Goal: Task Accomplishment & Management: Use online tool/utility

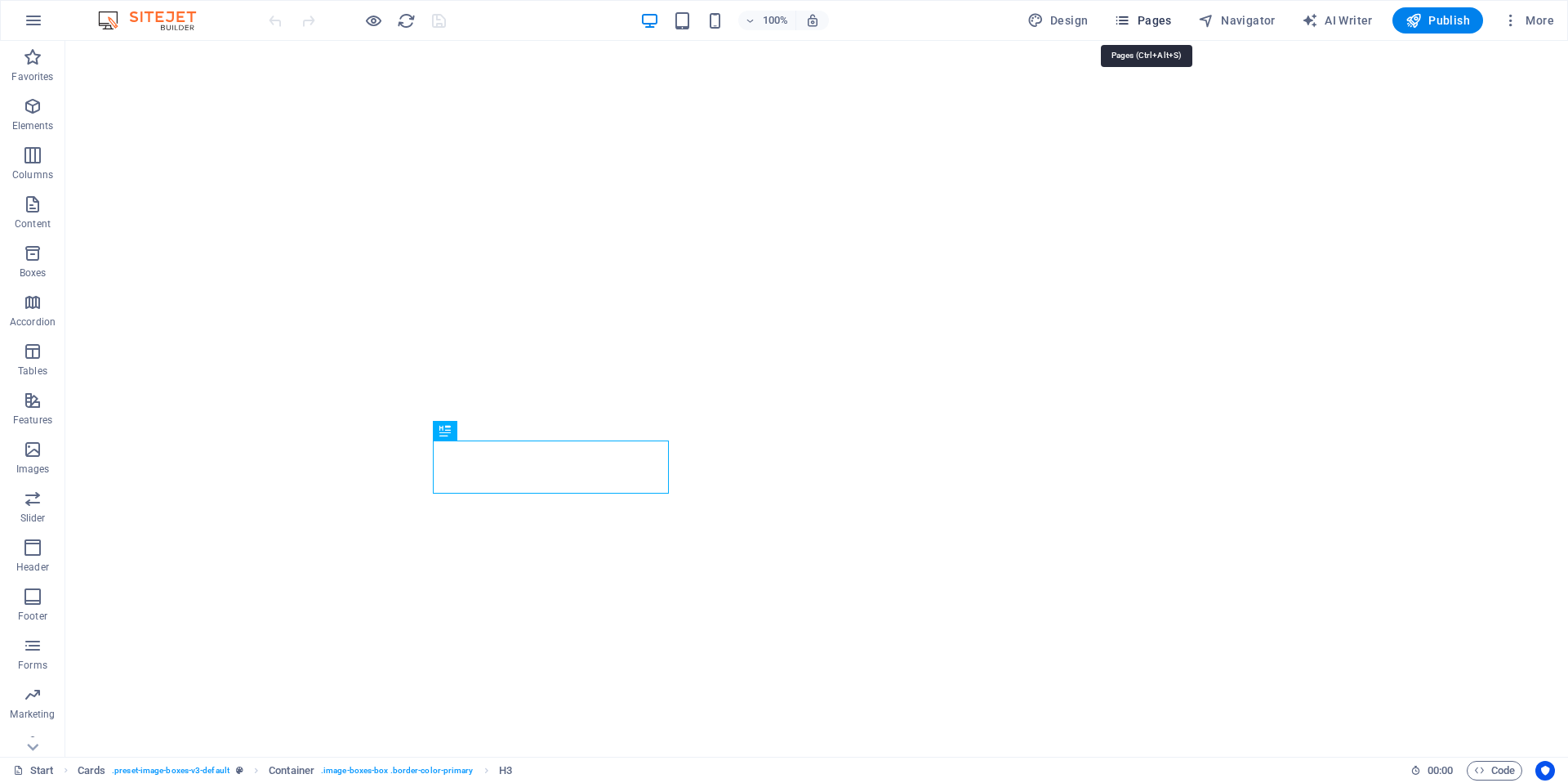
click at [1142, 14] on span "Pages" at bounding box center [1142, 20] width 57 height 16
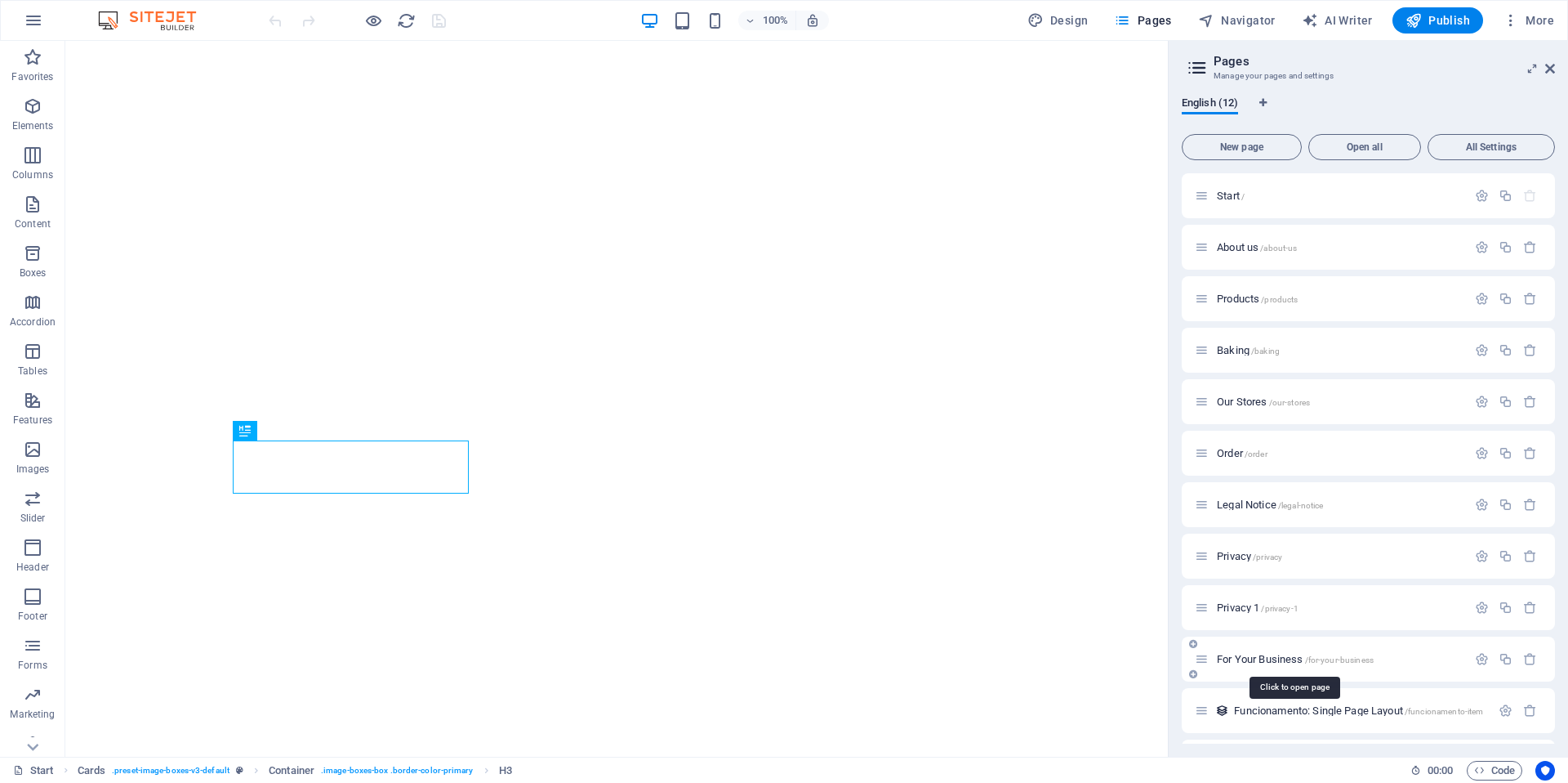
click at [1262, 659] on span "For Your Business /for-your-business" at bounding box center [1295, 658] width 157 height 12
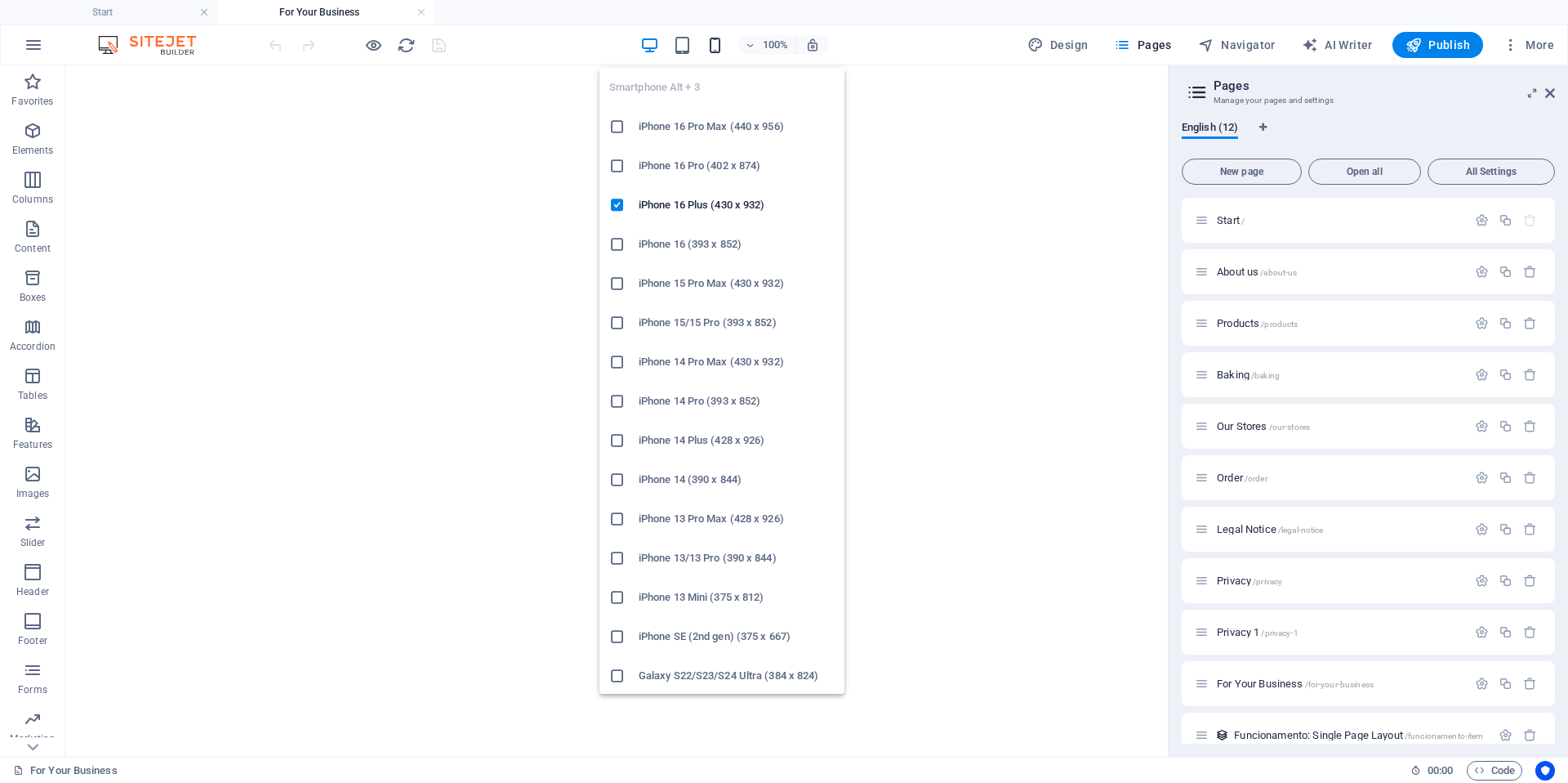
click at [722, 49] on icon "button" at bounding box center [715, 46] width 19 height 19
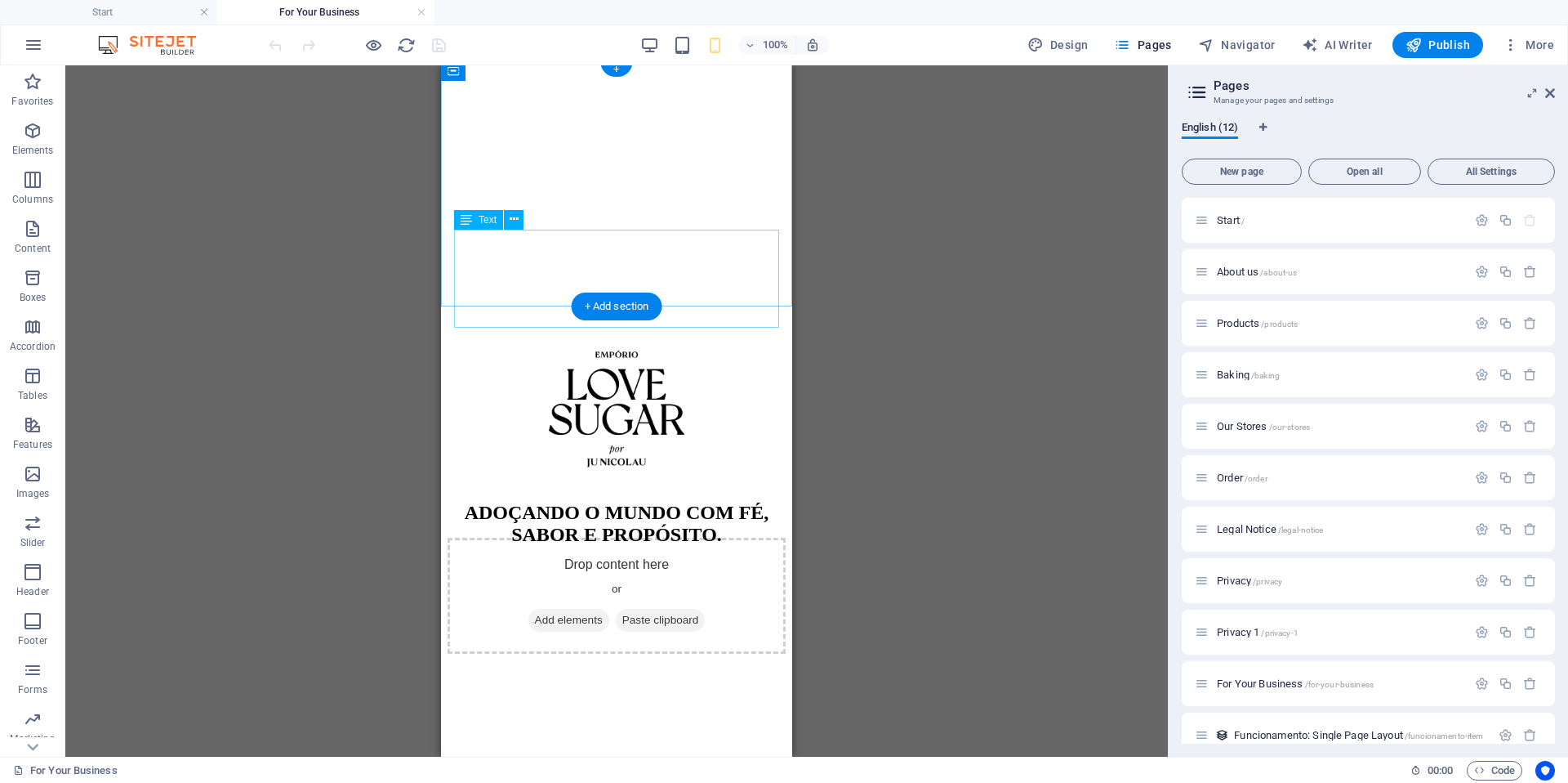
scroll to position [5, 0]
click at [687, 497] on div "ADOÇANDO O MUNDO COM FÉ, SABOR E PROPÓSITO." at bounding box center [617, 546] width 339 height 100
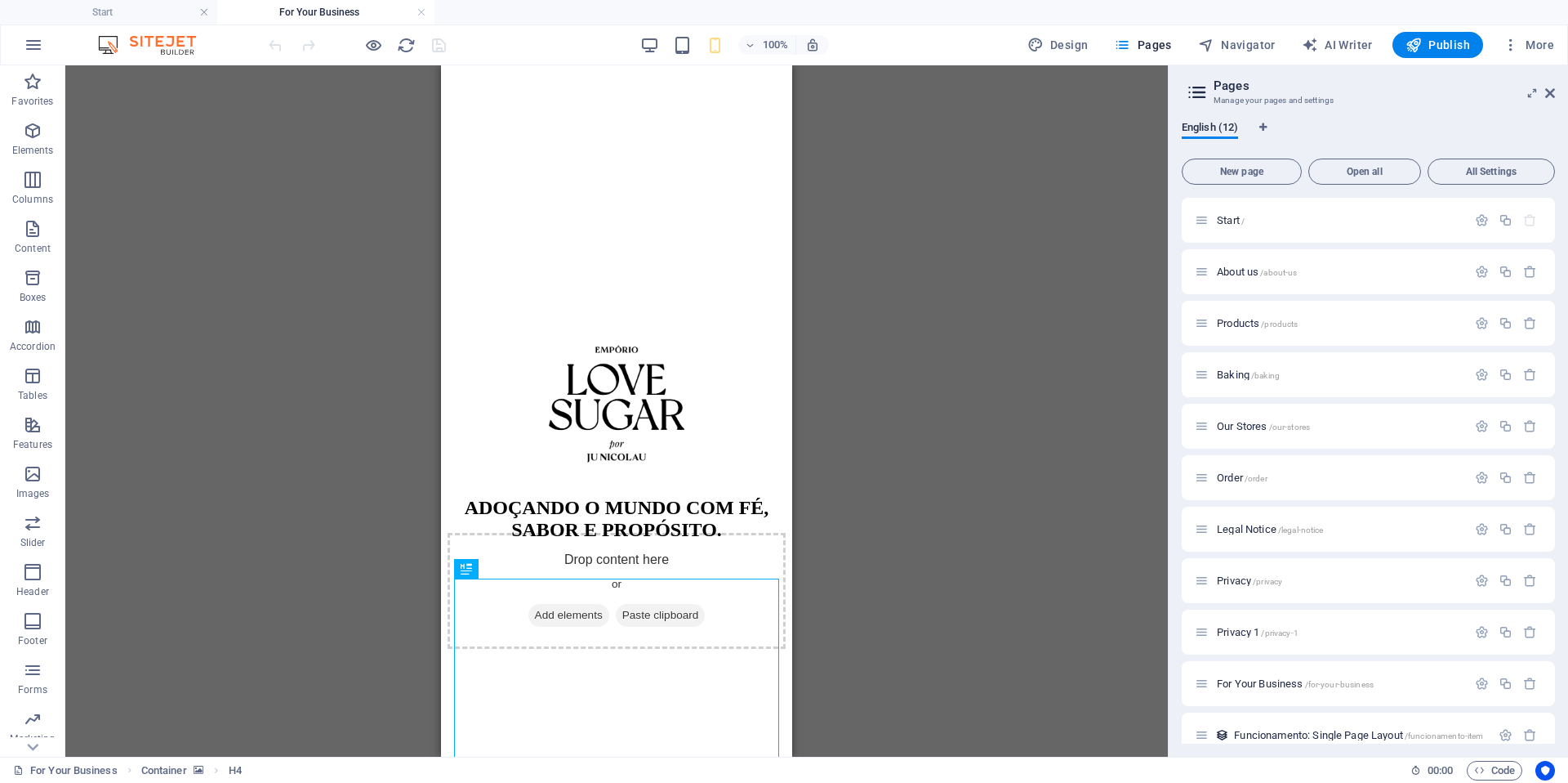
click at [849, 680] on div "Drag here to replace the existing content. Press “Ctrl” if you want to create a…" at bounding box center [616, 411] width 1102 height 692
click at [484, 649] on figure at bounding box center [617, 649] width 339 height 0
click at [546, 516] on icon at bounding box center [546, 517] width 12 height 17
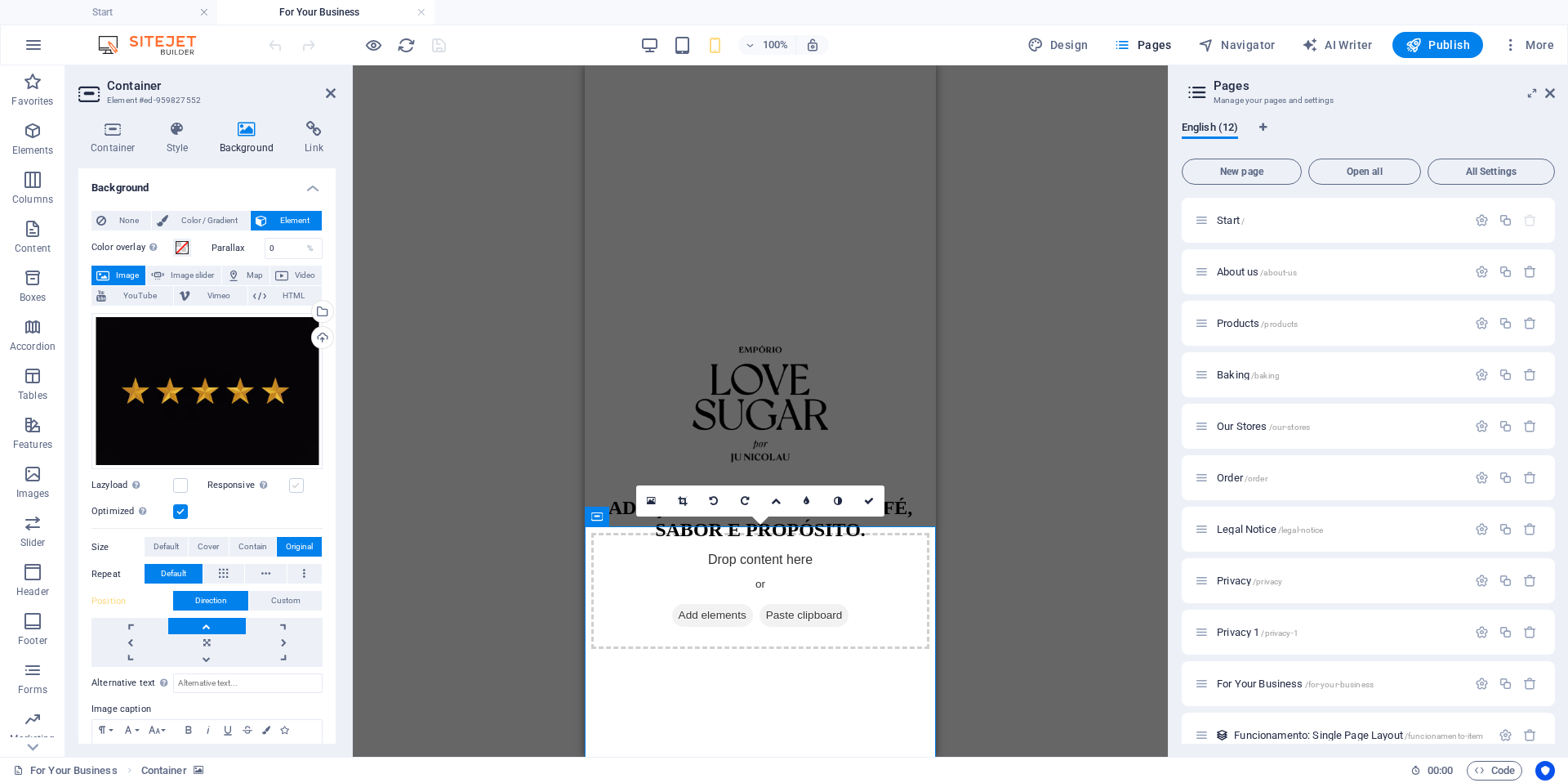
click at [300, 485] on label at bounding box center [296, 484] width 14 height 14
click at [0, 0] on input "Responsive Automatically load retina image and smartphone optimized sizes." at bounding box center [0, 0] width 0 height 0
click at [839, 499] on icon at bounding box center [838, 500] width 9 height 10
click at [850, 505] on link at bounding box center [838, 500] width 31 height 31
click at [809, 499] on icon at bounding box center [806, 500] width 6 height 10
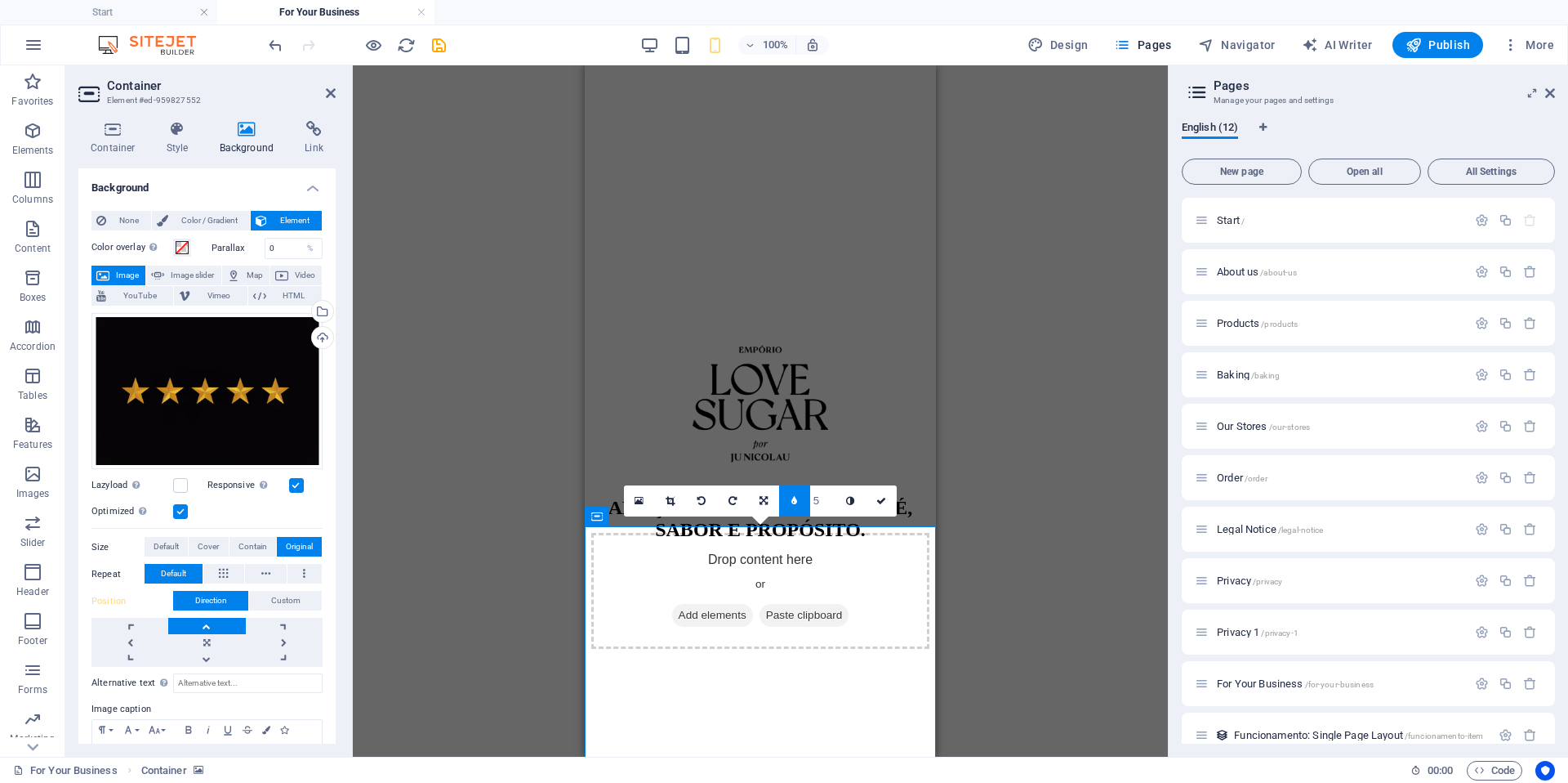
type input "4"
type input "3"
type input "2"
click at [828, 511] on input "1" at bounding box center [823, 500] width 25 height 30
click at [799, 505] on link at bounding box center [794, 500] width 31 height 31
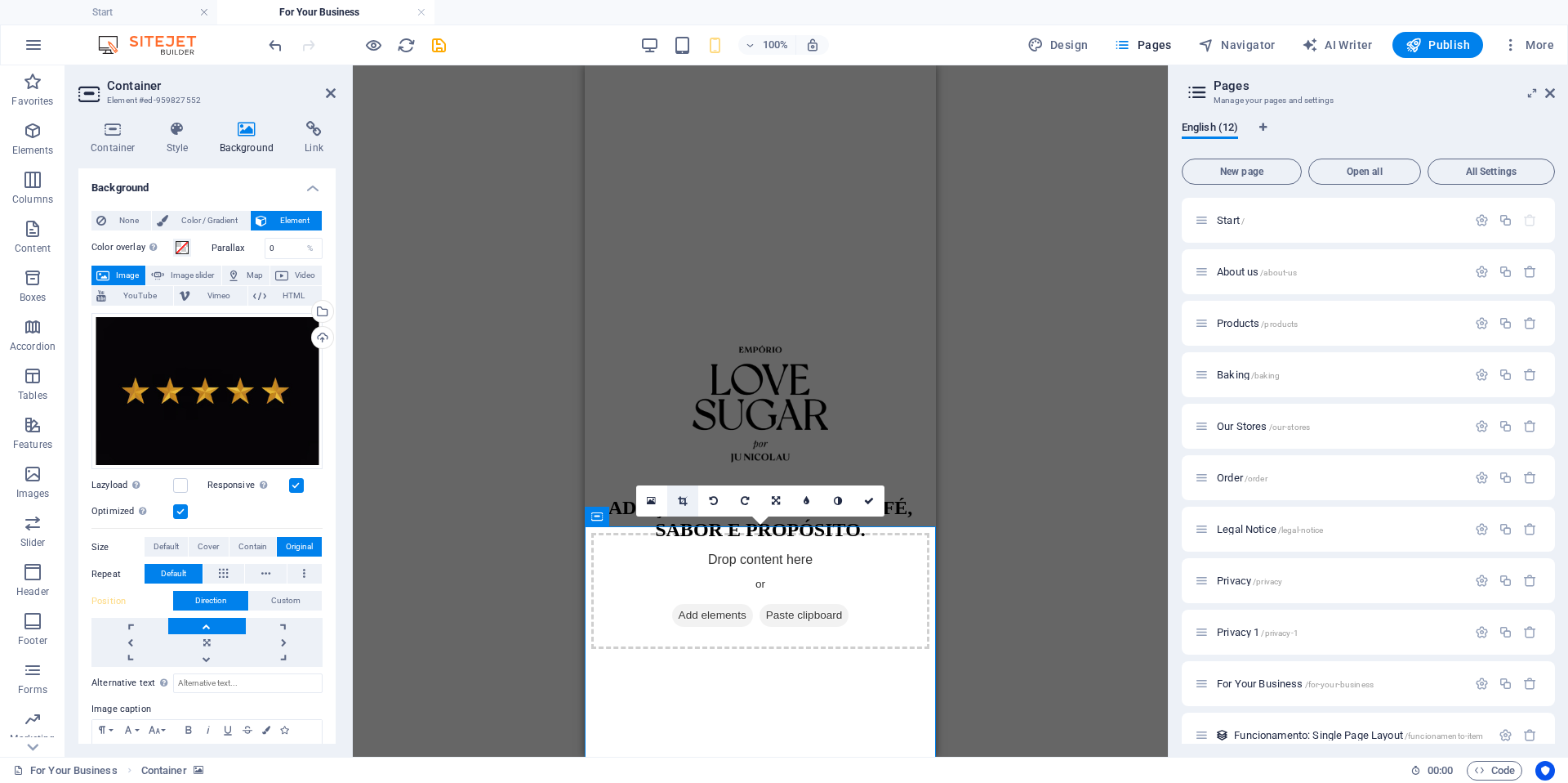
click at [687, 503] on link at bounding box center [683, 500] width 31 height 31
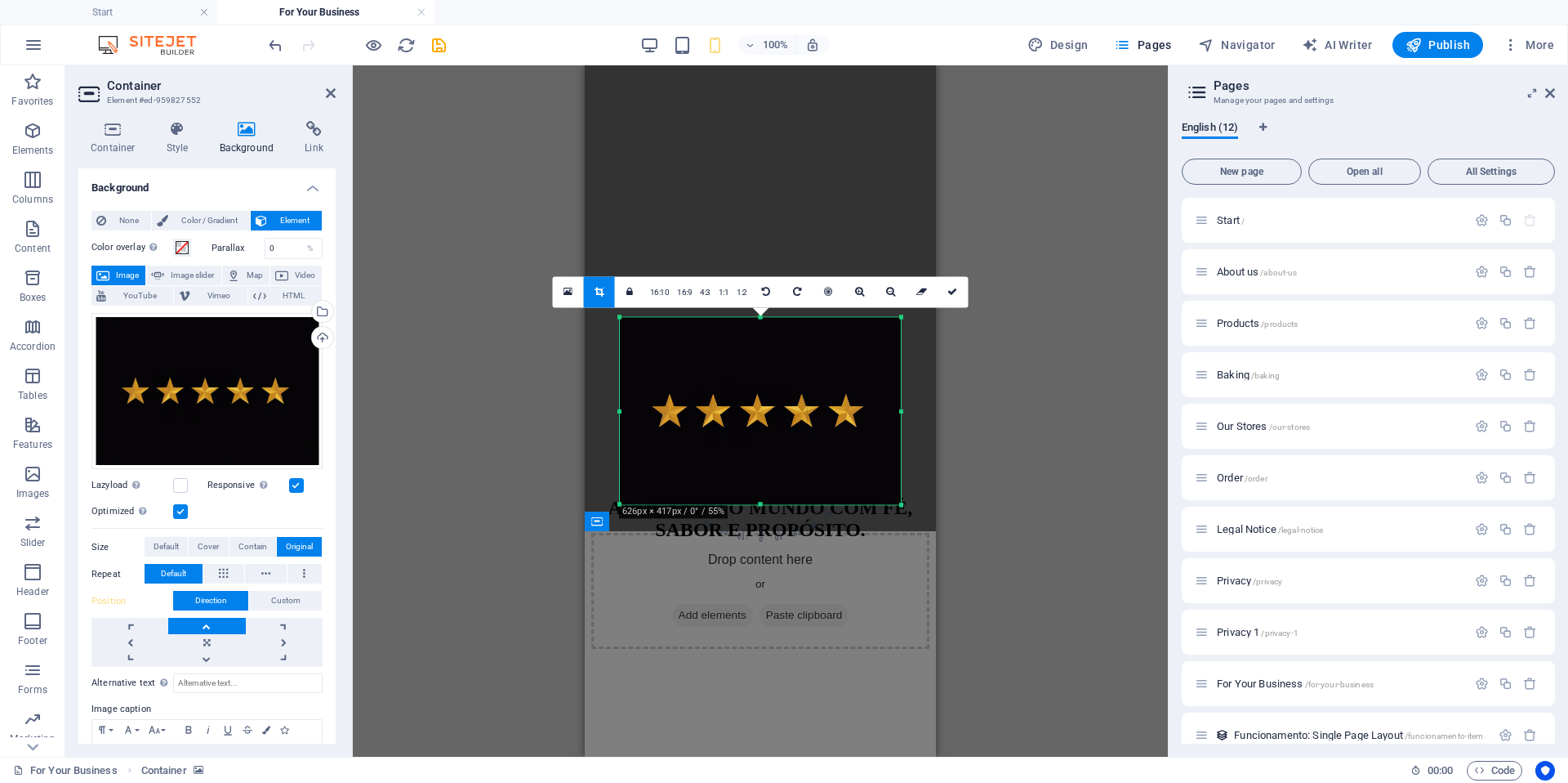
click at [765, 506] on div at bounding box center [760, 505] width 281 height 6
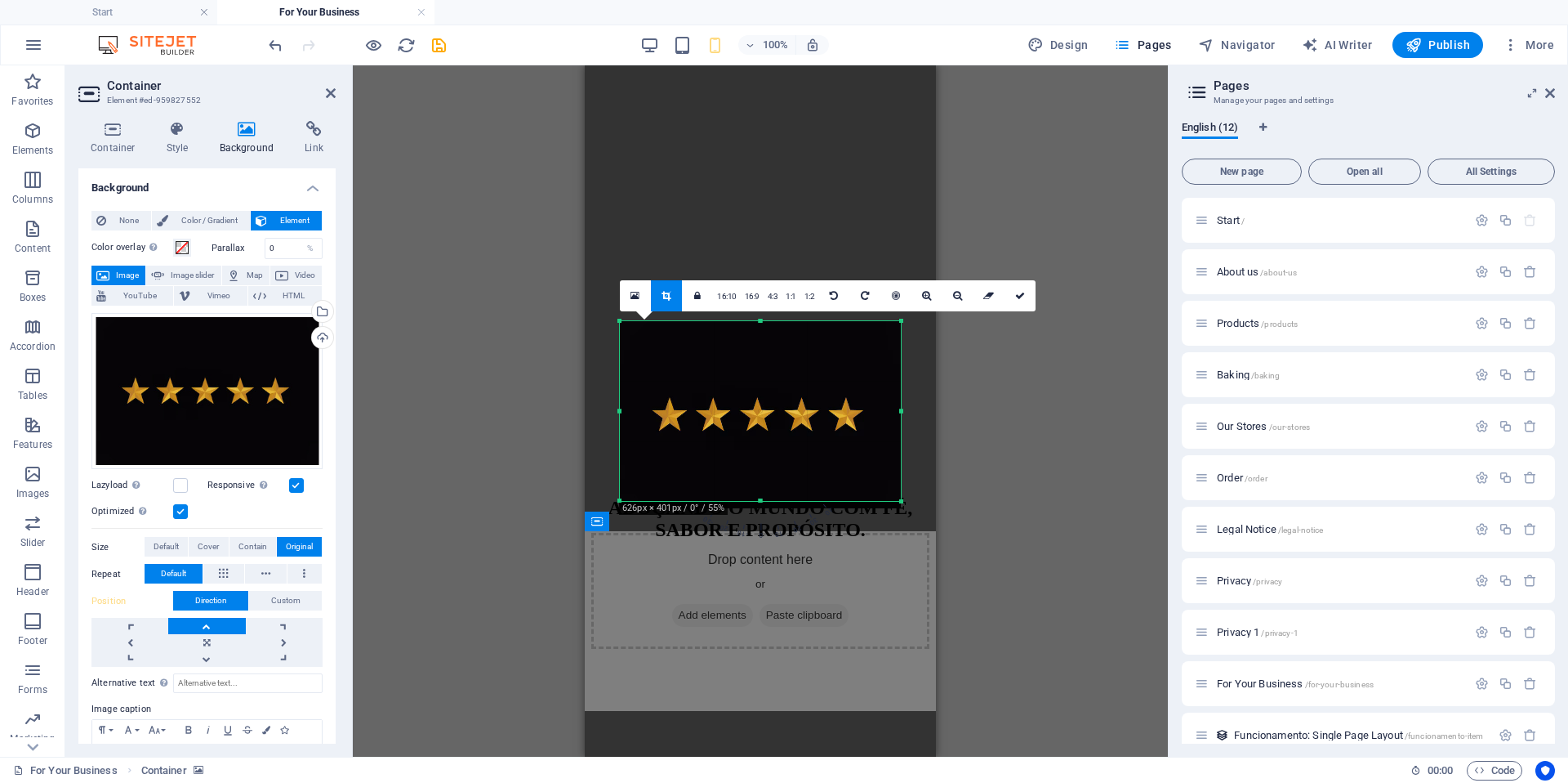
click at [766, 499] on div at bounding box center [760, 501] width 281 height 6
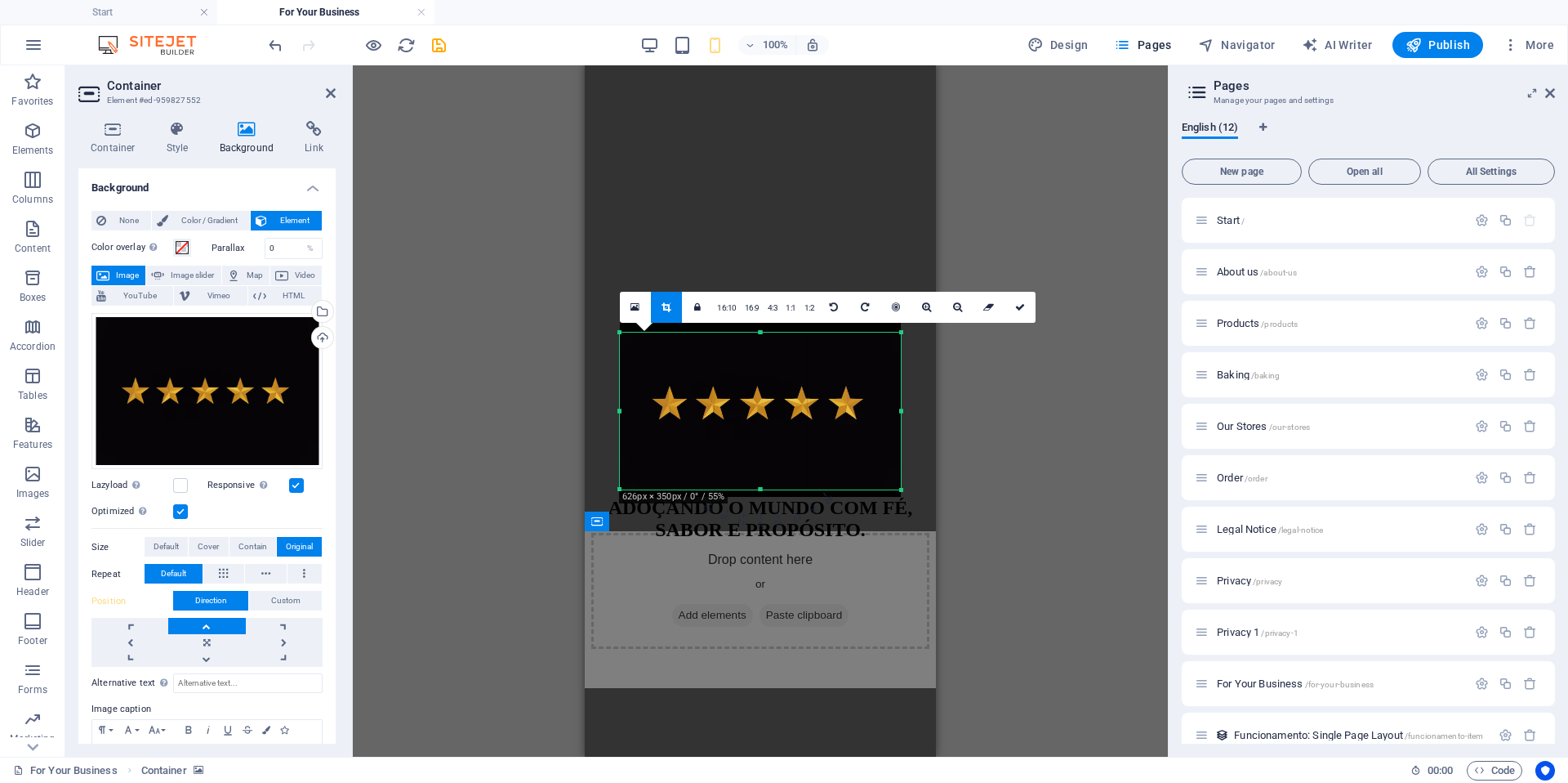
drag, startPoint x: 759, startPoint y: 323, endPoint x: 755, endPoint y: 345, distance: 22.4
click at [755, 345] on div "180 170 160 150 140 130 120 110 100 90 80 70 60 50 40 30 20 10 0 -10 -20 -30 -4…" at bounding box center [760, 411] width 281 height 157
click at [1016, 417] on div "Drag here to replace the existing content. Press “Ctrl” if you want to create a…" at bounding box center [760, 411] width 815 height 692
click at [1015, 297] on link at bounding box center [1019, 307] width 31 height 31
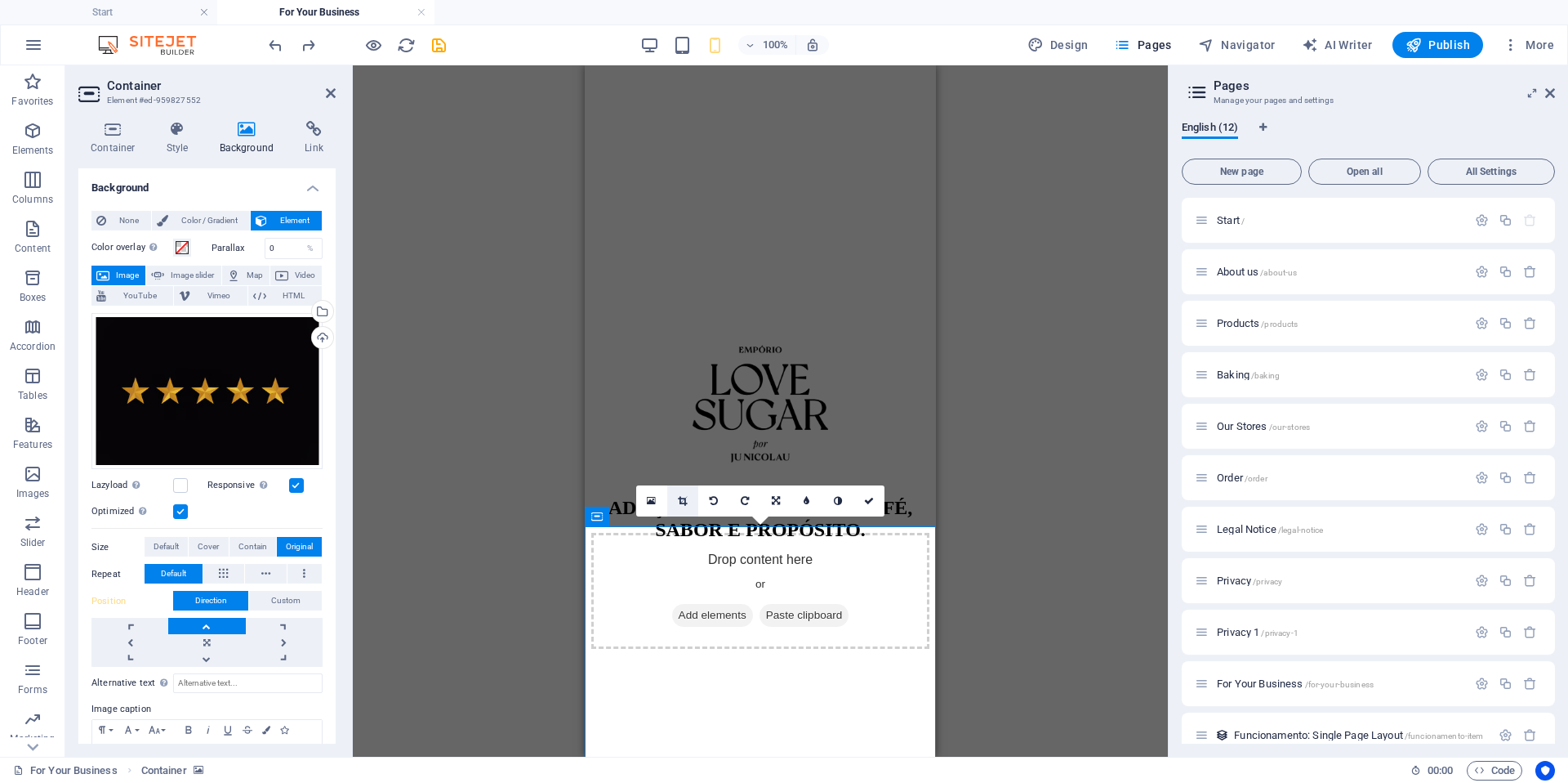
click at [687, 502] on link at bounding box center [683, 500] width 31 height 31
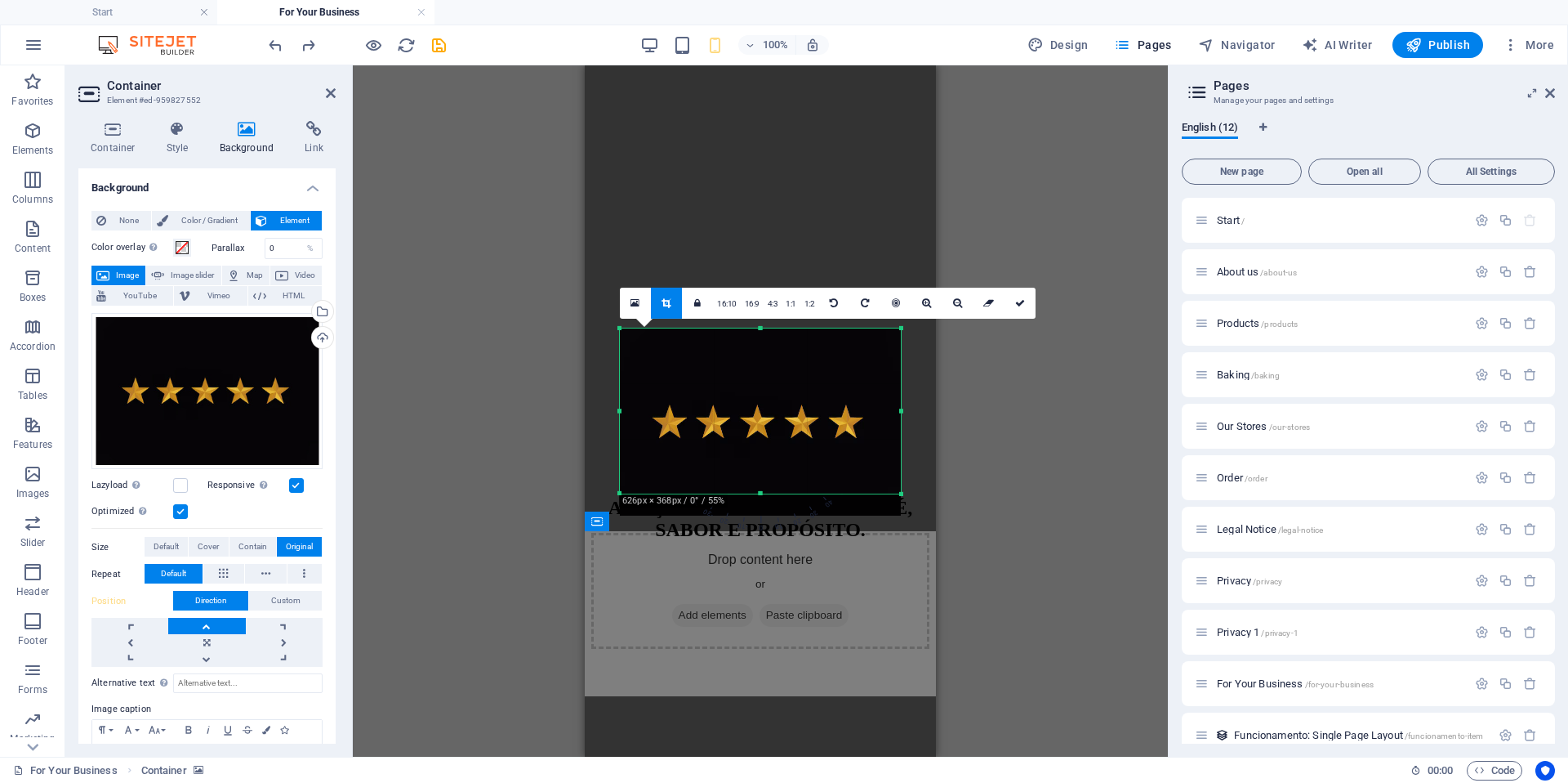
drag, startPoint x: 761, startPoint y: 506, endPoint x: 765, endPoint y: 484, distance: 22.4
click at [765, 484] on div "180 170 160 150 140 130 120 110 100 90 80 70 60 50 40 30 20 10 0 -10 -20 -30 -4…" at bounding box center [760, 410] width 281 height 165
click at [1018, 301] on icon at bounding box center [1019, 303] width 10 height 10
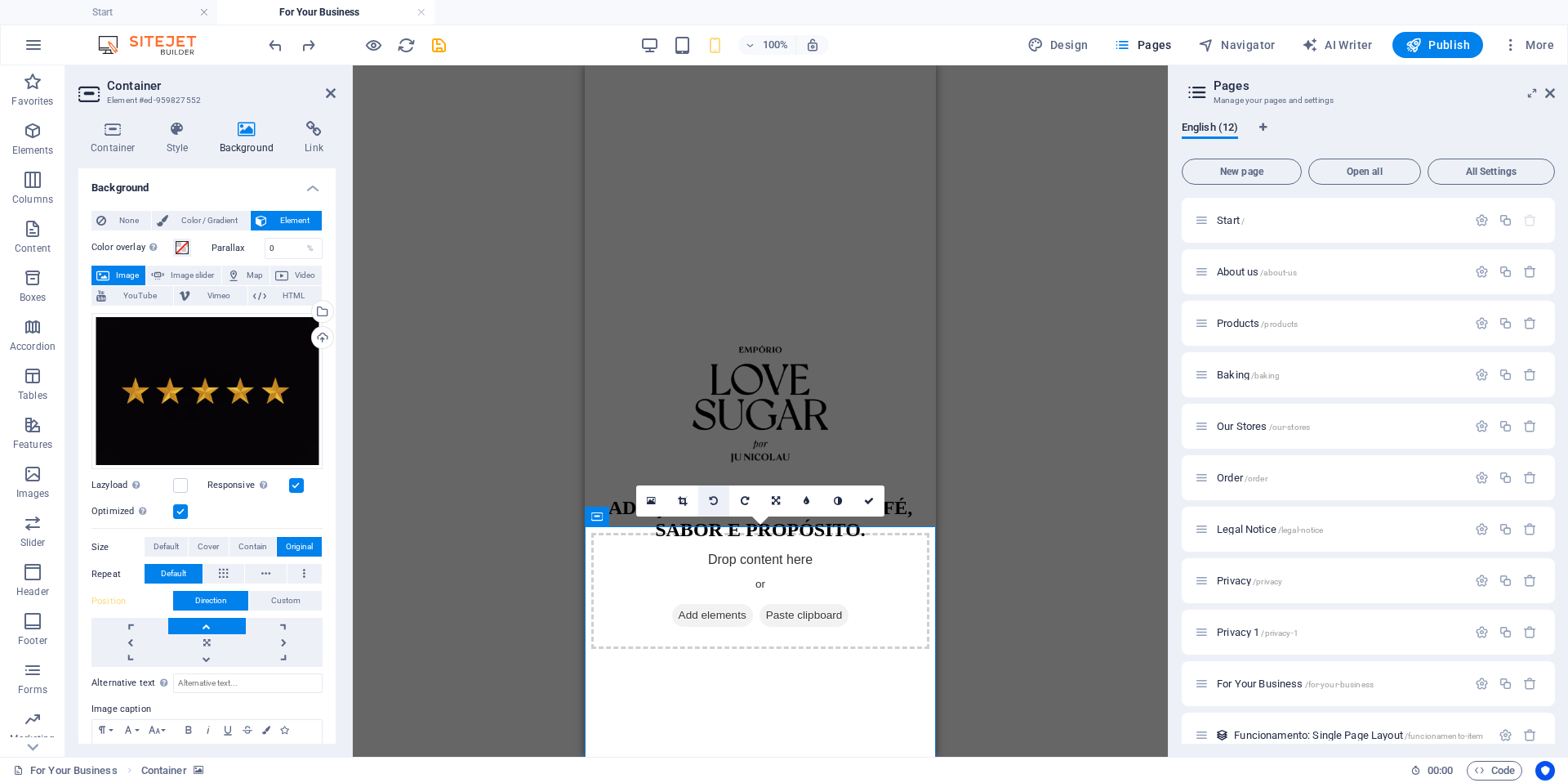
click at [723, 506] on link at bounding box center [713, 500] width 31 height 31
click at [741, 501] on icon at bounding box center [745, 500] width 9 height 10
click at [867, 506] on link at bounding box center [868, 500] width 31 height 31
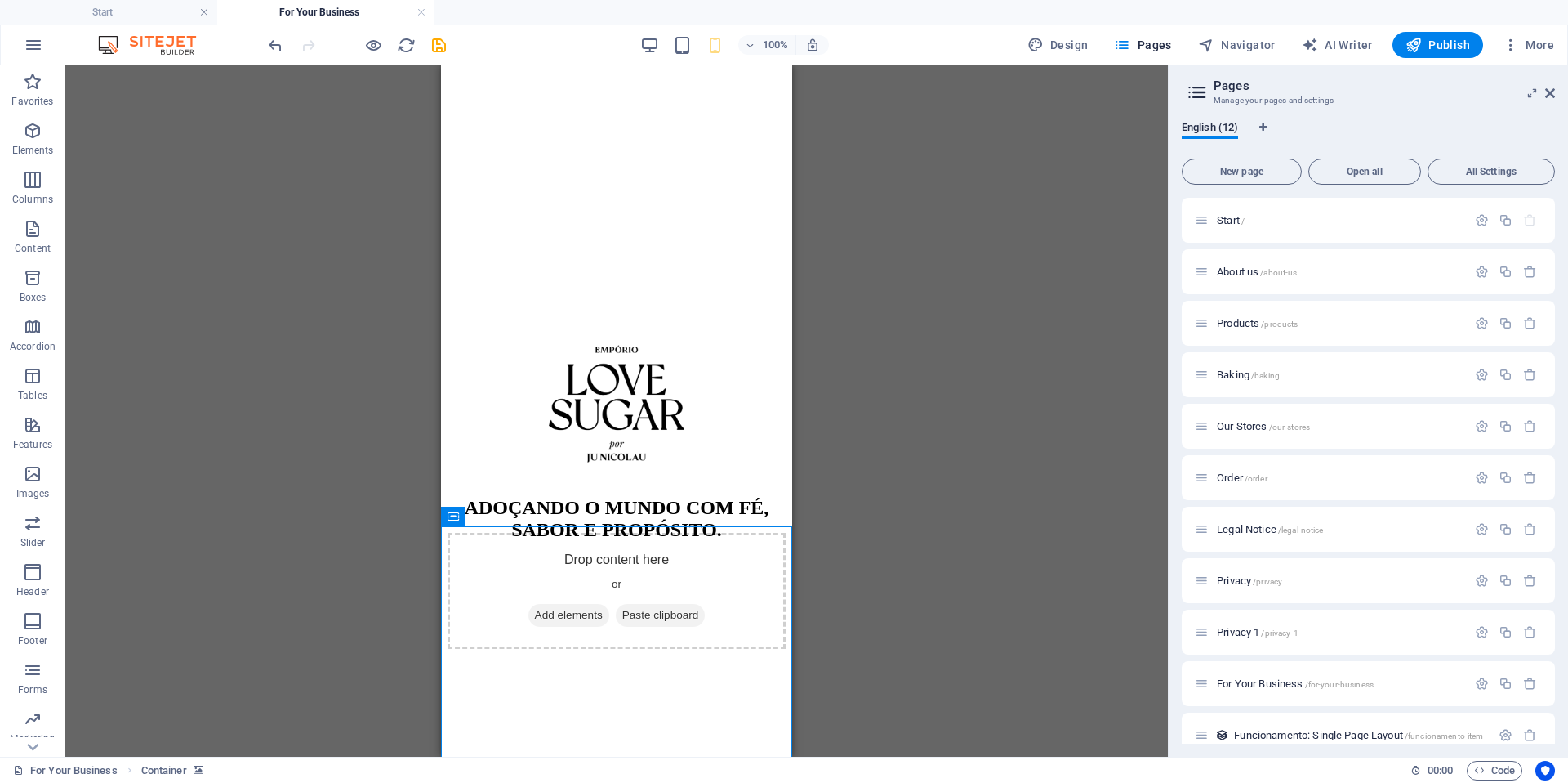
click at [300, 536] on div "Drag here to replace the existing content. Press “Ctrl” if you want to create a…" at bounding box center [616, 411] width 1102 height 692
click at [848, 293] on div "Drag here to replace the existing content. Press “Ctrl” if you want to create a…" at bounding box center [616, 411] width 1102 height 692
click at [746, 312] on figure at bounding box center [617, 312] width 339 height 0
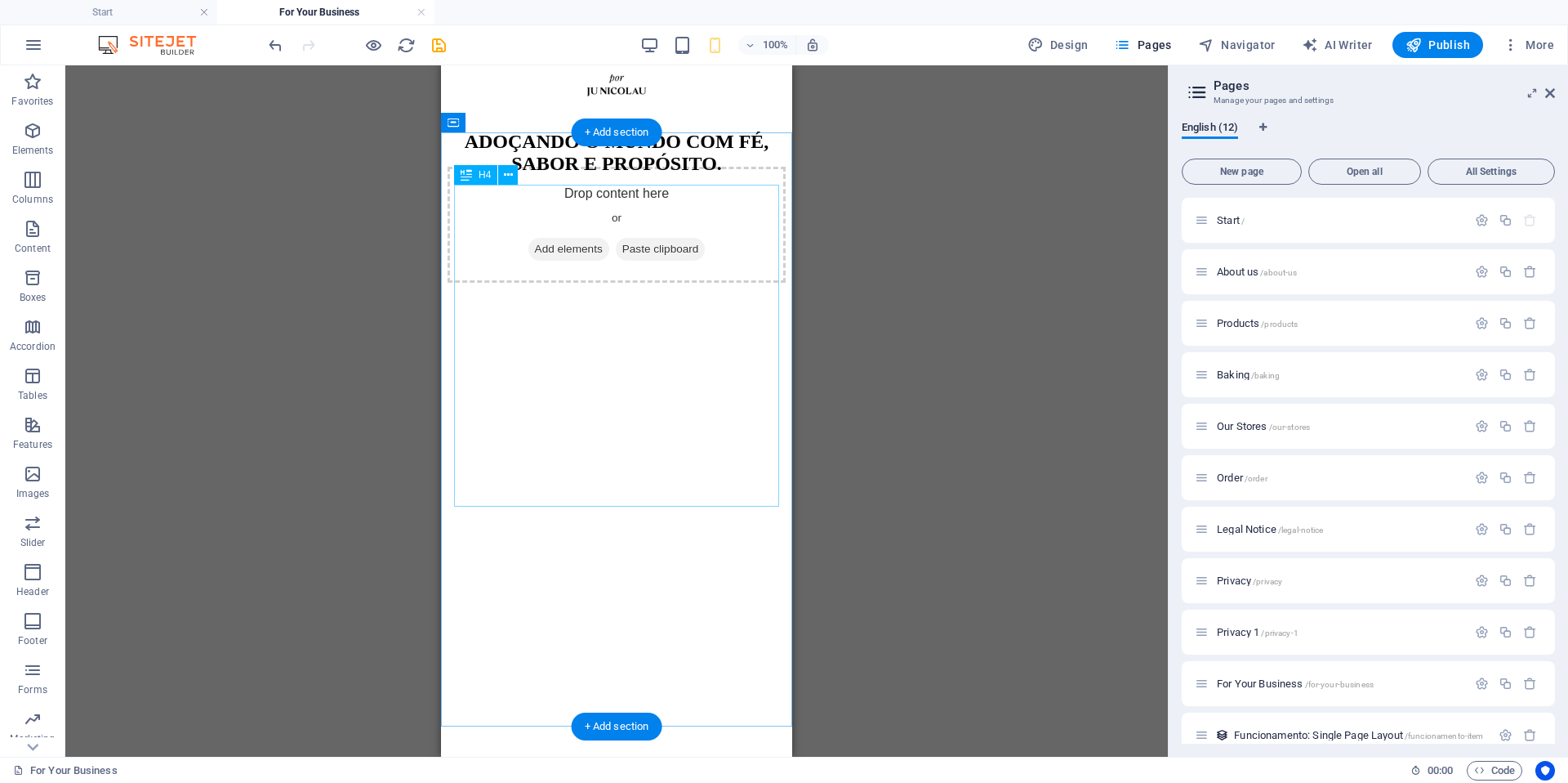
scroll to position [363, 0]
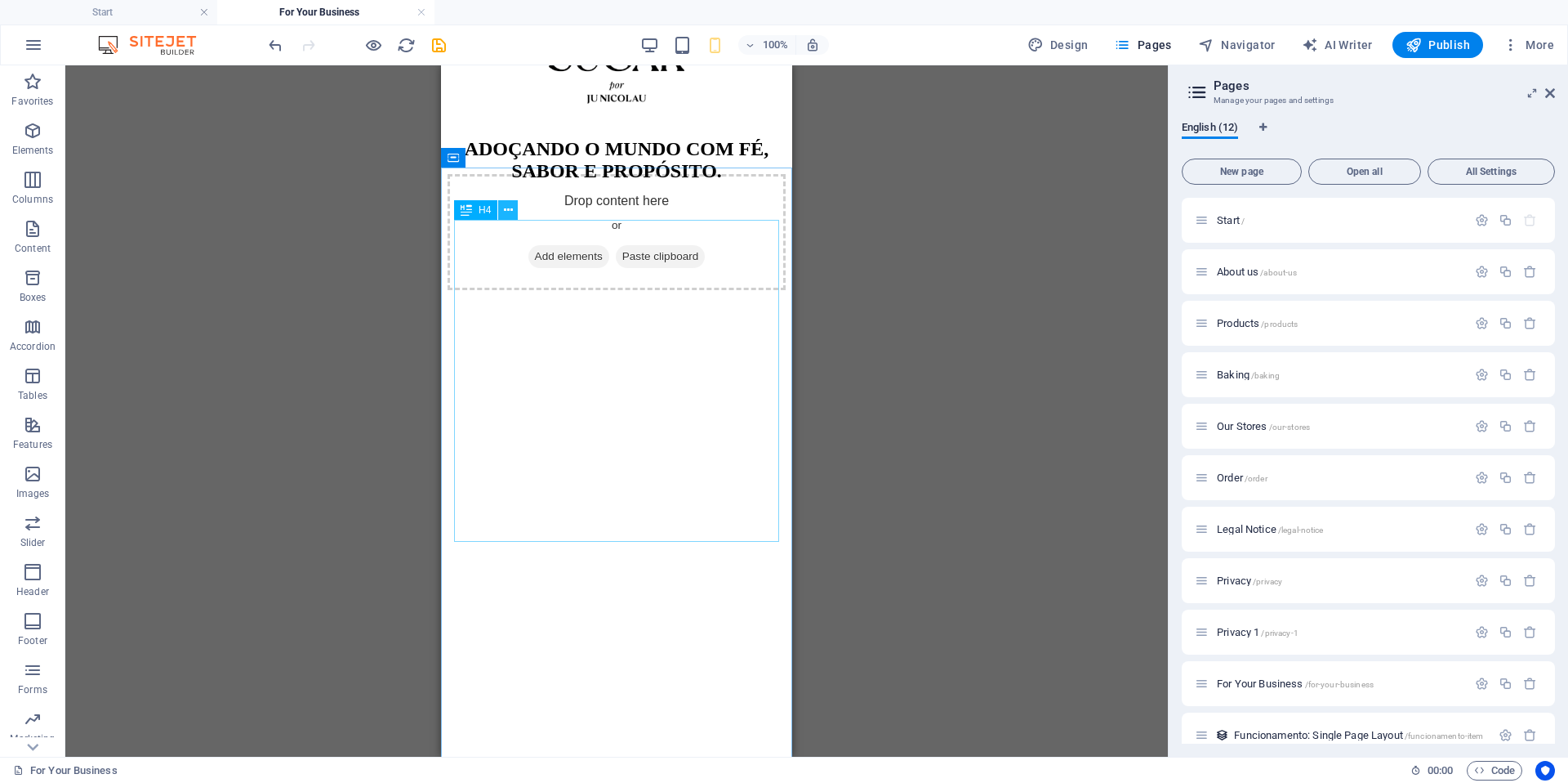
click at [506, 213] on icon at bounding box center [508, 210] width 9 height 17
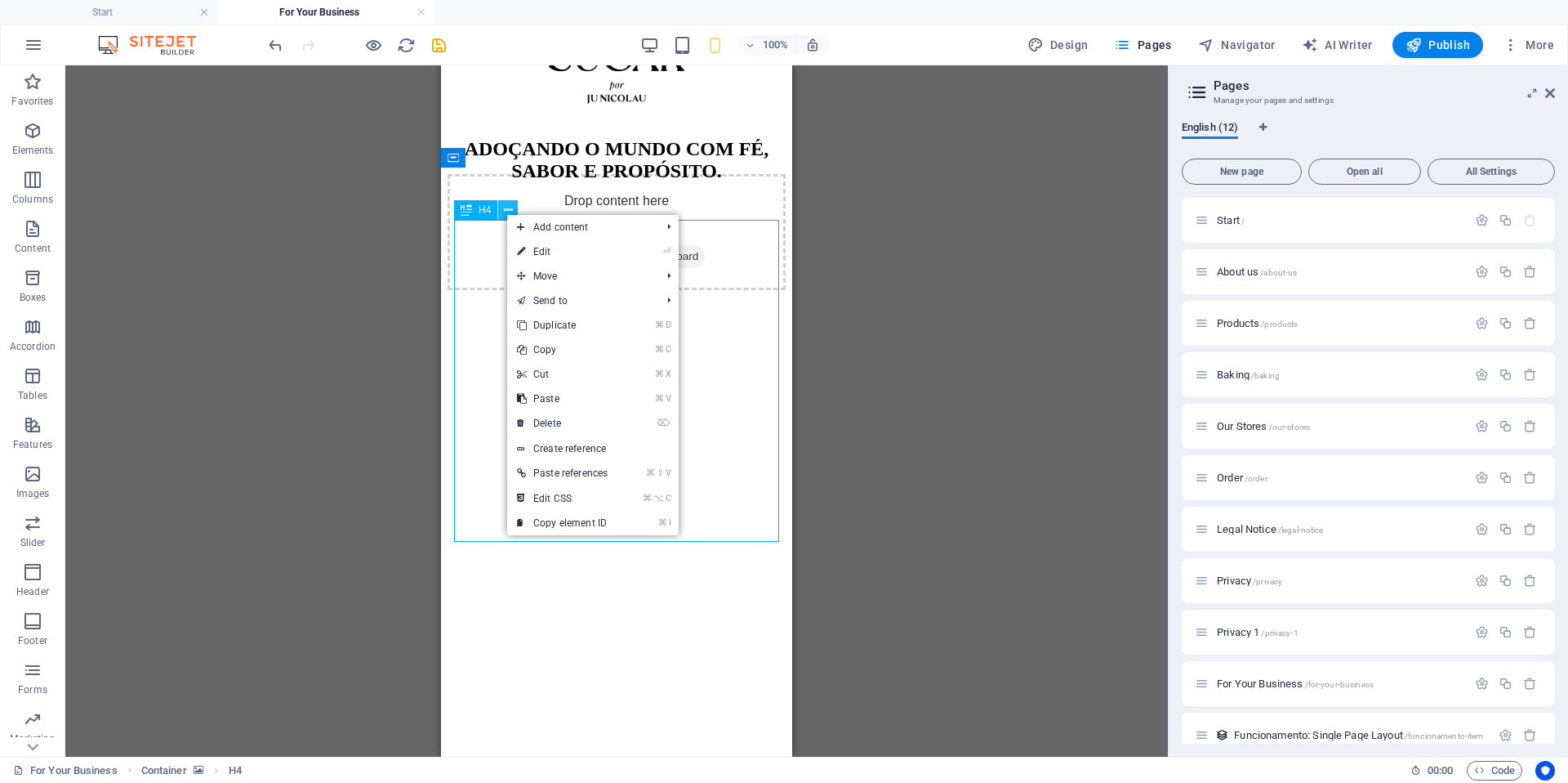
click at [506, 213] on icon at bounding box center [508, 210] width 9 height 17
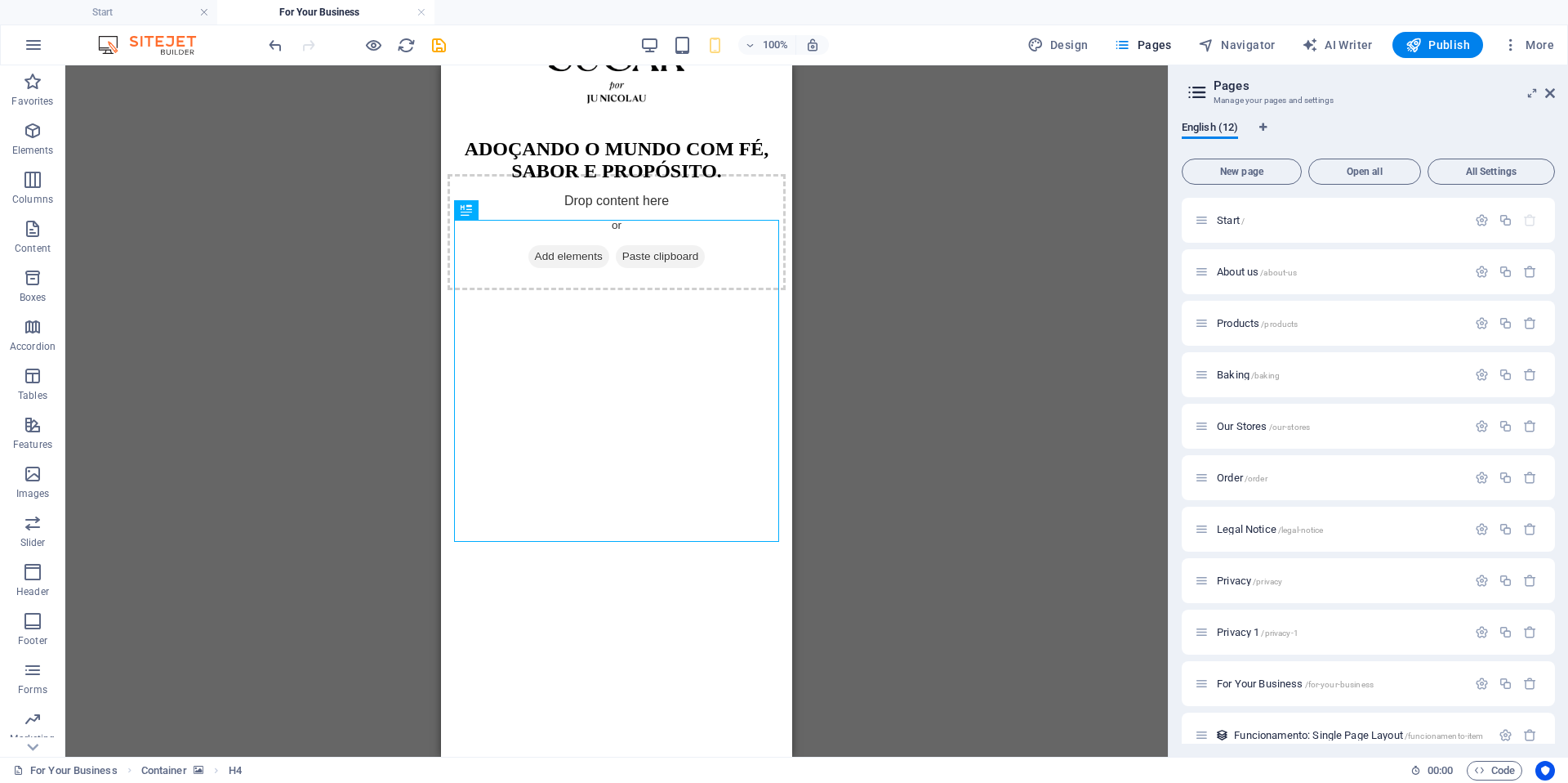
click at [269, 325] on div "Drag here to replace the existing content. Press “Ctrl” if you want to create a…" at bounding box center [616, 411] width 1102 height 692
click at [394, 217] on div "Drag here to replace the existing content. Press “Ctrl” if you want to create a…" at bounding box center [616, 411] width 1102 height 692
click at [394, 216] on div "Drag here to replace the existing content. Press “Ctrl” if you want to create a…" at bounding box center [616, 411] width 1102 height 692
click at [552, 290] on figure at bounding box center [617, 290] width 339 height 0
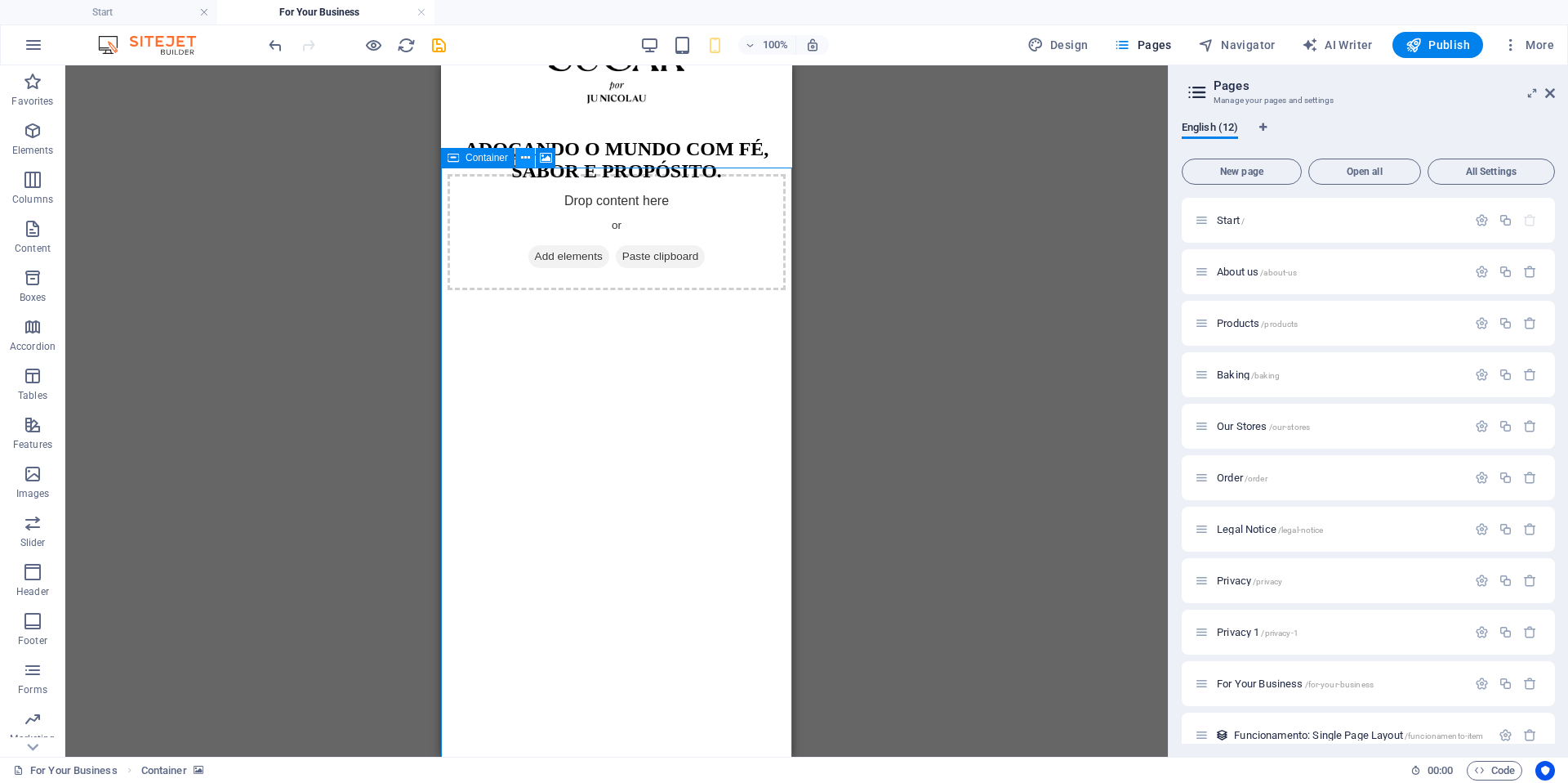
click at [523, 159] on icon at bounding box center [525, 158] width 9 height 17
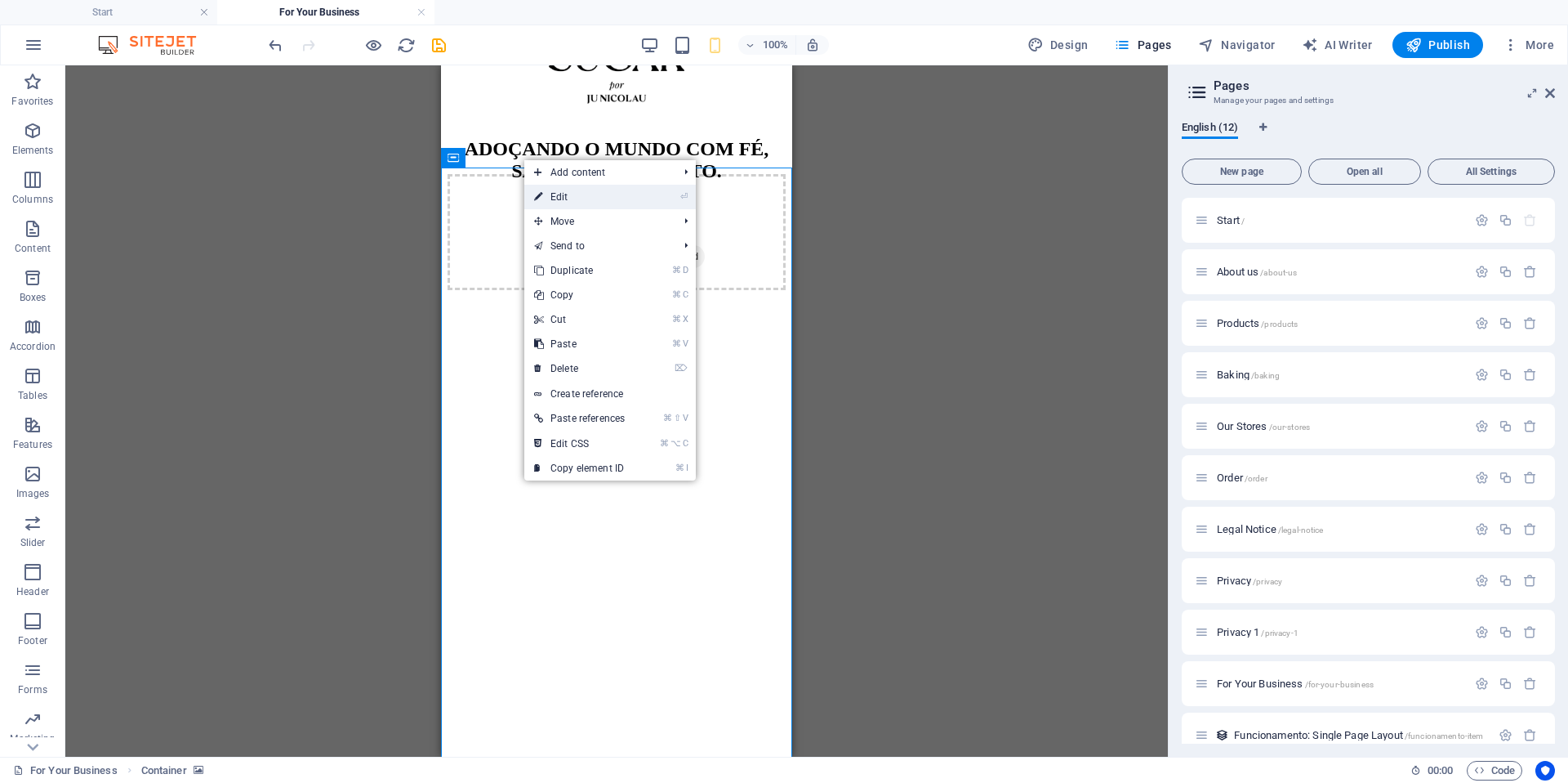
click at [566, 203] on link "⏎ Edit" at bounding box center [579, 197] width 110 height 25
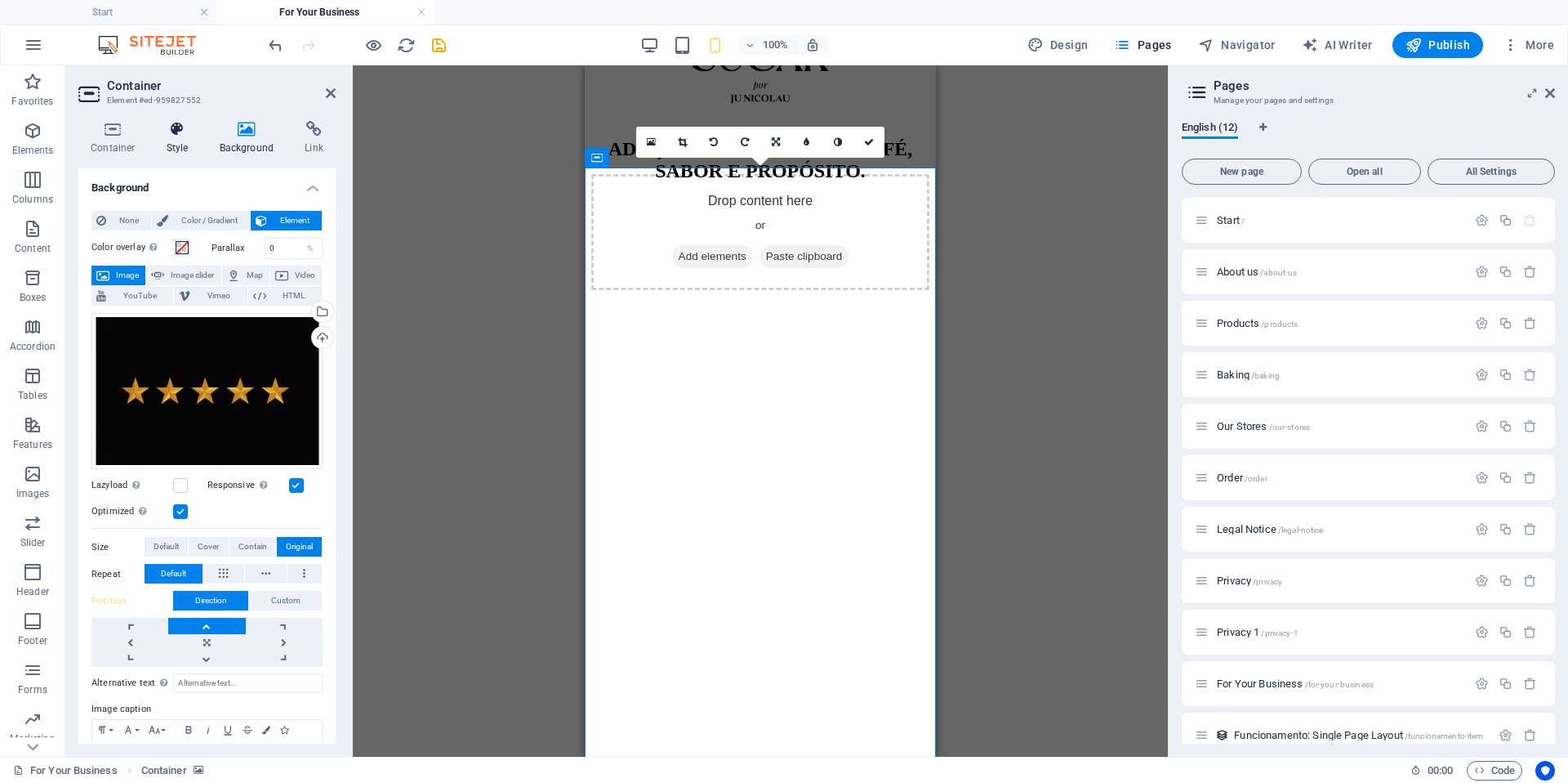
click at [183, 137] on h4 "Style" at bounding box center [181, 138] width 53 height 34
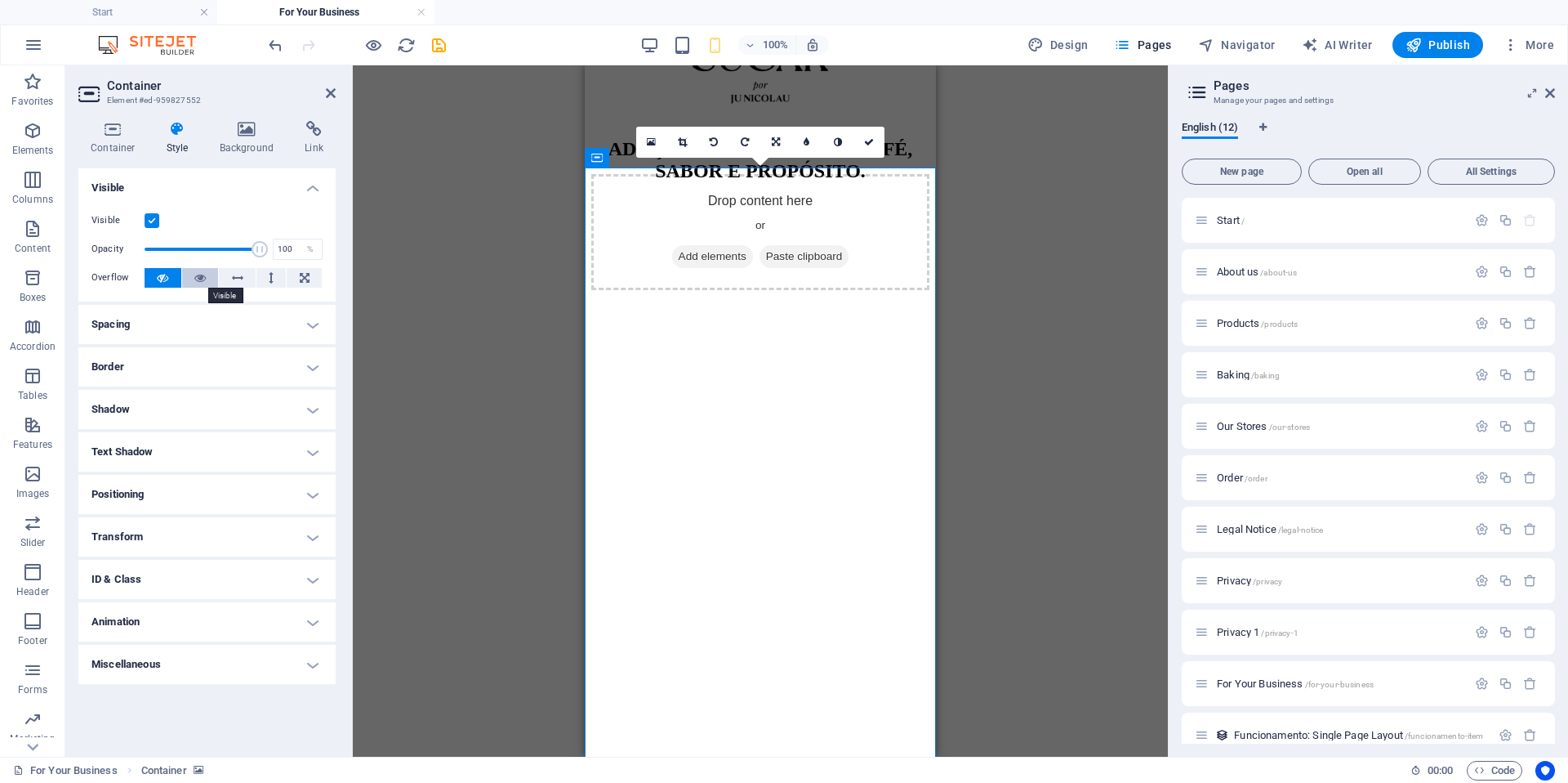
click at [210, 274] on button at bounding box center [201, 278] width 37 height 20
click at [153, 279] on button at bounding box center [163, 278] width 37 height 20
drag, startPoint x: 261, startPoint y: 252, endPoint x: 205, endPoint y: 251, distance: 56.0
click at [205, 251] on span at bounding box center [205, 248] width 16 height 16
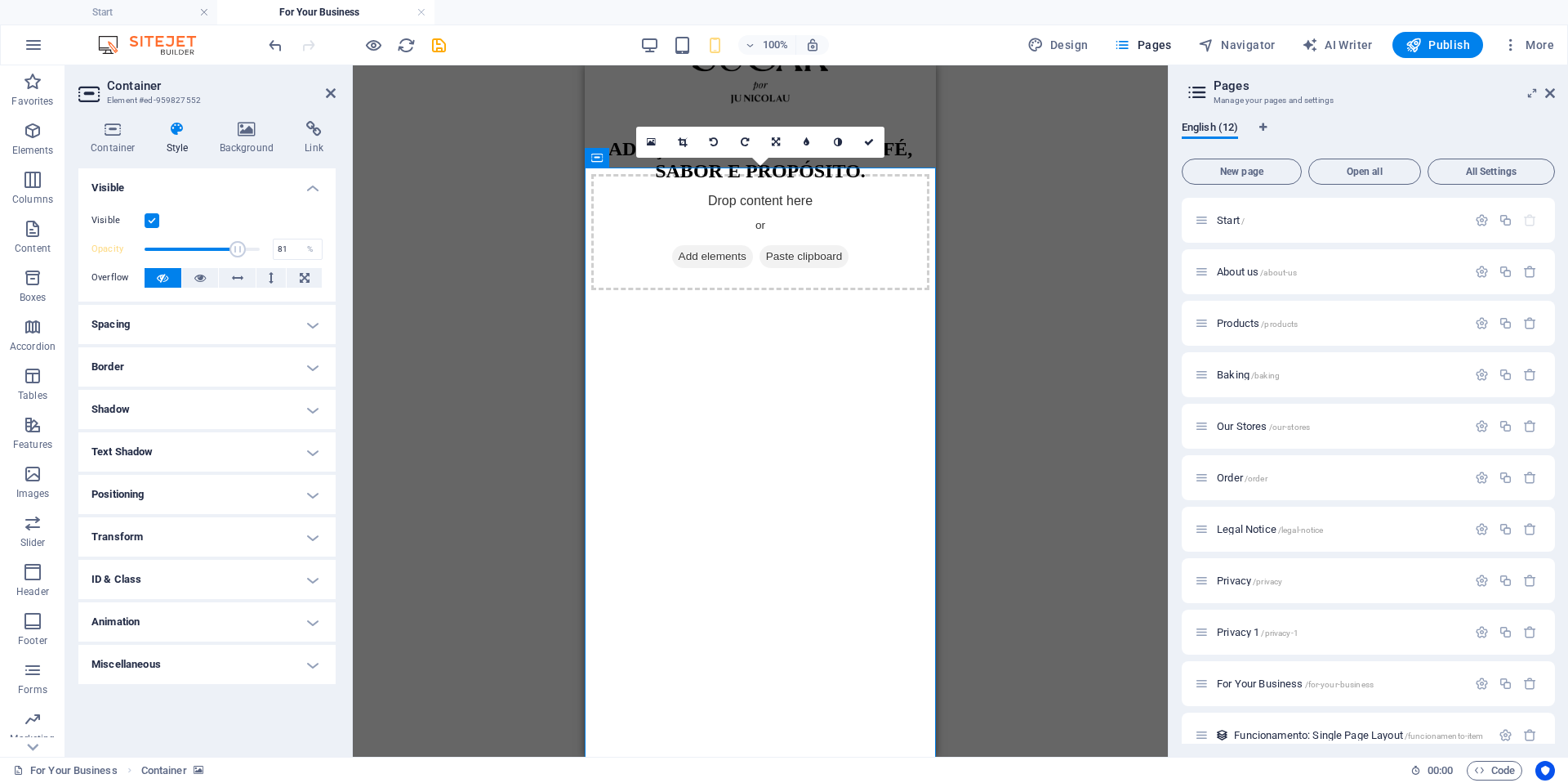
drag, startPoint x: 208, startPoint y: 250, endPoint x: 238, endPoint y: 248, distance: 30.1
click at [238, 248] on span at bounding box center [237, 248] width 16 height 16
type input "100"
drag, startPoint x: 238, startPoint y: 248, endPoint x: 334, endPoint y: 246, distance: 96.0
click at [334, 246] on div "Visible Opacity 100 % Overflow" at bounding box center [206, 249] width 258 height 104
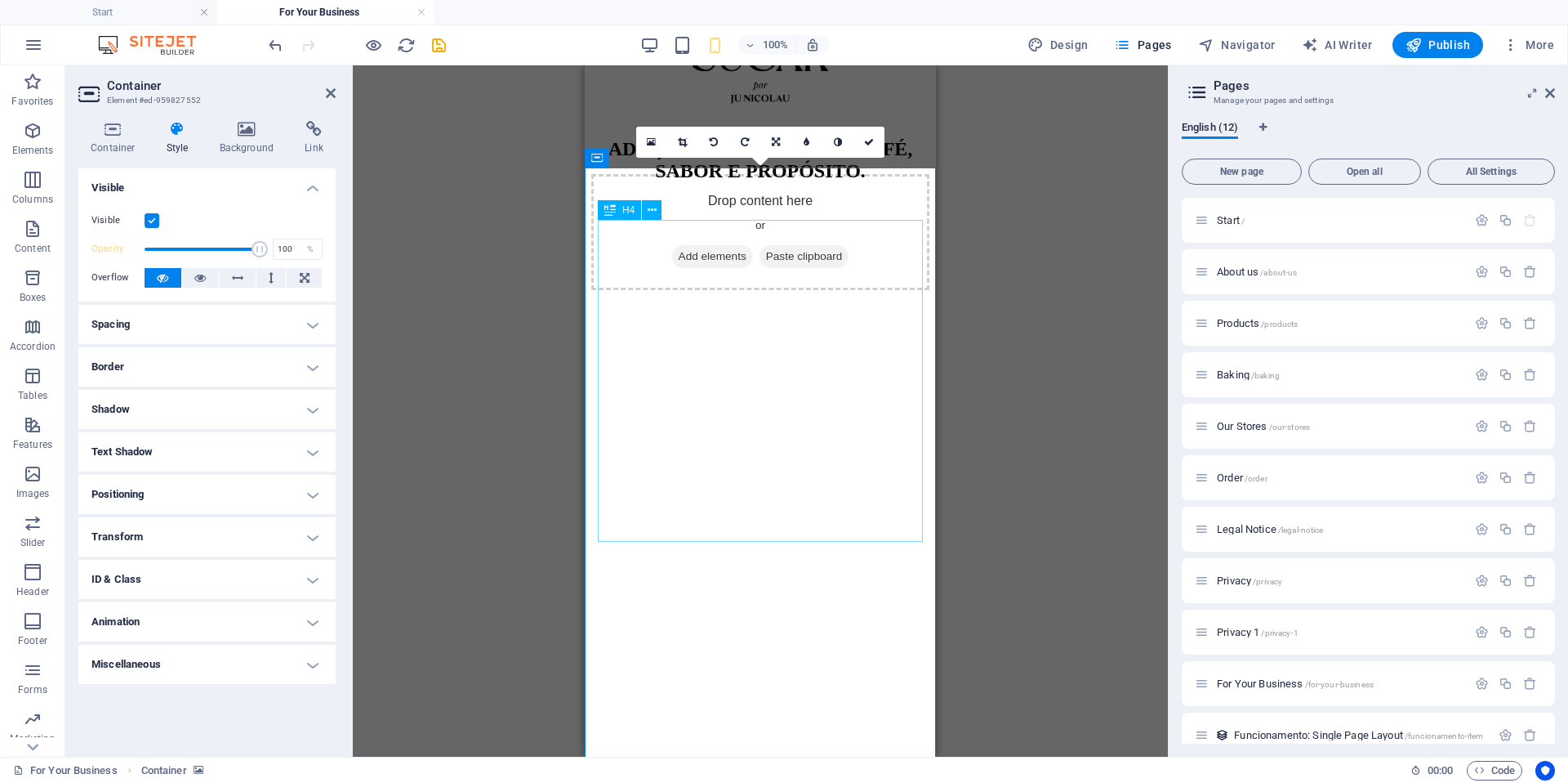
click at [252, 130] on icon at bounding box center [246, 128] width 79 height 16
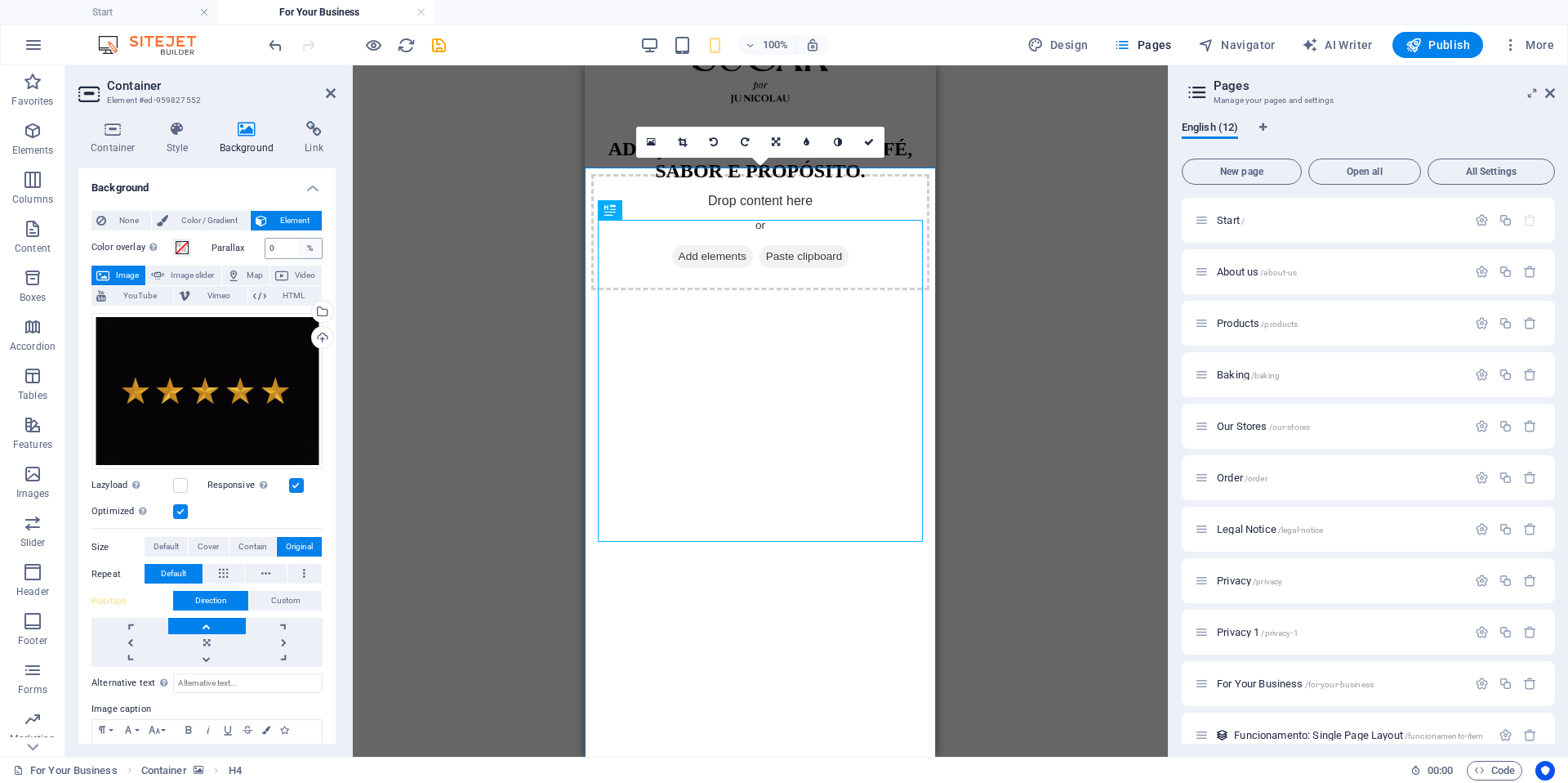
click at [301, 250] on div "%" at bounding box center [310, 248] width 23 height 20
click at [182, 251] on span at bounding box center [183, 247] width 13 height 13
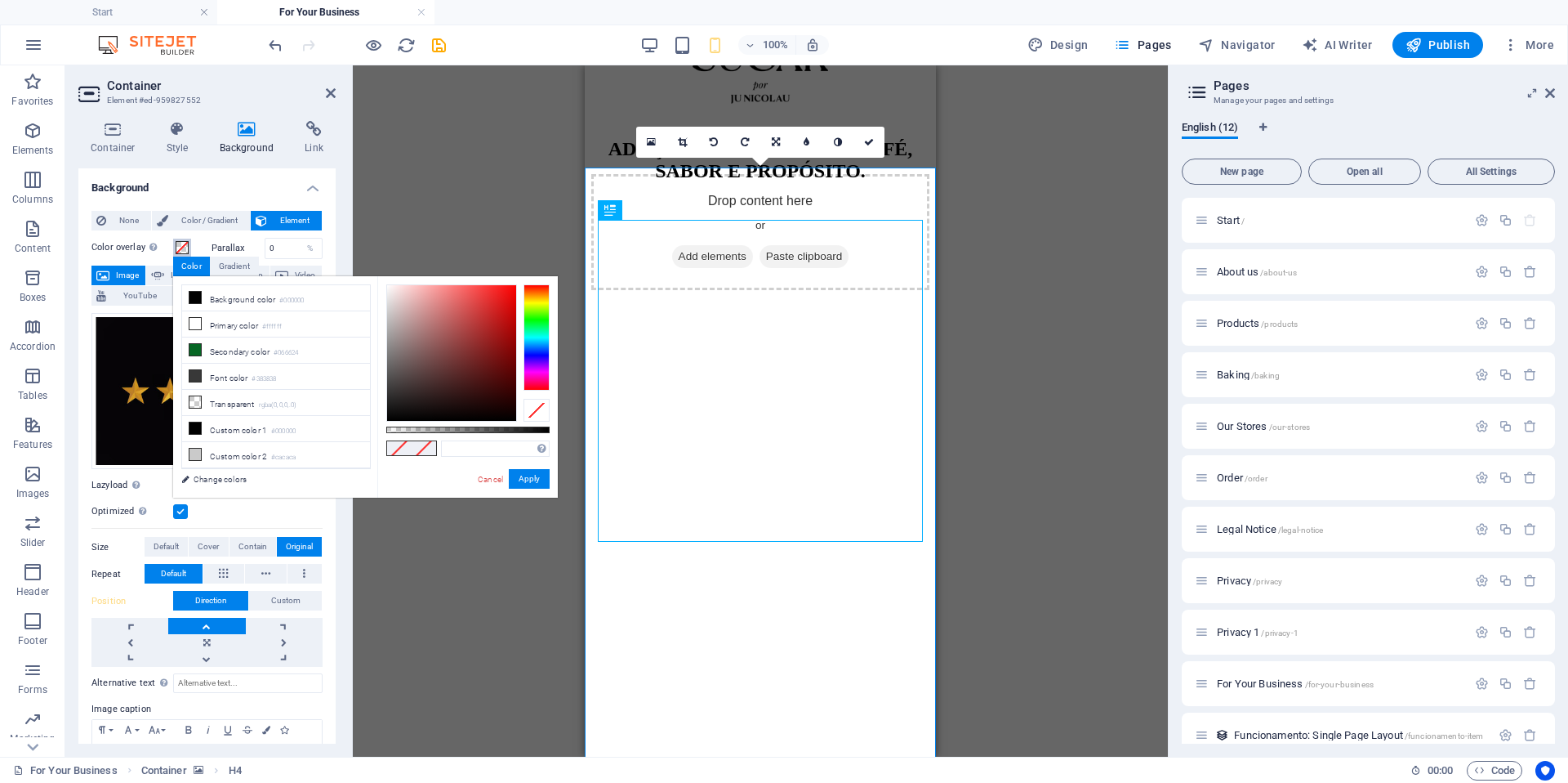
click at [183, 249] on span at bounding box center [183, 247] width 13 height 13
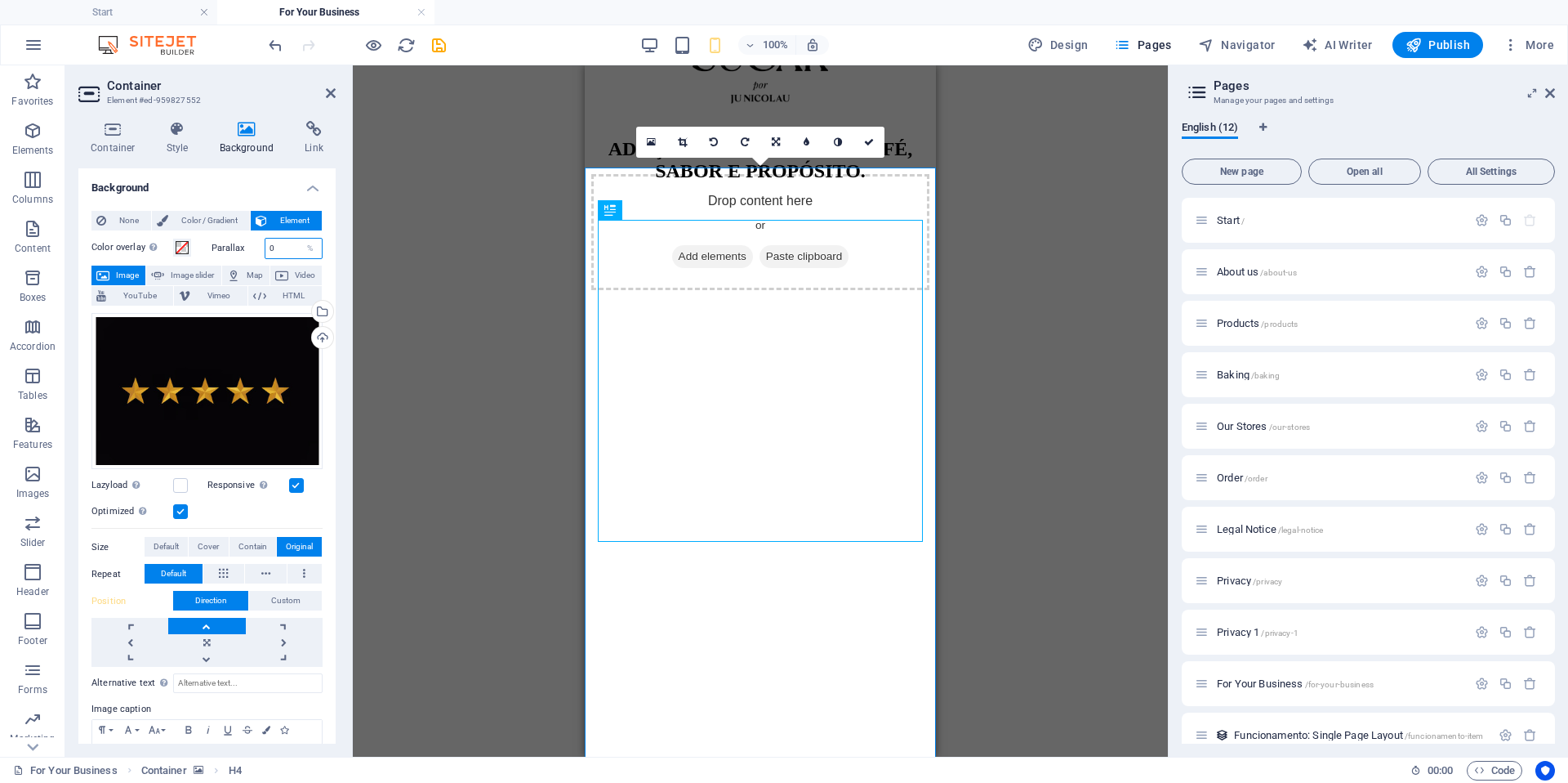
click at [270, 248] on input "0" at bounding box center [294, 248] width 57 height 20
type input "50"
type input "0"
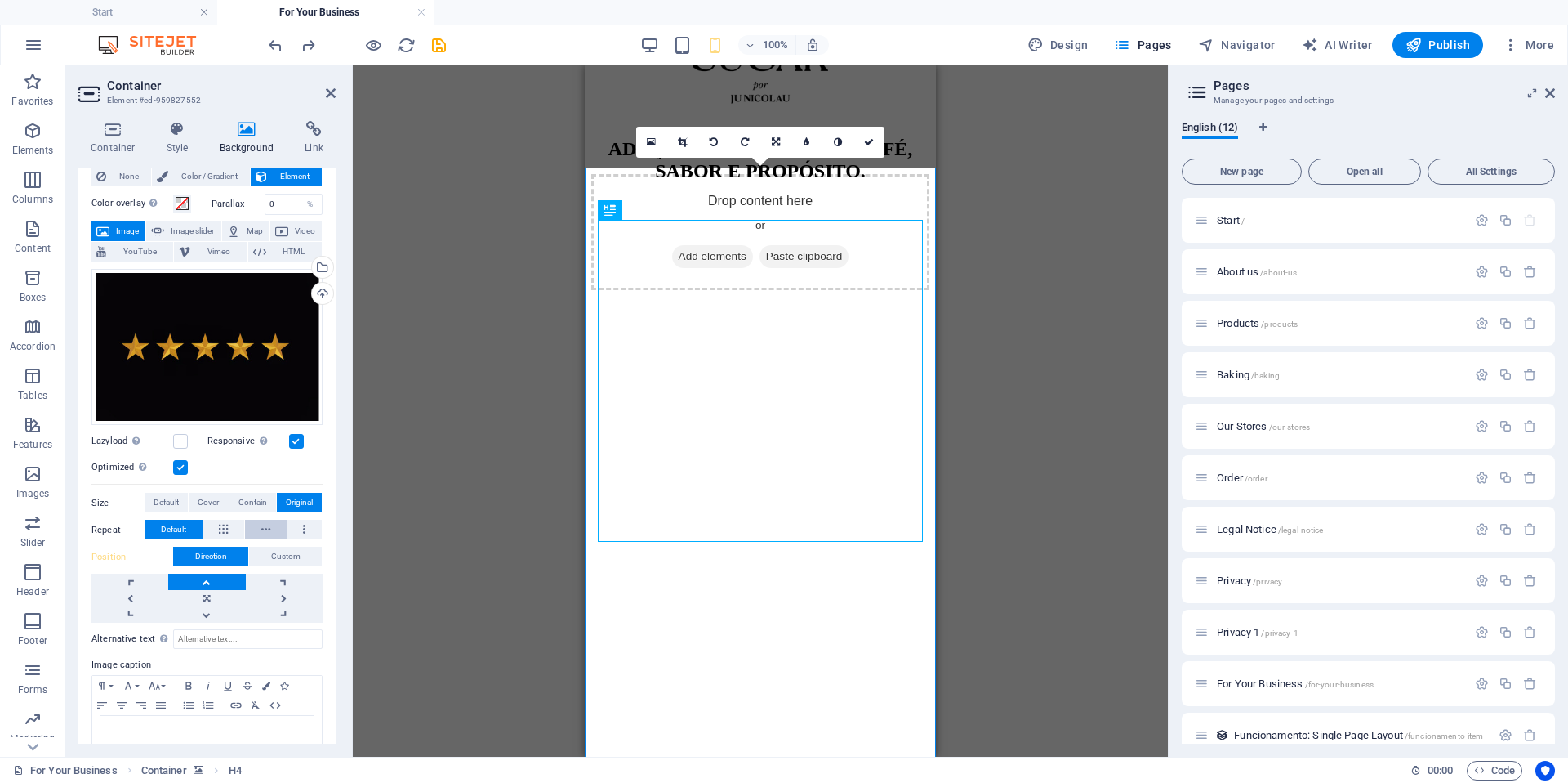
scroll to position [78, 0]
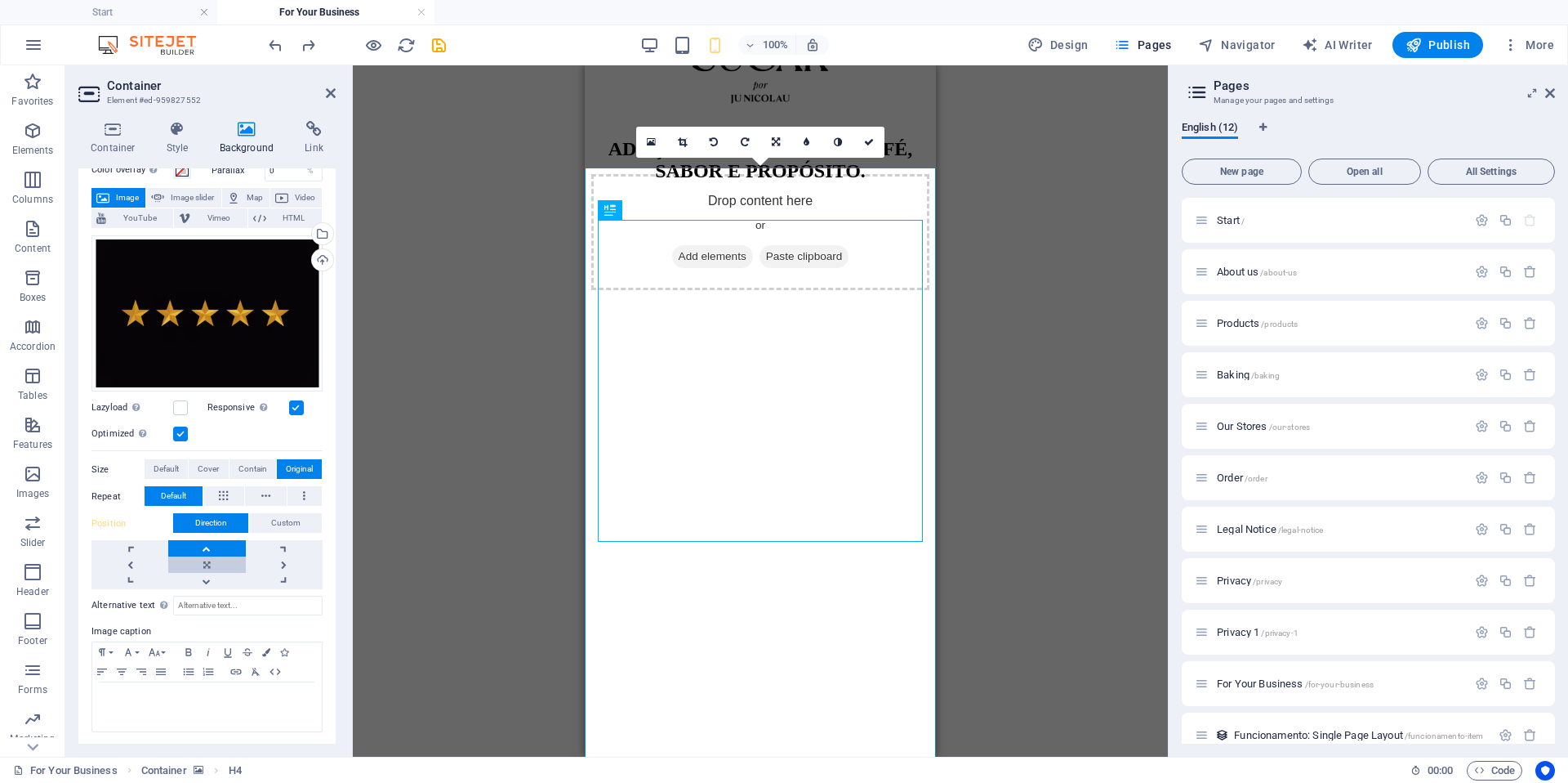
click at [205, 563] on link at bounding box center [206, 564] width 77 height 16
click at [208, 547] on link at bounding box center [206, 548] width 77 height 16
click at [690, 143] on link at bounding box center [683, 142] width 31 height 31
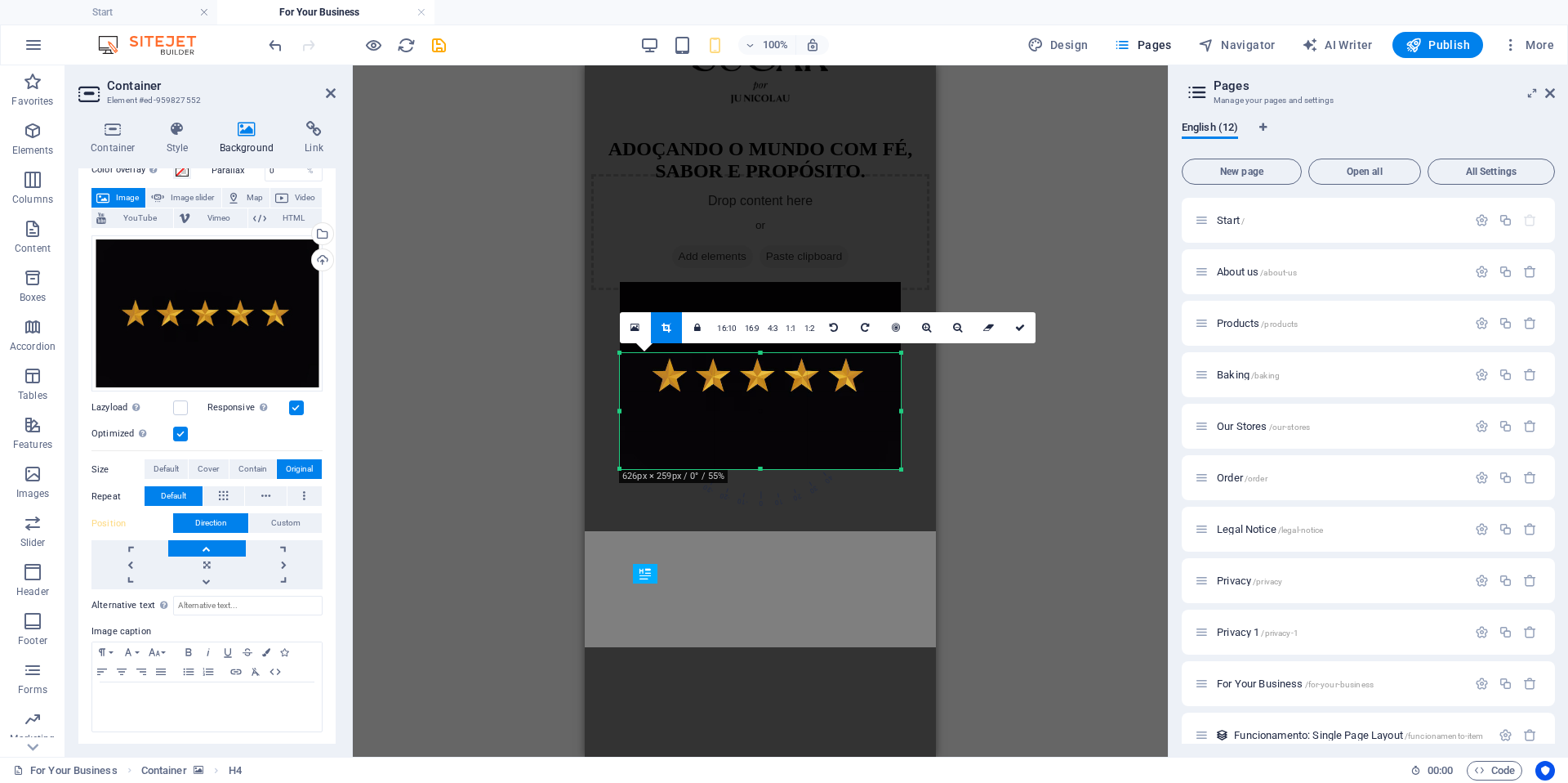
drag, startPoint x: 761, startPoint y: 319, endPoint x: 755, endPoint y: 391, distance: 72.2
click at [755, 390] on div "180 170 160 150 140 130 120 110 100 90 80 70 60 50 40 30 20 10 0 -10 -20 -30 -4…" at bounding box center [760, 411] width 281 height 116
click at [1019, 323] on icon at bounding box center [1019, 327] width 10 height 10
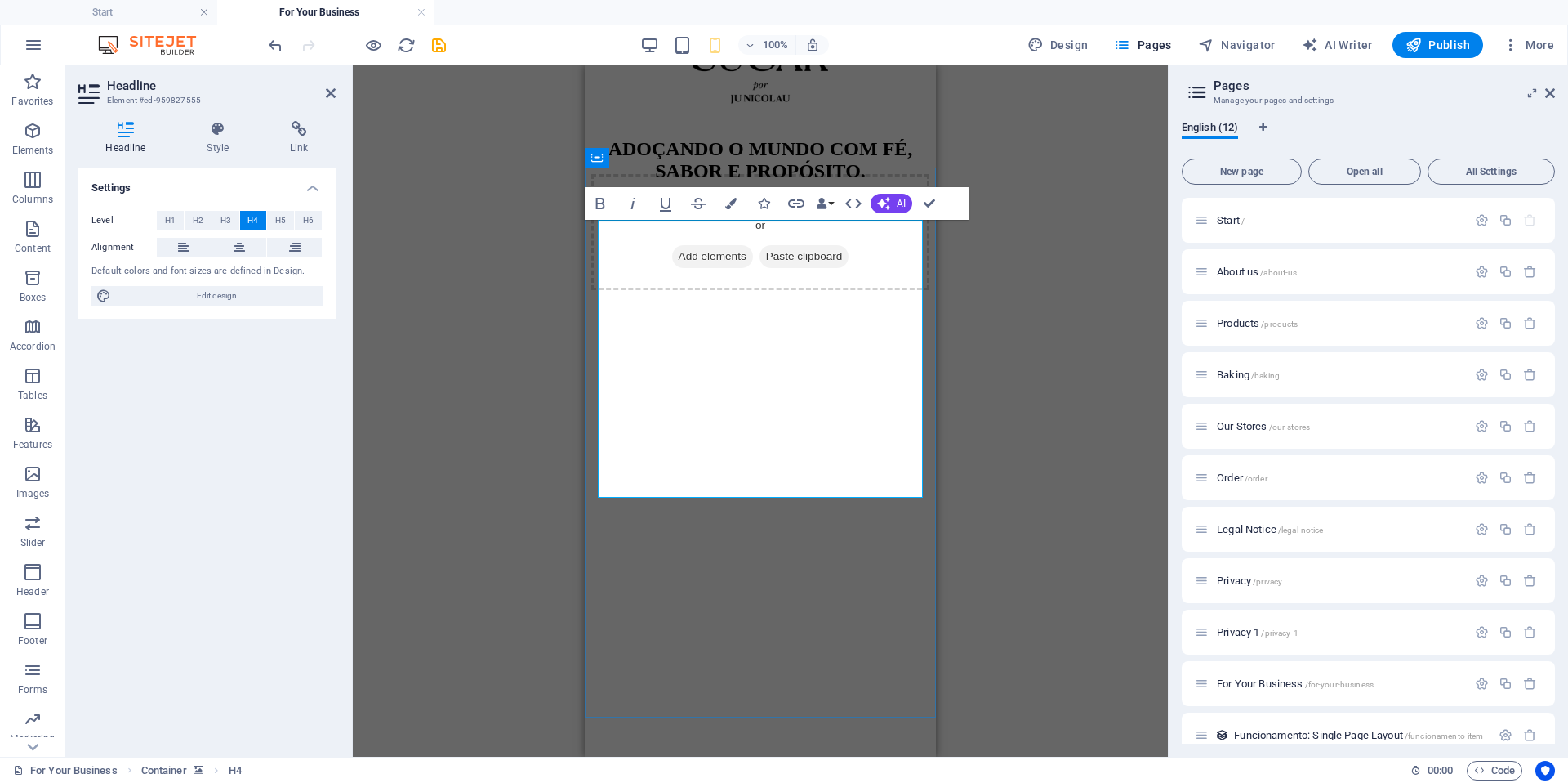
click at [535, 350] on div "Drag here to replace the existing content. Press “Ctrl” if you want to create a…" at bounding box center [760, 411] width 815 height 692
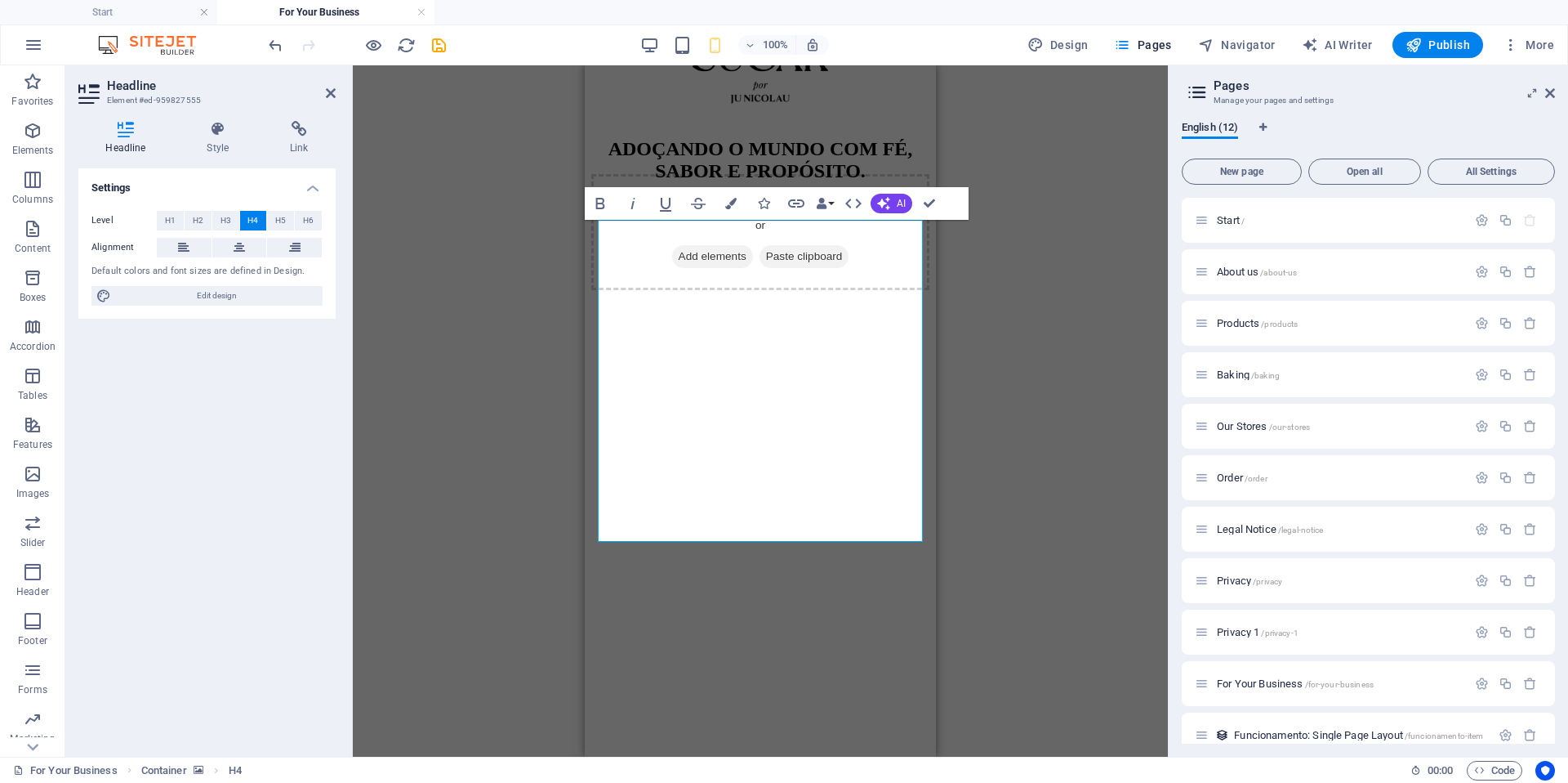
click at [1003, 300] on div "Drag here to replace the existing content. Press “Ctrl” if you want to create a…" at bounding box center [760, 411] width 815 height 692
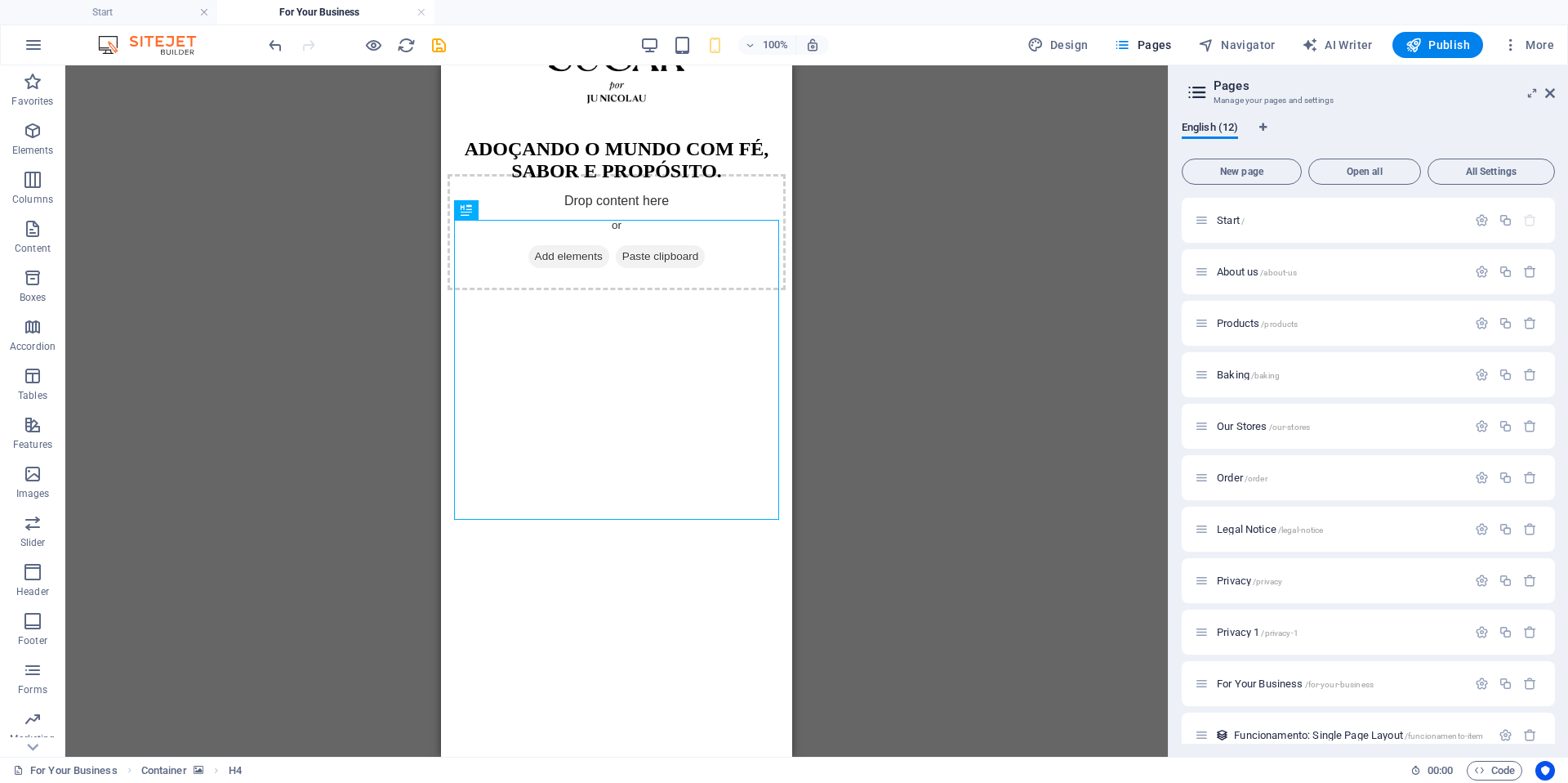
click at [842, 277] on div "Drag here to replace the existing content. Press “Ctrl” if you want to create a…" at bounding box center [616, 411] width 1102 height 692
click at [364, 394] on div "Drag here to replace the existing content. Press “Ctrl” if you want to create a…" at bounding box center [616, 411] width 1102 height 692
click at [489, 202] on div "H4" at bounding box center [475, 209] width 44 height 20
click at [481, 210] on span "H4" at bounding box center [484, 210] width 12 height 10
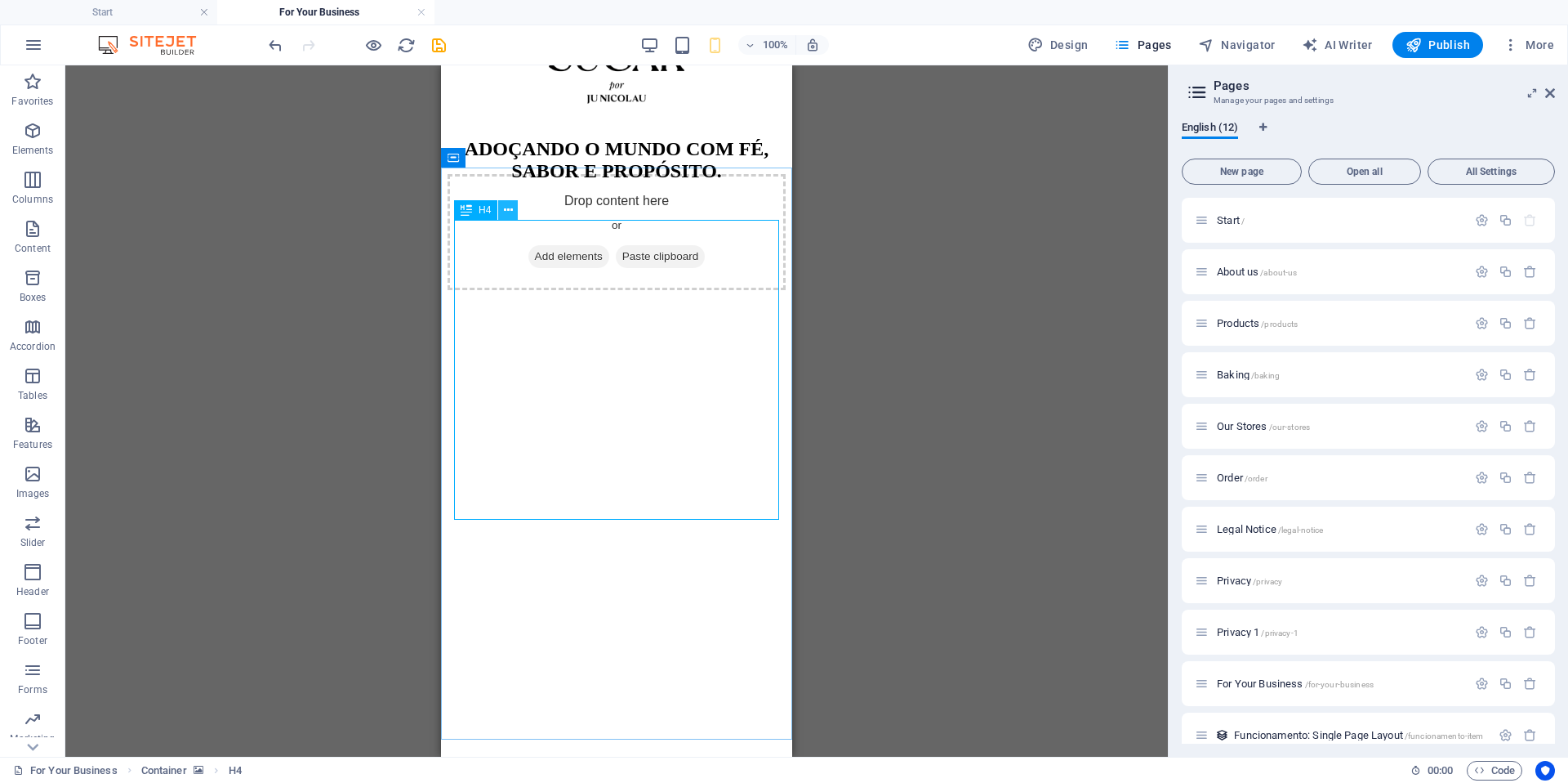
click at [505, 207] on icon at bounding box center [508, 210] width 9 height 17
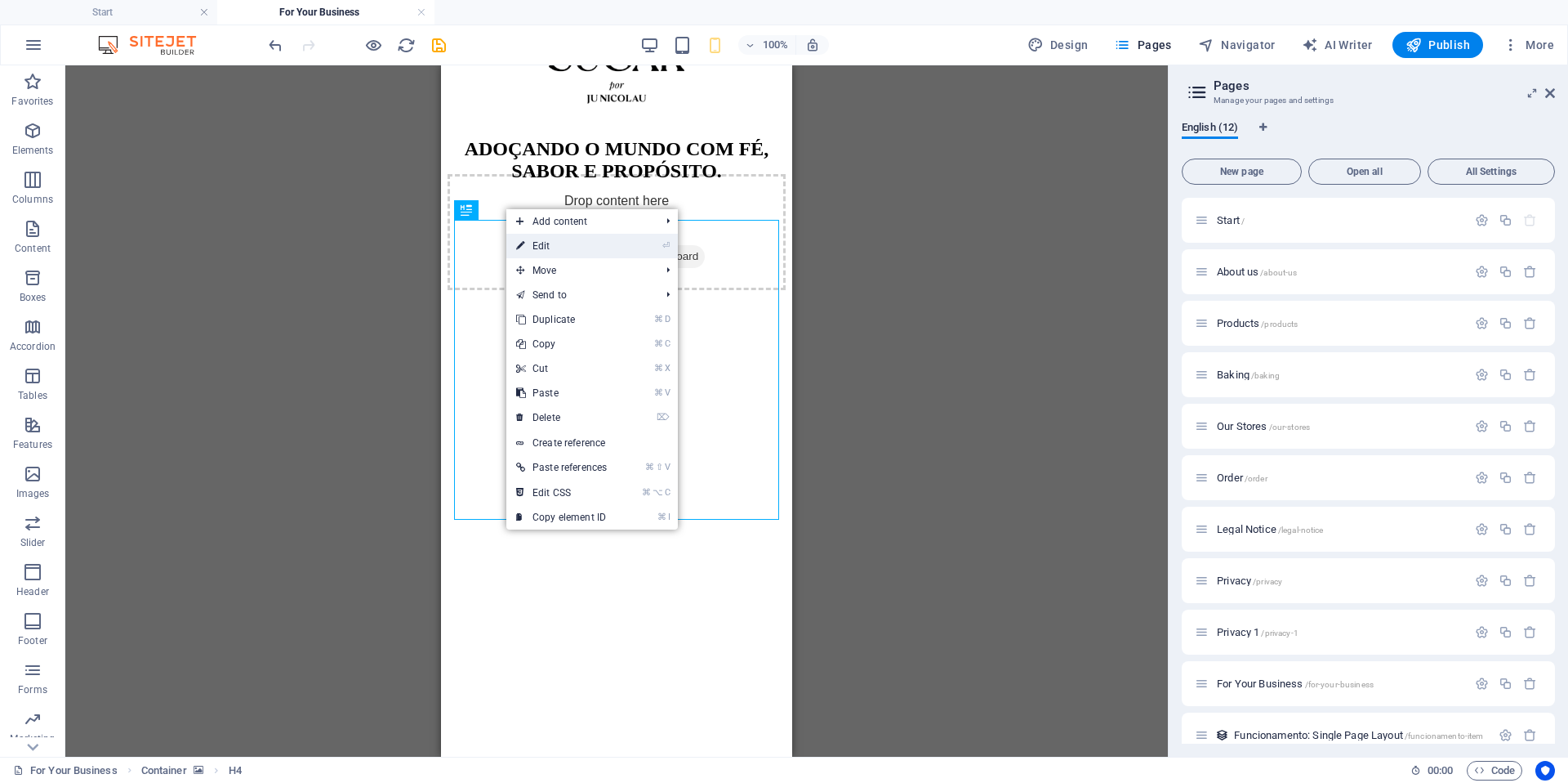
click at [558, 242] on link "⏎ Edit" at bounding box center [561, 246] width 110 height 25
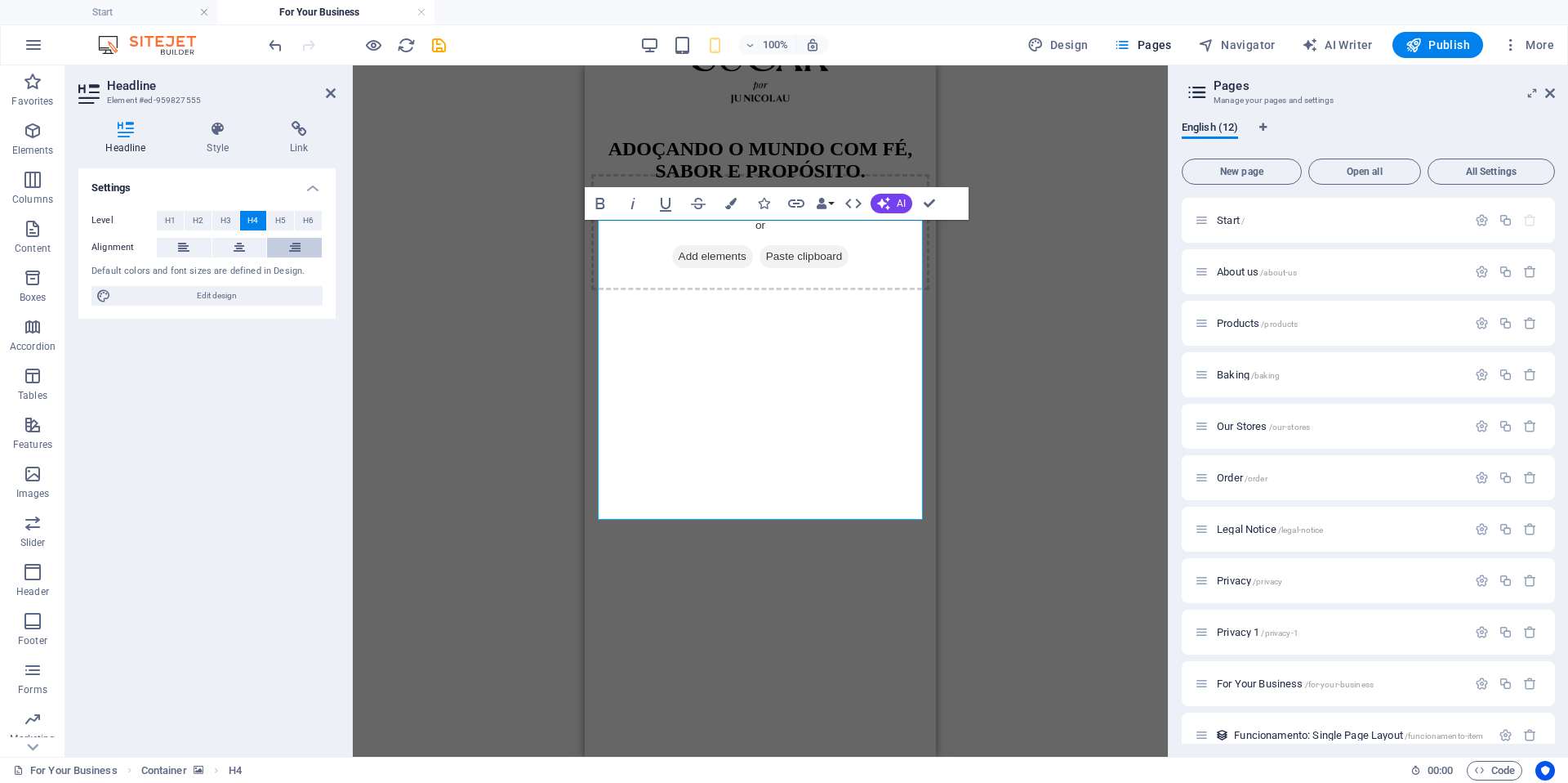
click at [292, 253] on icon at bounding box center [295, 247] width 11 height 20
click at [192, 252] on button at bounding box center [184, 247] width 55 height 20
click at [231, 224] on button "H3" at bounding box center [225, 221] width 27 height 20
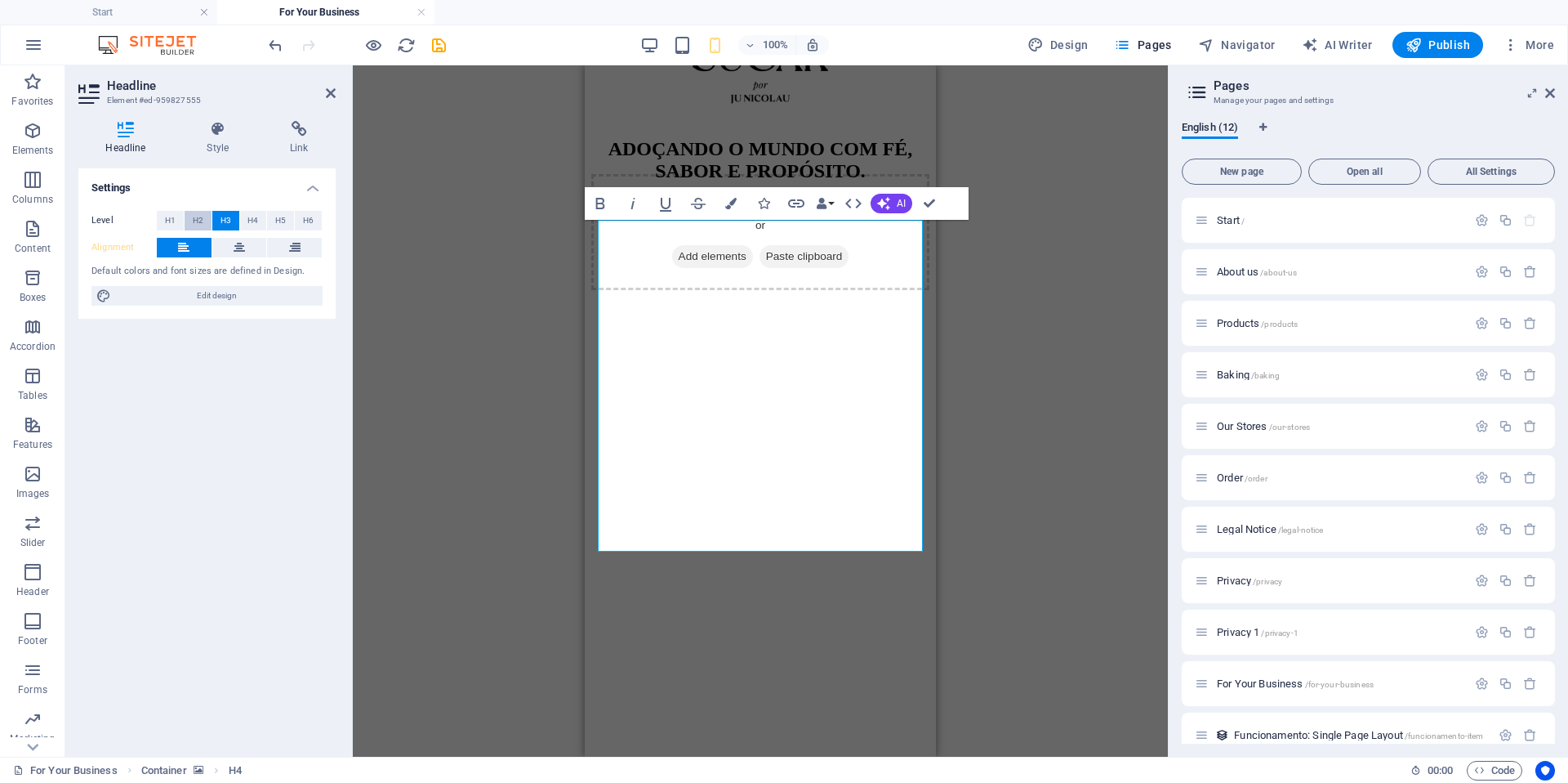
click at [188, 224] on button "H2" at bounding box center [198, 221] width 27 height 20
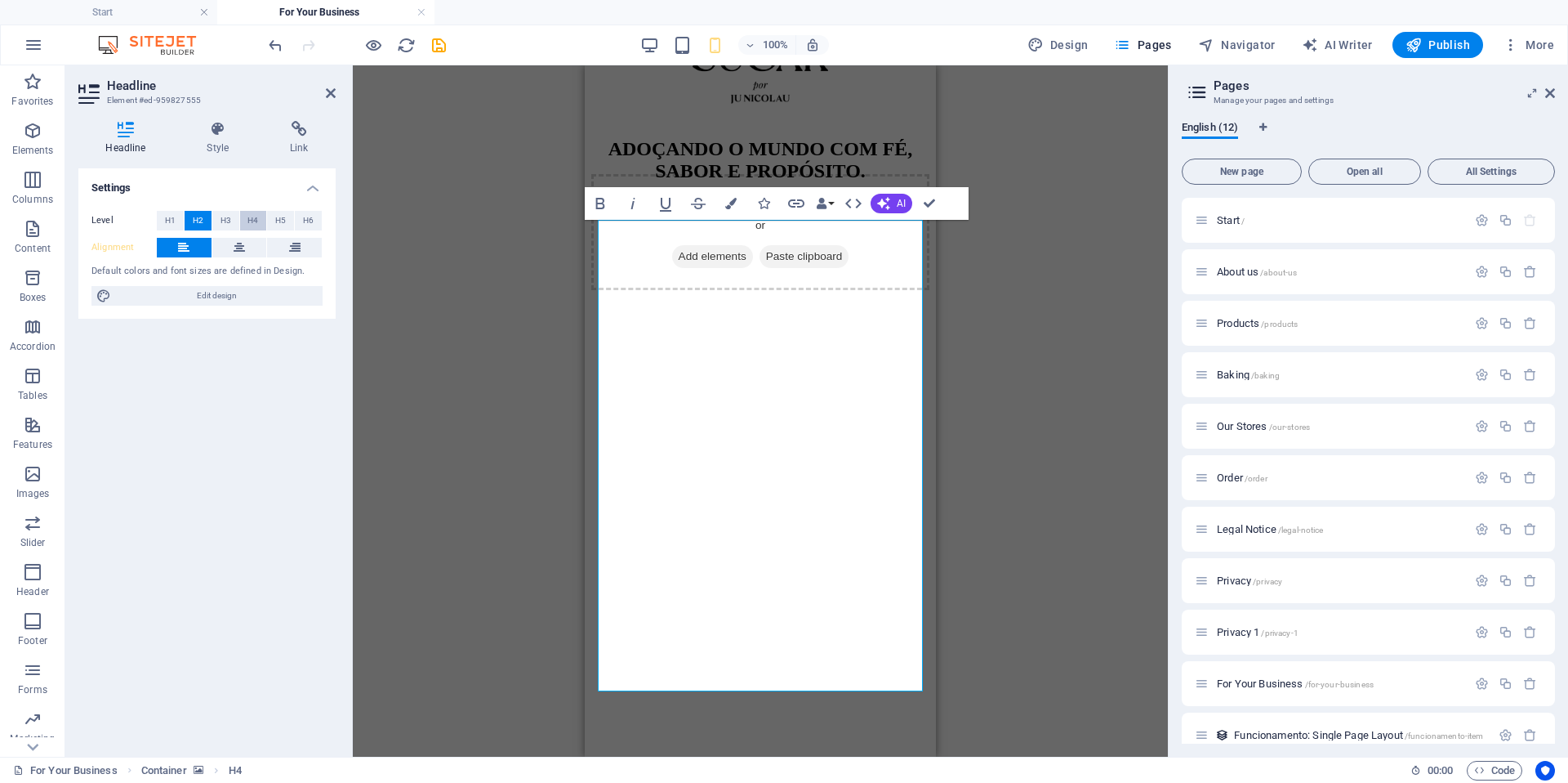
click at [255, 220] on span "H4" at bounding box center [252, 221] width 10 height 20
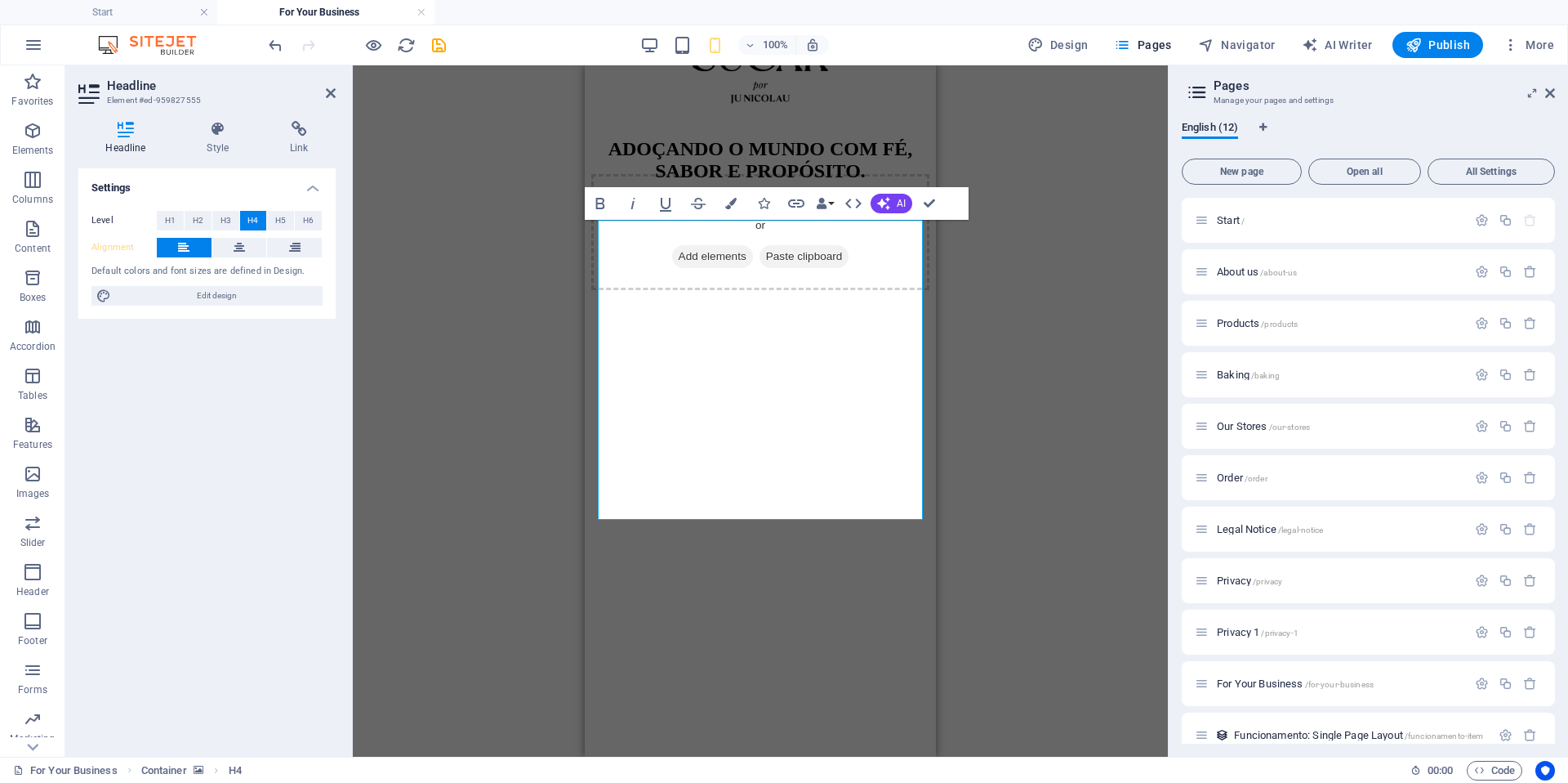
click at [552, 382] on div "Drag here to replace the existing content. Press “Ctrl” if you want to create a…" at bounding box center [760, 411] width 815 height 692
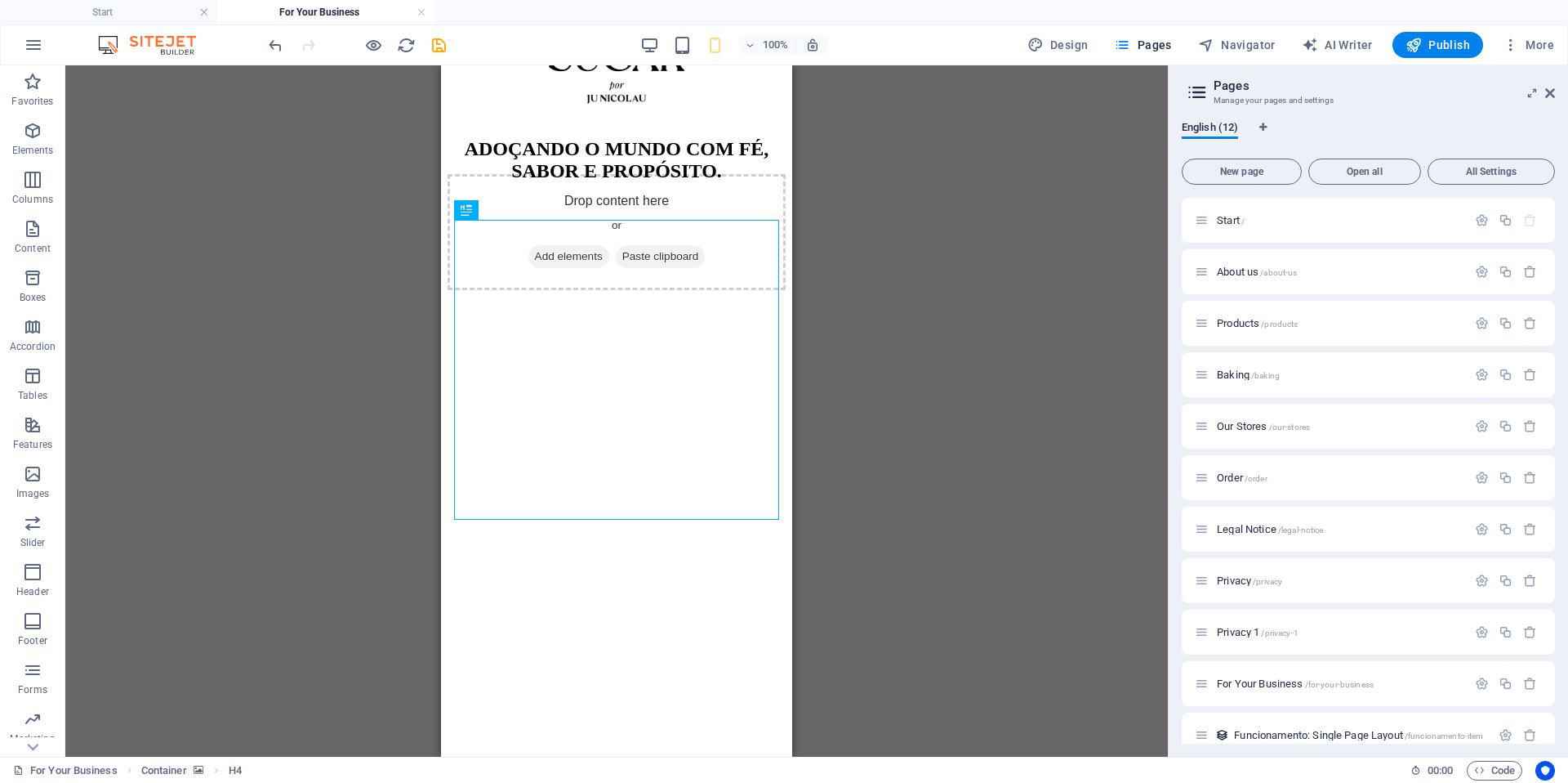
click at [824, 258] on div "Drag here to replace the existing content. Press “Ctrl” if you want to create a…" at bounding box center [616, 411] width 1102 height 692
click at [752, 290] on figure at bounding box center [617, 290] width 339 height 0
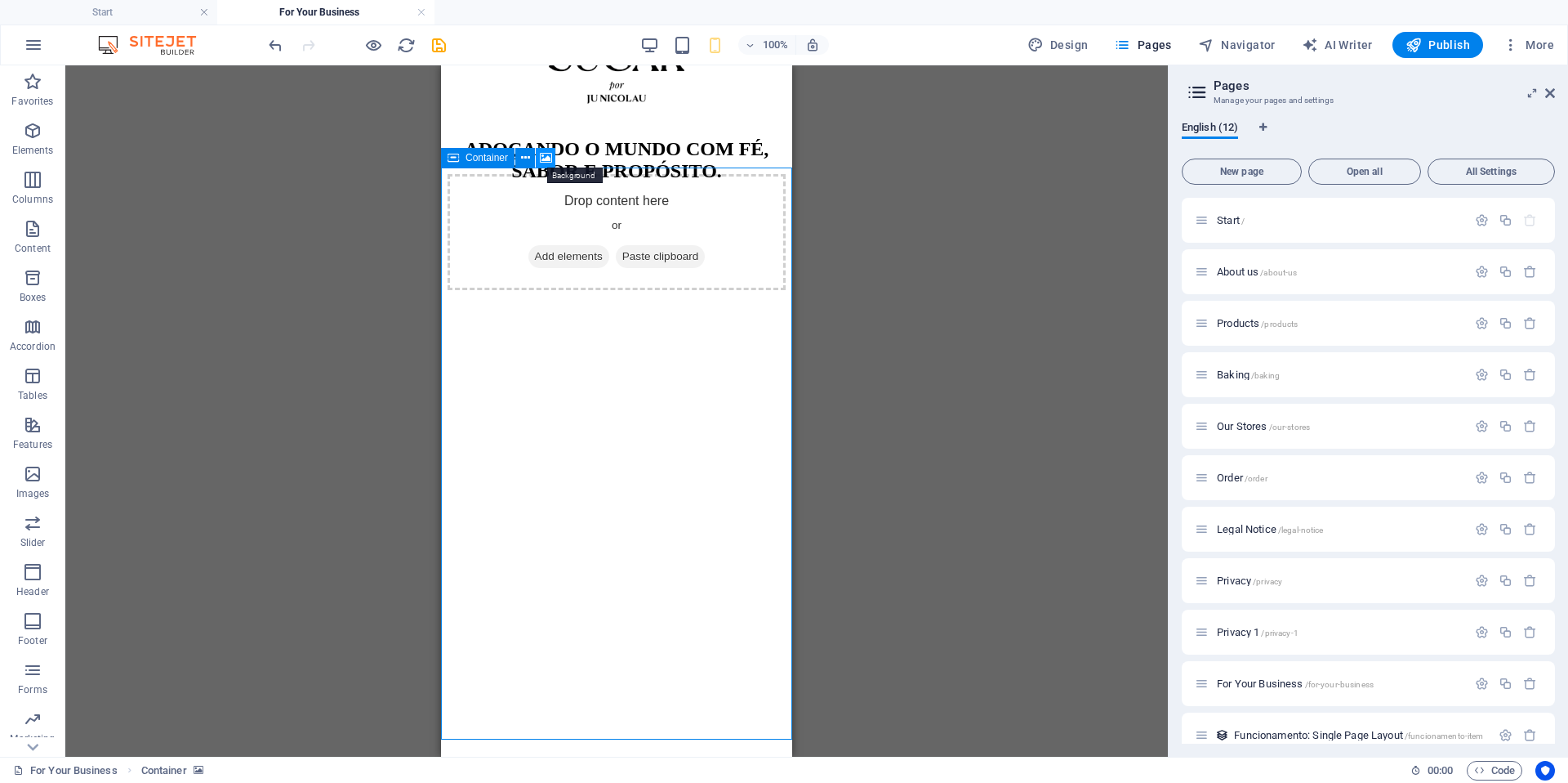
click at [542, 153] on icon at bounding box center [546, 158] width 12 height 17
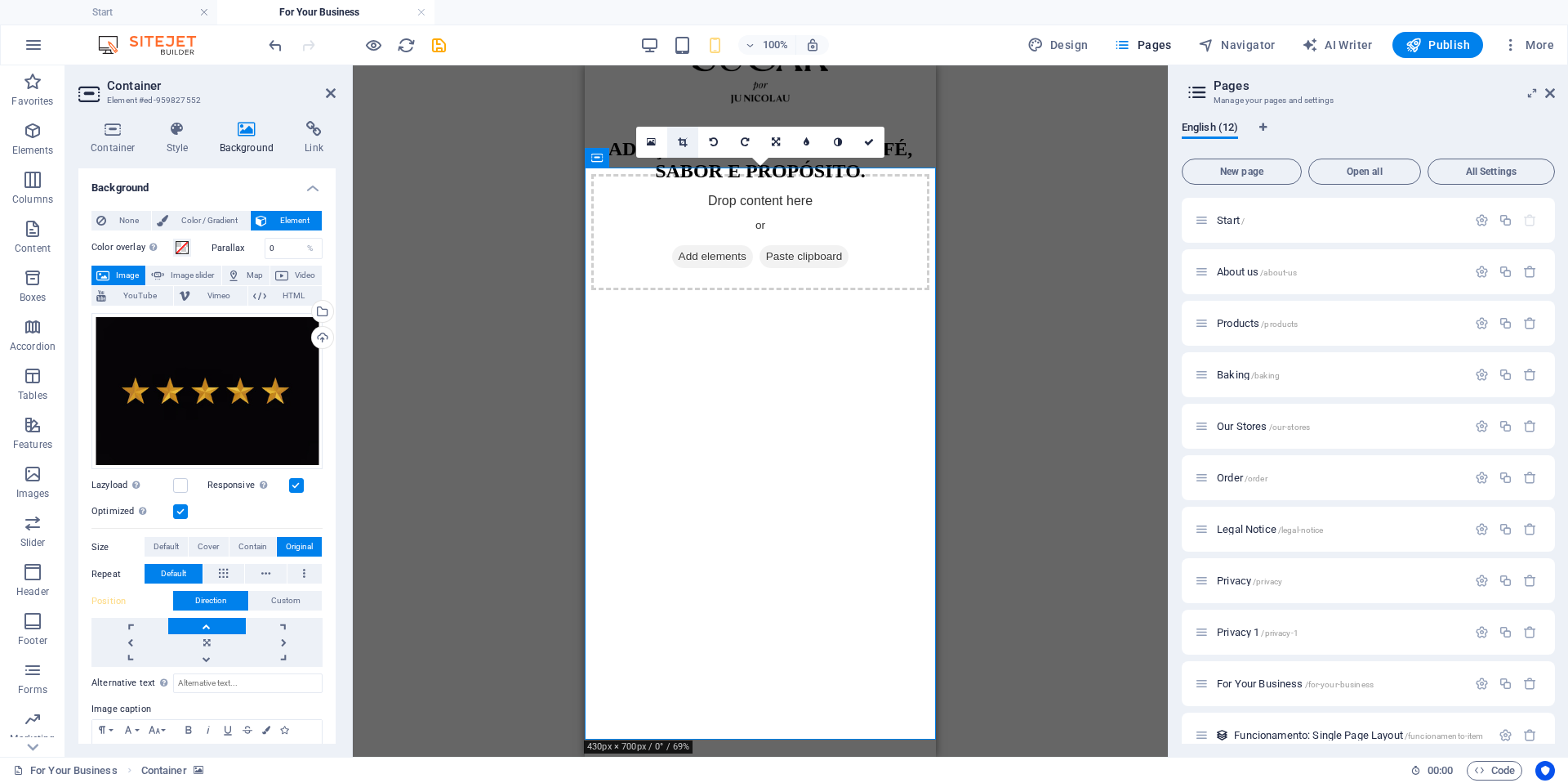
click at [675, 140] on link at bounding box center [683, 142] width 31 height 31
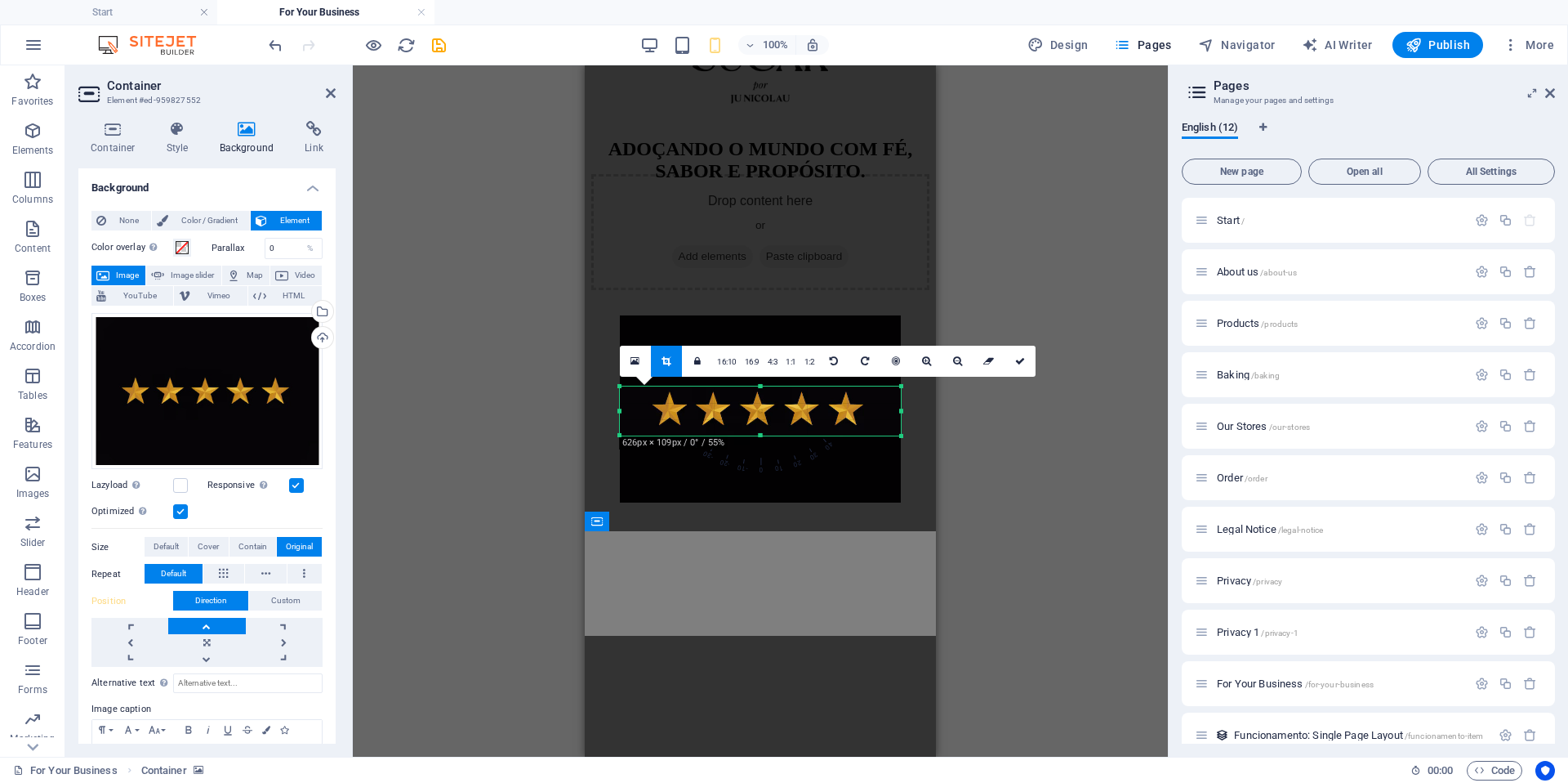
drag, startPoint x: 765, startPoint y: 466, endPoint x: 771, endPoint y: 400, distance: 66.3
click at [771, 400] on div "180 170 160 150 140 130 120 110 100 90 80 70 60 50 40 30 20 10 0 -10 -20 -30 -4…" at bounding box center [760, 411] width 281 height 49
click at [1027, 362] on link at bounding box center [1019, 361] width 31 height 31
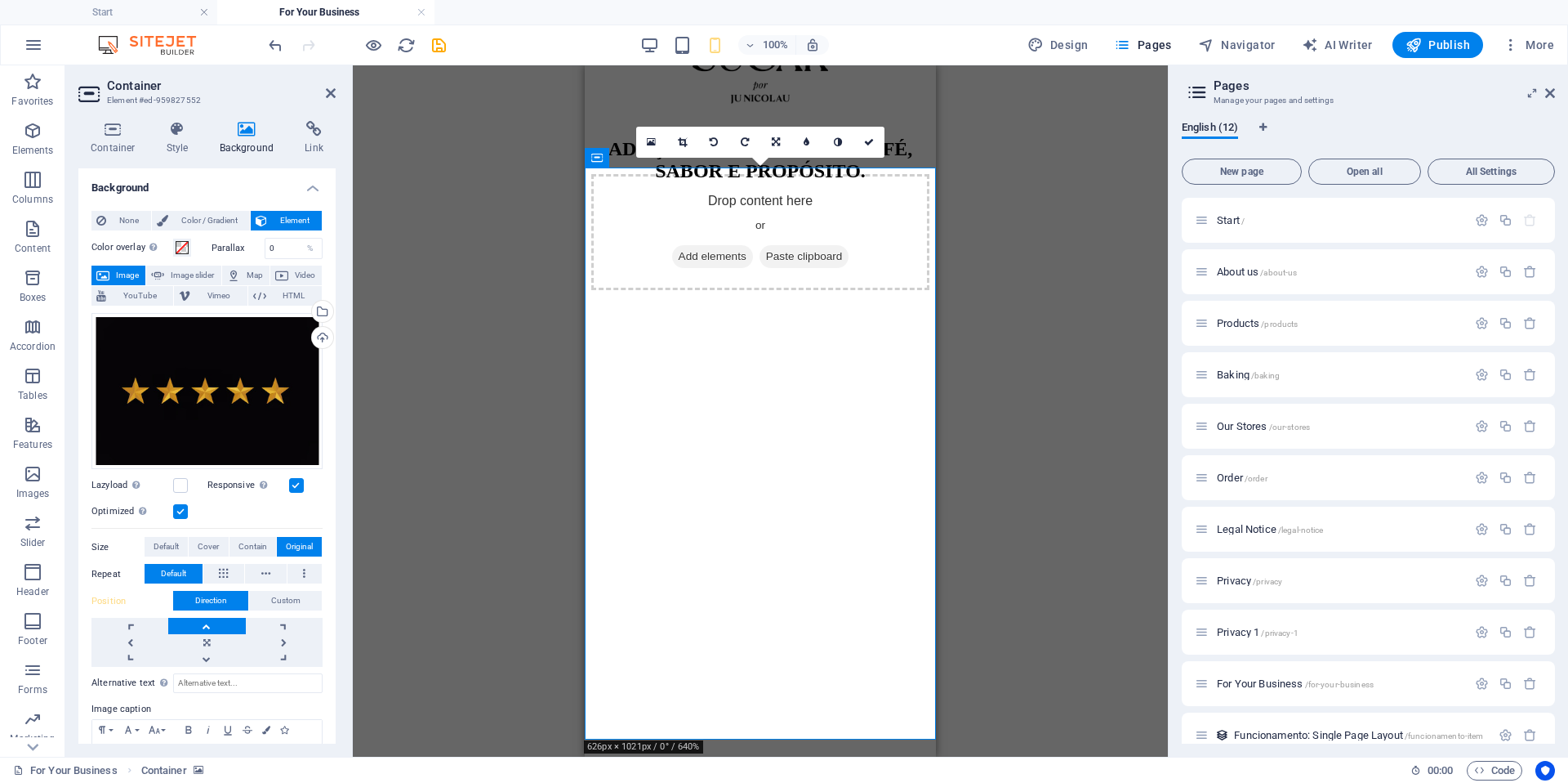
click at [477, 515] on div "Drag here to replace the existing content. Press “Ctrl” if you want to create a…" at bounding box center [760, 411] width 815 height 692
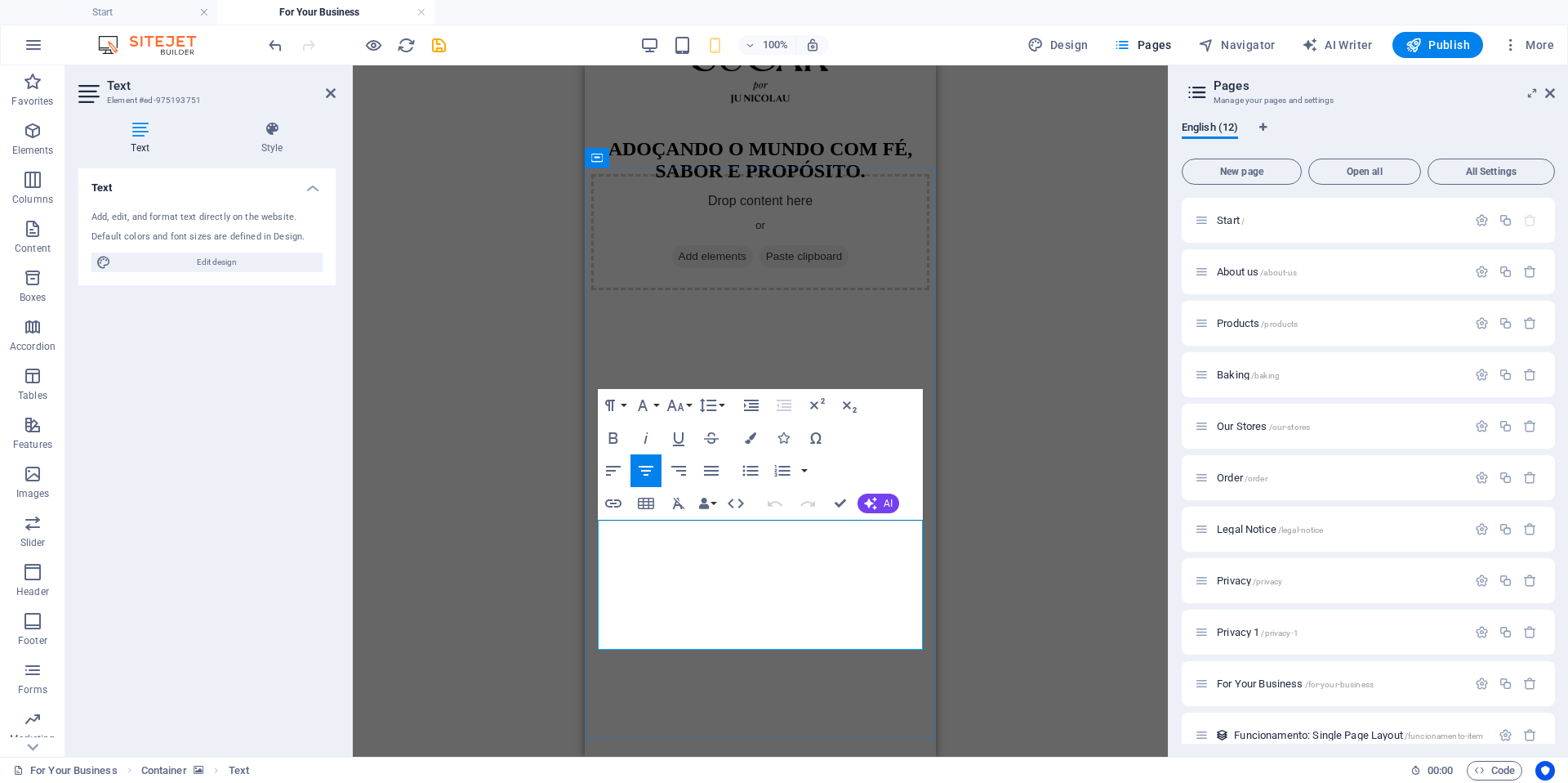
drag, startPoint x: 613, startPoint y: 612, endPoint x: 629, endPoint y: 614, distance: 16.1
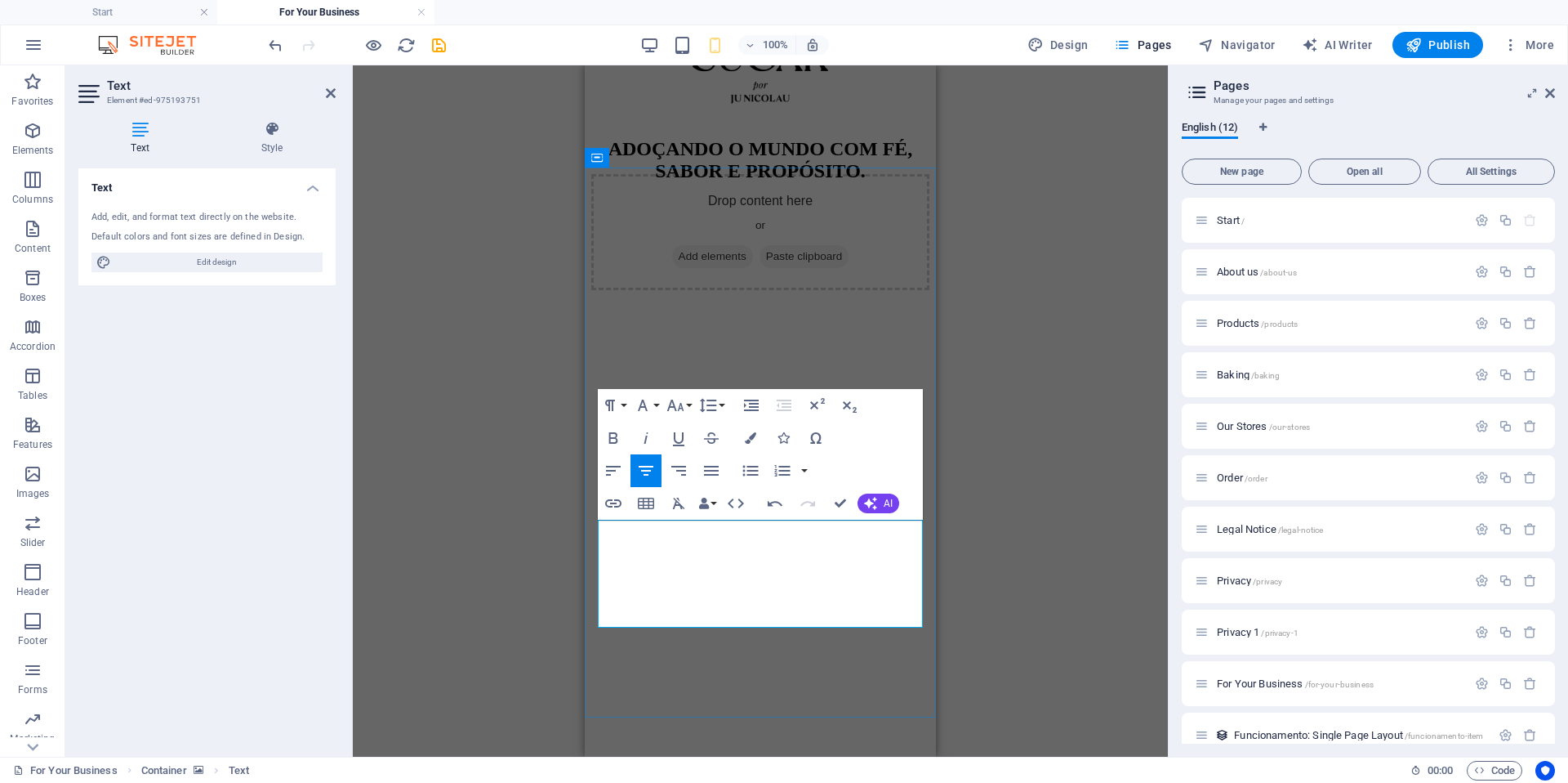
click at [489, 627] on div "Drag here to replace the existing content. Press “Ctrl” if you want to create a…" at bounding box center [760, 411] width 815 height 692
click at [708, 472] on icon "button" at bounding box center [711, 470] width 20 height 20
click at [486, 575] on div "Drag here to replace the existing content. Press “Ctrl” if you want to create a…" at bounding box center [760, 411] width 815 height 692
click at [1016, 454] on div "Drag here to replace the existing content. Press “Ctrl” if you want to create a…" at bounding box center [760, 411] width 815 height 692
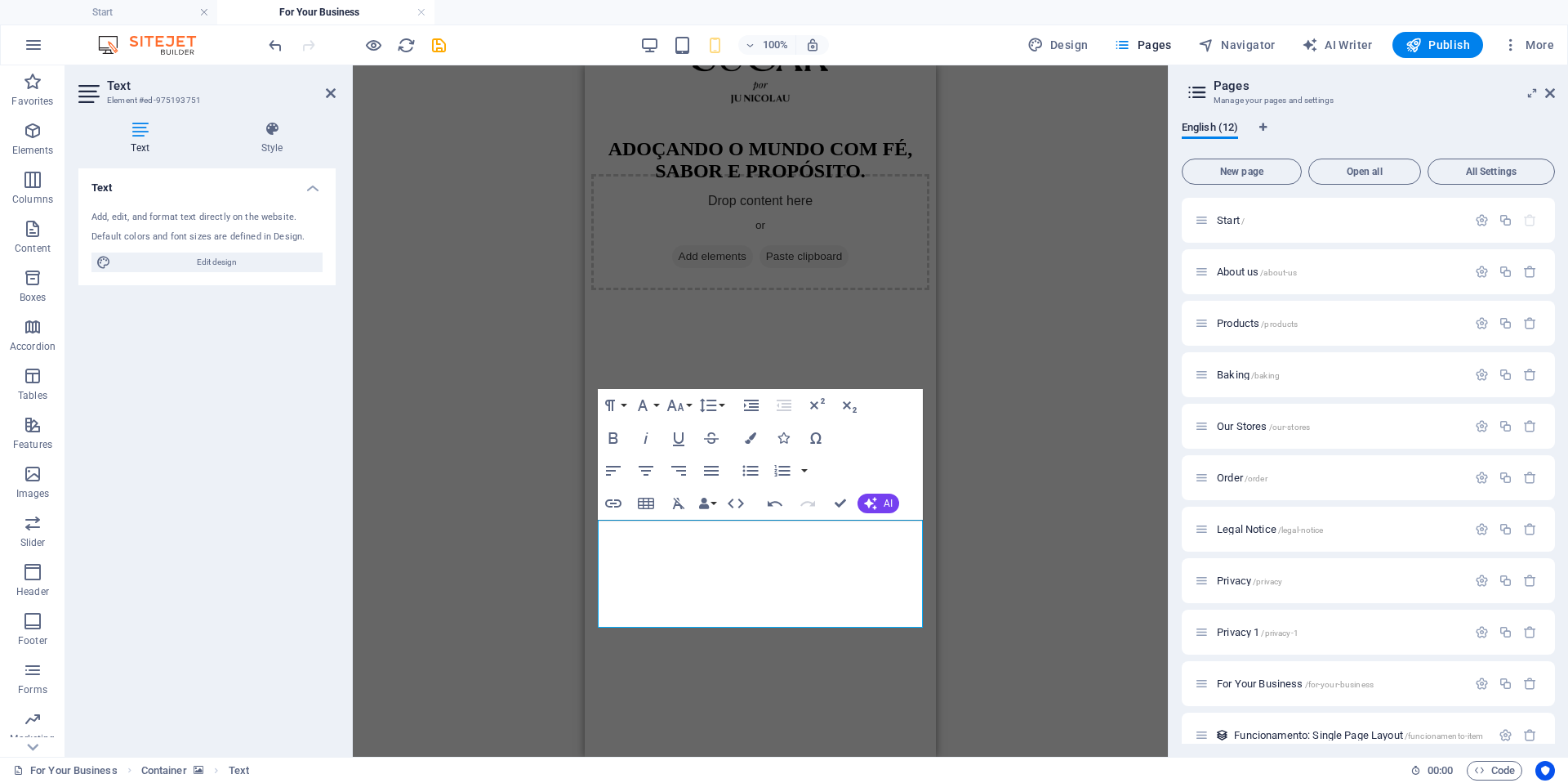
click at [478, 563] on div "Drag here to replace the existing content. Press “Ctrl” if you want to create a…" at bounding box center [760, 411] width 815 height 692
click at [504, 420] on div "Drag here to replace the existing content. Press “Ctrl” if you want to create a…" at bounding box center [760, 411] width 815 height 692
click at [329, 92] on icon at bounding box center [331, 93] width 10 height 13
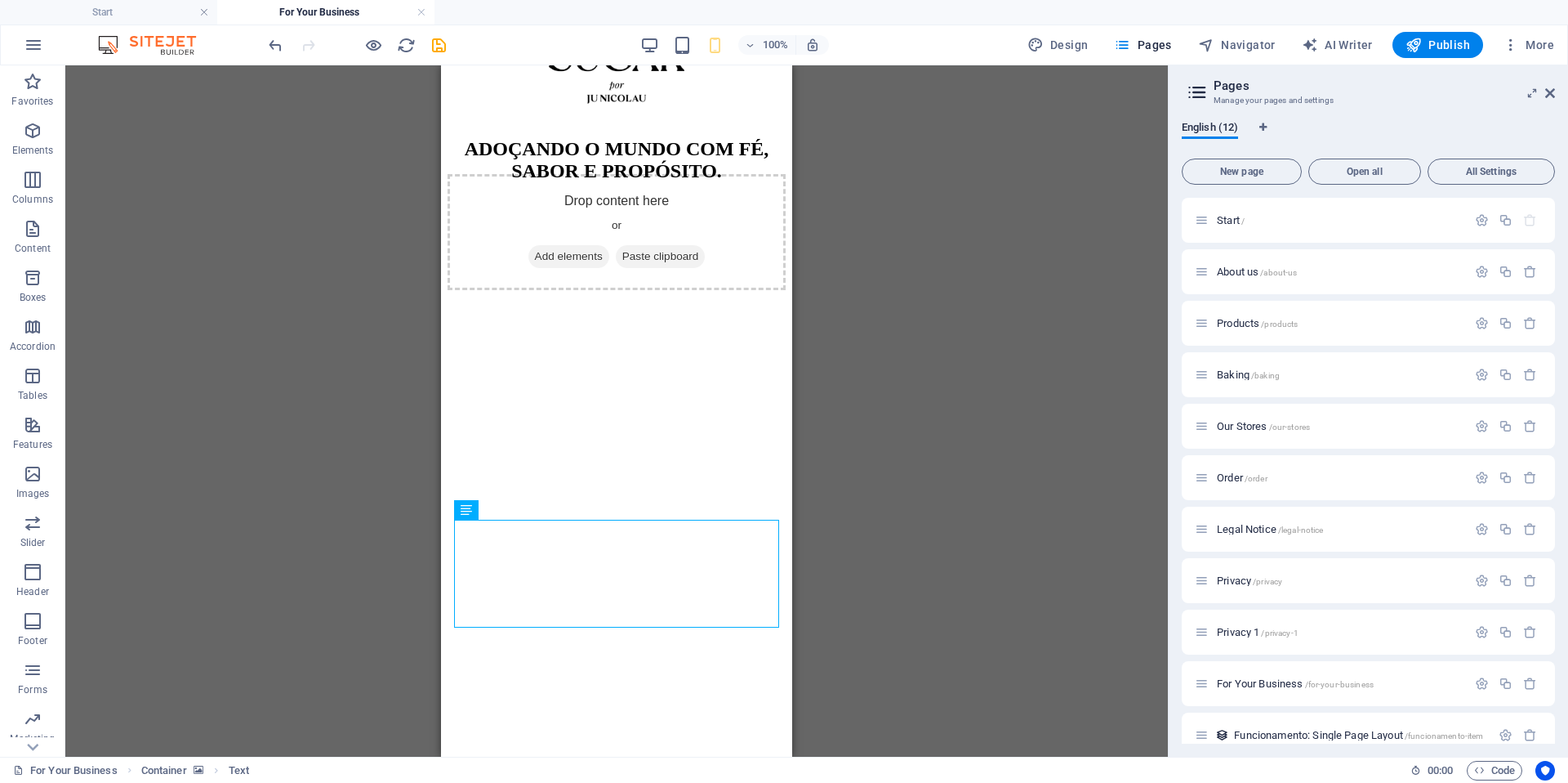
click at [334, 262] on div "Drag here to replace the existing content. Press “Ctrl” if you want to create a…" at bounding box center [616, 411] width 1102 height 692
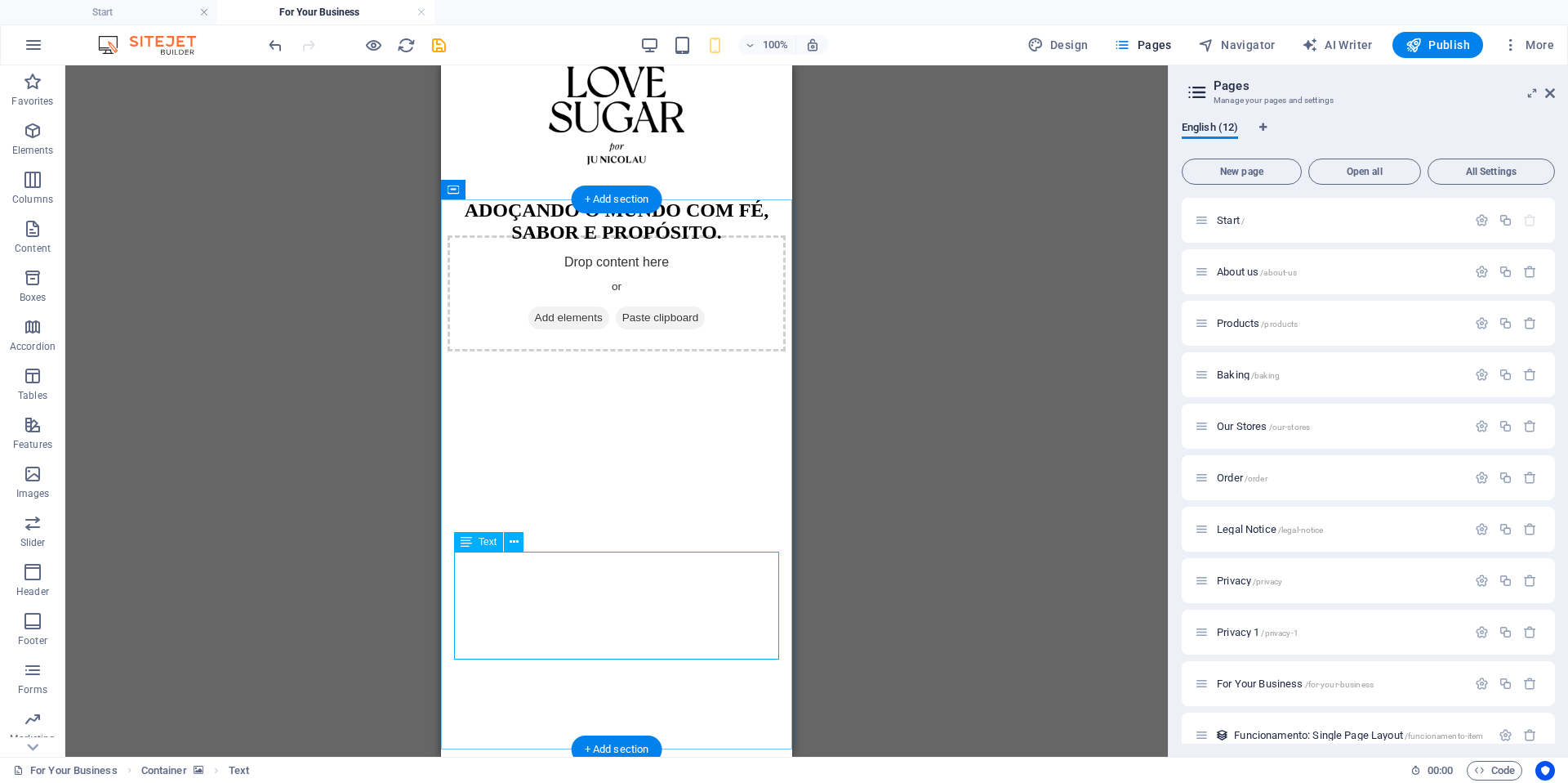
scroll to position [297, 0]
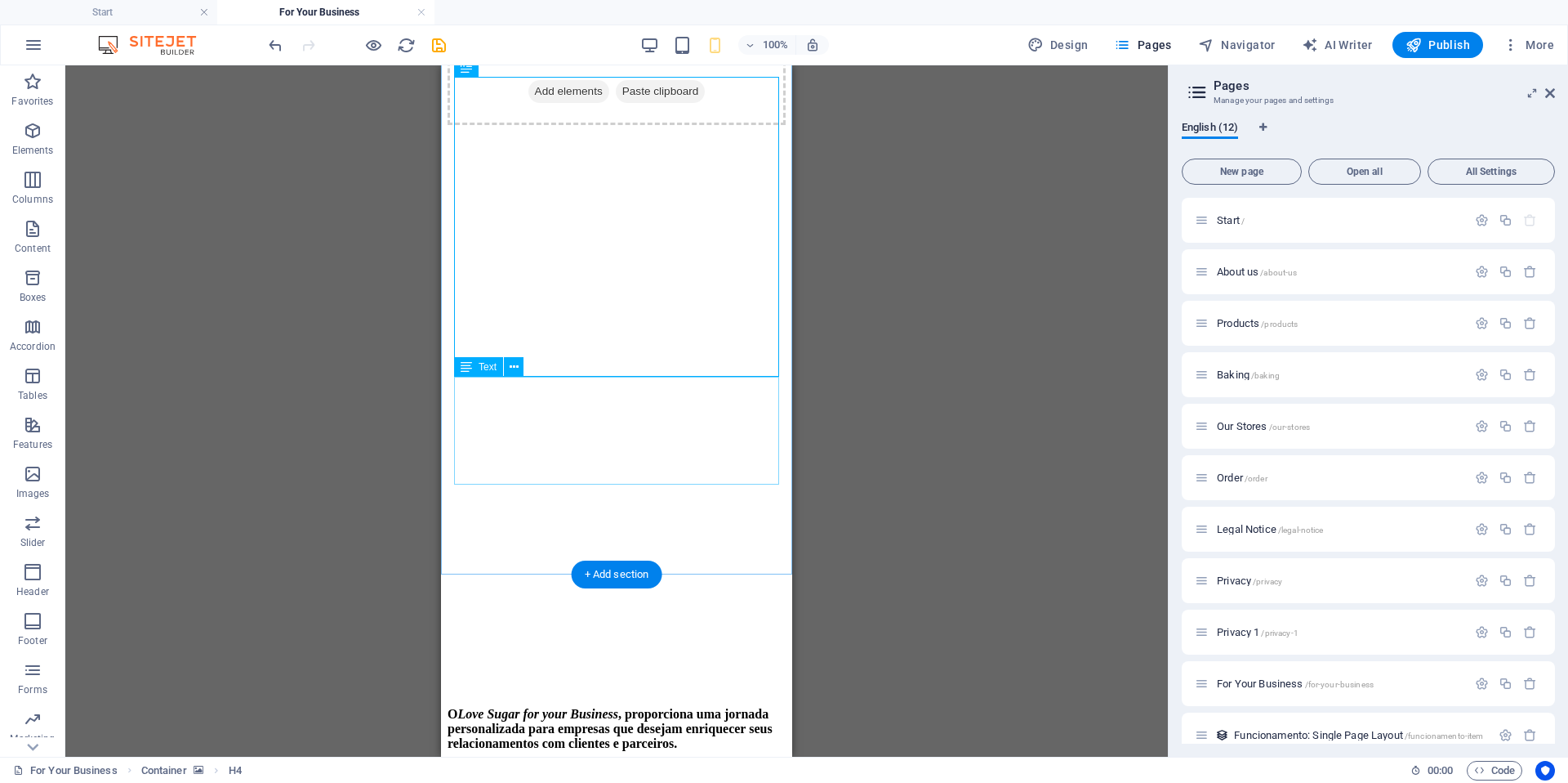
scroll to position [568, 0]
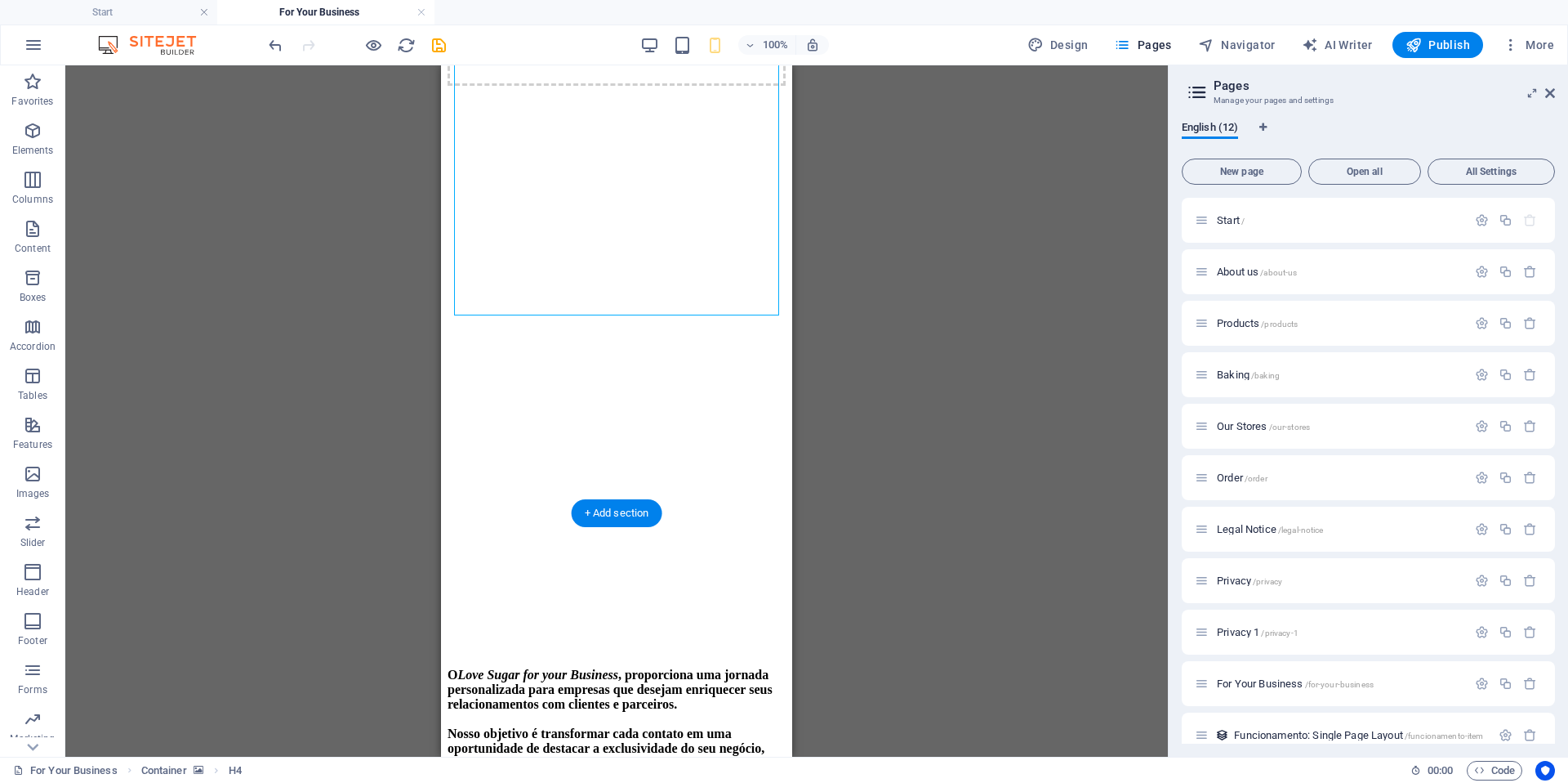
click at [695, 86] on figure at bounding box center [617, 86] width 339 height 0
click at [523, 86] on figure at bounding box center [617, 86] width 339 height 0
click at [33, 477] on icon "button" at bounding box center [32, 474] width 20 height 20
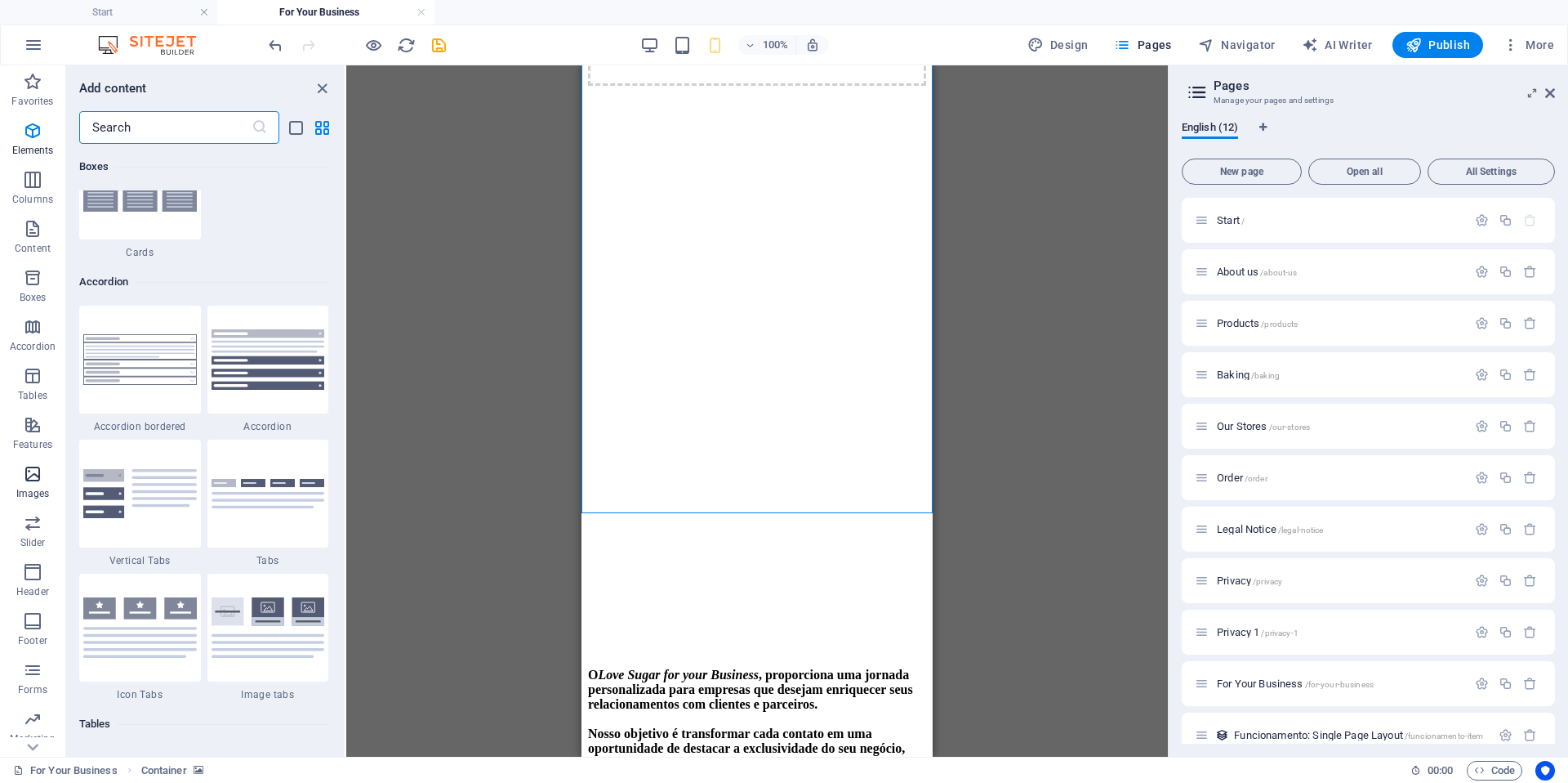
scroll to position [8285, 0]
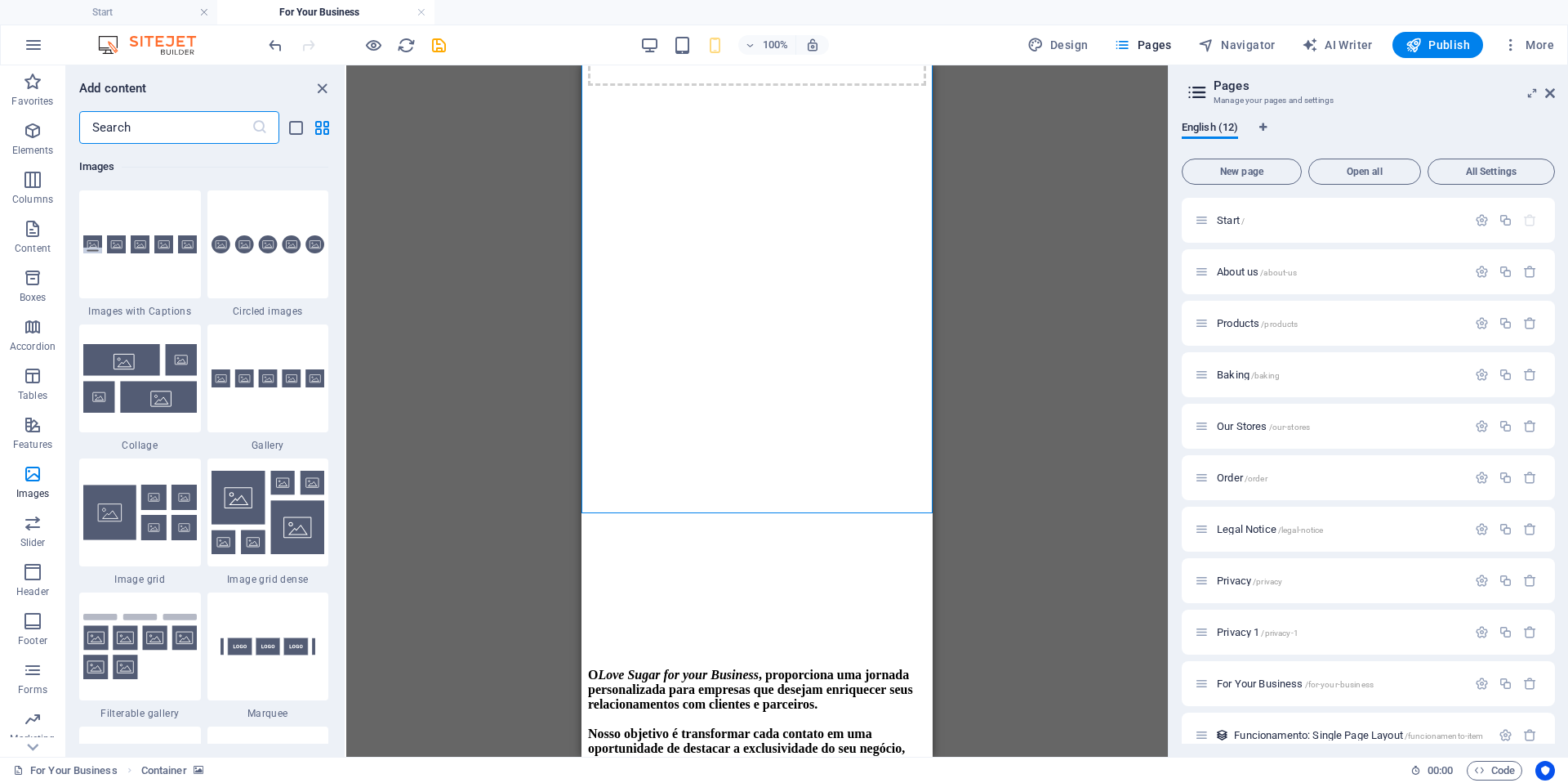
click at [134, 141] on input "text" at bounding box center [165, 127] width 172 height 32
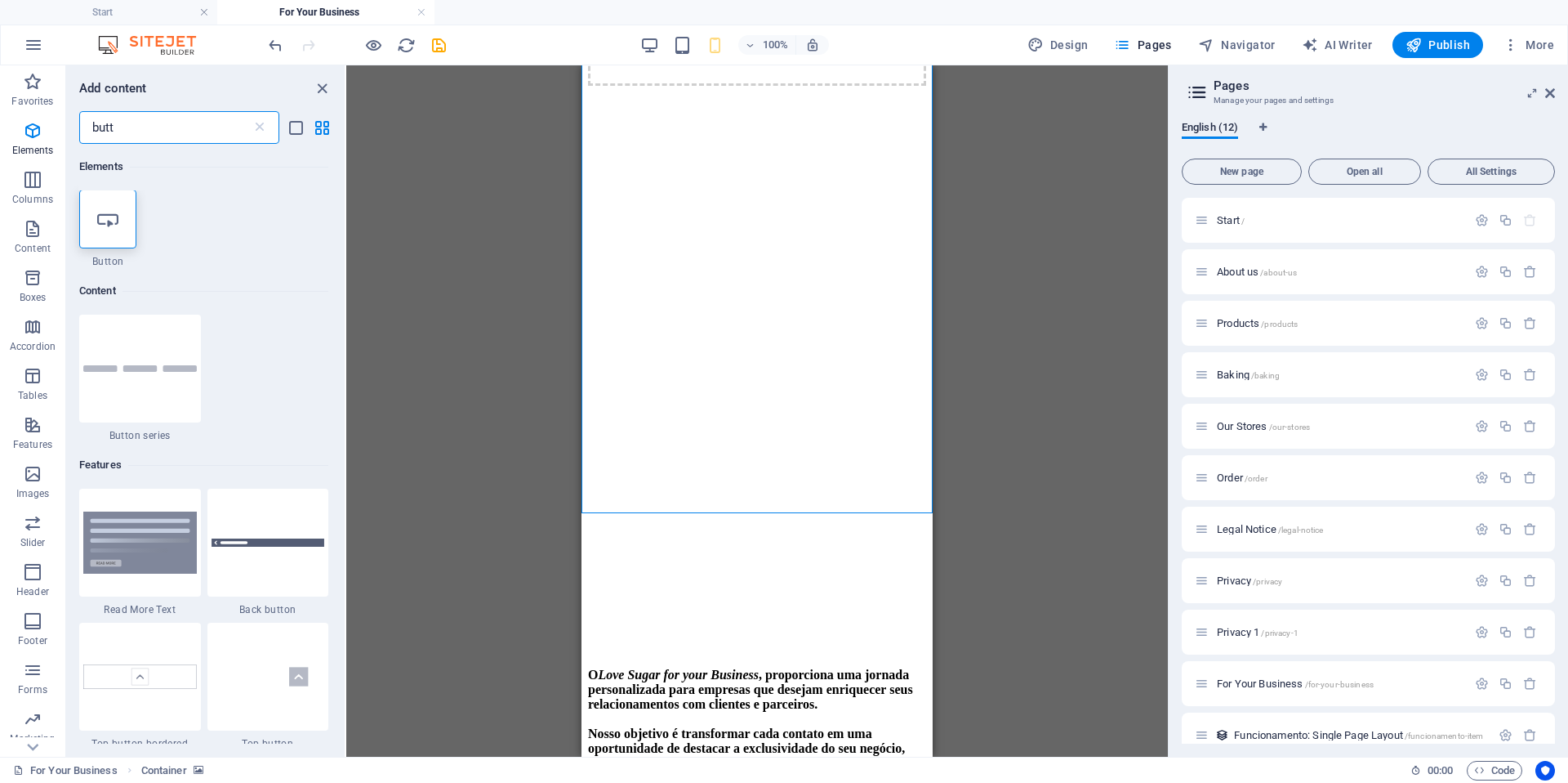
scroll to position [0, 0]
type input "butt"
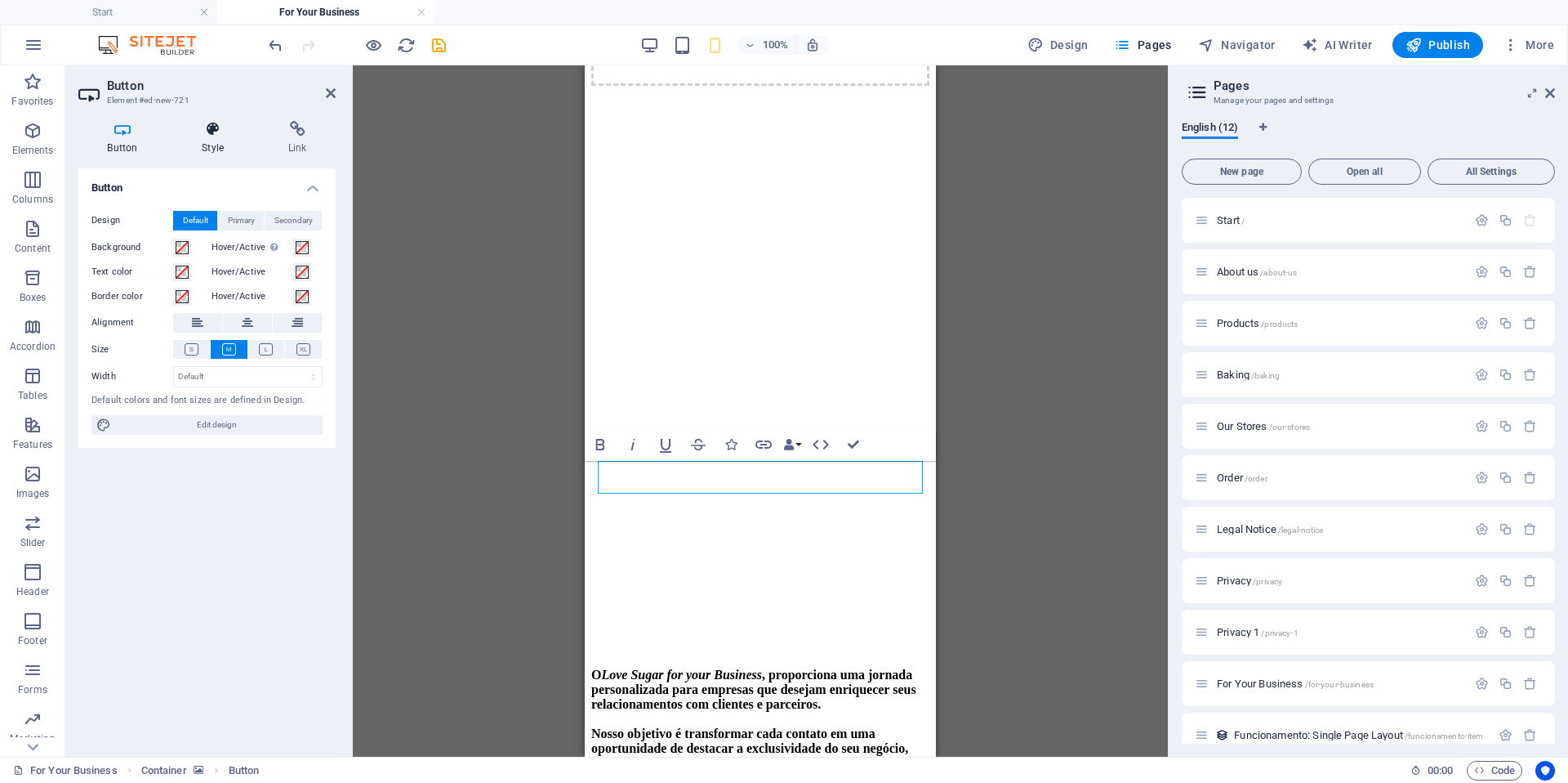
click at [216, 133] on icon at bounding box center [213, 128] width 80 height 16
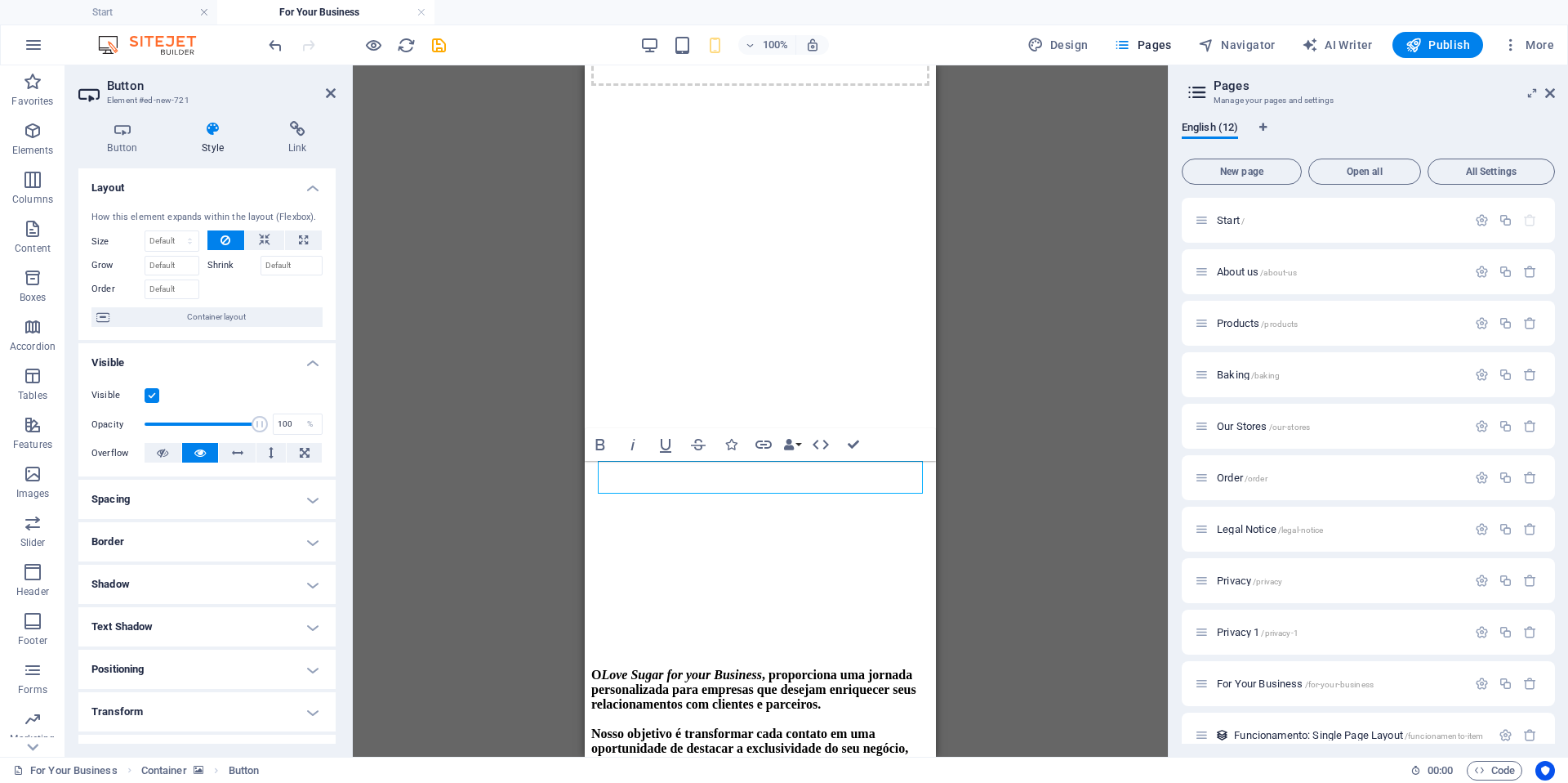
click at [188, 545] on h4 "Border" at bounding box center [206, 541] width 258 height 39
click at [307, 576] on span at bounding box center [307, 576] width 11 height 11
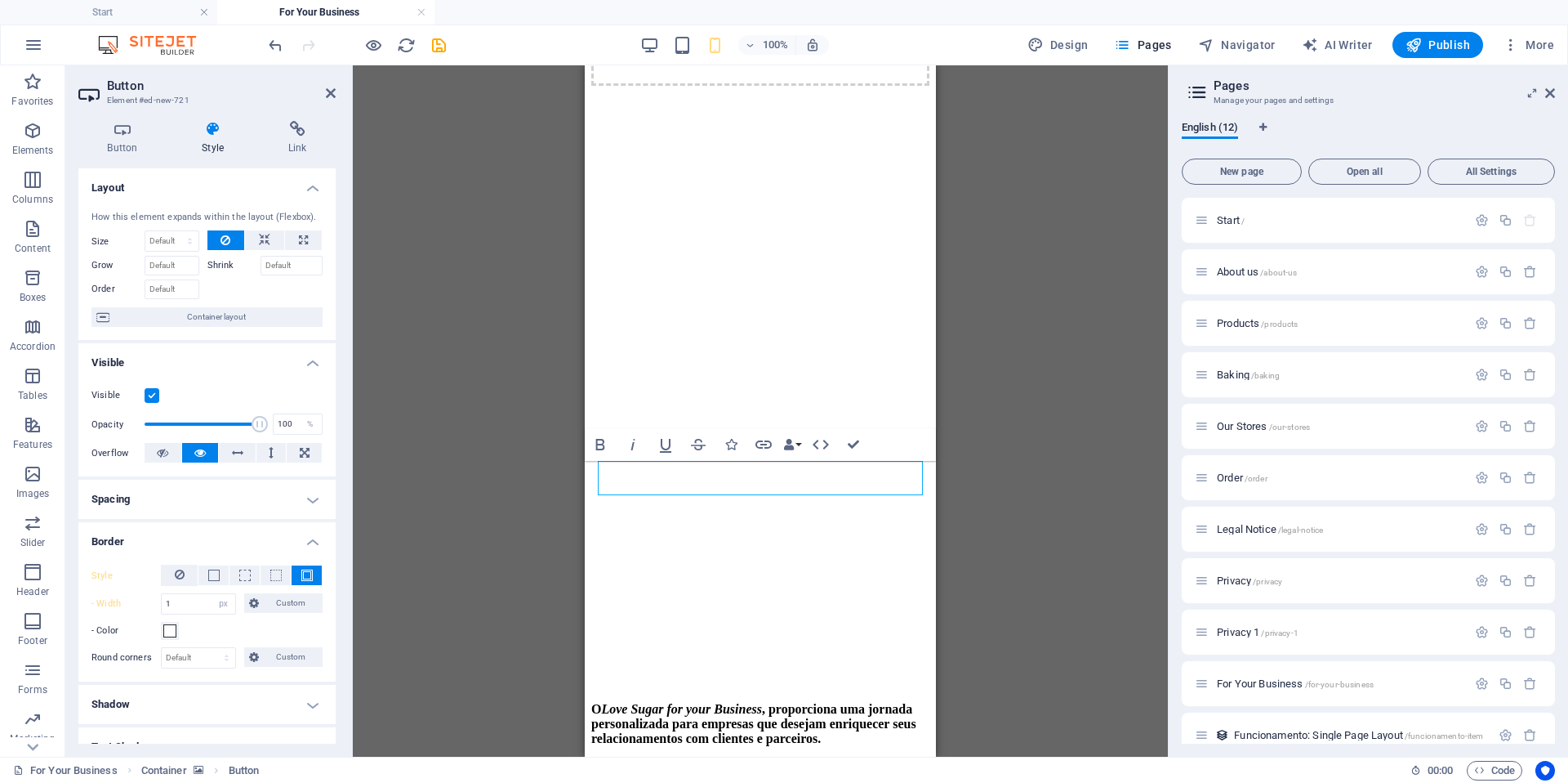
click at [491, 560] on div "H4 Container Text Button Text on background Container Text on background Image …" at bounding box center [760, 411] width 815 height 692
click at [222, 605] on select "auto px rem % vh vw Custom" at bounding box center [223, 603] width 23 height 20
click at [212, 594] on select "auto px rem % vh vw Custom" at bounding box center [223, 603] width 23 height 20
drag, startPoint x: 175, startPoint y: 609, endPoint x: 80, endPoint y: 617, distance: 95.3
click at [80, 617] on div "Style - Width 1 auto px rem % vh vw Custom Custom 1 auto px rem % vh vw 1 auto …" at bounding box center [206, 617] width 258 height 130
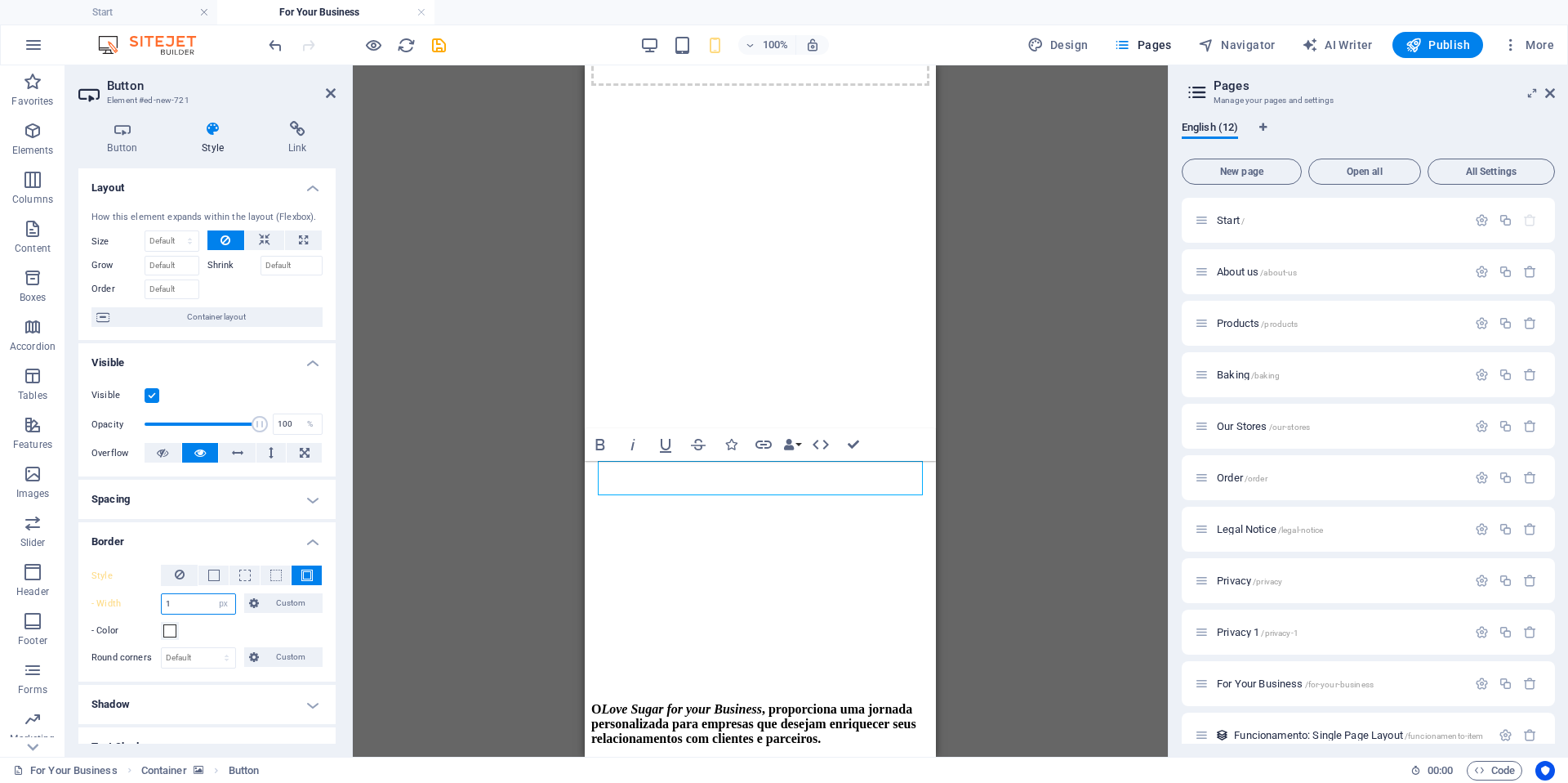
drag, startPoint x: 186, startPoint y: 605, endPoint x: 113, endPoint y: 601, distance: 73.1
click at [113, 601] on div "- Width 1 auto px rem % vh vw Custom Custom" at bounding box center [206, 603] width 231 height 21
drag, startPoint x: 188, startPoint y: 599, endPoint x: 138, endPoint y: 605, distance: 50.4
click at [138, 605] on div "- Width 3 auto px rem % vh vw Custom Custom" at bounding box center [206, 603] width 231 height 21
type input "5"
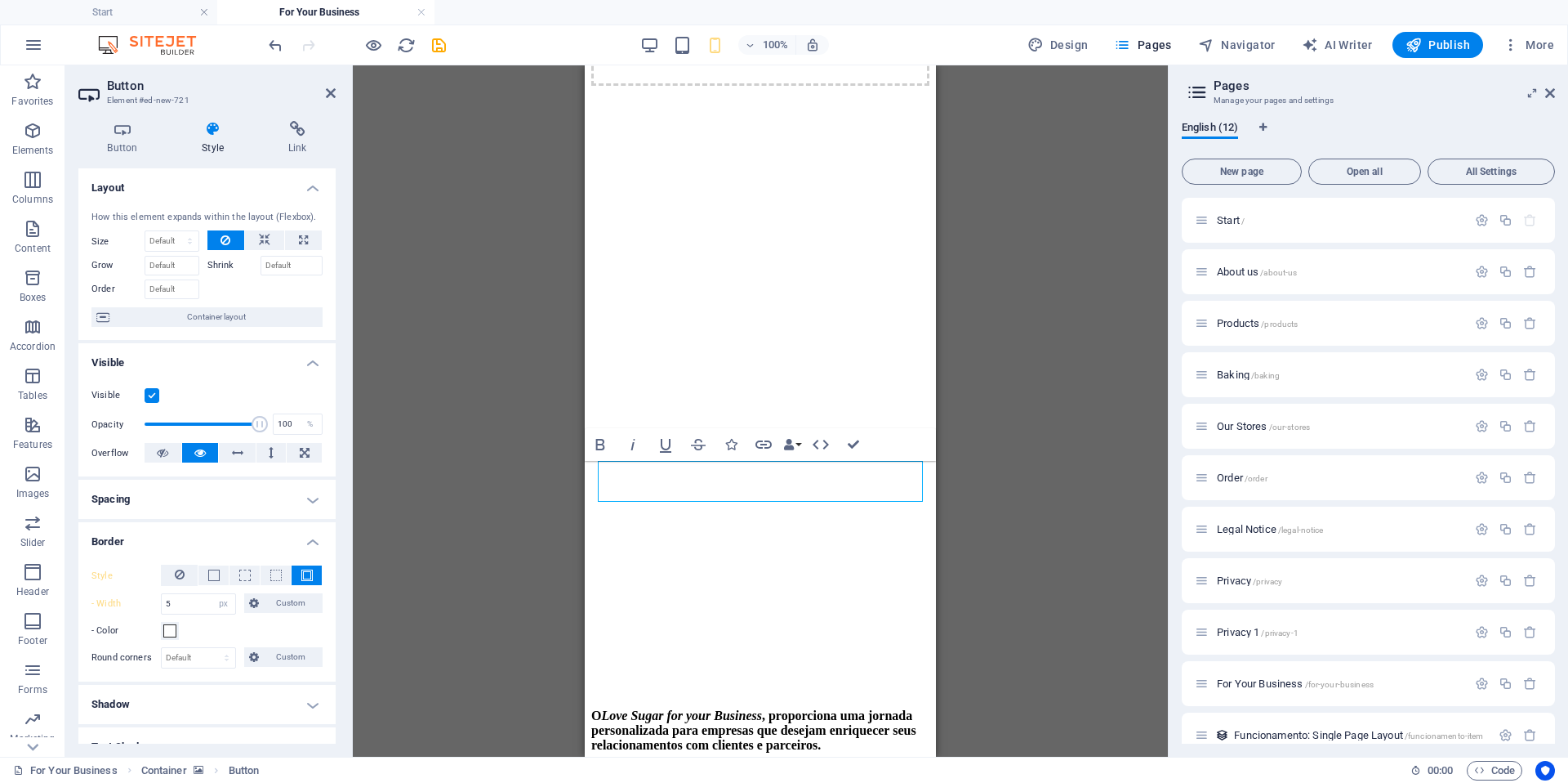
click at [408, 582] on div "H4 Container Text Button Text on background Container Text on background Image …" at bounding box center [760, 411] width 815 height 692
click at [545, 617] on div "H4 Container Text Button Text on background Container Text on background Image …" at bounding box center [760, 411] width 815 height 692
click at [1103, 517] on div "H4 Container Text Button Text on background Container Text on background Image …" at bounding box center [760, 411] width 815 height 692
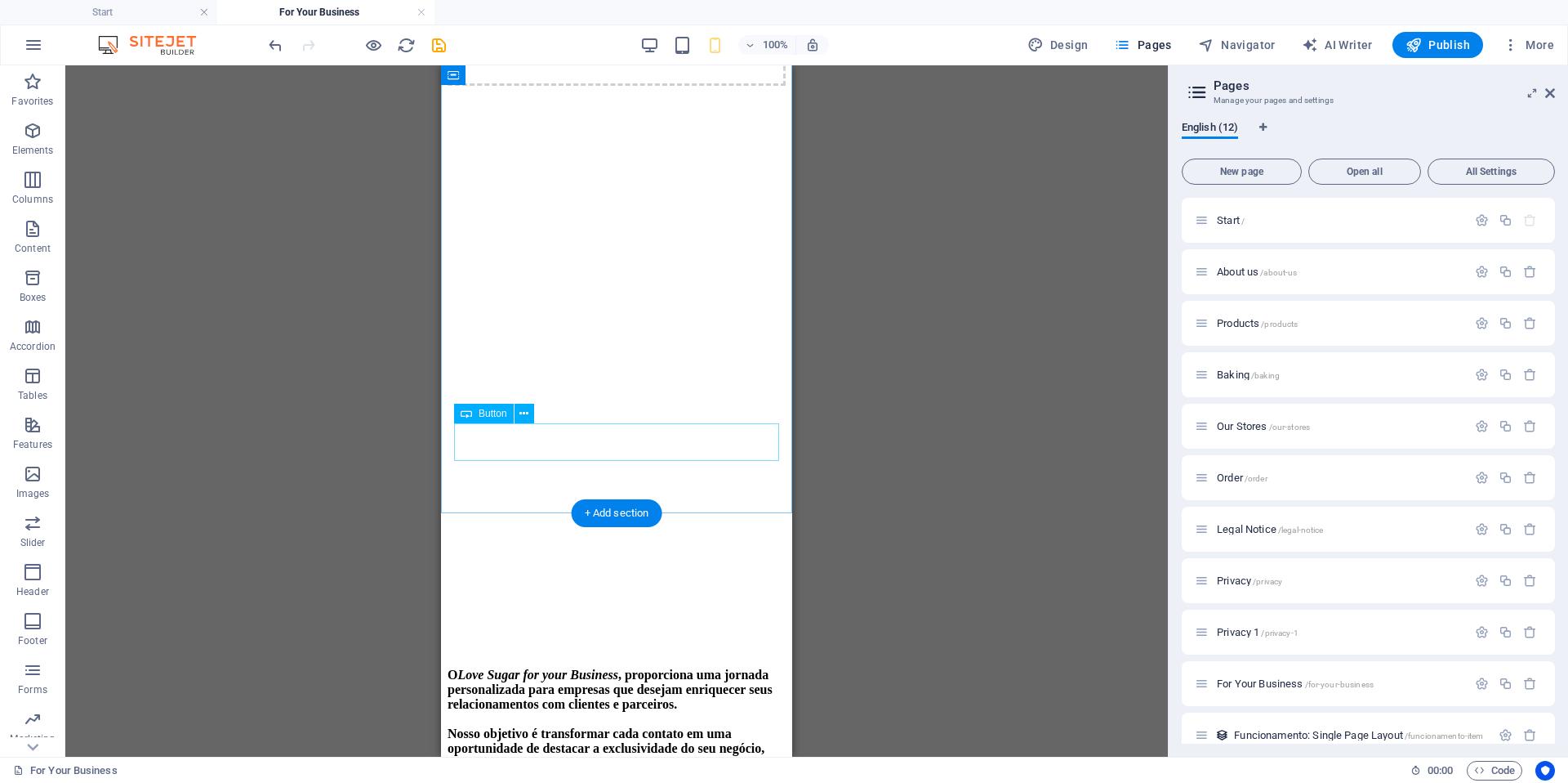
click at [499, 408] on span "Button" at bounding box center [493, 413] width 29 height 10
click at [529, 413] on button at bounding box center [524, 413] width 20 height 20
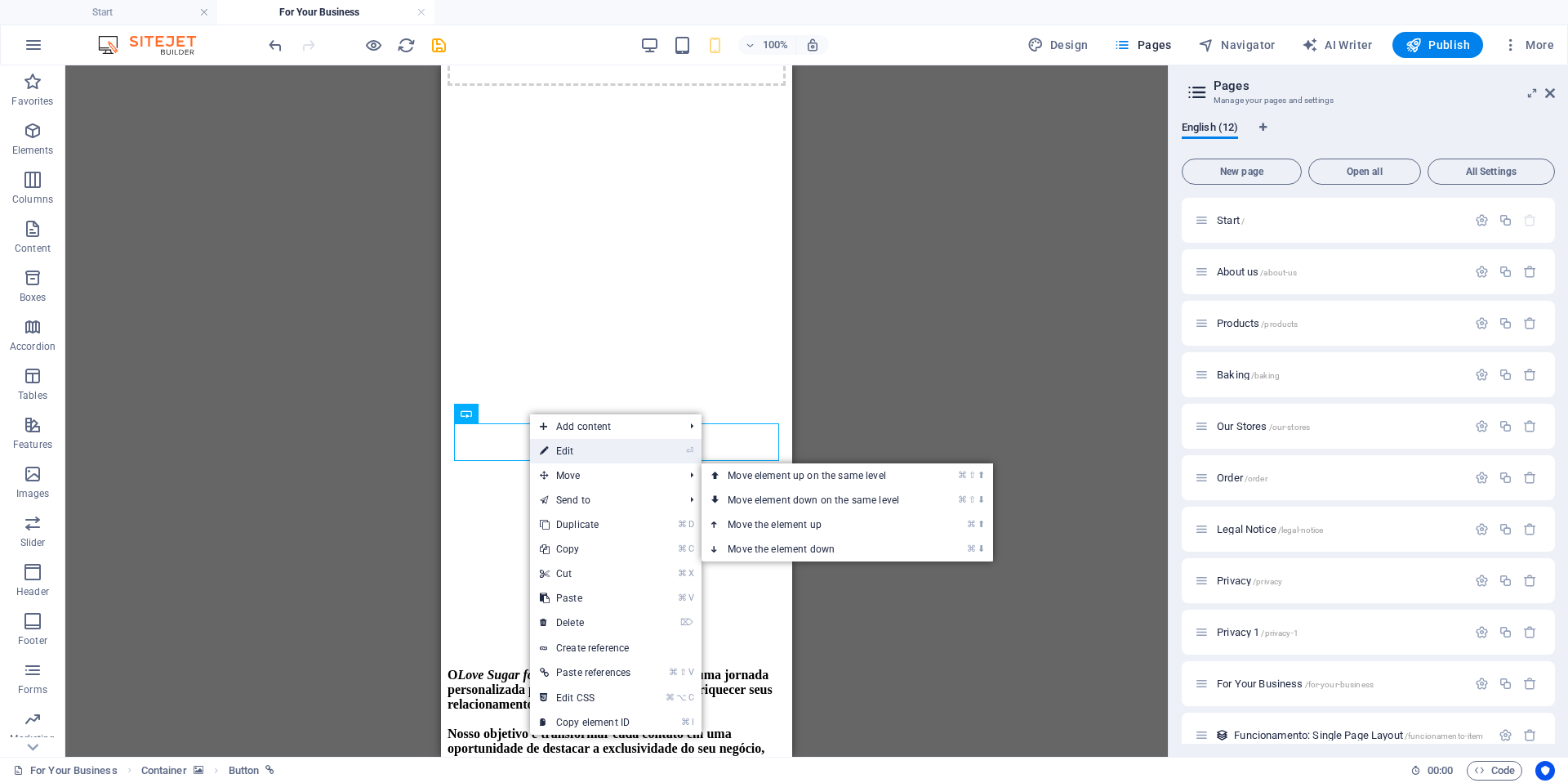
click at [627, 460] on link "⏎ Edit" at bounding box center [585, 451] width 110 height 25
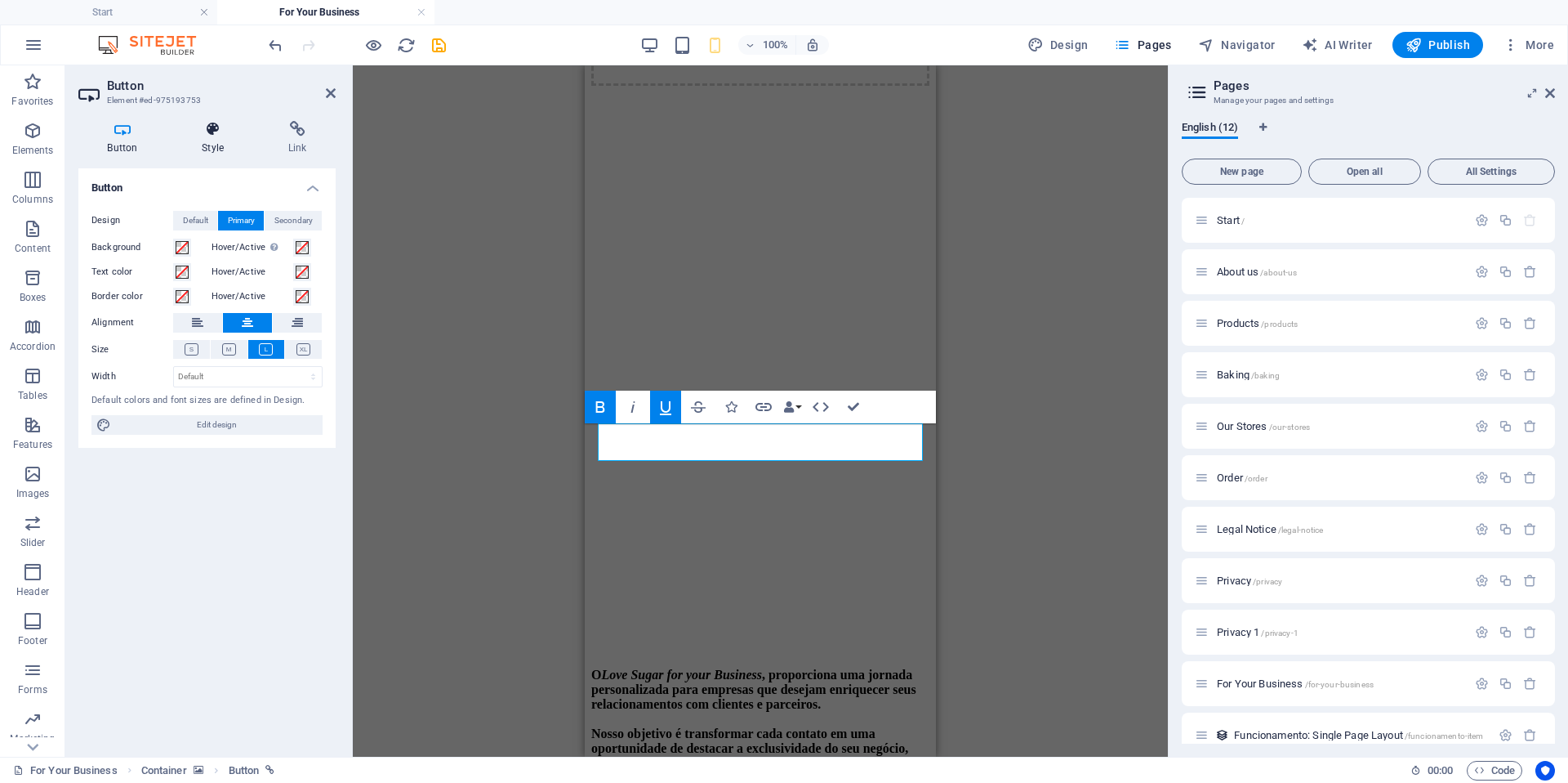
click at [212, 134] on icon at bounding box center [213, 128] width 80 height 16
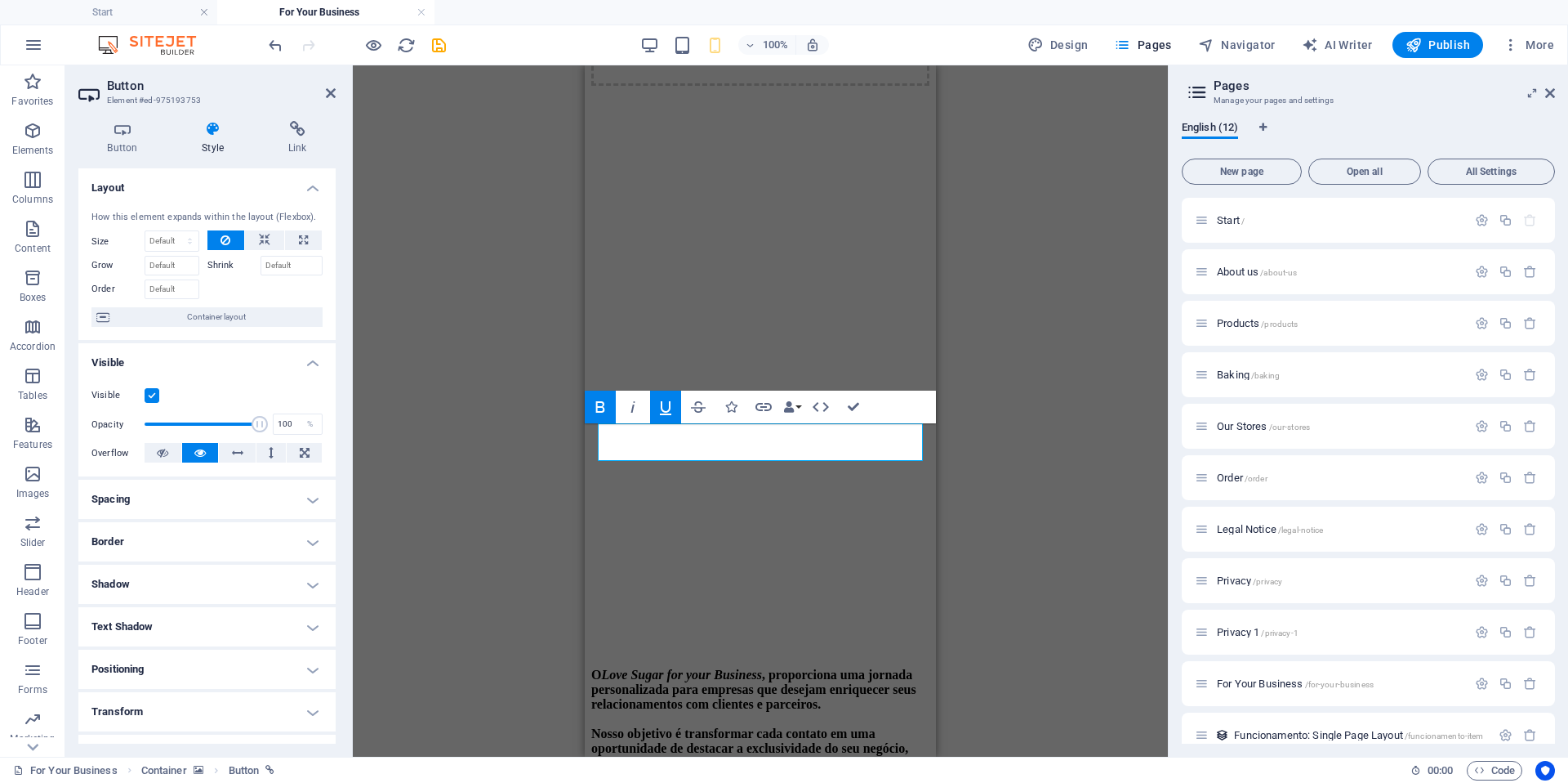
click at [247, 548] on h4 "Border" at bounding box center [206, 541] width 258 height 39
click at [304, 576] on span at bounding box center [307, 576] width 11 height 11
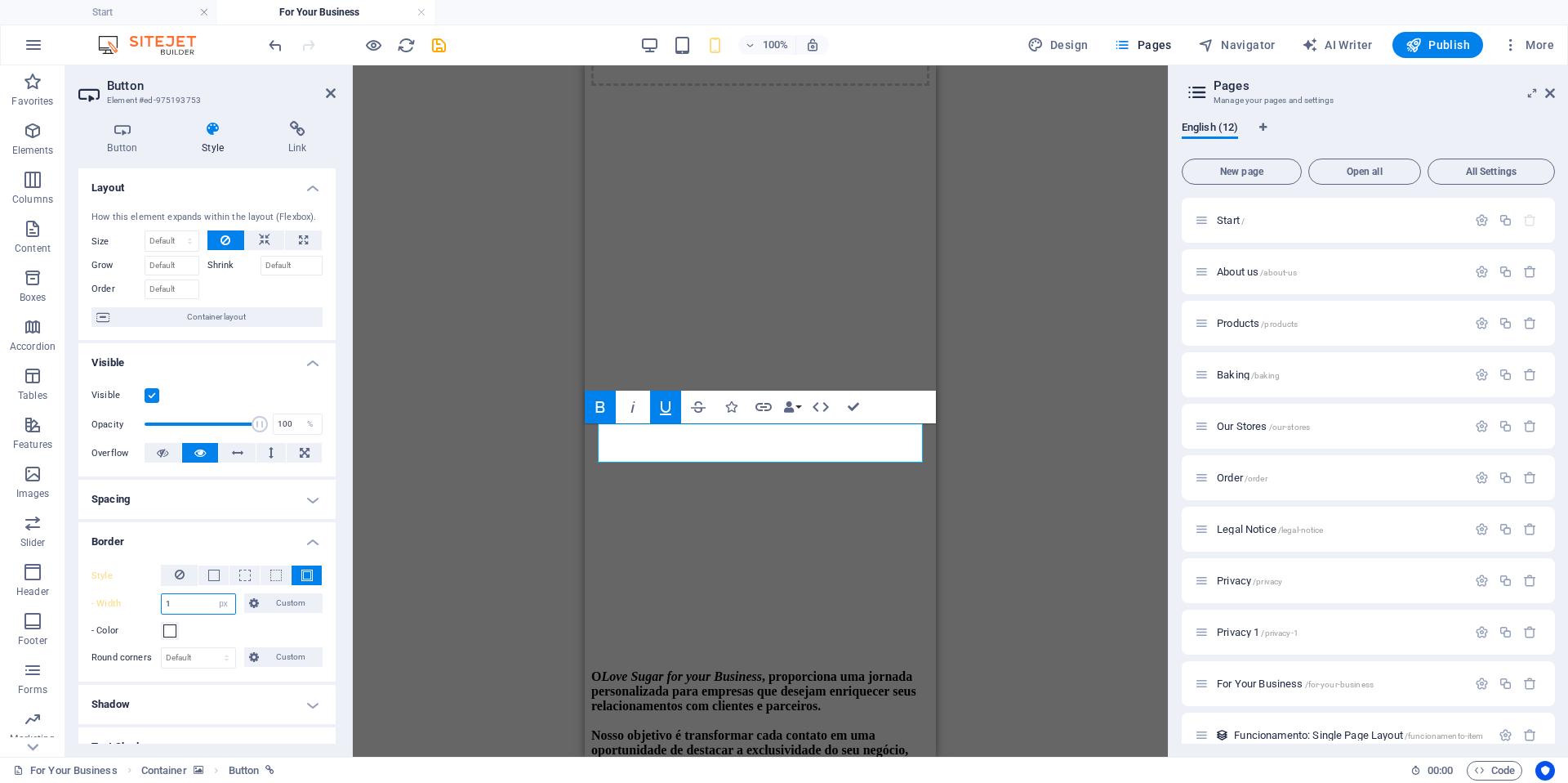
click at [178, 605] on input "1" at bounding box center [198, 603] width 73 height 20
drag, startPoint x: 194, startPoint y: 601, endPoint x: 70, endPoint y: 596, distance: 124.1
click at [71, 596] on div "Button Style Link Button Design Default Primary Secondary Background Hover/Acti…" at bounding box center [207, 432] width 283 height 649
type input "3"
click at [170, 633] on span at bounding box center [170, 631] width 13 height 13
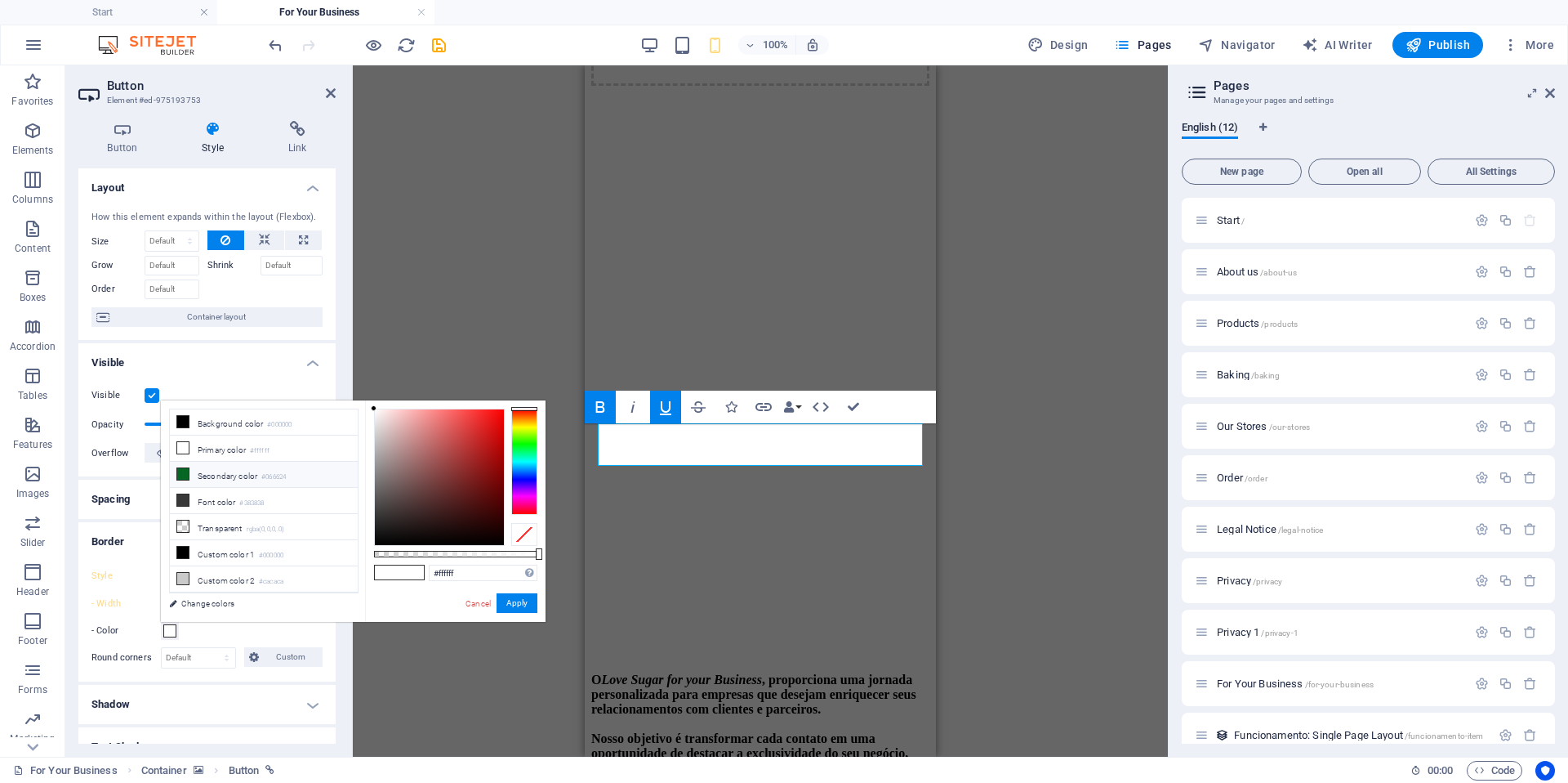
click at [222, 479] on li "Secondary color #066624" at bounding box center [264, 474] width 188 height 26
type input "#066624"
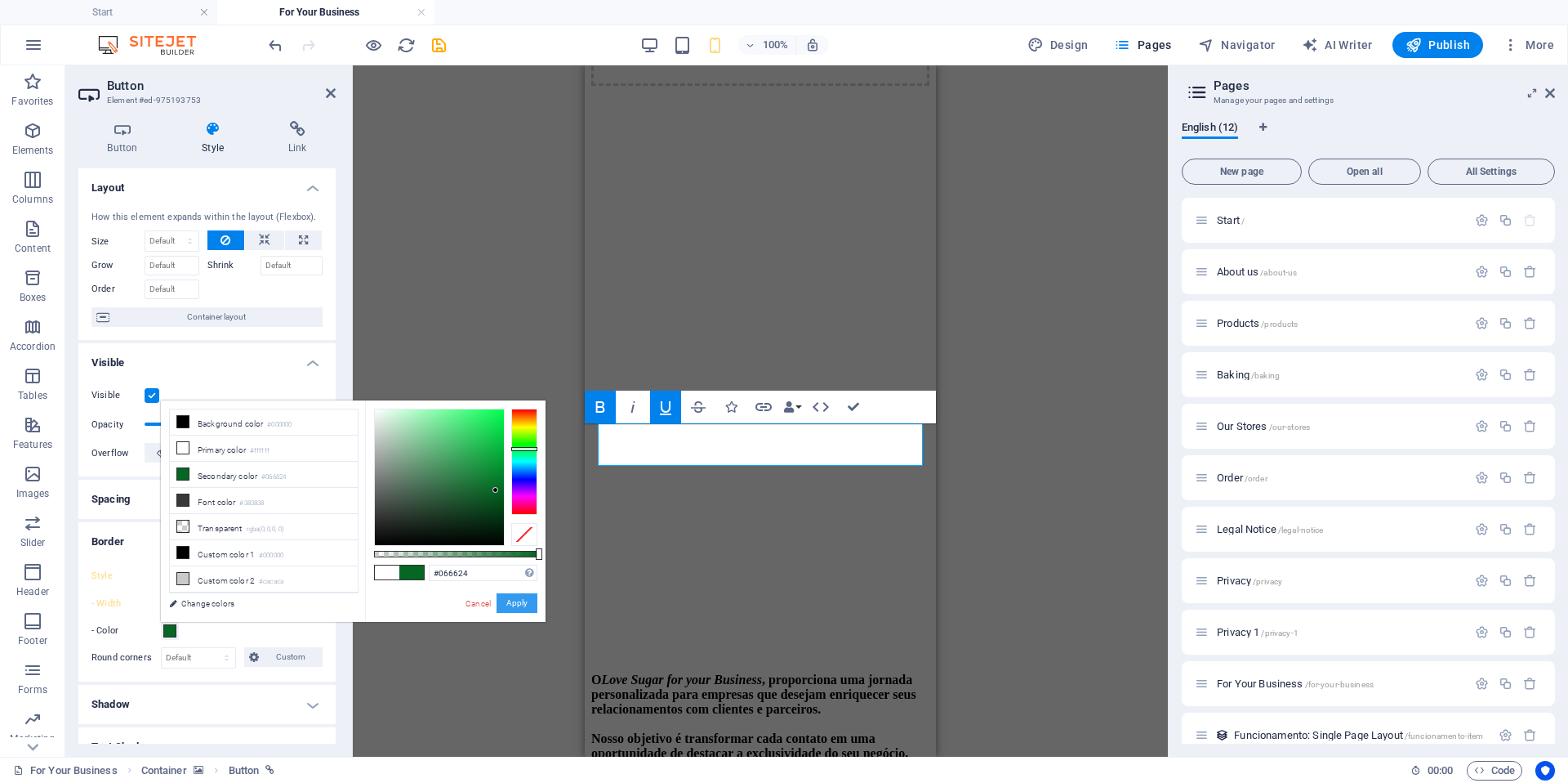
click at [509, 600] on button "Apply" at bounding box center [516, 602] width 41 height 20
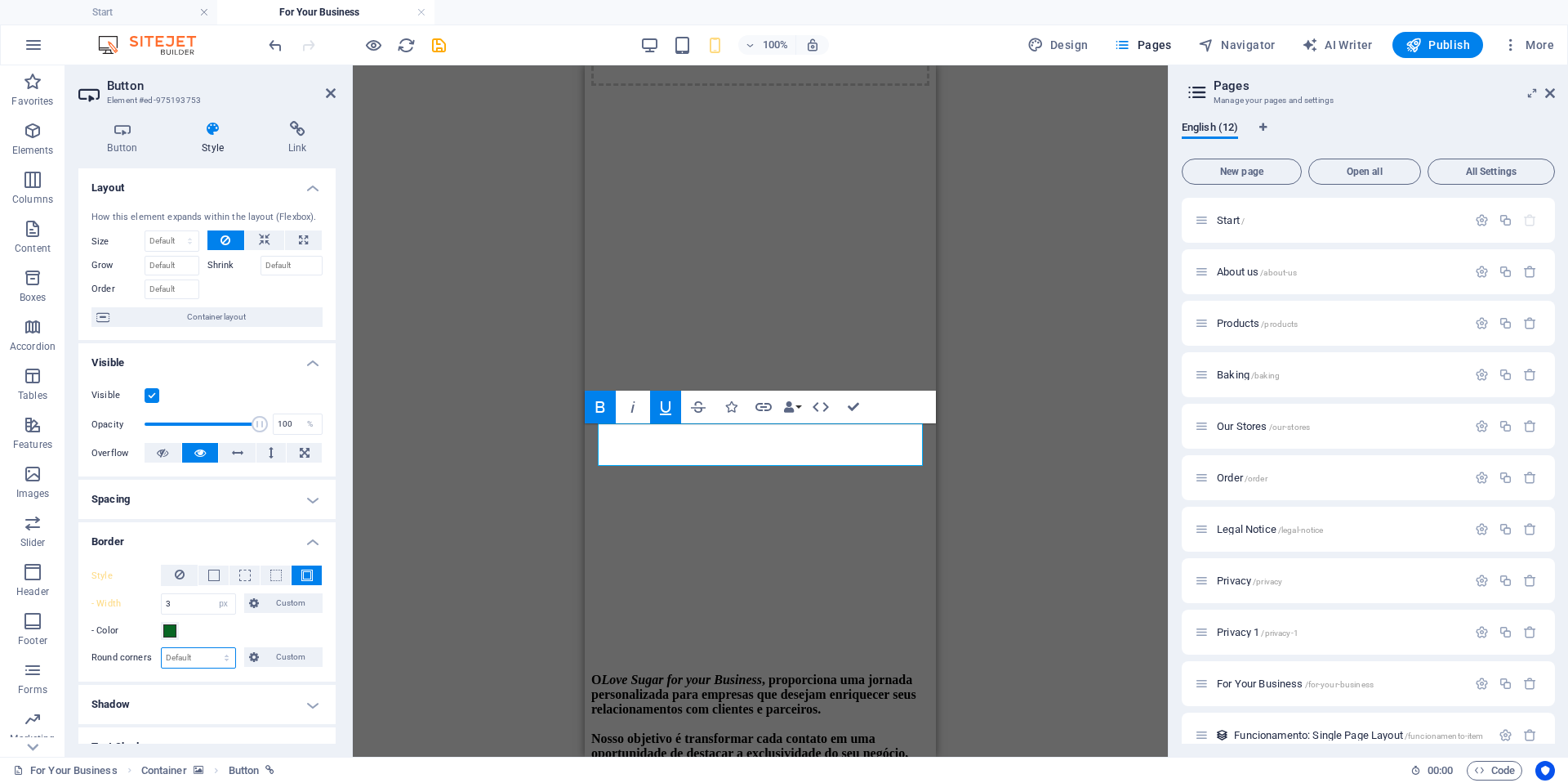
click at [217, 658] on select "Default px rem % vh vw Custom" at bounding box center [198, 657] width 73 height 20
select select "px"
click at [211, 648] on select "Default px rem % vh vw Custom" at bounding box center [198, 657] width 73 height 20
type input "3"
click at [419, 619] on div "H4 Container Text Button Text on background Container Text on background Image …" at bounding box center [760, 411] width 815 height 692
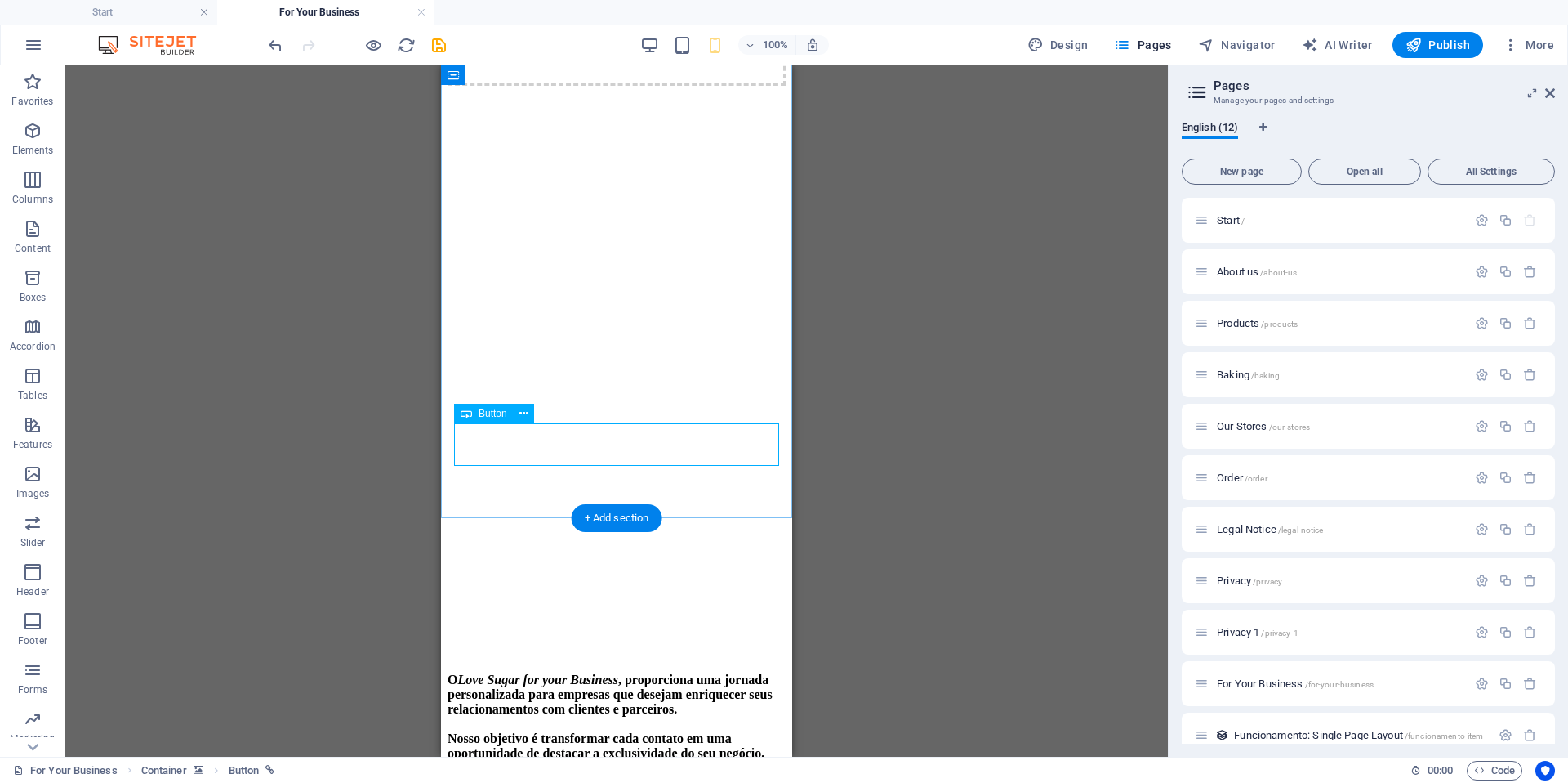
click at [496, 410] on span "Button" at bounding box center [493, 413] width 29 height 10
click at [523, 414] on icon at bounding box center [523, 414] width 9 height 17
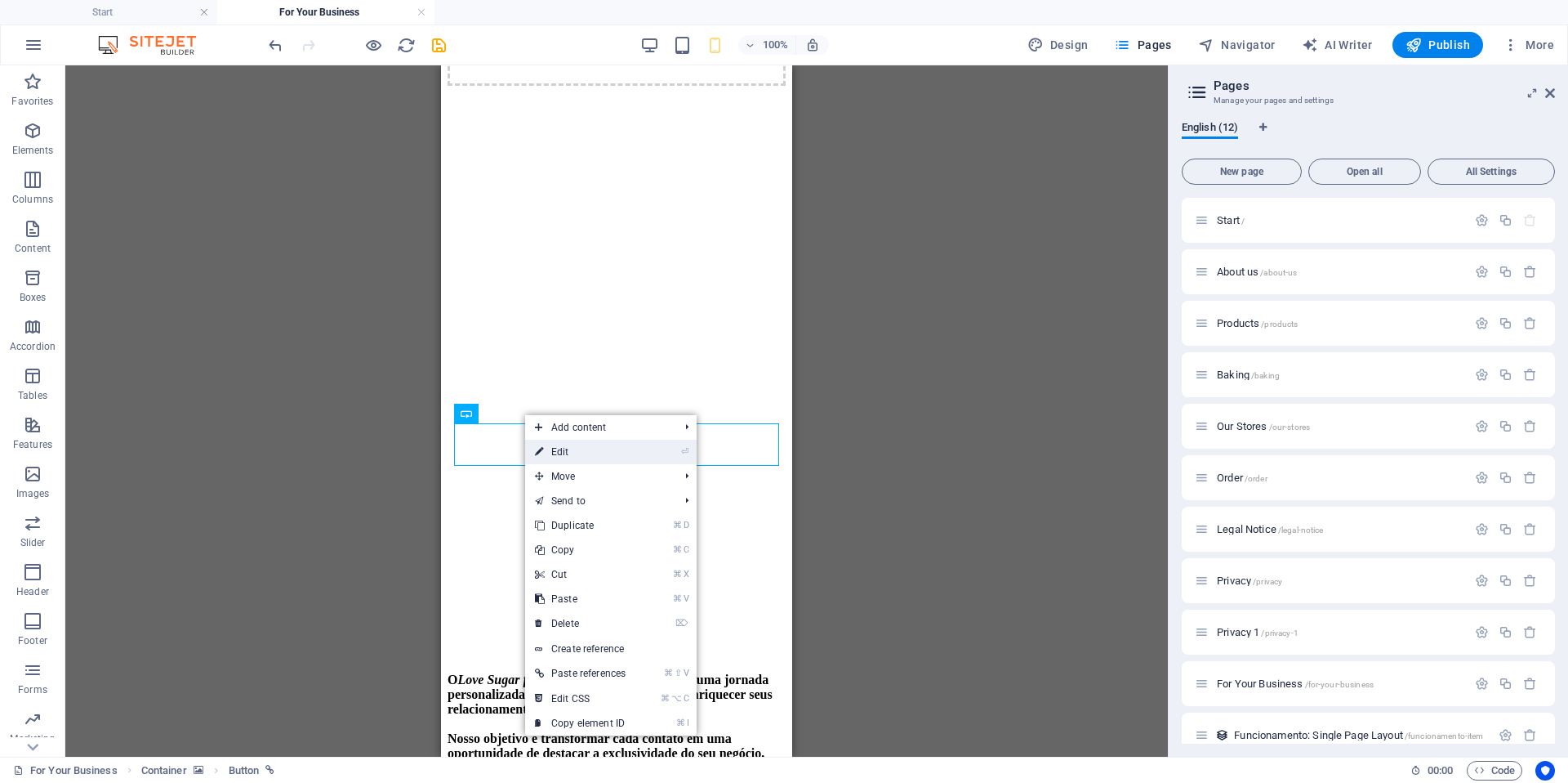
click at [583, 459] on link "⏎ Edit" at bounding box center [580, 452] width 110 height 25
select select "px"
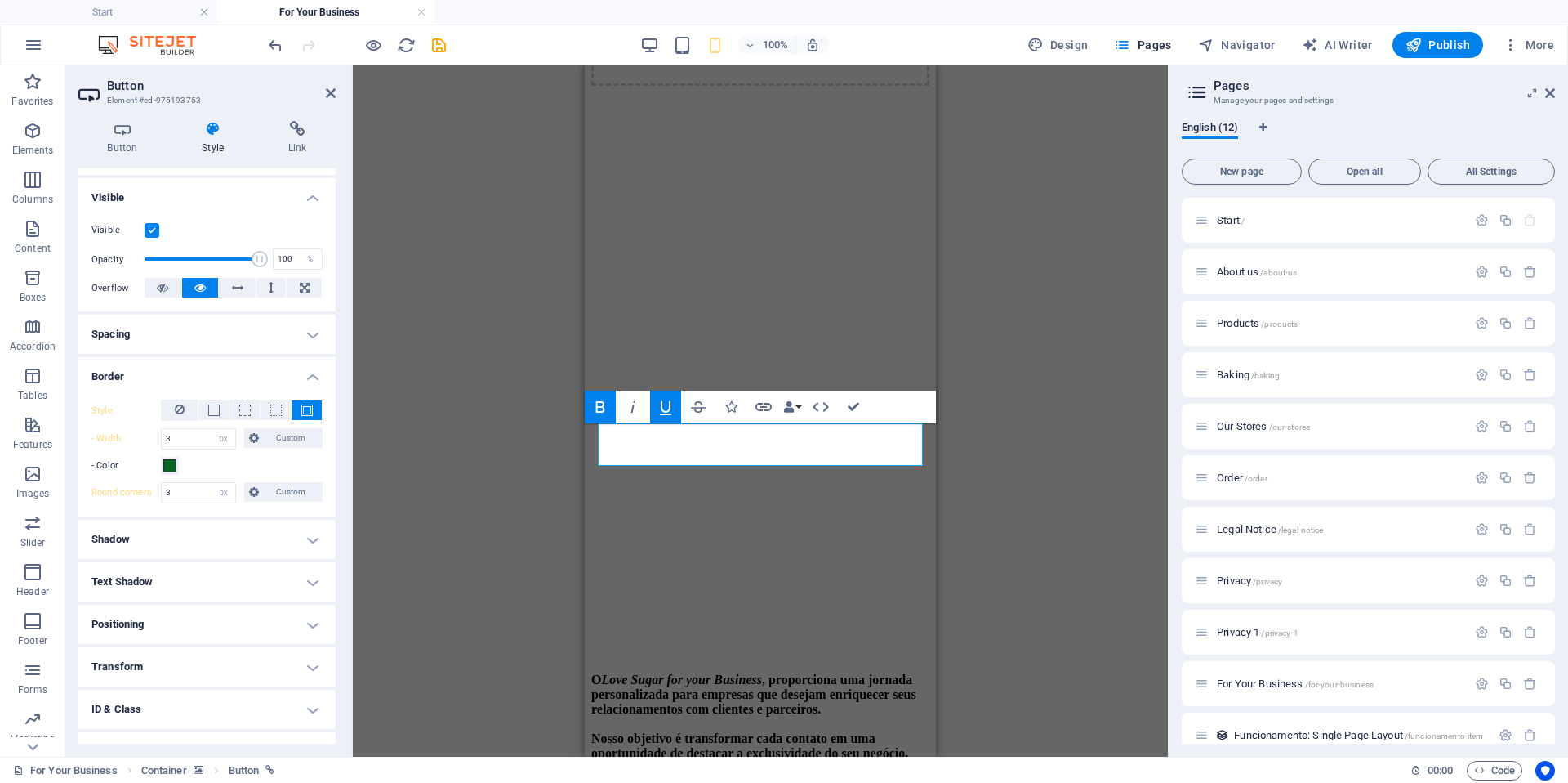
scroll to position [235, 0]
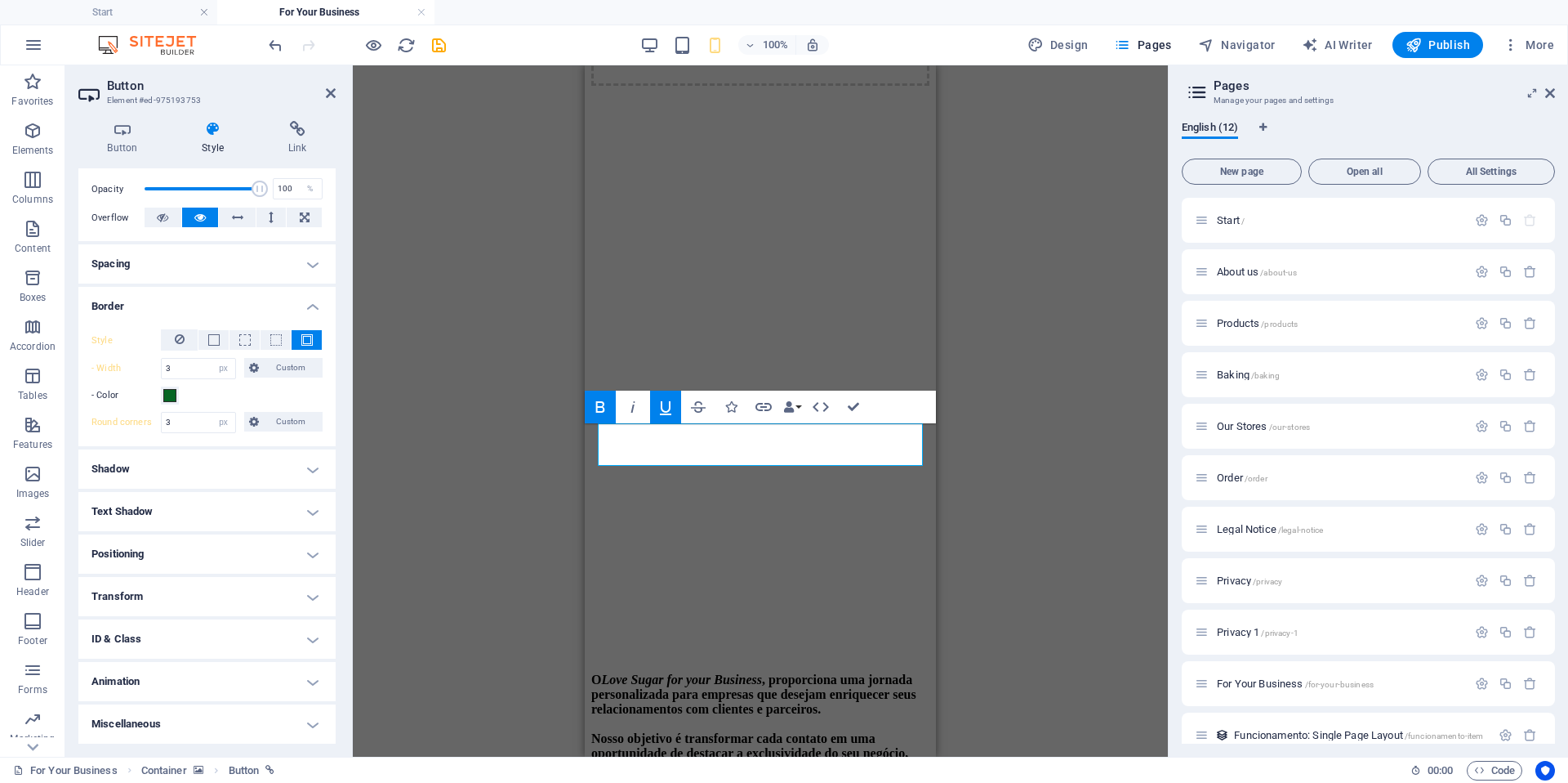
click at [305, 513] on h4 "Text Shadow" at bounding box center [206, 511] width 258 height 39
click at [263, 550] on button "Outside" at bounding box center [281, 544] width 80 height 20
type input "2"
type input "4"
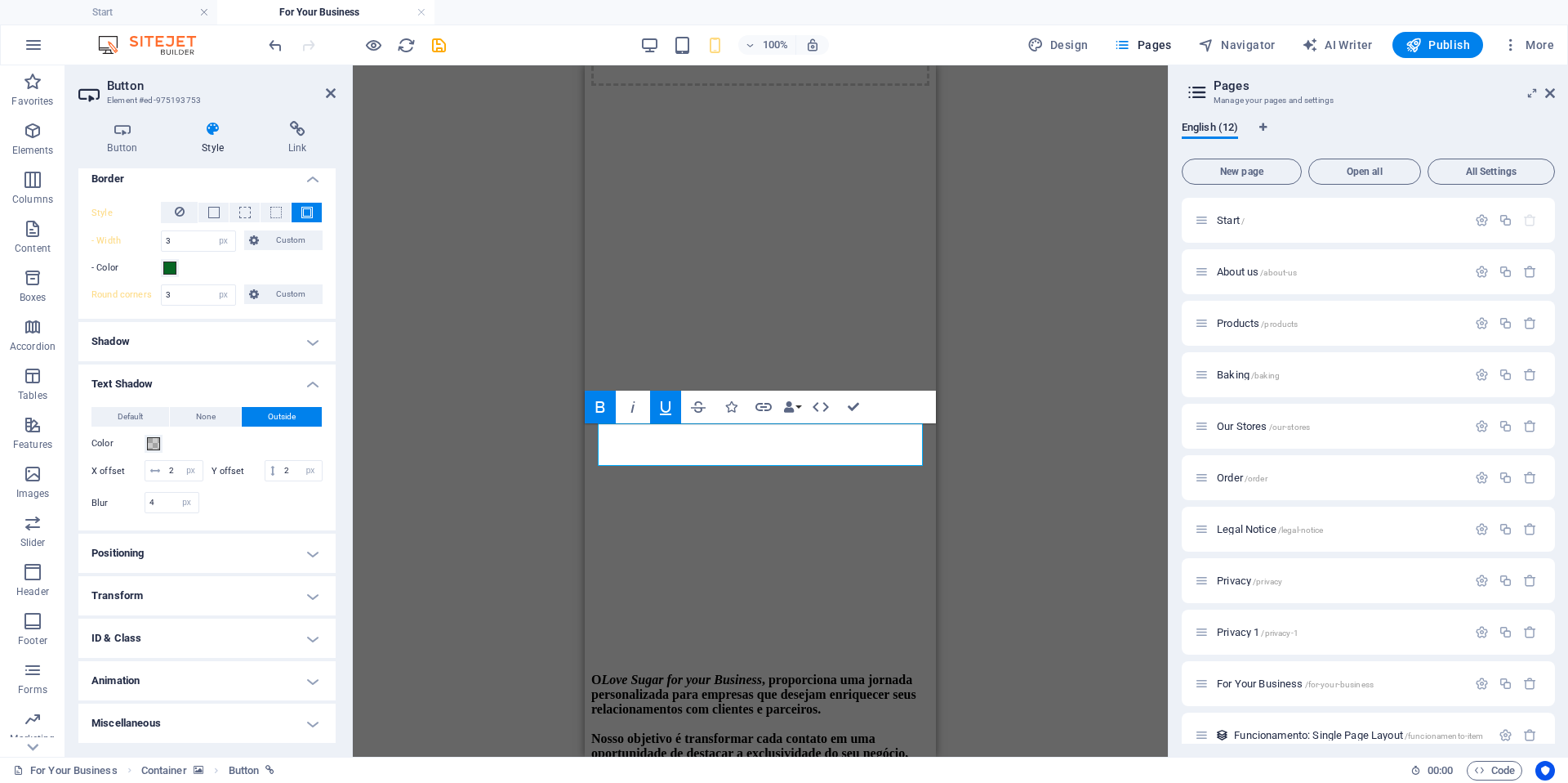
scroll to position [382, 0]
click at [296, 568] on h4 "Positioning" at bounding box center [206, 553] width 258 height 39
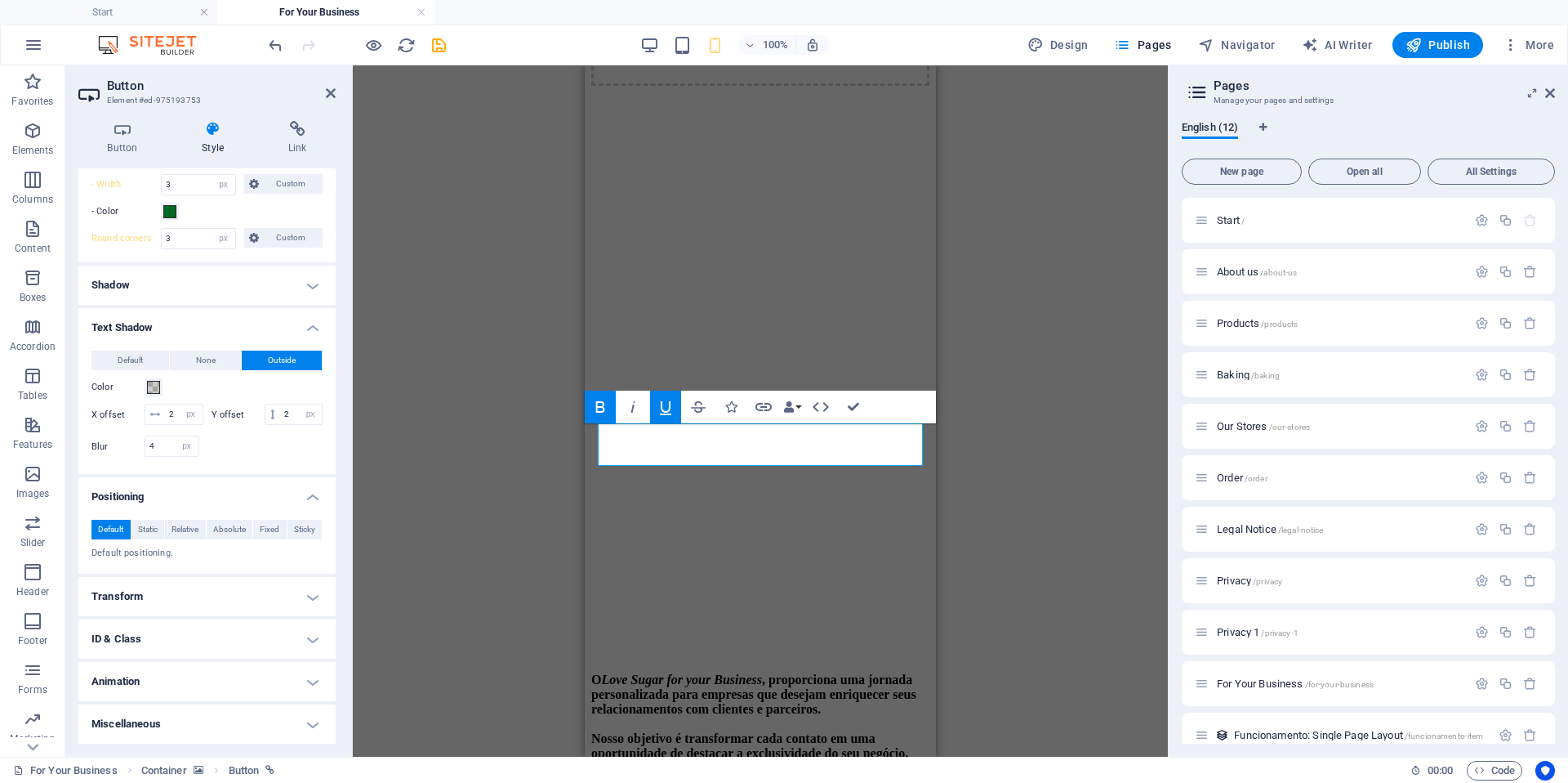
scroll to position [438, 0]
click at [797, 409] on button "Data Bindings" at bounding box center [792, 407] width 23 height 32
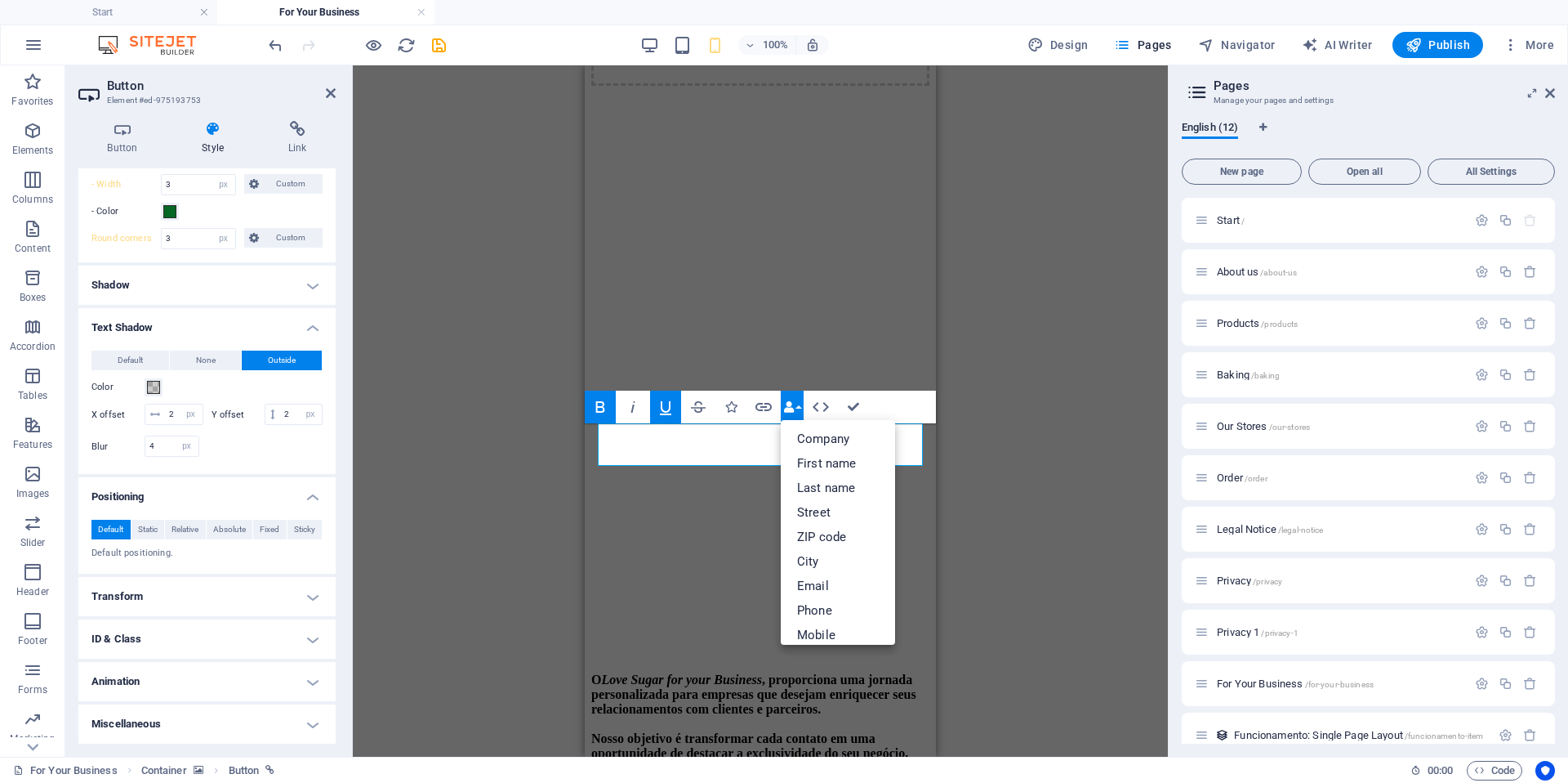
click at [797, 409] on button "Data Bindings" at bounding box center [792, 407] width 23 height 32
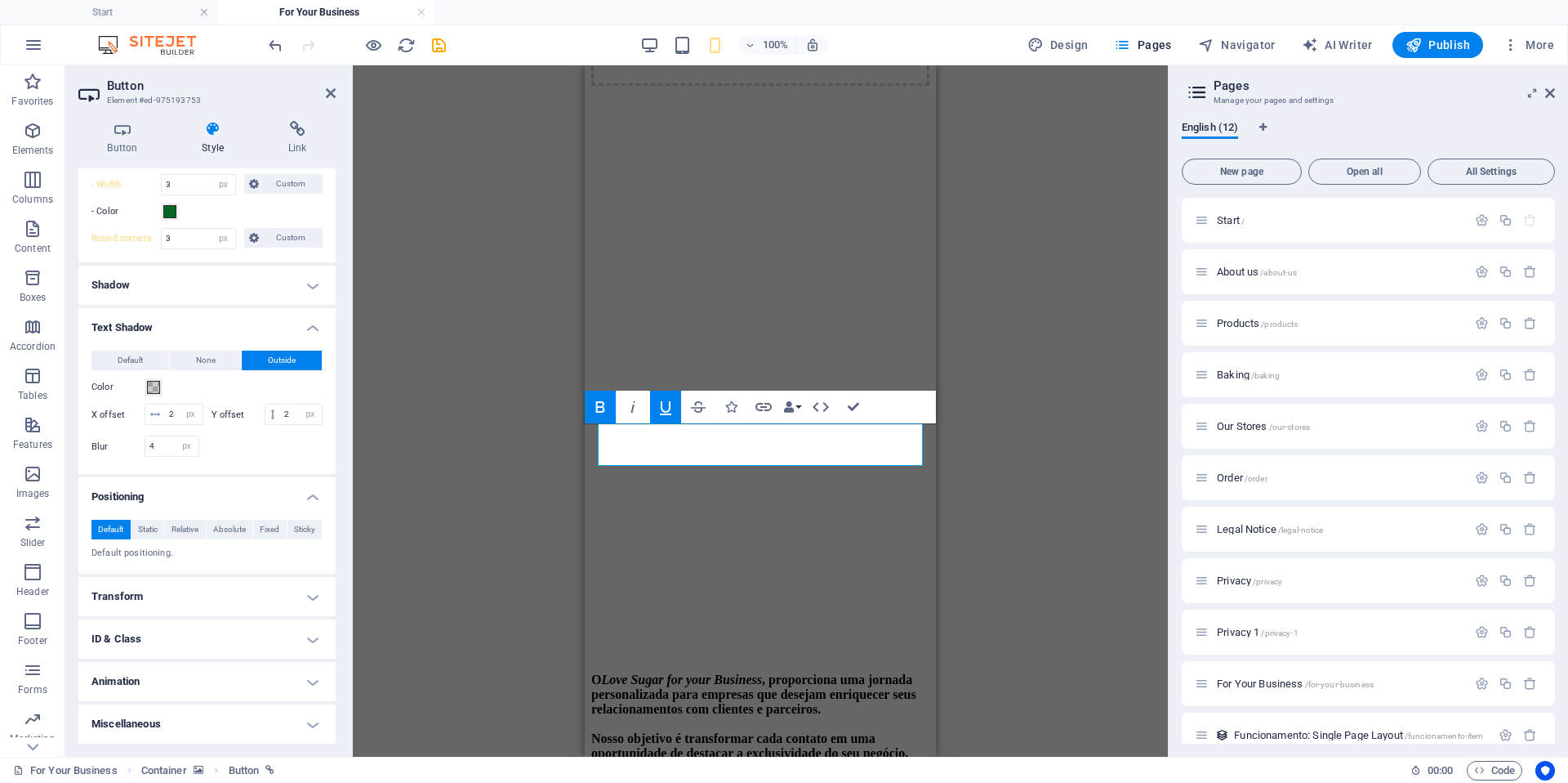
click at [685, 86] on figure at bounding box center [761, 86] width 339 height 0
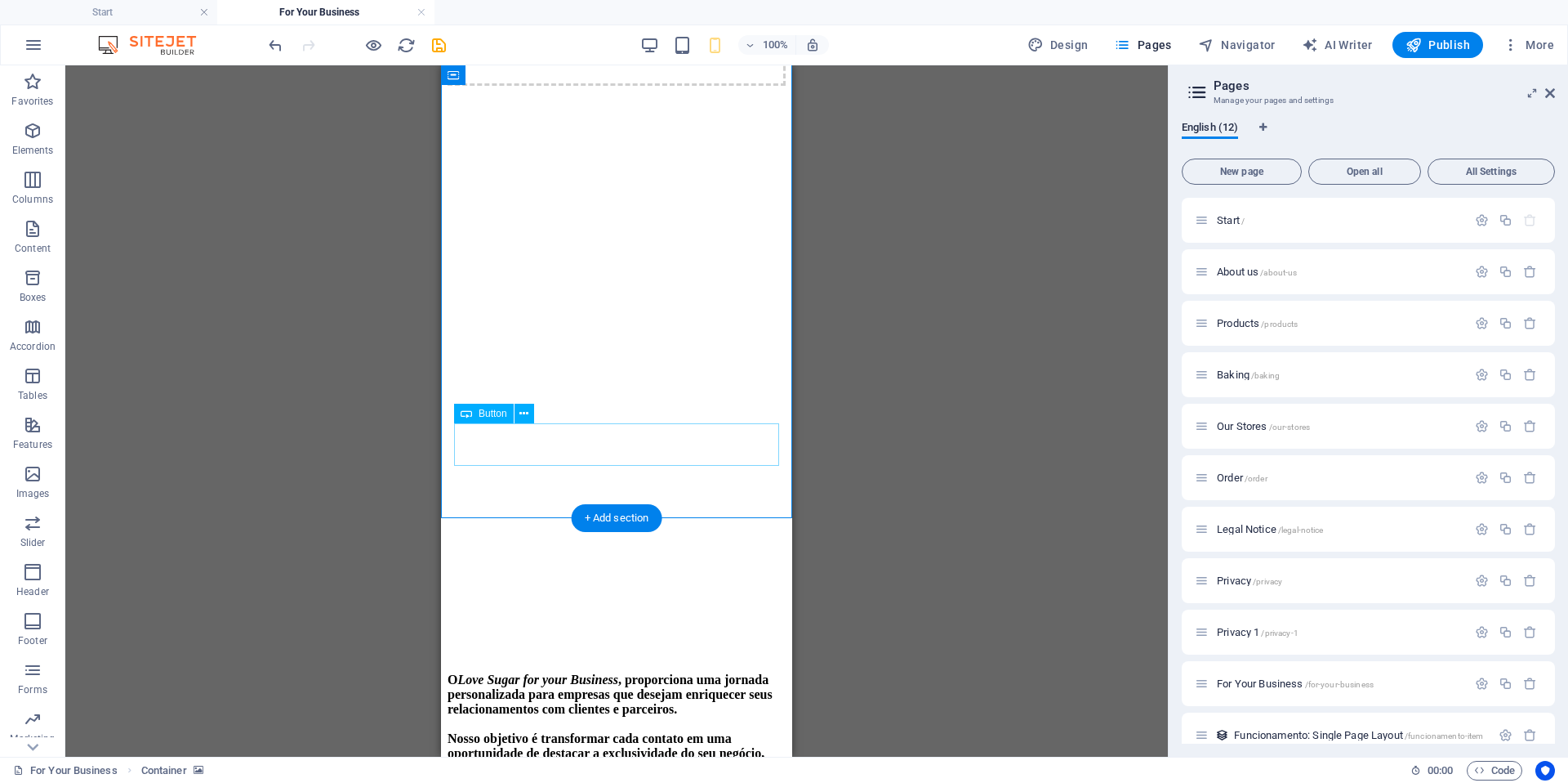
drag, startPoint x: 514, startPoint y: 442, endPoint x: 956, endPoint y: 508, distance: 446.9
select select "px"
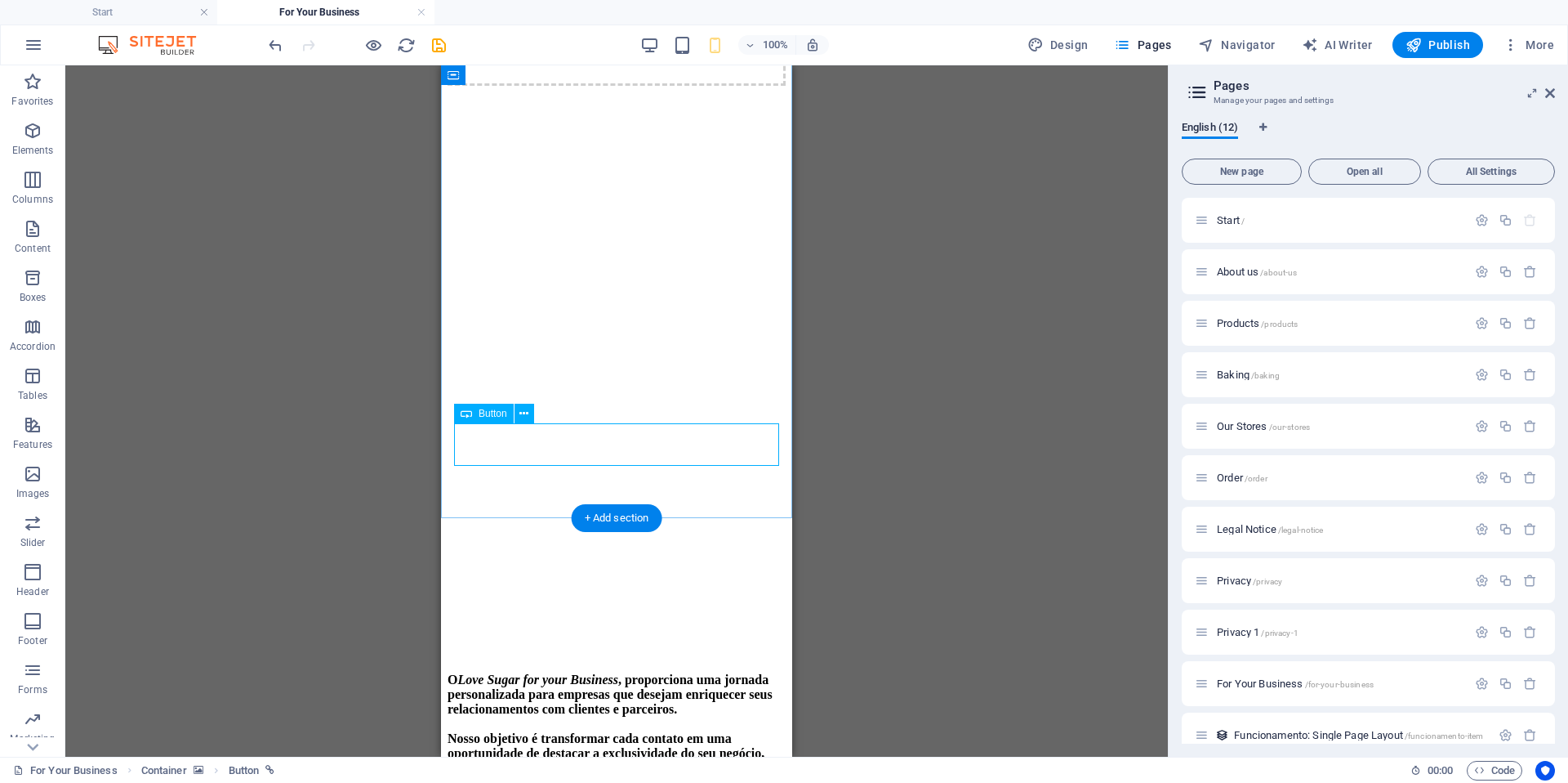
select select "px"
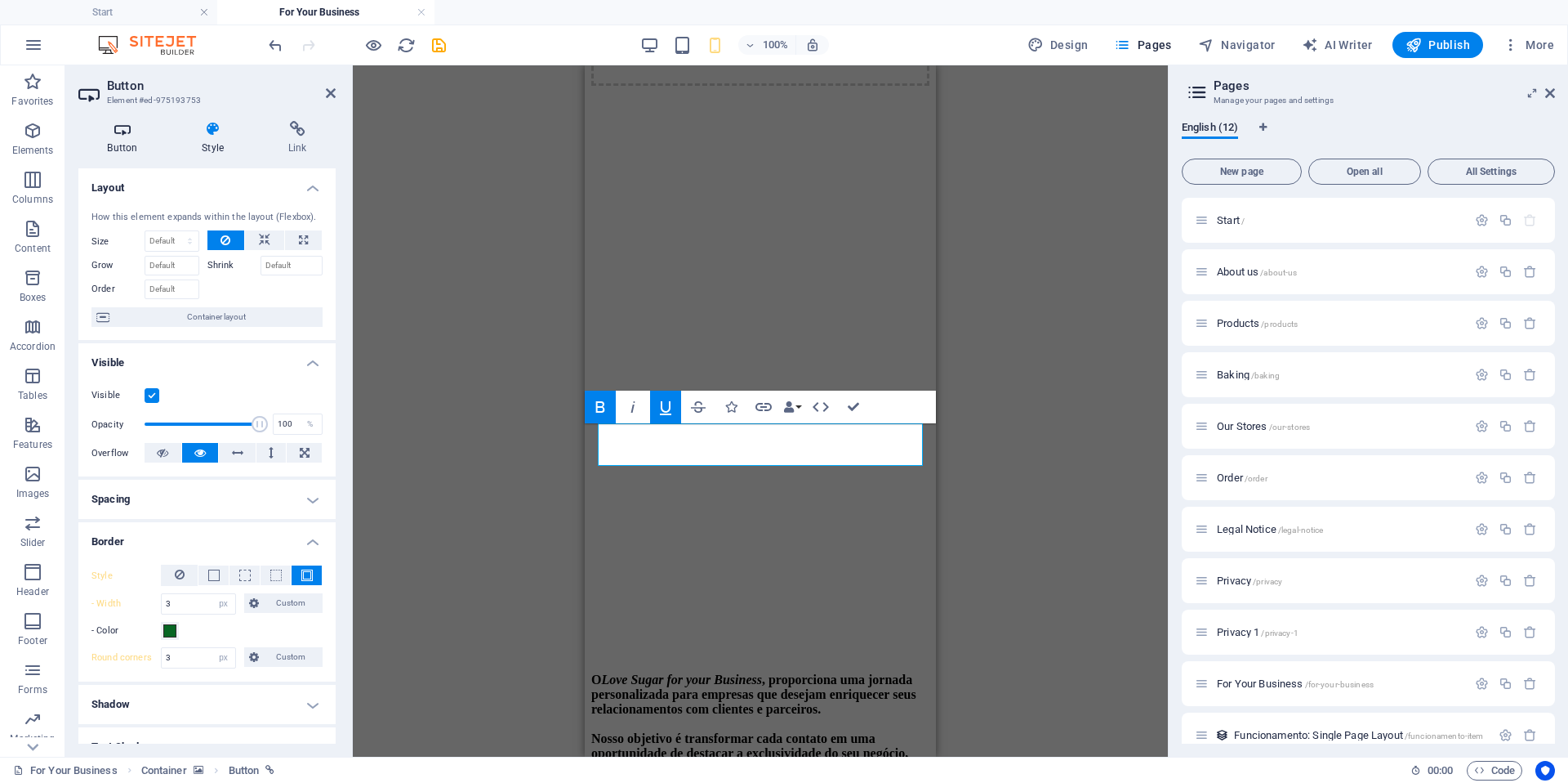
click at [123, 146] on h4 "Button" at bounding box center [126, 138] width 95 height 34
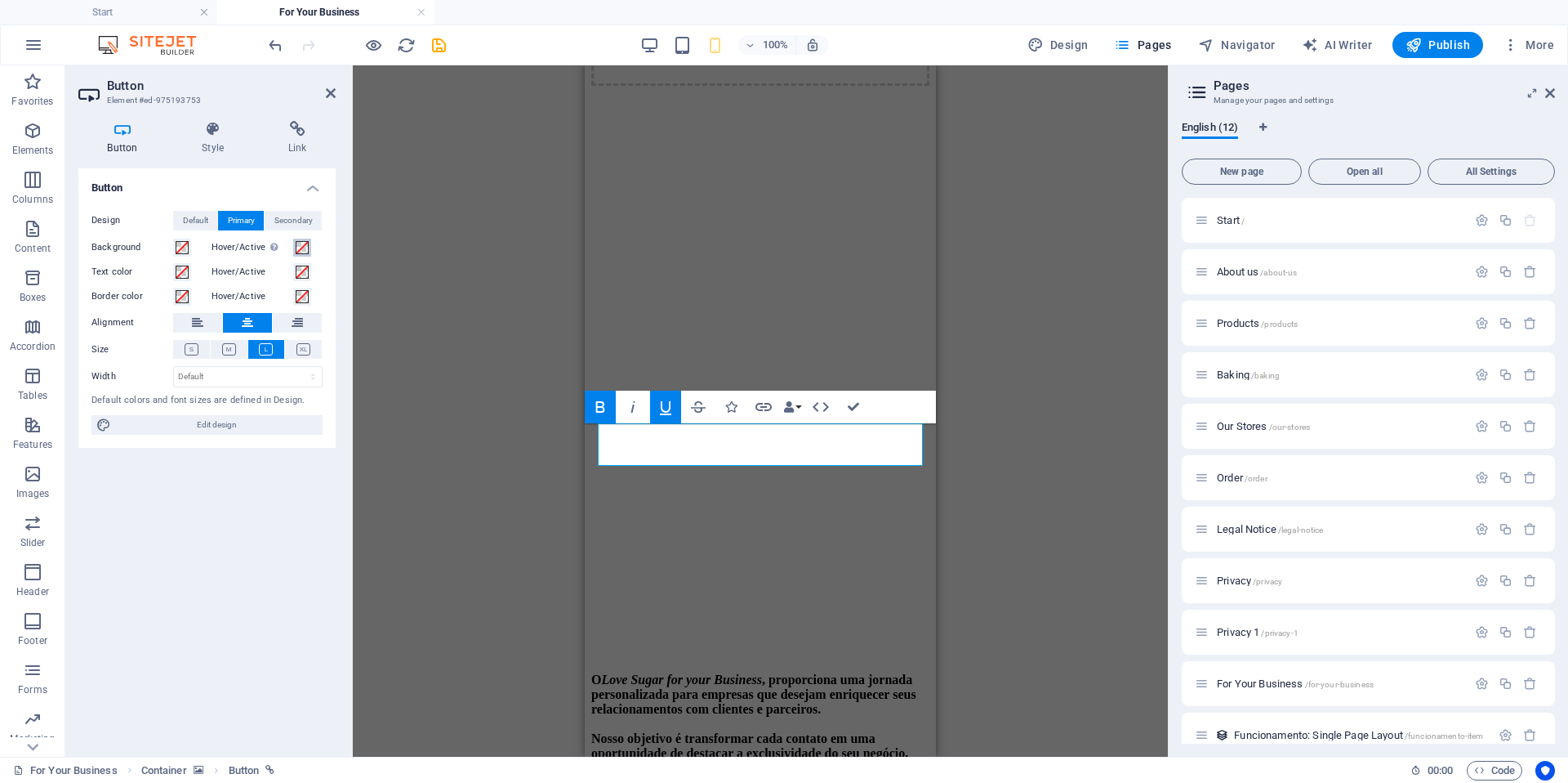
click at [303, 248] on span at bounding box center [302, 247] width 13 height 13
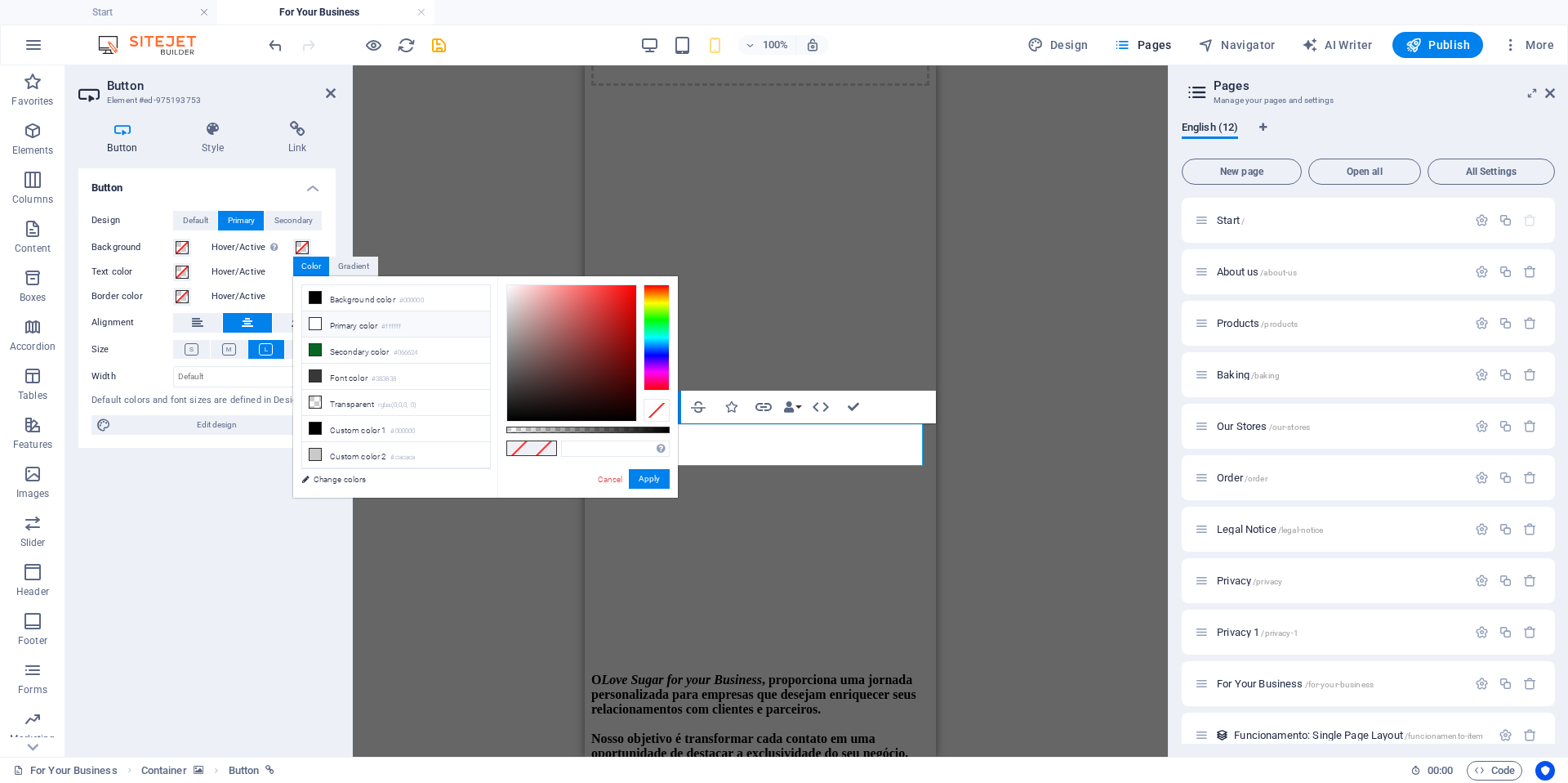
click at [382, 322] on li "Primary color #ffffff" at bounding box center [397, 323] width 188 height 26
click at [658, 480] on button "Apply" at bounding box center [648, 479] width 41 height 20
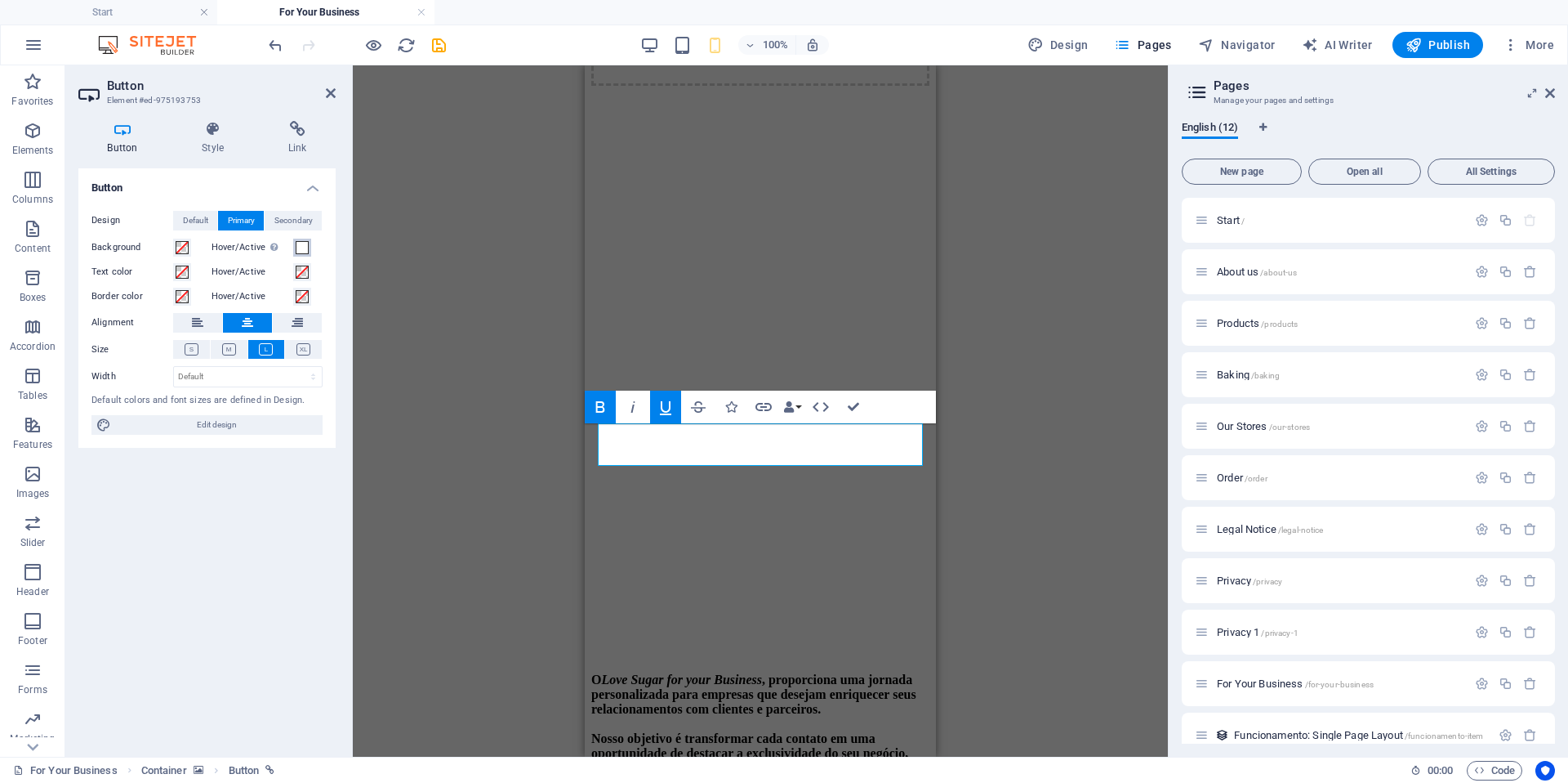
click at [304, 247] on span at bounding box center [302, 247] width 13 height 13
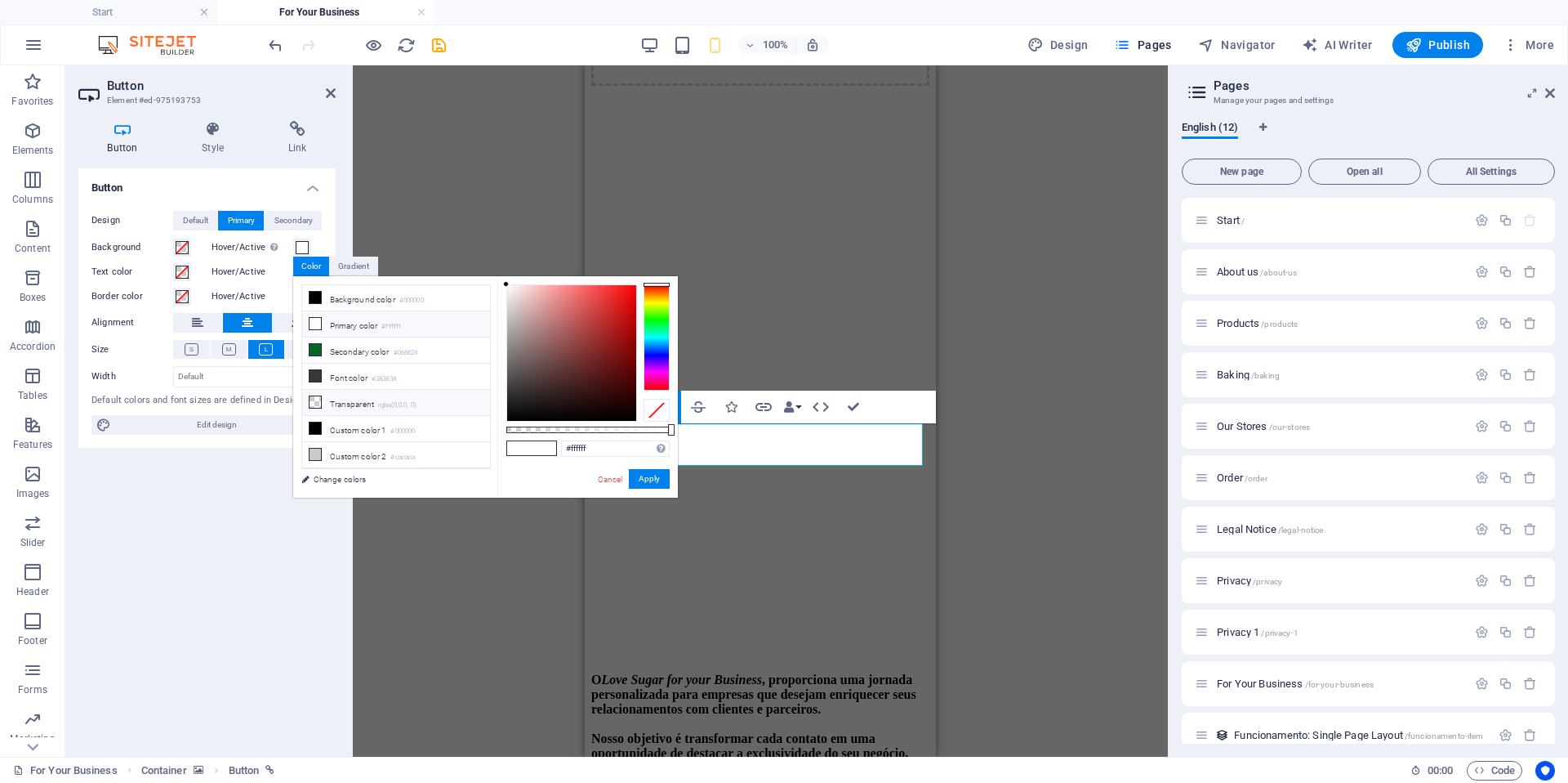
click at [348, 408] on li "Transparent rgba(0,0,0,.0)" at bounding box center [397, 402] width 188 height 26
type input "rgba(0, 0, 0, 0)"
click at [645, 481] on button "Apply" at bounding box center [648, 479] width 41 height 20
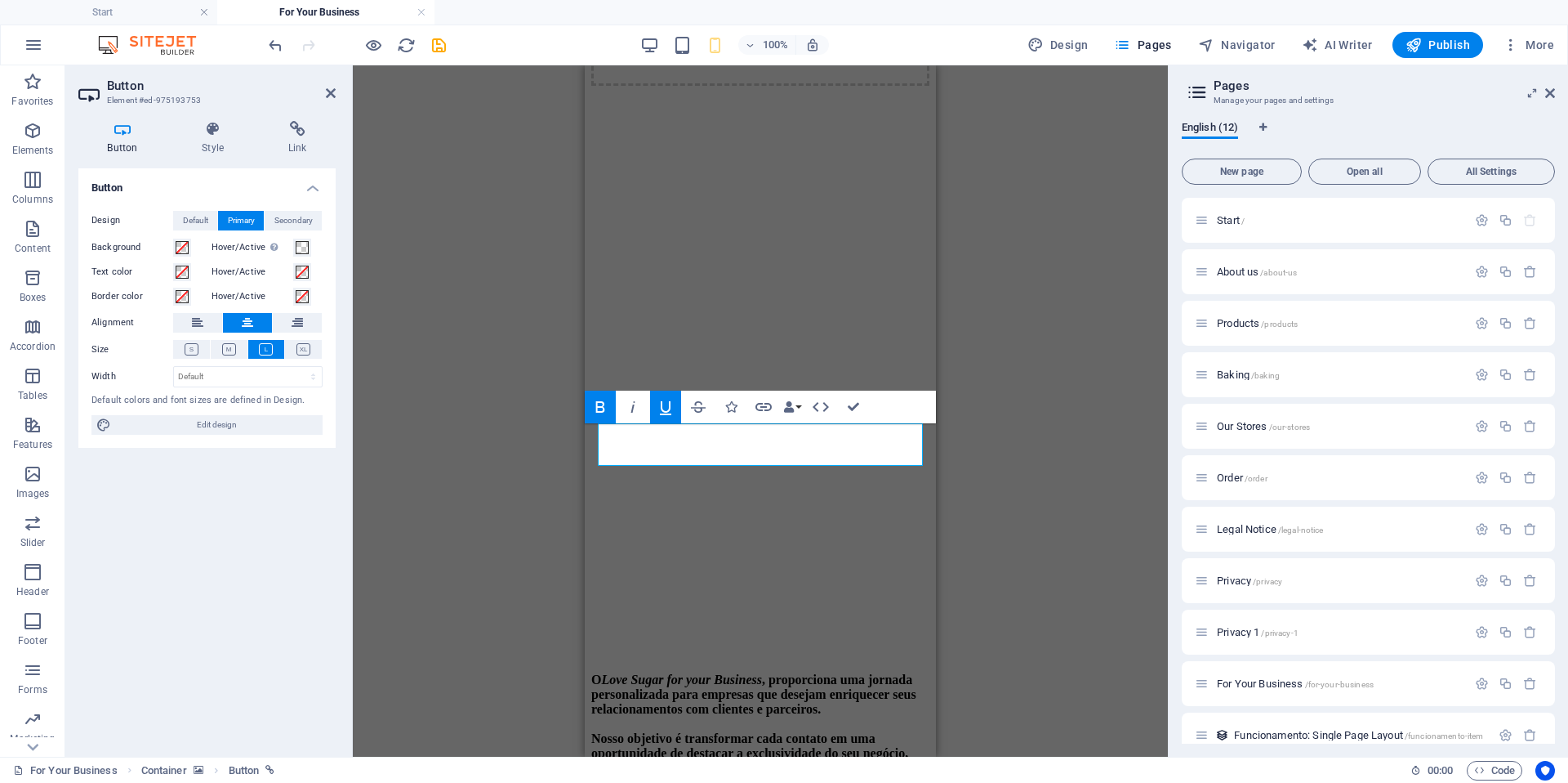
click at [504, 482] on div "H4 Container Text Button Text on background Container Text on background Image …" at bounding box center [760, 411] width 815 height 692
click at [239, 326] on button at bounding box center [247, 323] width 49 height 20
click at [292, 322] on icon at bounding box center [298, 323] width 11 height 20
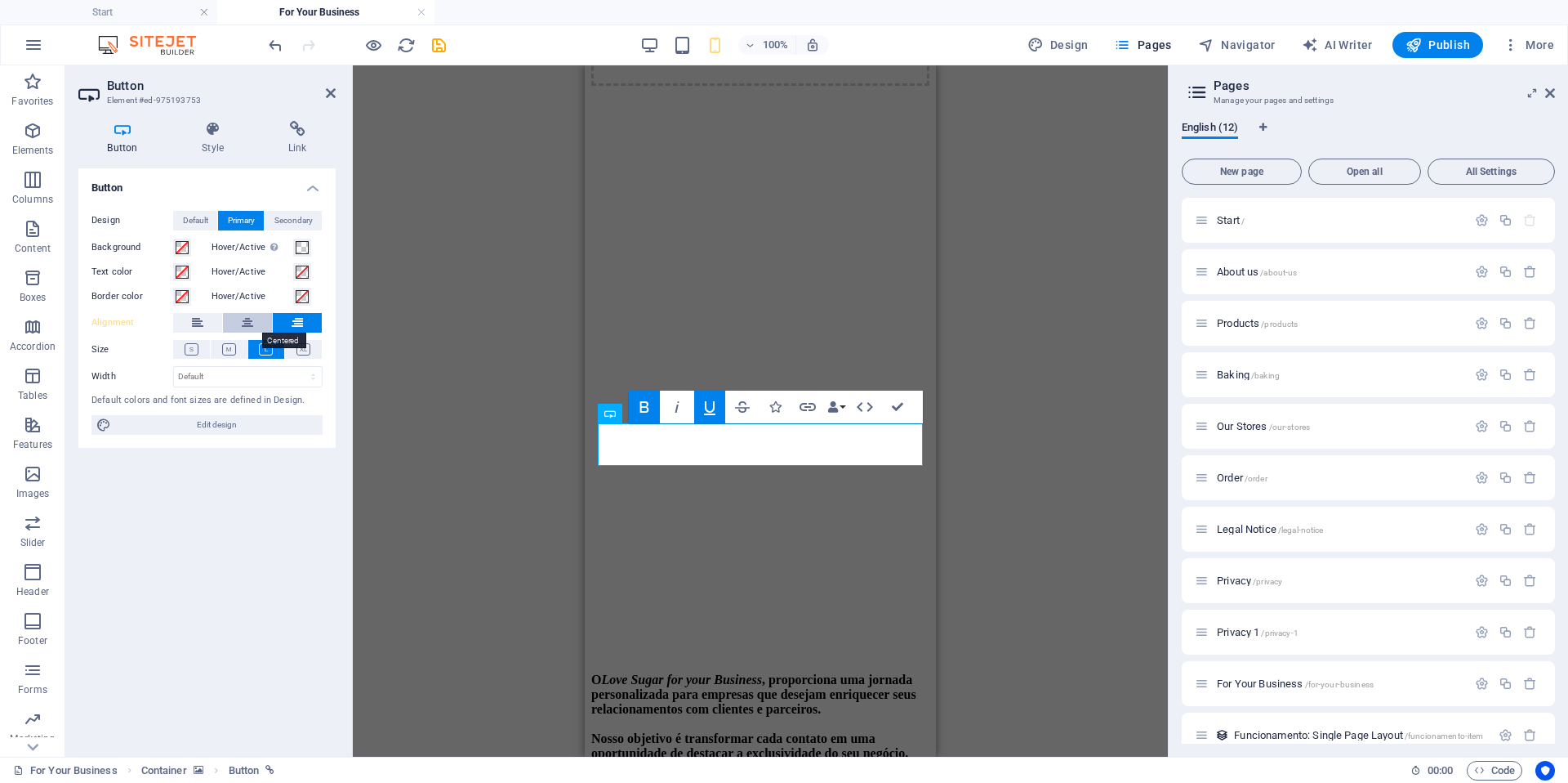
click at [242, 323] on icon at bounding box center [247, 323] width 11 height 20
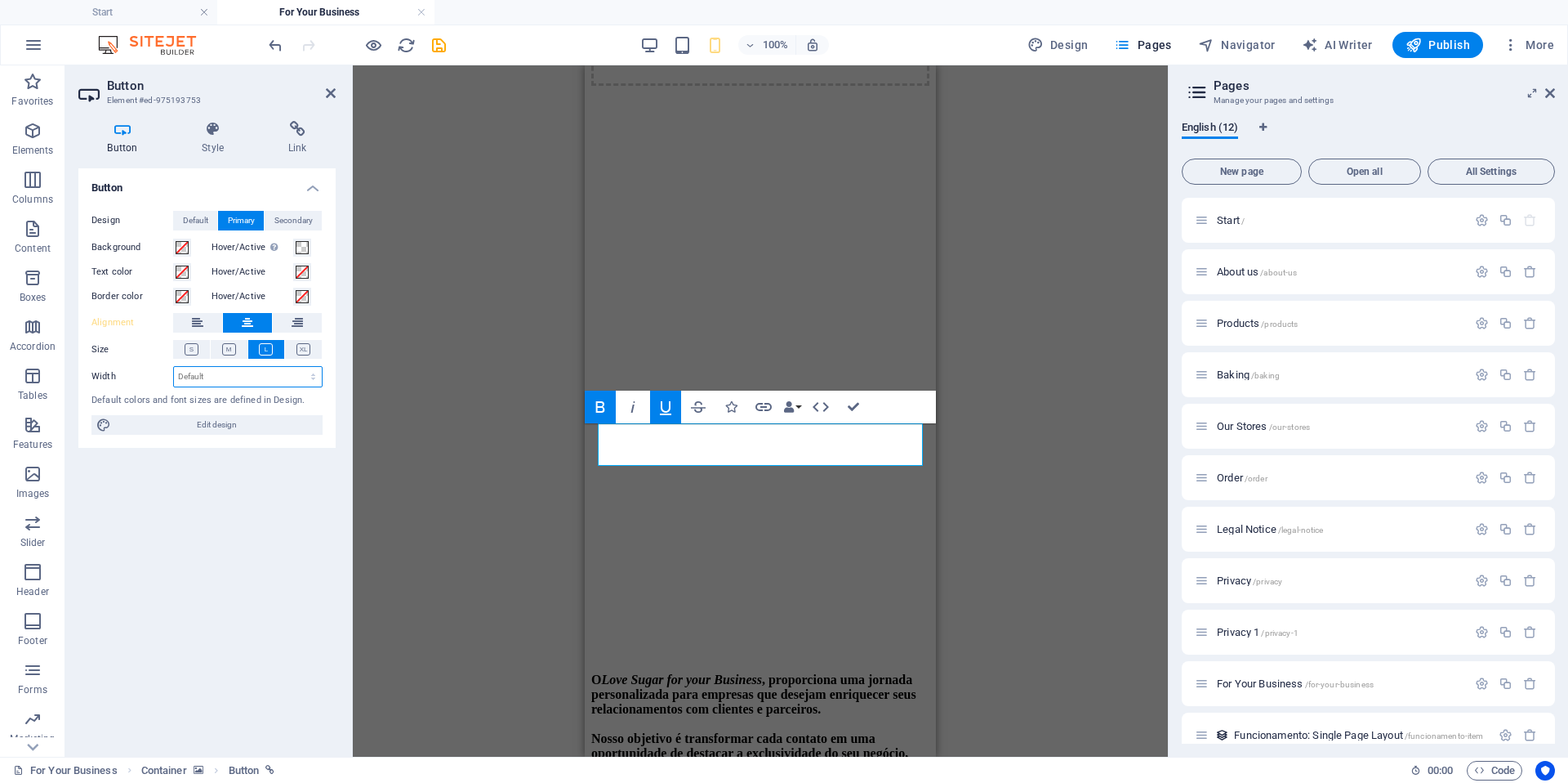
click at [258, 375] on select "Default px rem % em vh vw" at bounding box center [247, 377] width 147 height 20
select select "%"
click at [299, 367] on select "Default px rem % em vh vw" at bounding box center [247, 377] width 147 height 20
type input "80"
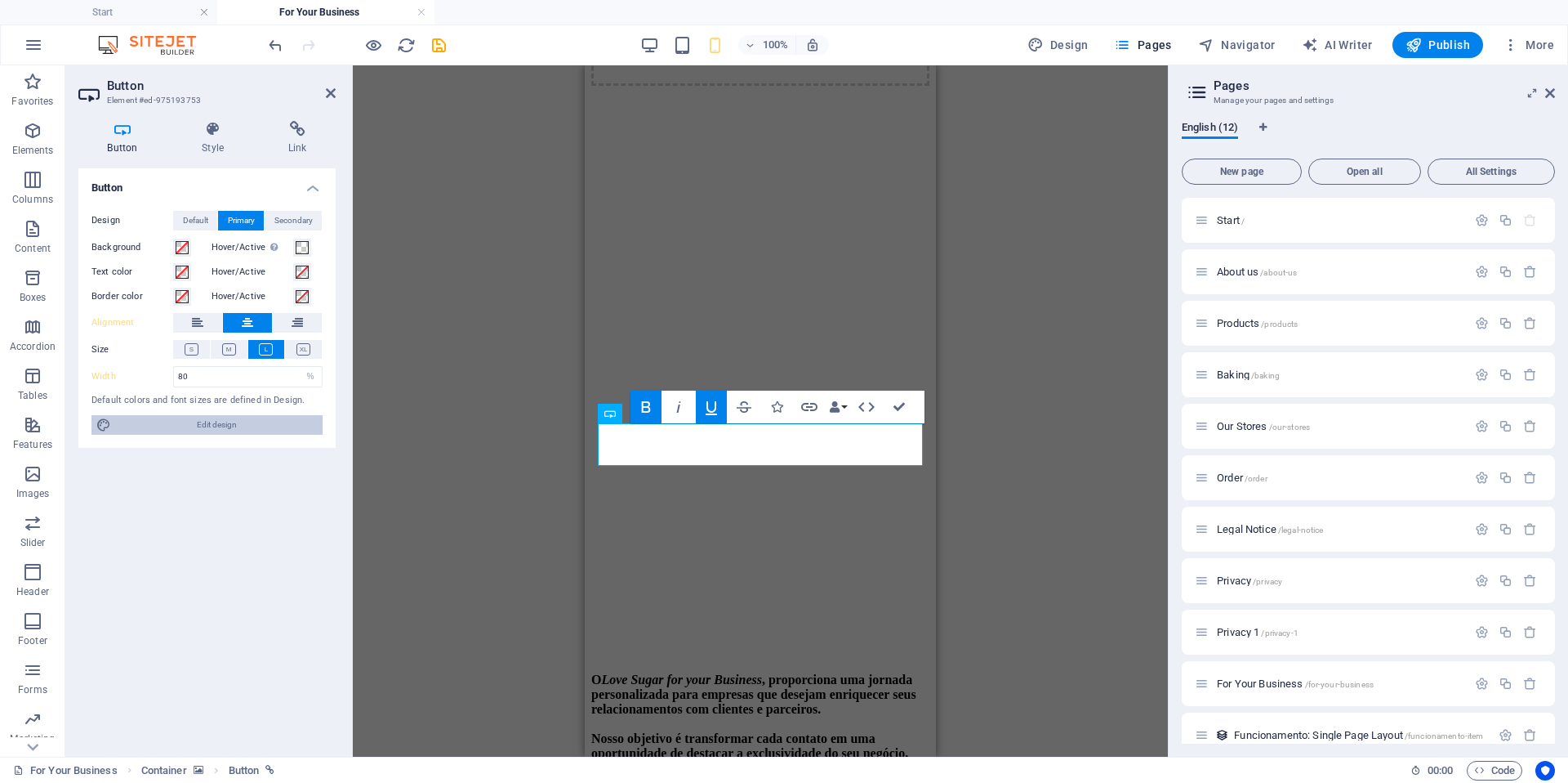
click at [223, 434] on span "Edit design" at bounding box center [217, 424] width 202 height 20
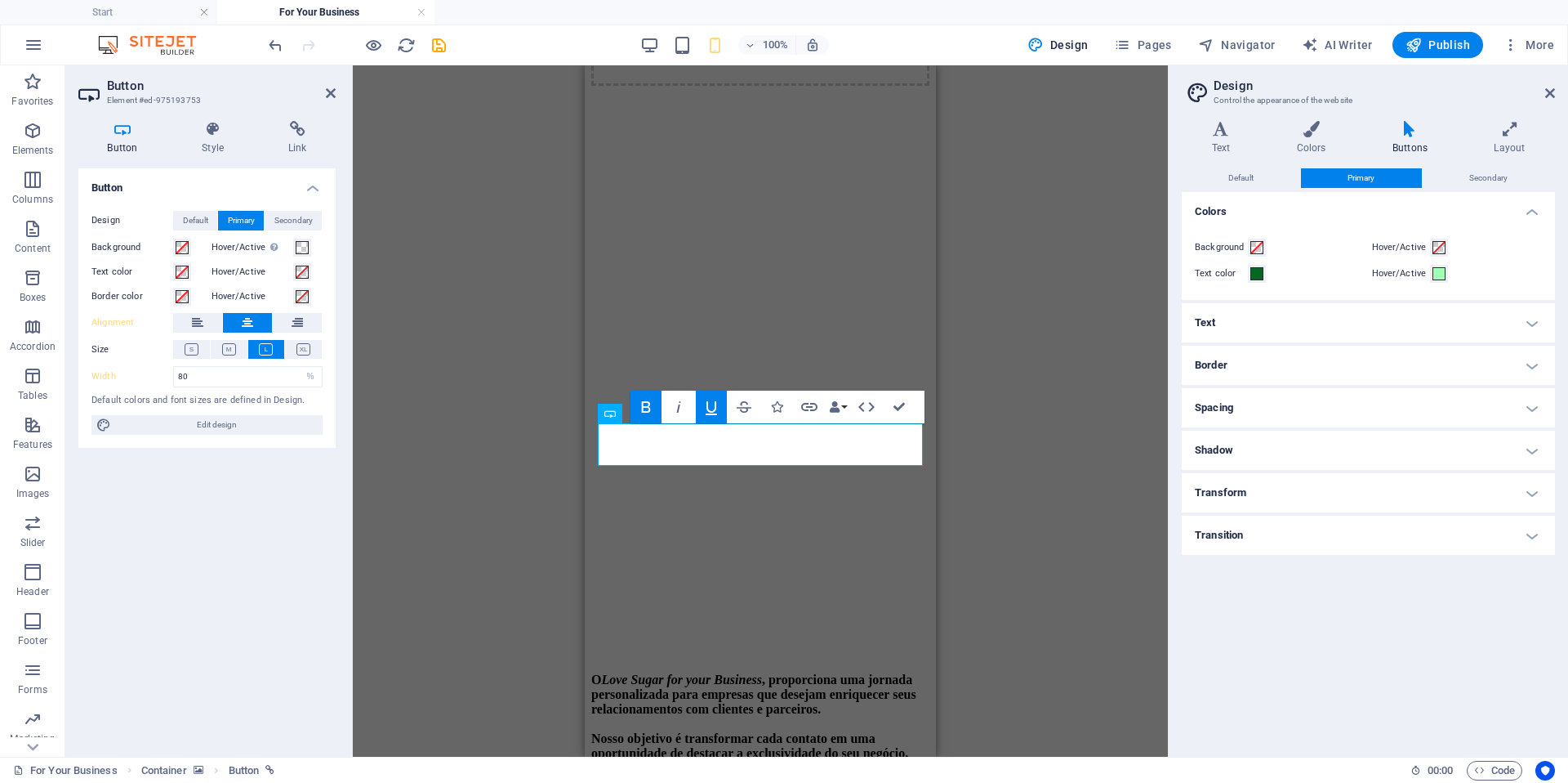
click at [1244, 250] on label "Background" at bounding box center [1221, 247] width 53 height 20
click at [1248, 250] on button "Background" at bounding box center [1256, 247] width 18 height 18
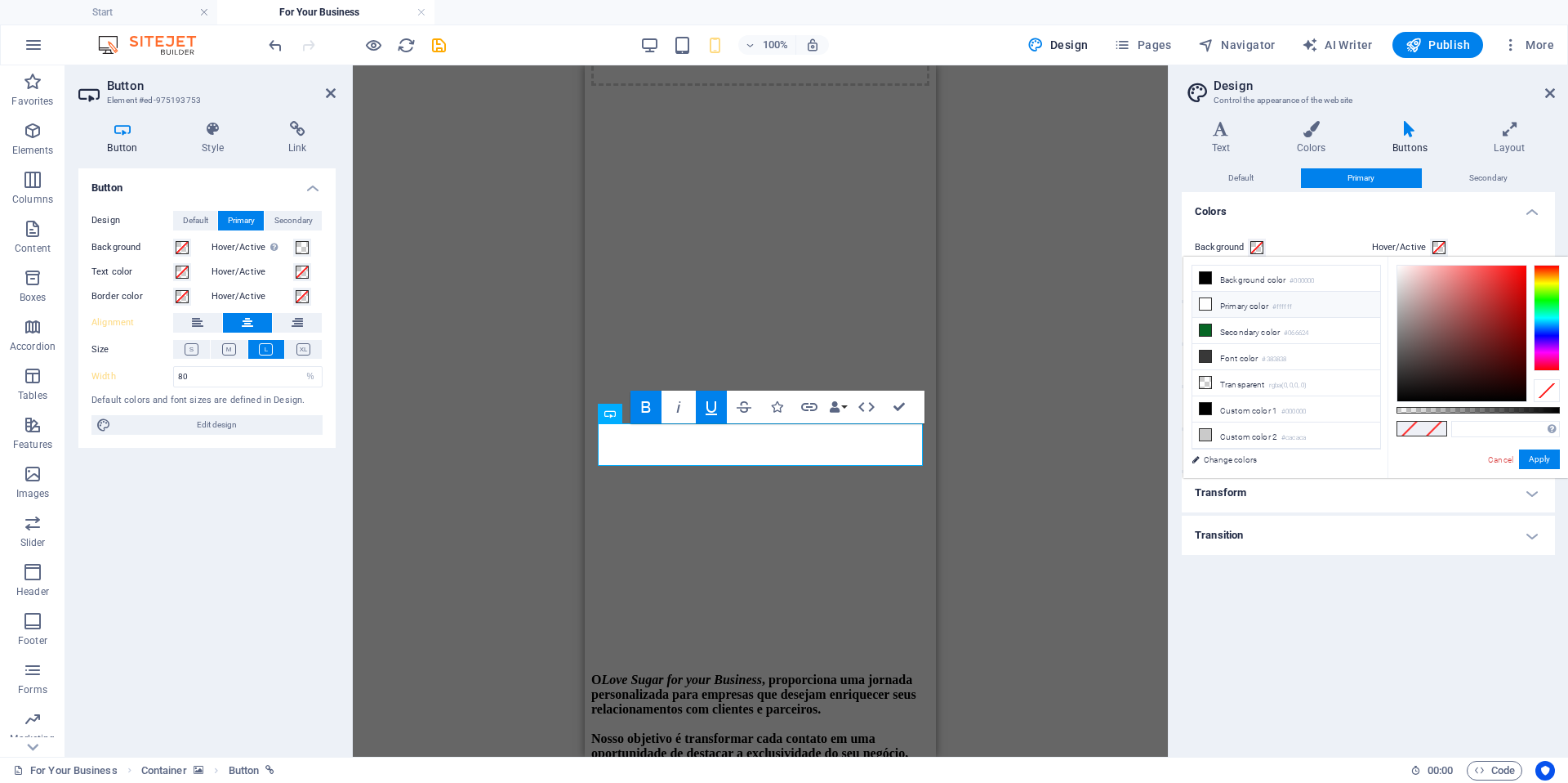
click at [1241, 303] on li "Primary color #ffffff" at bounding box center [1287, 304] width 188 height 26
type input "#ffffff"
click at [1540, 462] on button "Apply" at bounding box center [1539, 459] width 41 height 20
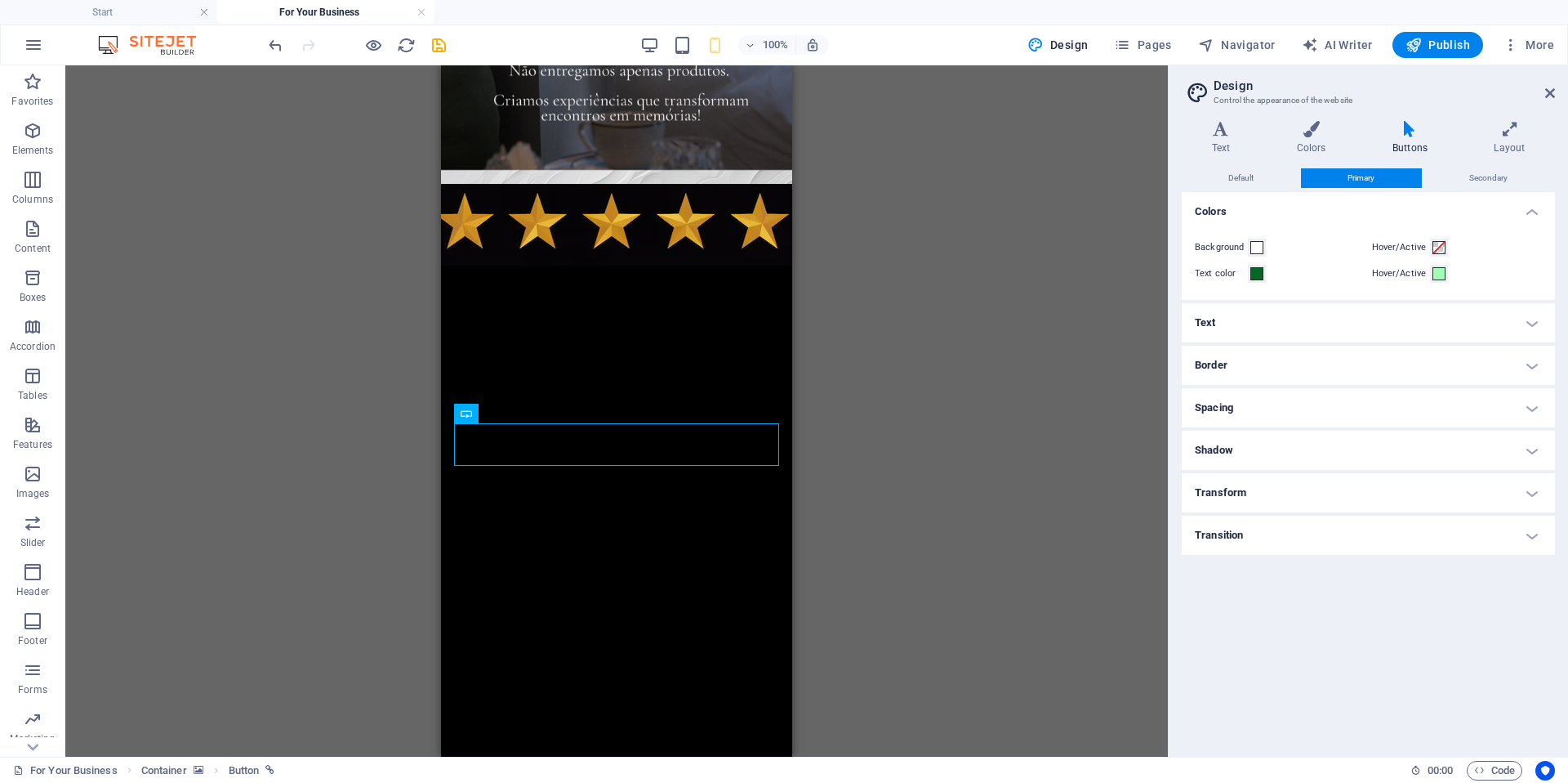
click at [918, 439] on div "H4 Container Text Button Text on background Container Text on background Image …" at bounding box center [616, 411] width 1102 height 692
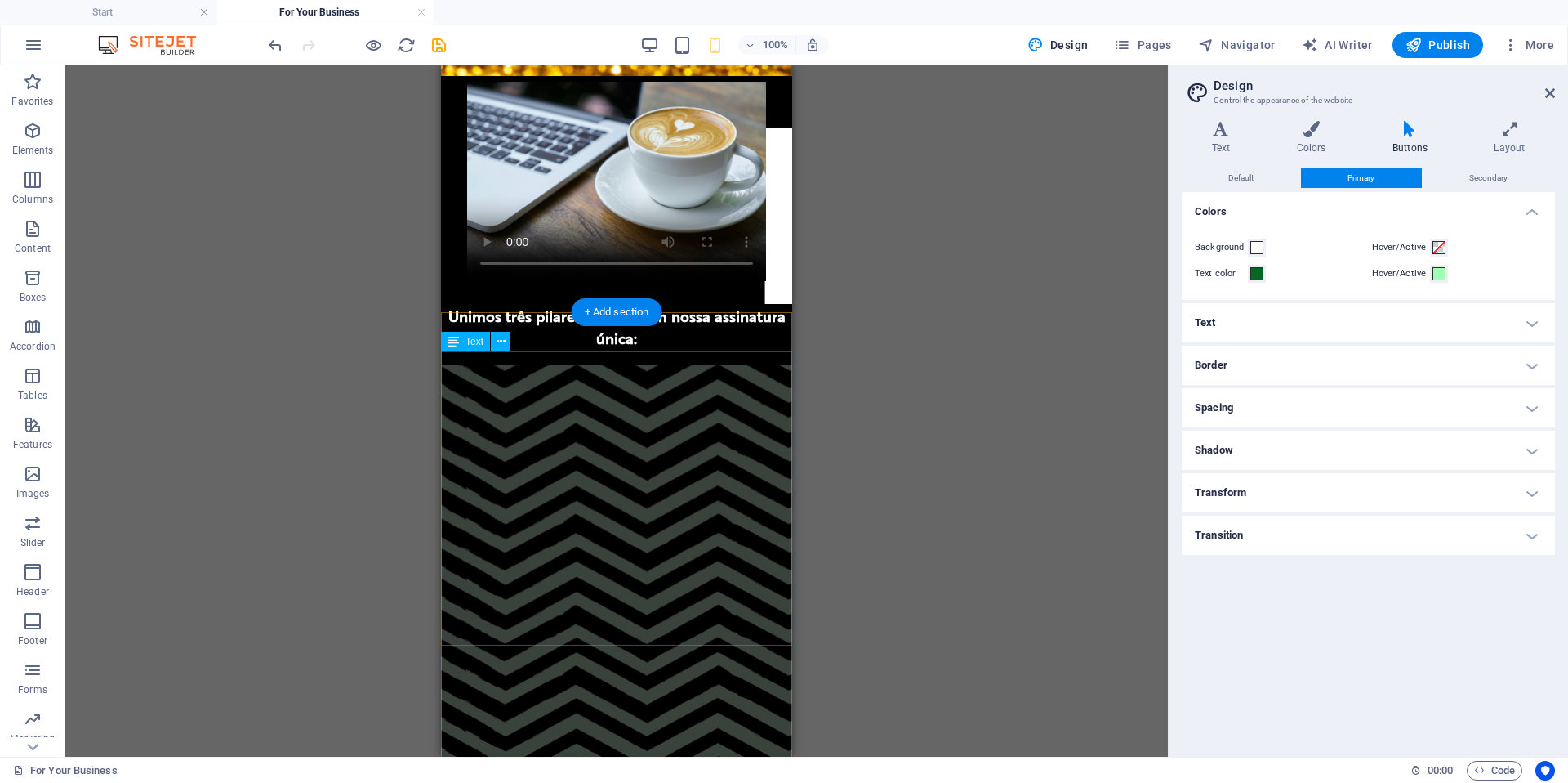
scroll to position [2558, 0]
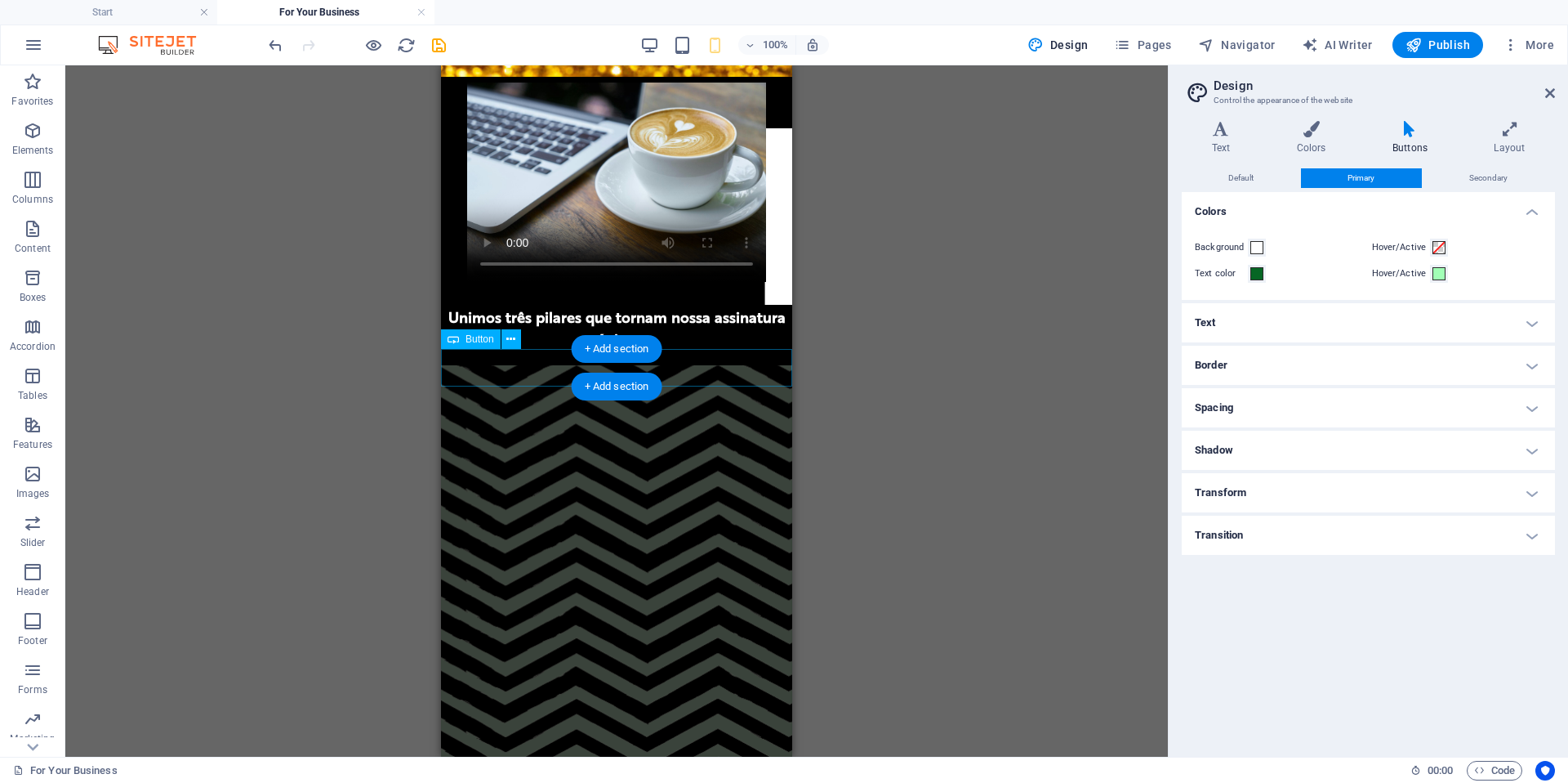
click at [513, 343] on icon at bounding box center [510, 340] width 9 height 17
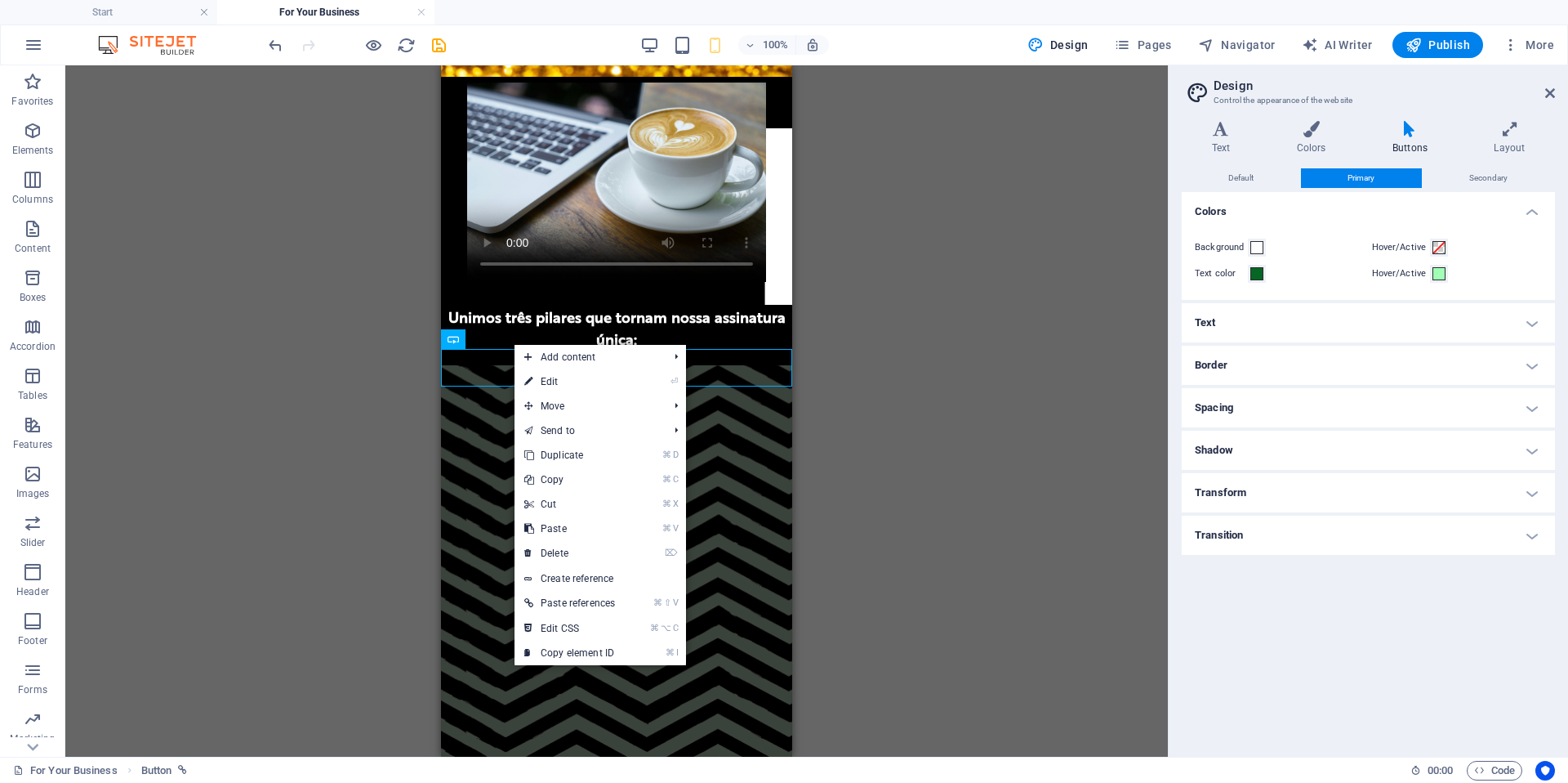
drag, startPoint x: 532, startPoint y: 381, endPoint x: 384, endPoint y: 384, distance: 148.0
click at [532, 381] on icon at bounding box center [528, 382] width 9 height 25
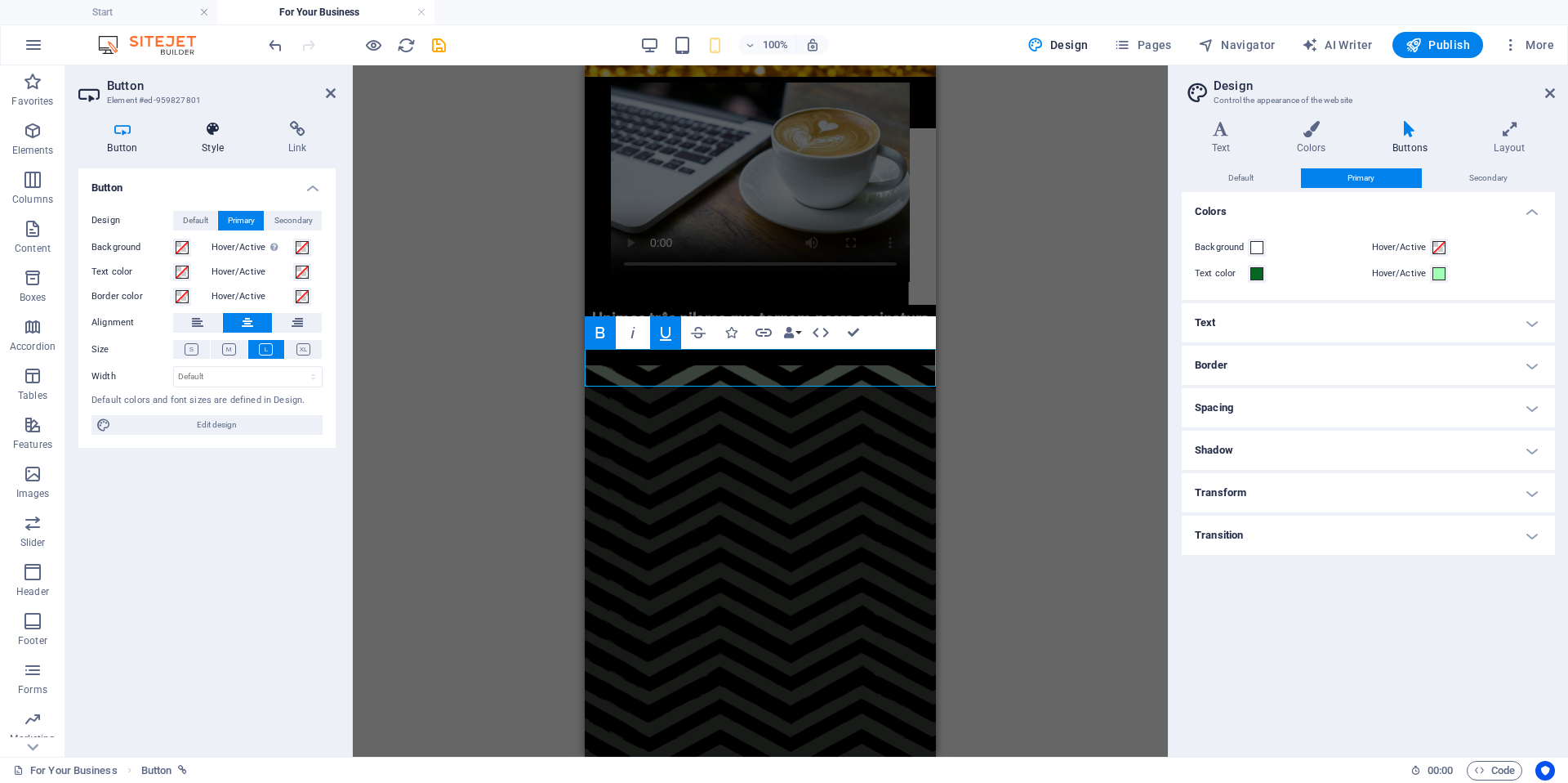
click at [216, 130] on icon at bounding box center [213, 128] width 80 height 16
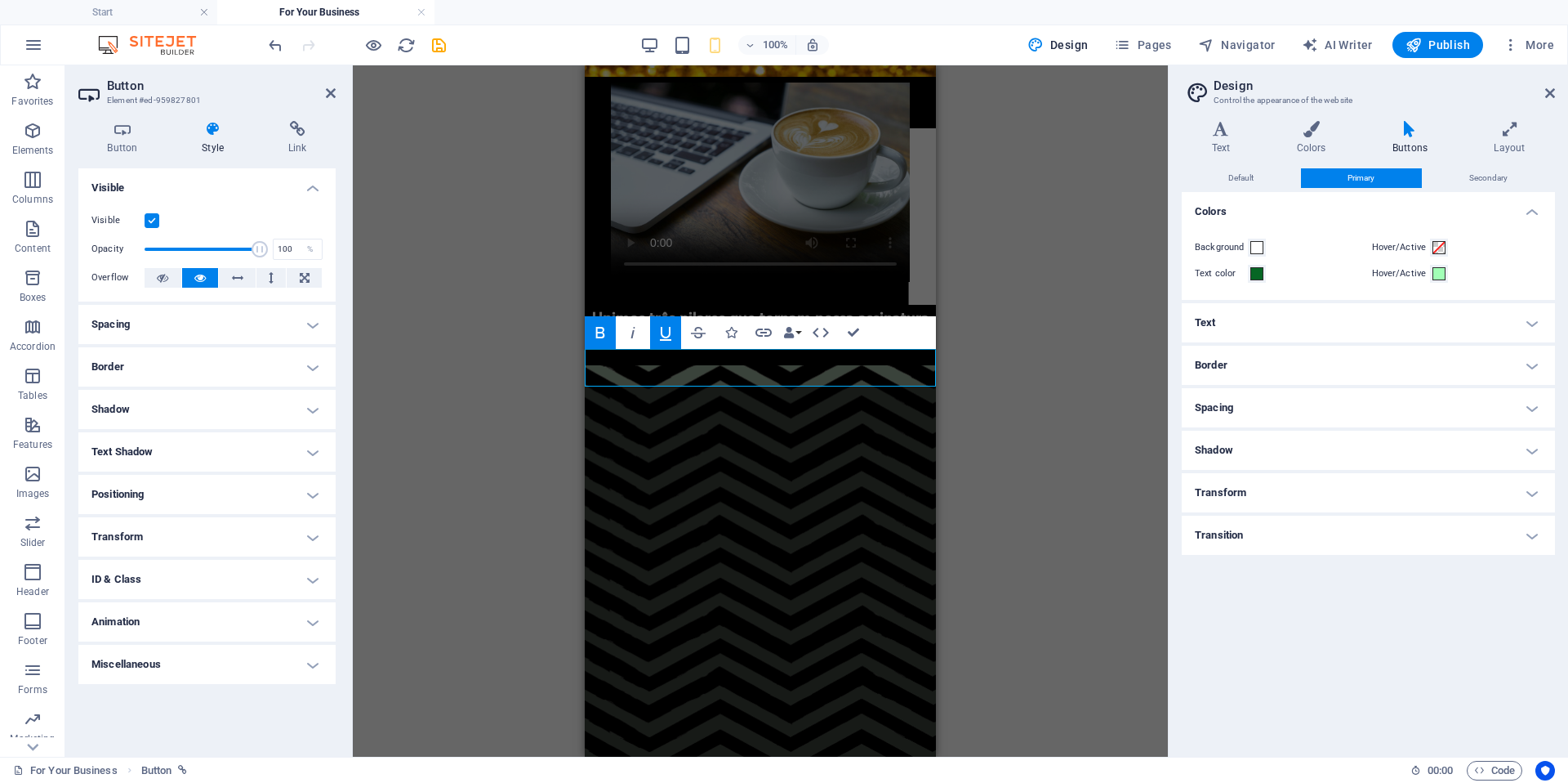
click at [318, 368] on h4 "Border" at bounding box center [206, 366] width 258 height 39
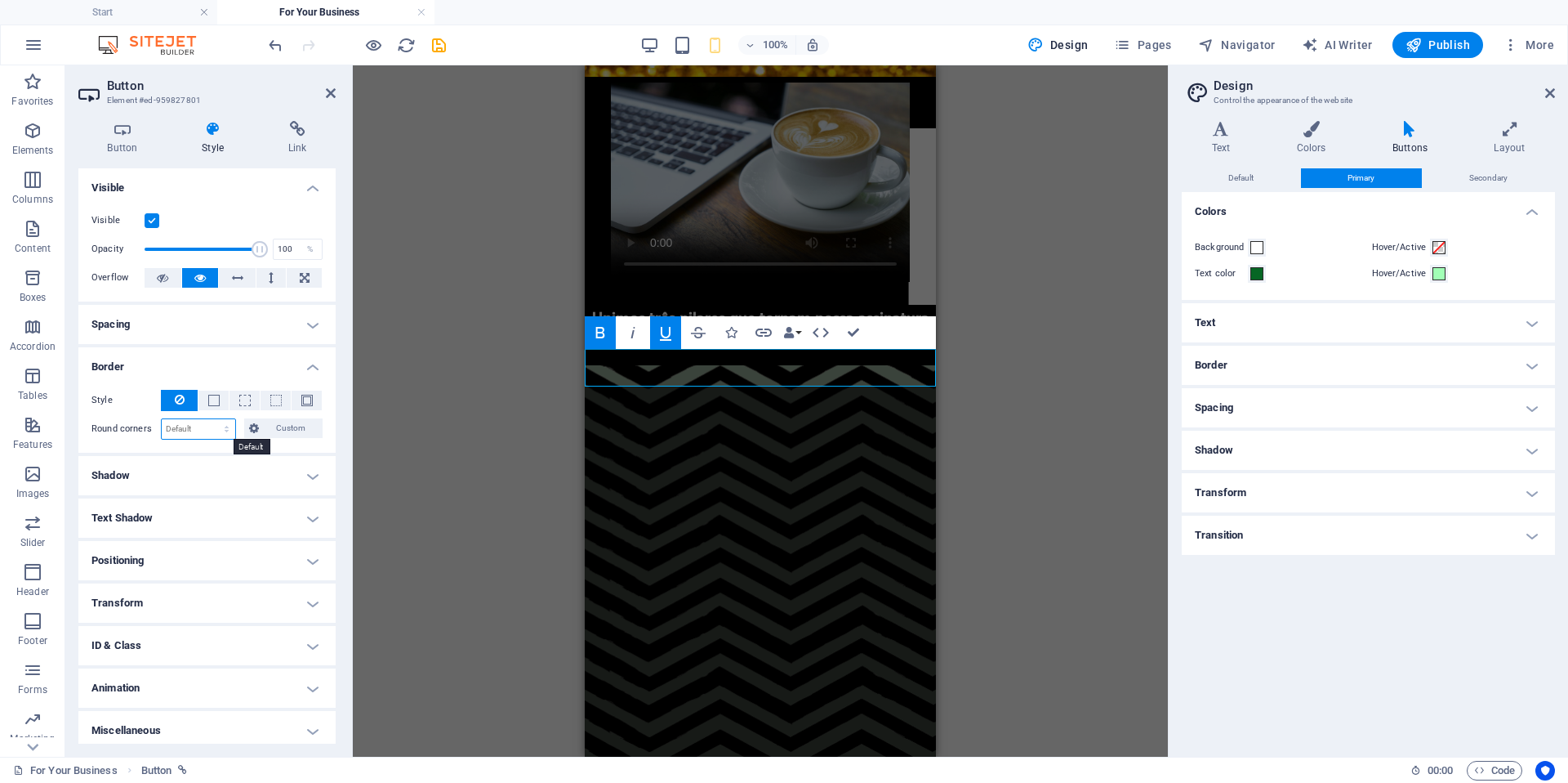
click at [213, 429] on select "Default px rem % vh vw Custom" at bounding box center [198, 429] width 73 height 20
click at [162, 420] on select "Default px rem % vh vw Custom" at bounding box center [198, 429] width 73 height 20
select select "DISABLED_OPTION_VALUE"
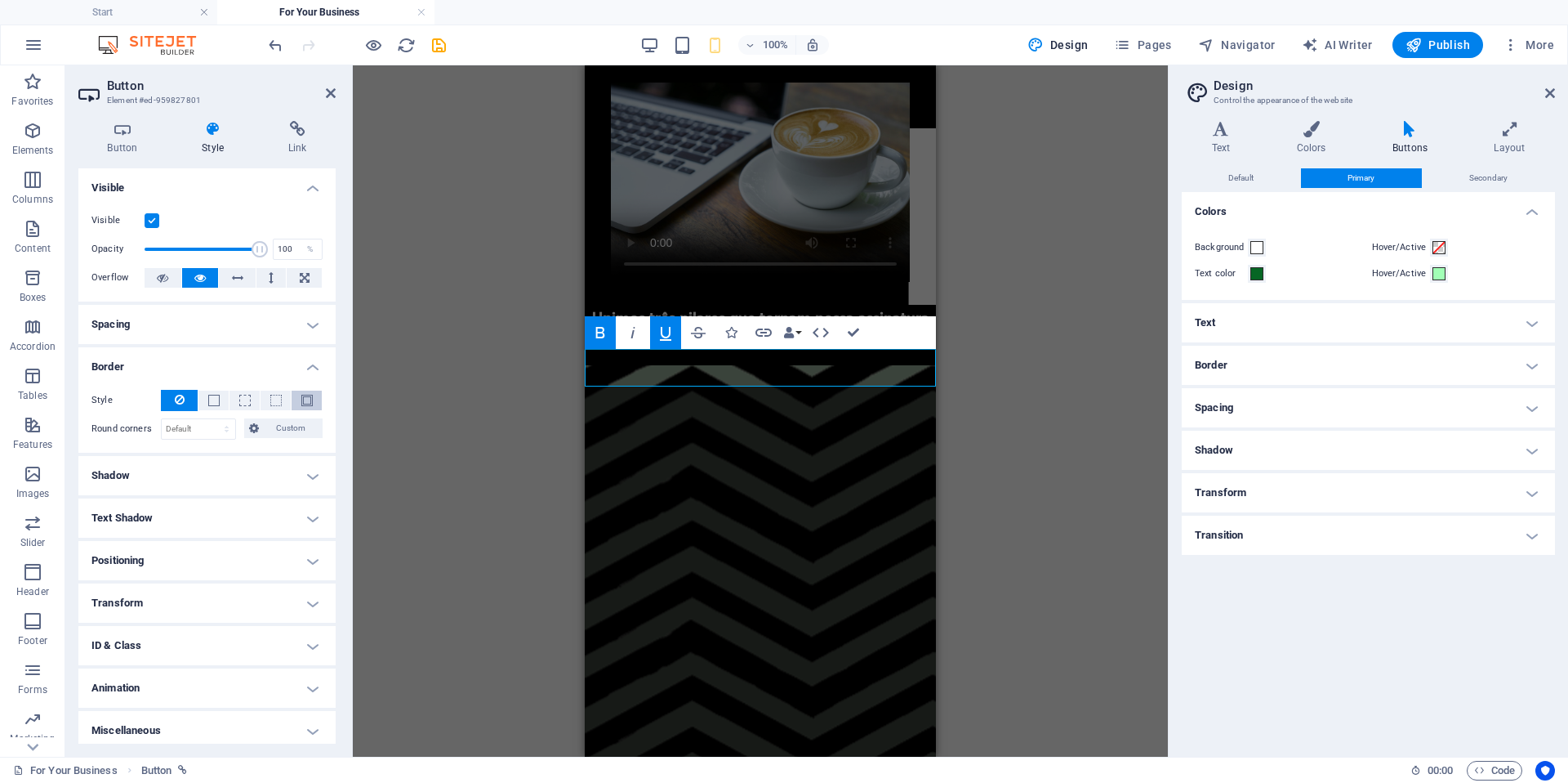
click at [304, 400] on span at bounding box center [307, 401] width 11 height 11
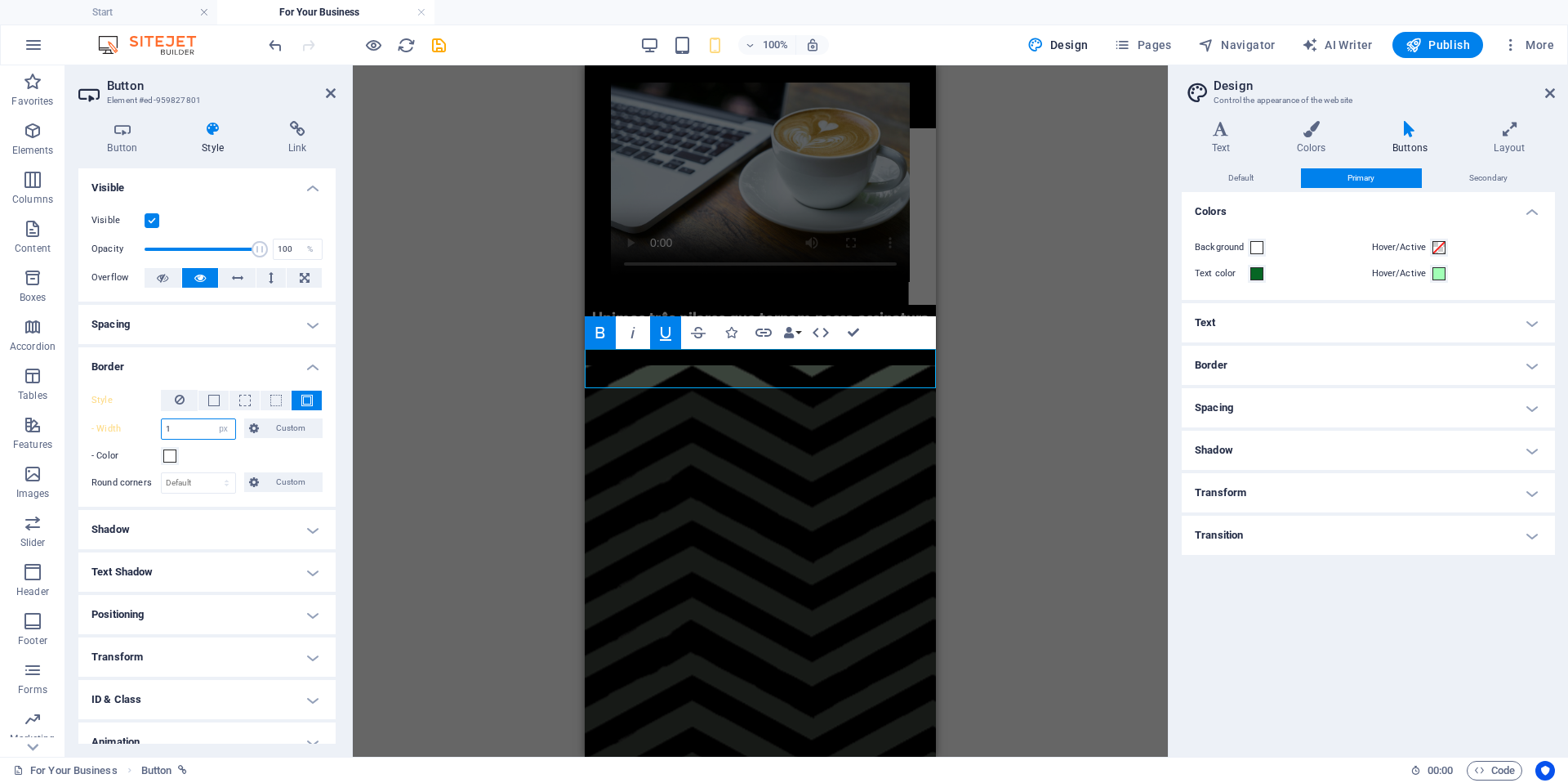
click at [184, 430] on input "1" at bounding box center [198, 429] width 73 height 20
drag, startPoint x: 184, startPoint y: 430, endPoint x: 101, endPoint y: 426, distance: 83.1
click at [101, 426] on div "- Width 1 auto px rem % vh vw Custom Custom" at bounding box center [206, 429] width 231 height 21
type input "3"
click at [166, 451] on span at bounding box center [170, 456] width 13 height 13
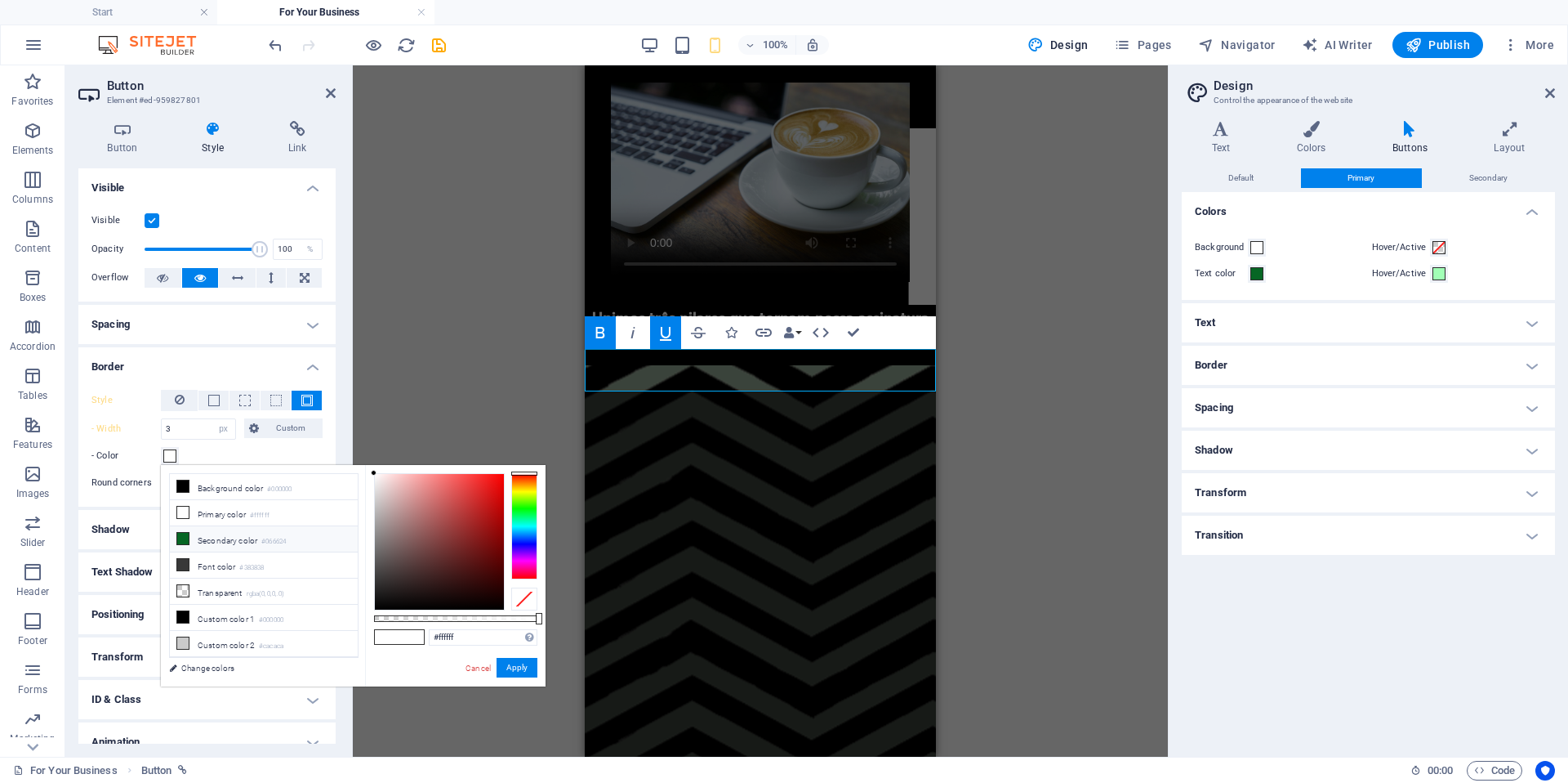
click at [187, 546] on li "Secondary color #066624" at bounding box center [264, 538] width 188 height 26
type input "#066624"
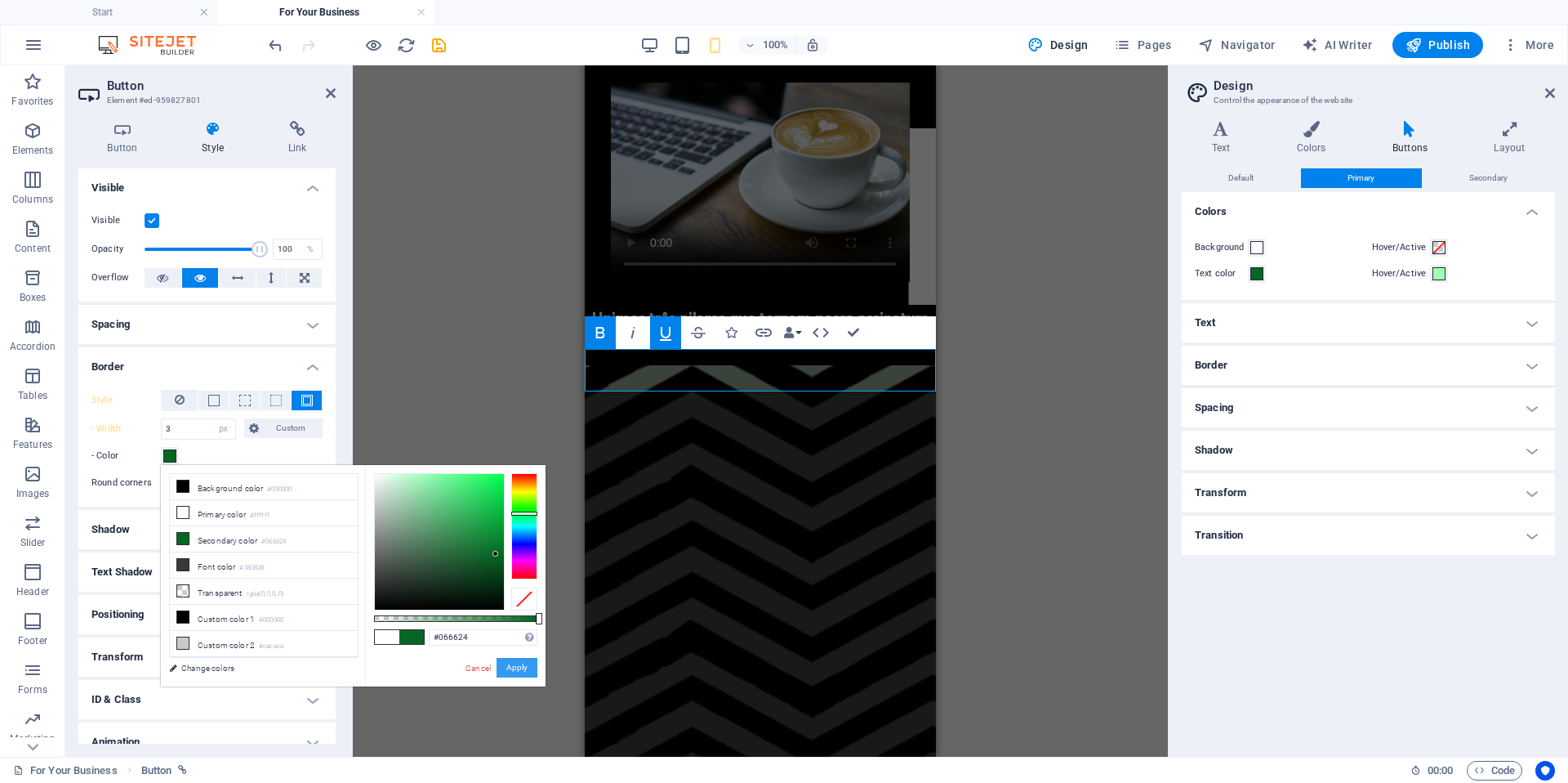
click at [514, 670] on button "Apply" at bounding box center [516, 667] width 41 height 20
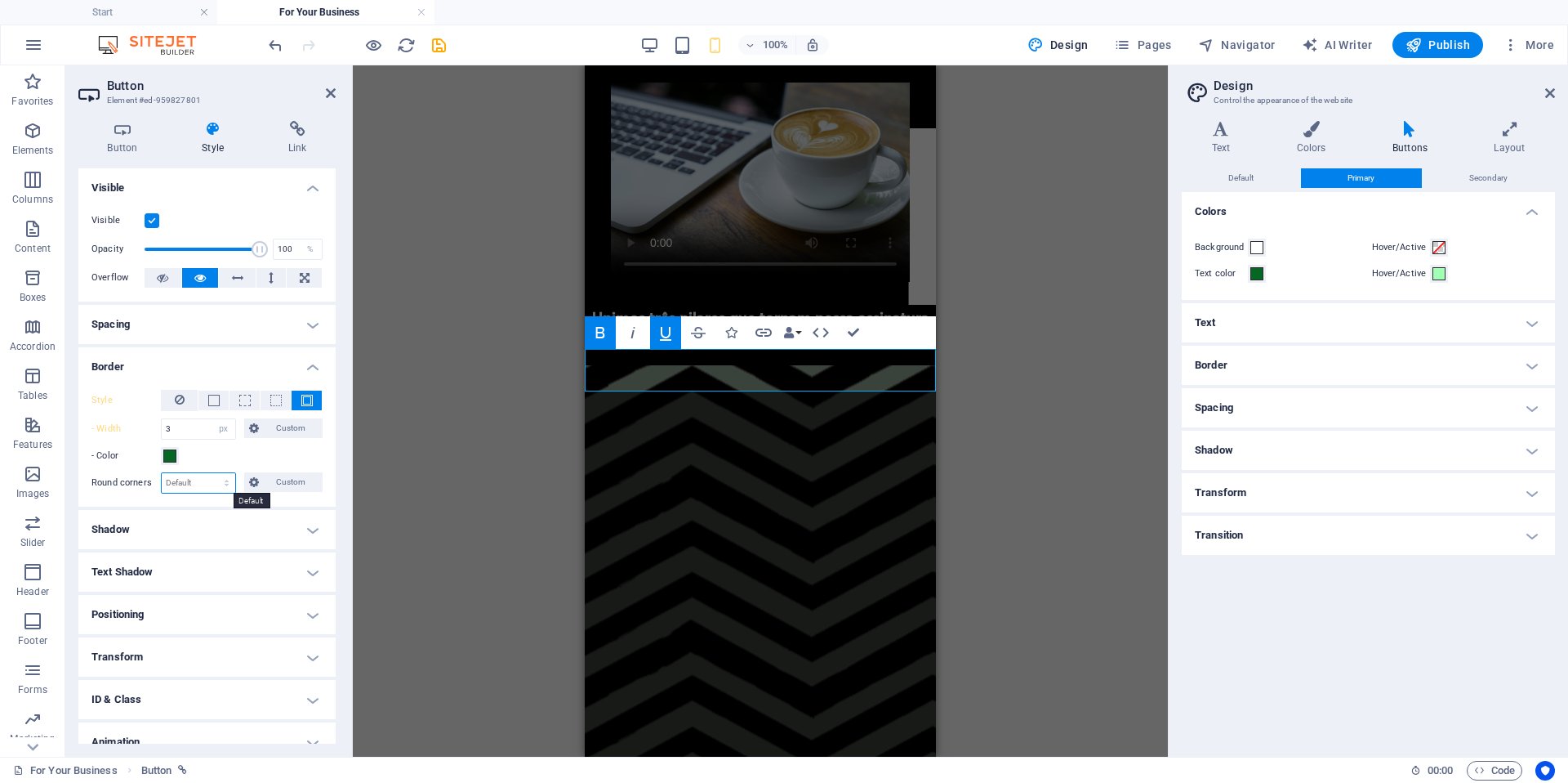
click at [211, 483] on select "Default px rem % vh vw Custom" at bounding box center [198, 482] width 73 height 20
select select "px"
click at [211, 473] on select "Default px rem % vh vw Custom" at bounding box center [198, 482] width 73 height 20
type input "3"
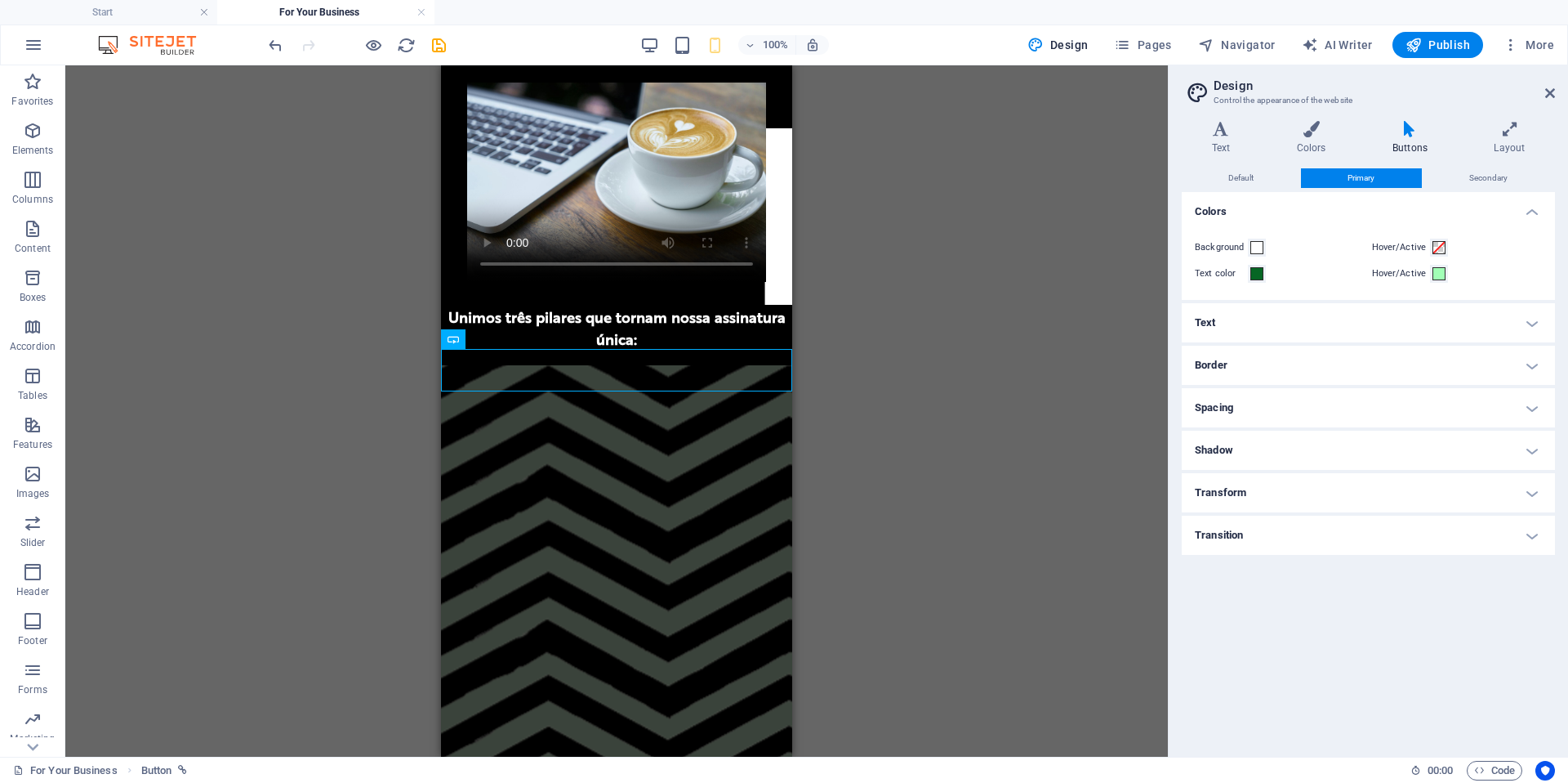
click at [869, 420] on div "H4 Container Text Button Text on background Container Text on background Image …" at bounding box center [616, 411] width 1102 height 692
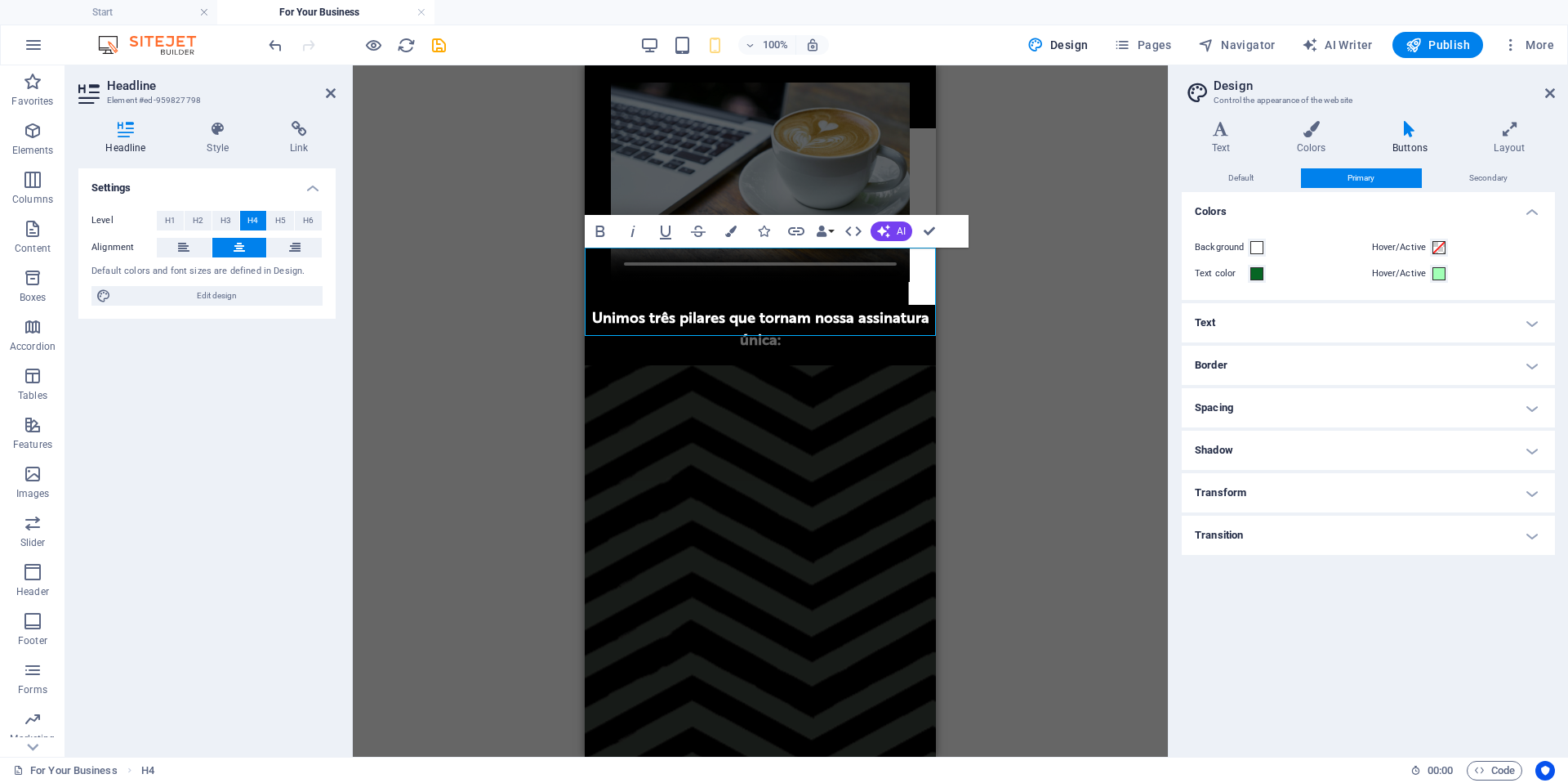
click at [1008, 402] on div "Drag here to replace the existing content. Press “Ctrl” if you want to create a…" at bounding box center [760, 411] width 815 height 692
click at [1005, 405] on div "Drag here to replace the existing content. Press “Ctrl” if you want to create a…" at bounding box center [760, 411] width 815 height 692
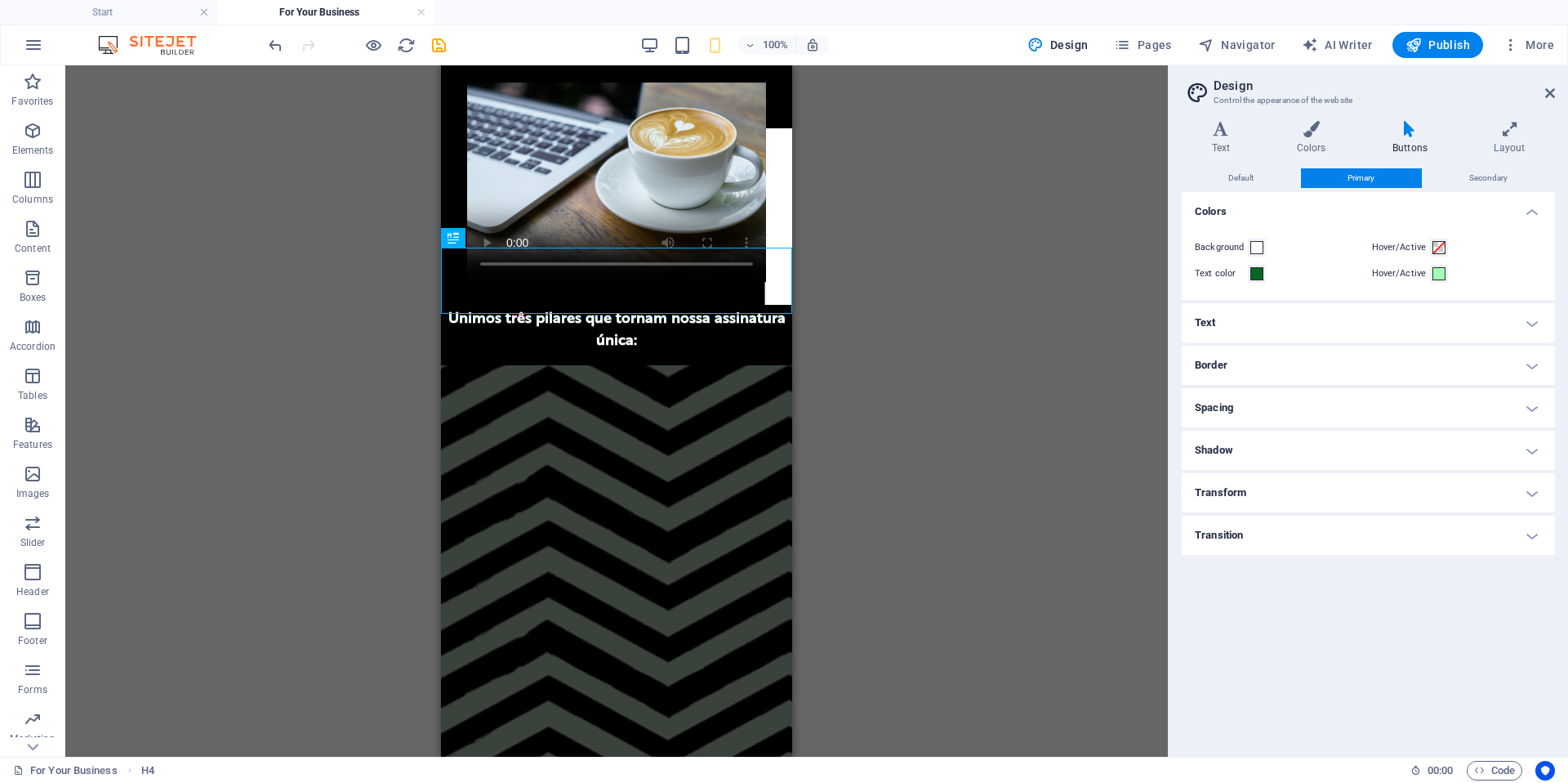
click at [928, 339] on div "H4 Container Text Button Text on background Container Text on background Image …" at bounding box center [616, 411] width 1102 height 692
click at [319, 355] on div "H4 Container Text Button Text on background Container Text on background Image …" at bounding box center [616, 411] width 1102 height 692
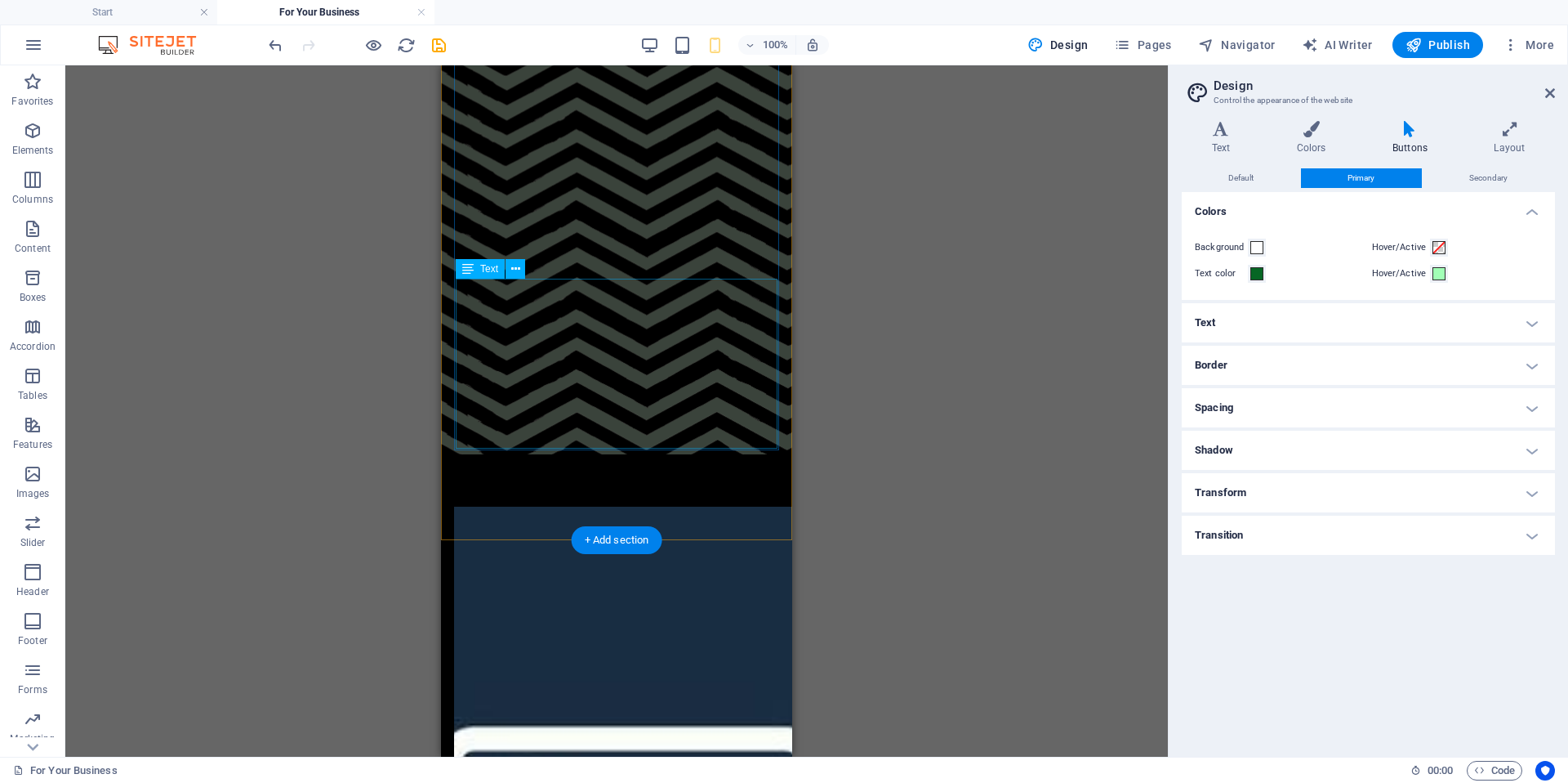
scroll to position [4968, 0]
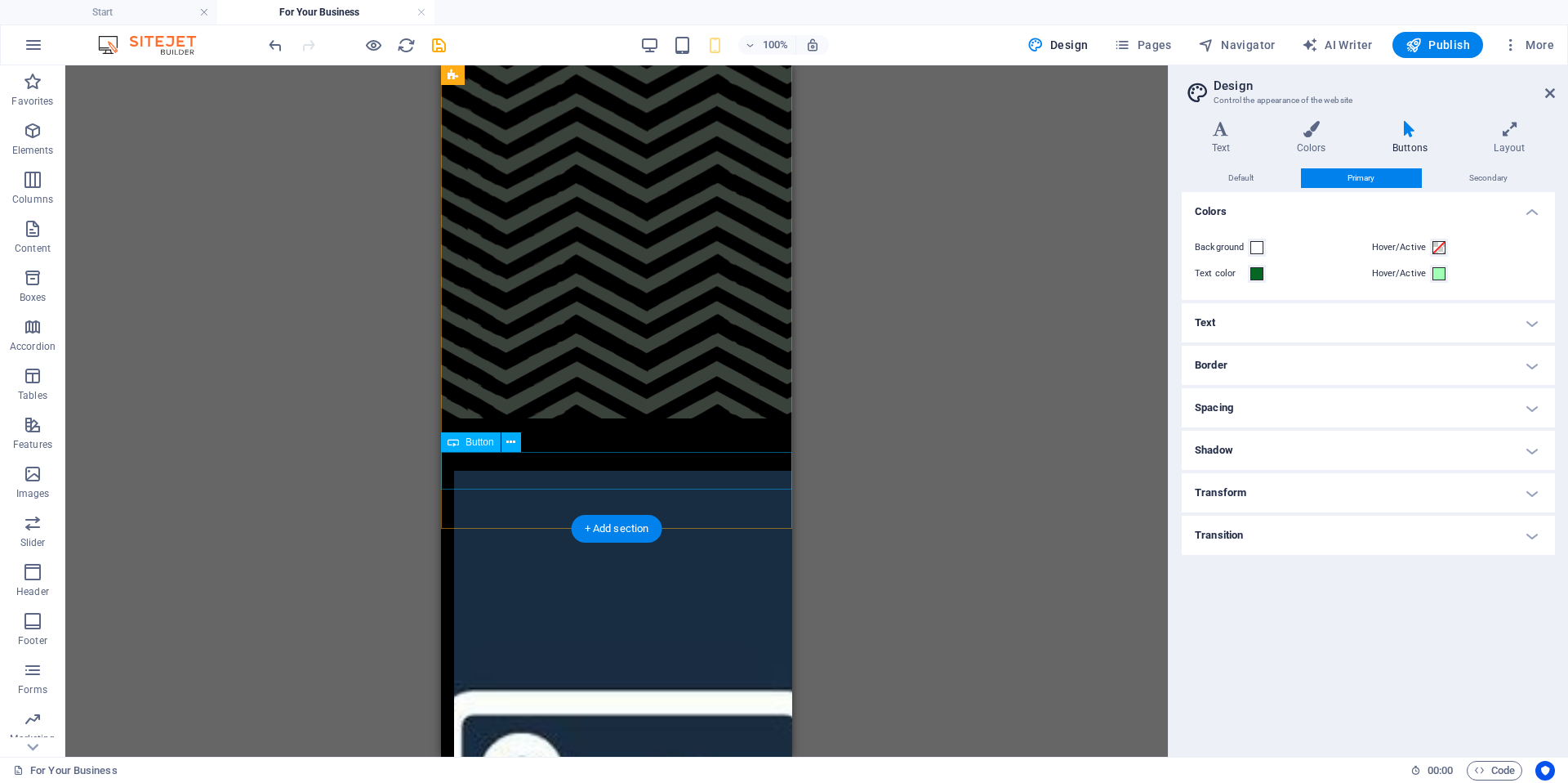
click at [510, 444] on icon at bounding box center [510, 442] width 9 height 17
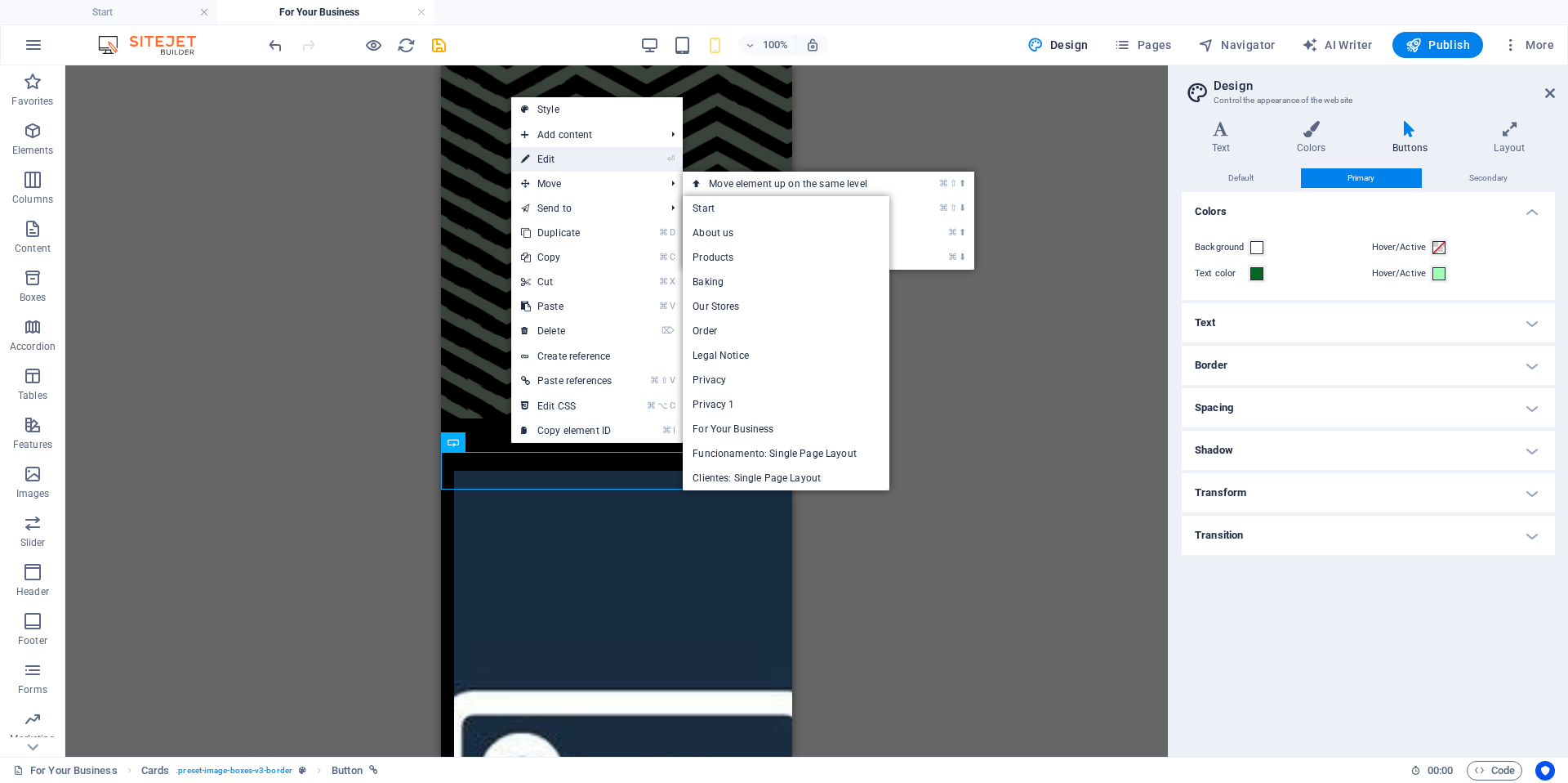
click at [569, 163] on link "⏎ Edit" at bounding box center [567, 160] width 110 height 25
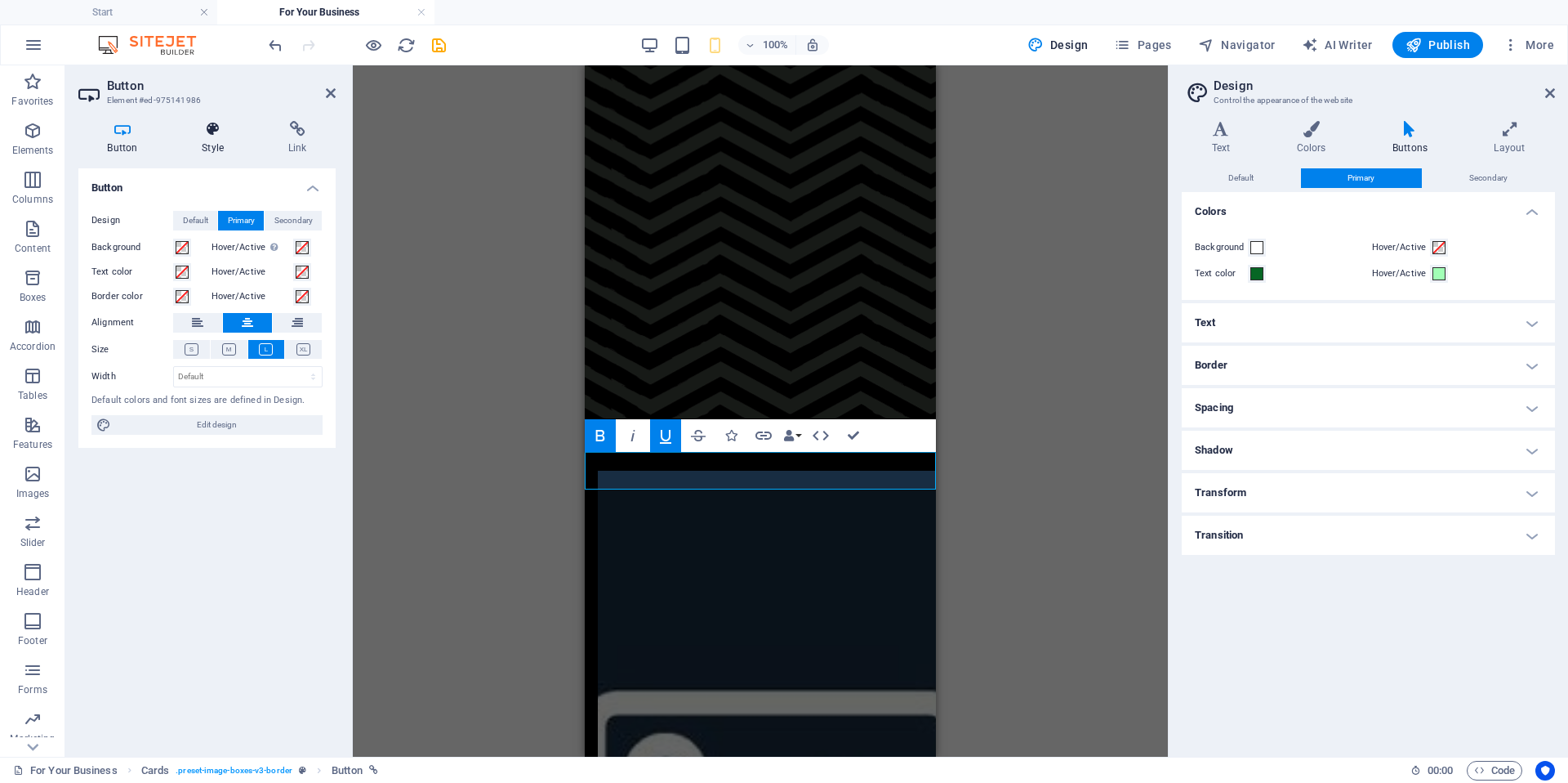
click at [225, 145] on h4 "Style" at bounding box center [216, 138] width 87 height 34
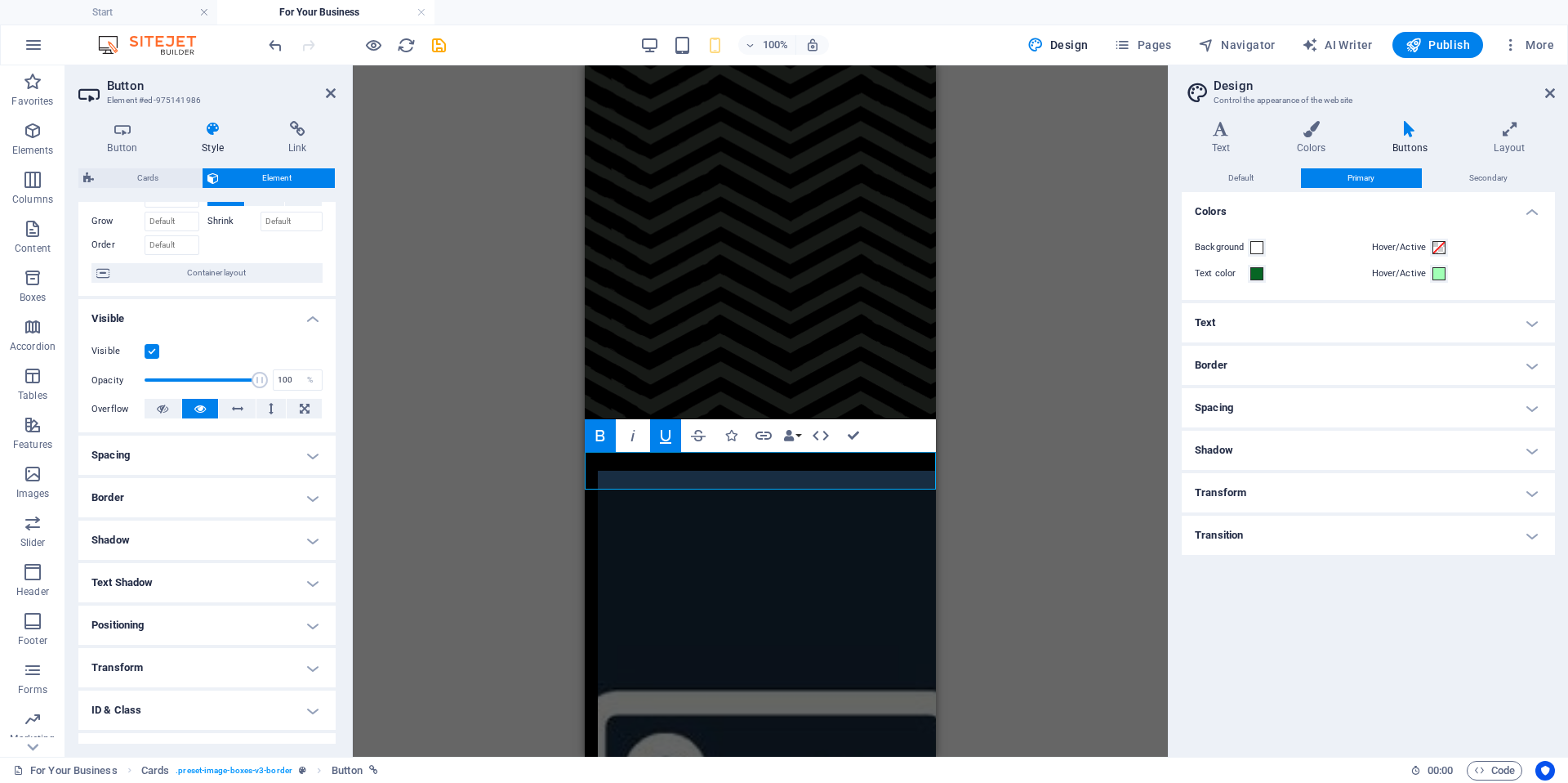
scroll to position [85, 0]
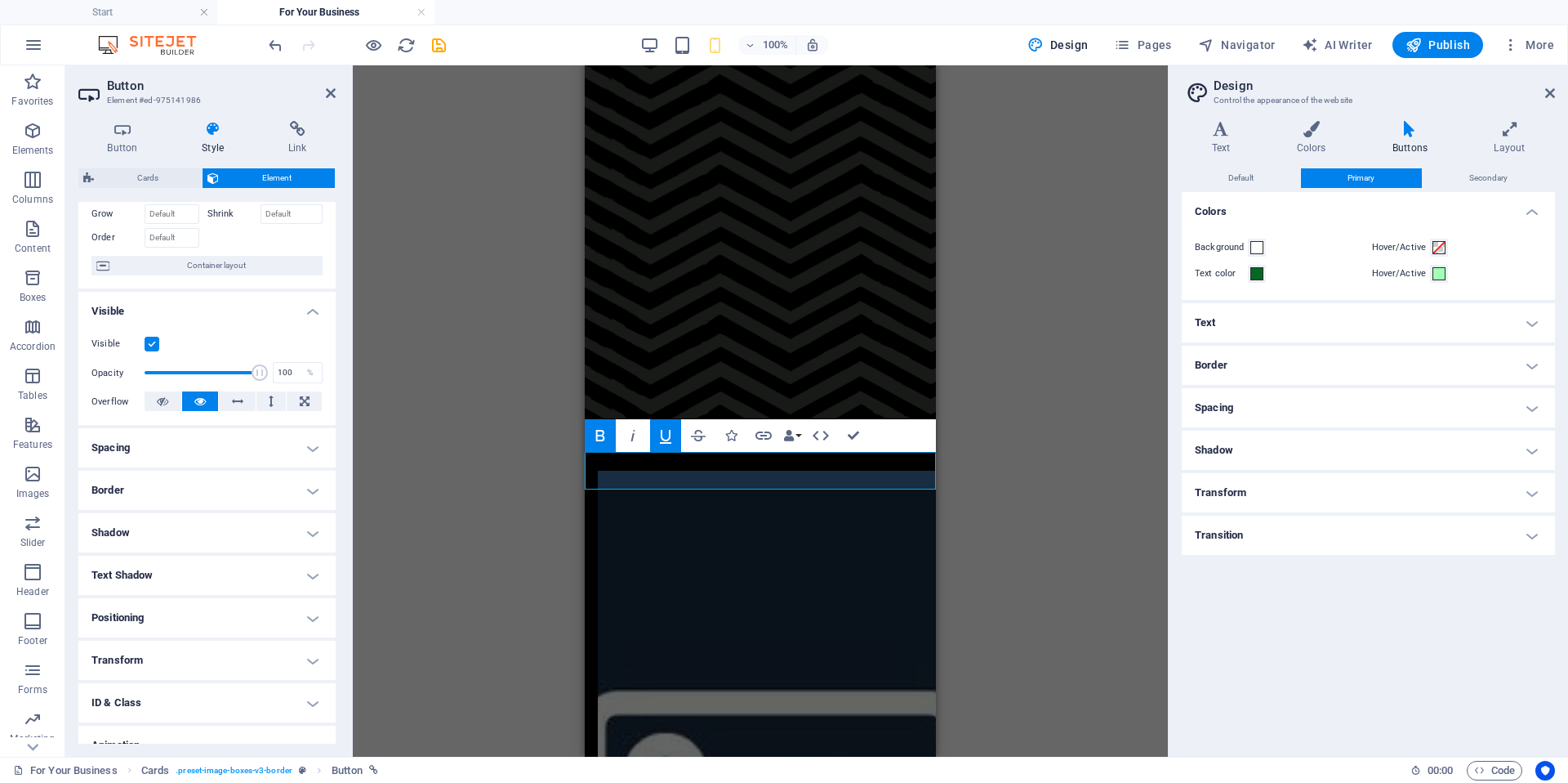
click at [283, 490] on h4 "Border" at bounding box center [206, 490] width 258 height 39
click at [310, 530] on button at bounding box center [307, 523] width 30 height 20
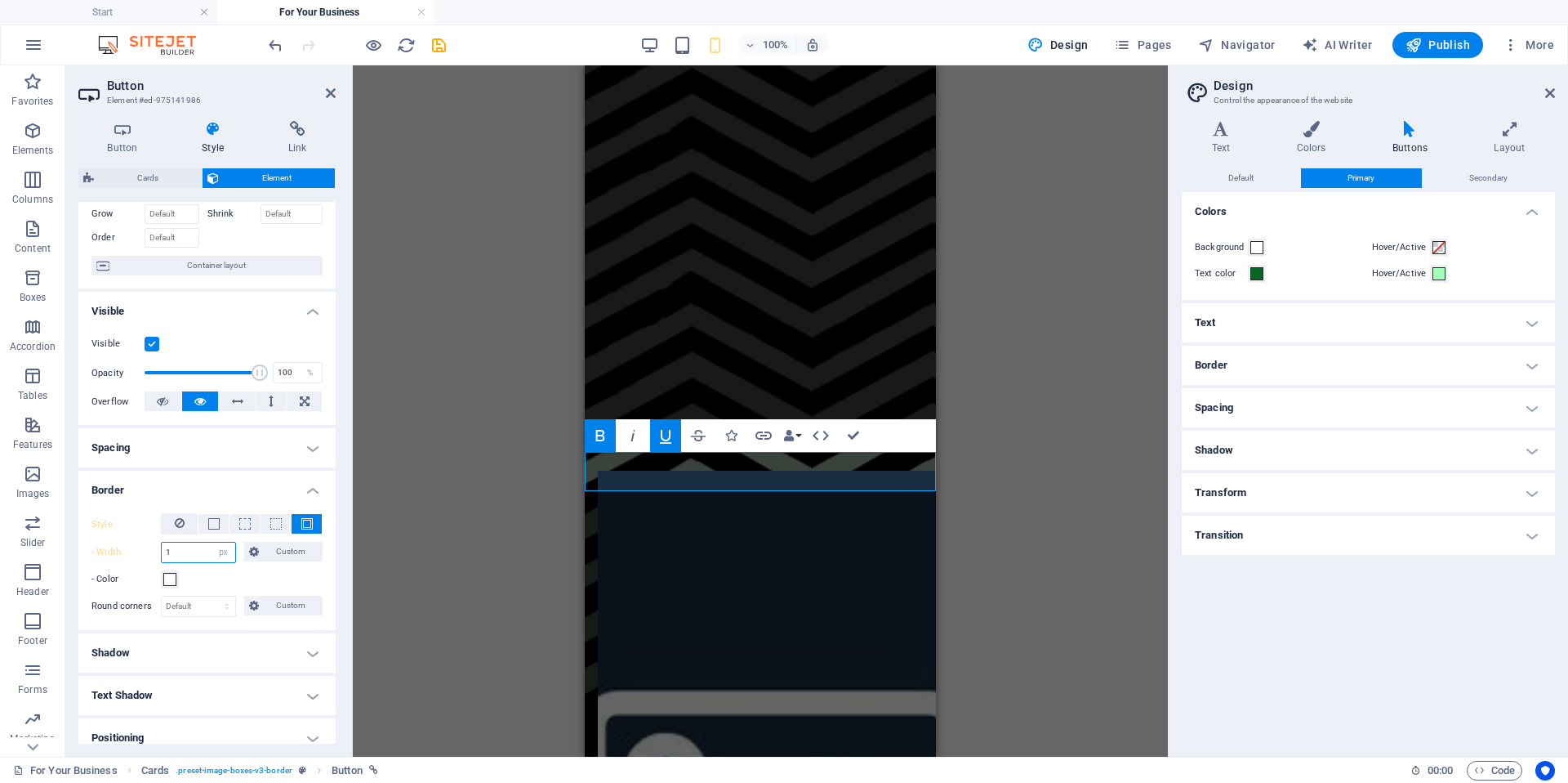
click at [202, 553] on input "1" at bounding box center [198, 552] width 73 height 20
drag, startPoint x: 202, startPoint y: 553, endPoint x: 87, endPoint y: 554, distance: 115.0
click at [87, 554] on div "Style - Width 1 auto px rem % vh vw Custom Custom 1 auto px rem % vh vw 1 auto …" at bounding box center [206, 565] width 258 height 130
type input "3"
click at [171, 580] on span at bounding box center [170, 579] width 13 height 13
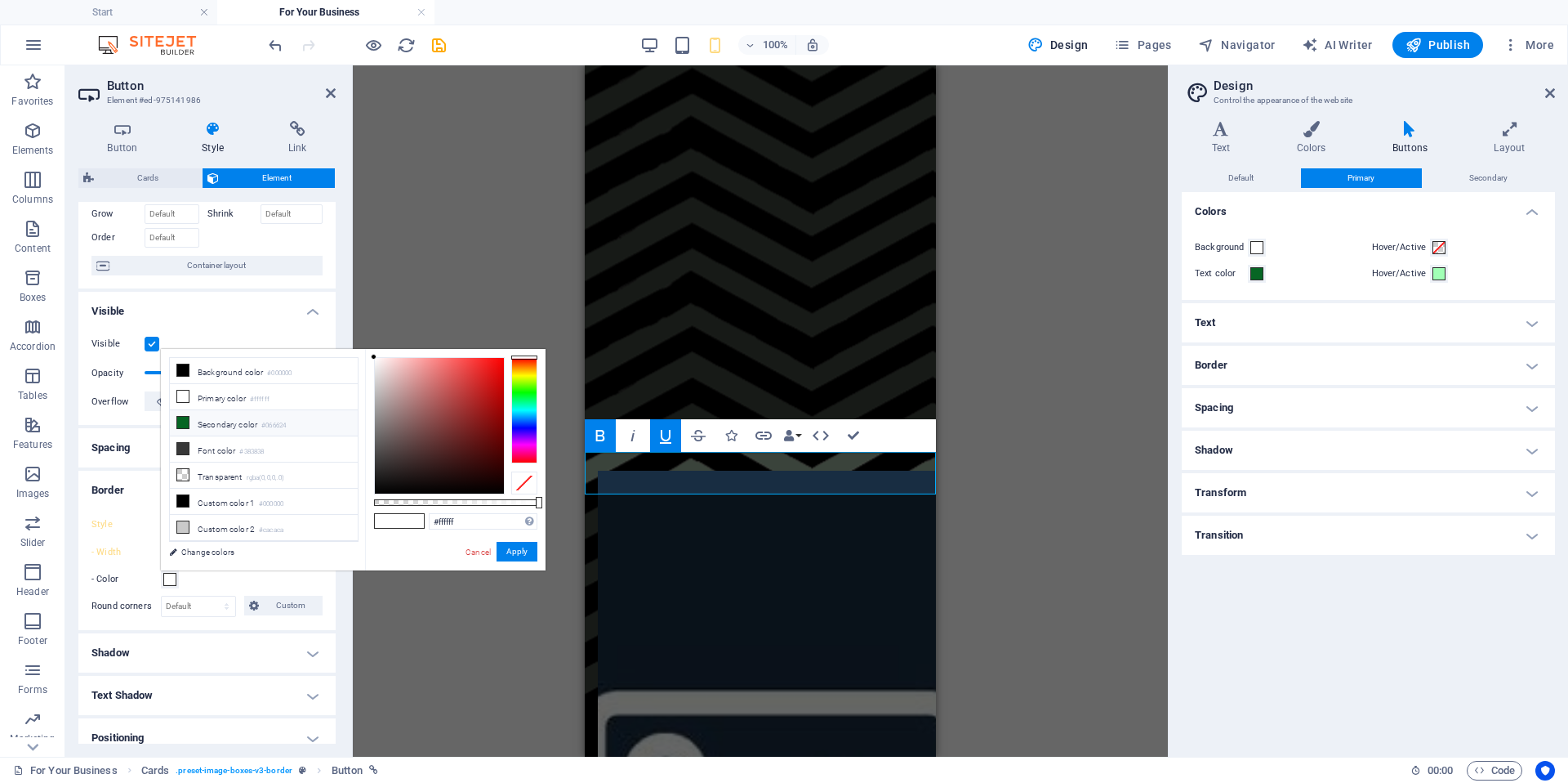
click at [240, 423] on li "Secondary color #066624" at bounding box center [264, 422] width 188 height 26
type input "#066624"
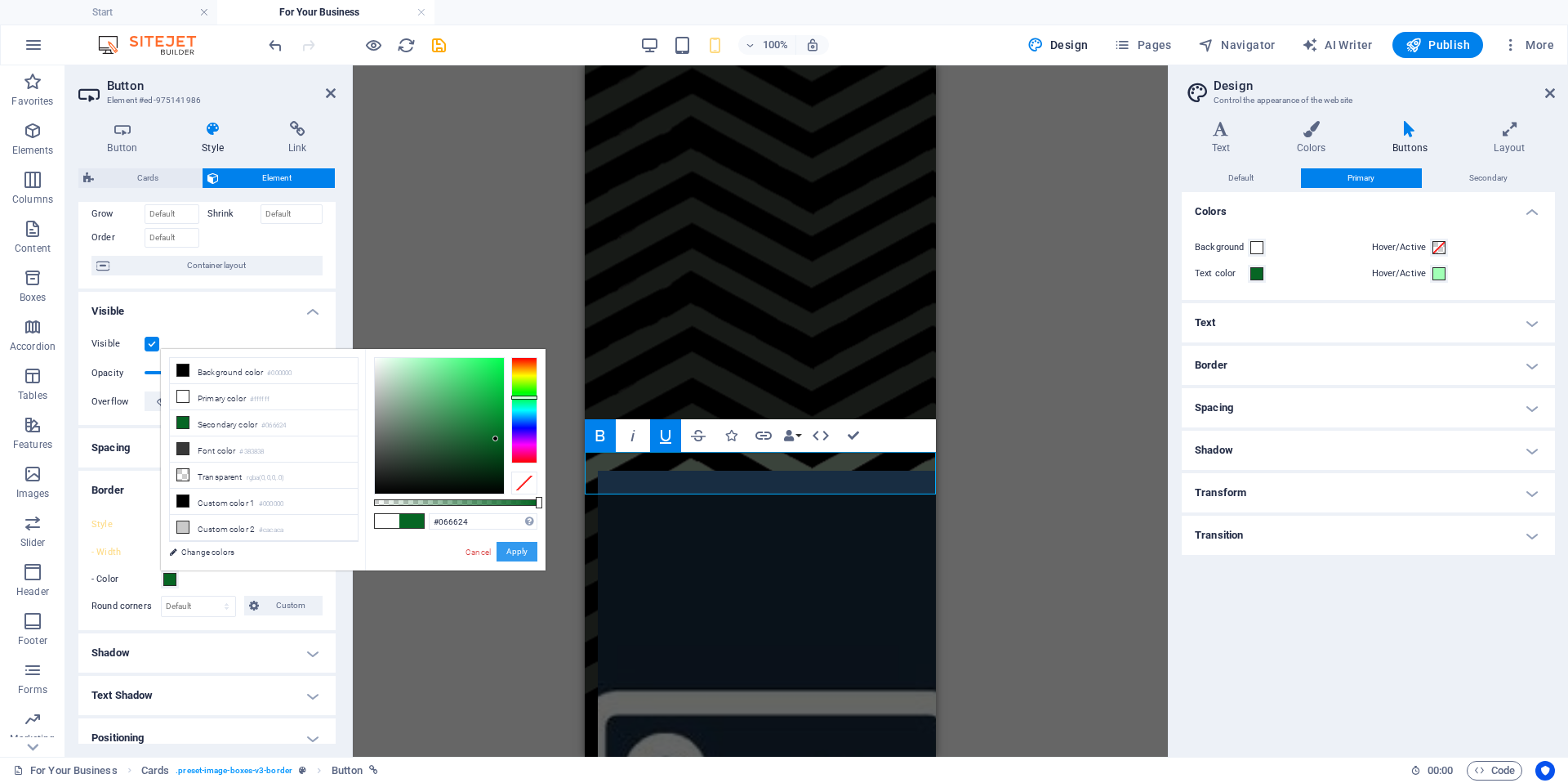
click at [513, 553] on button "Apply" at bounding box center [516, 551] width 41 height 20
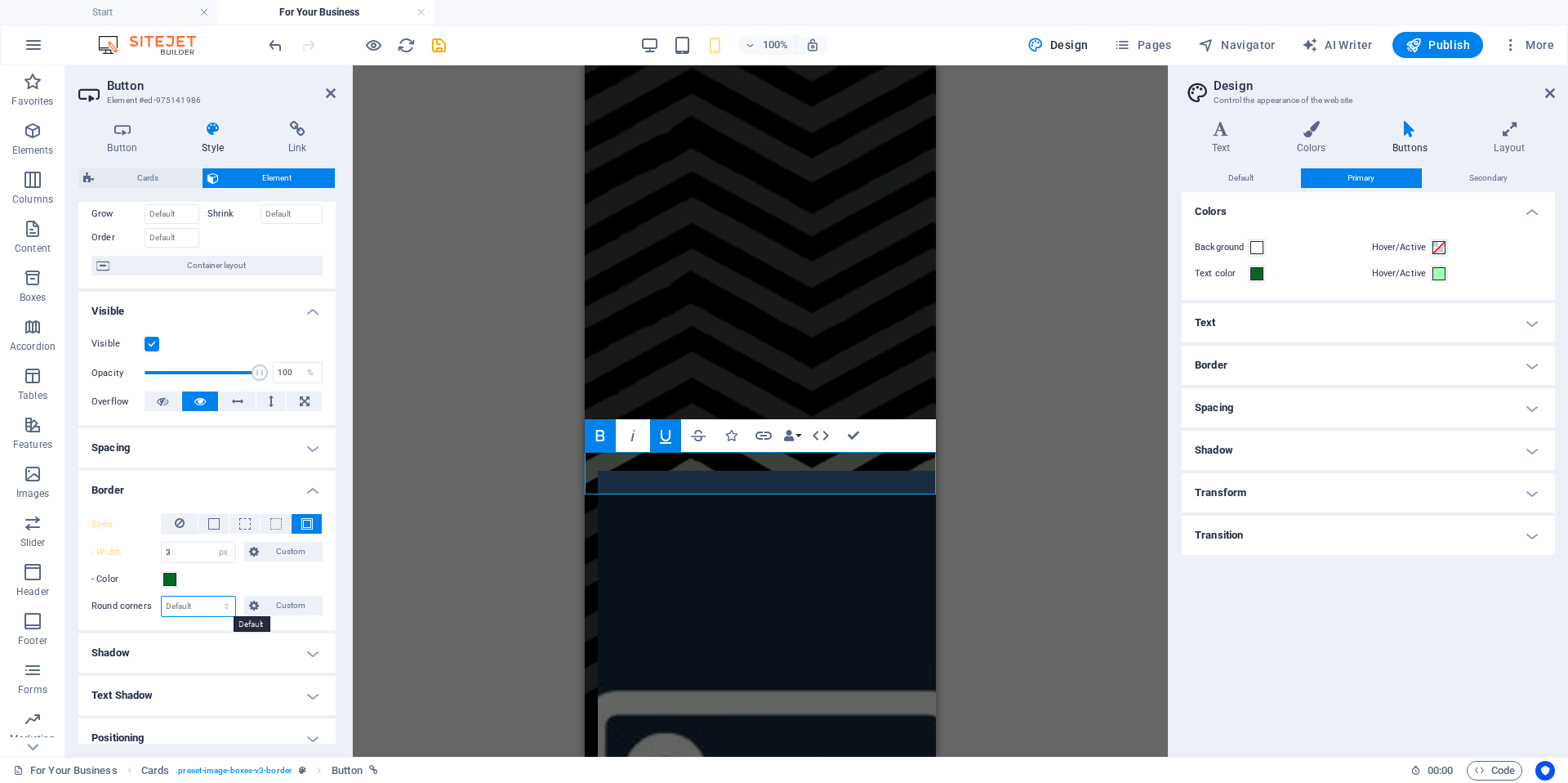
click at [209, 607] on select "Default px rem % vh vw Custom" at bounding box center [198, 606] width 73 height 20
select select "px"
click at [211, 597] on select "Default px rem % vh vw Custom" at bounding box center [198, 606] width 73 height 20
type input "3"
click at [448, 593] on div "H4 Container Text Button Text on background Container Text on background Image …" at bounding box center [760, 411] width 815 height 692
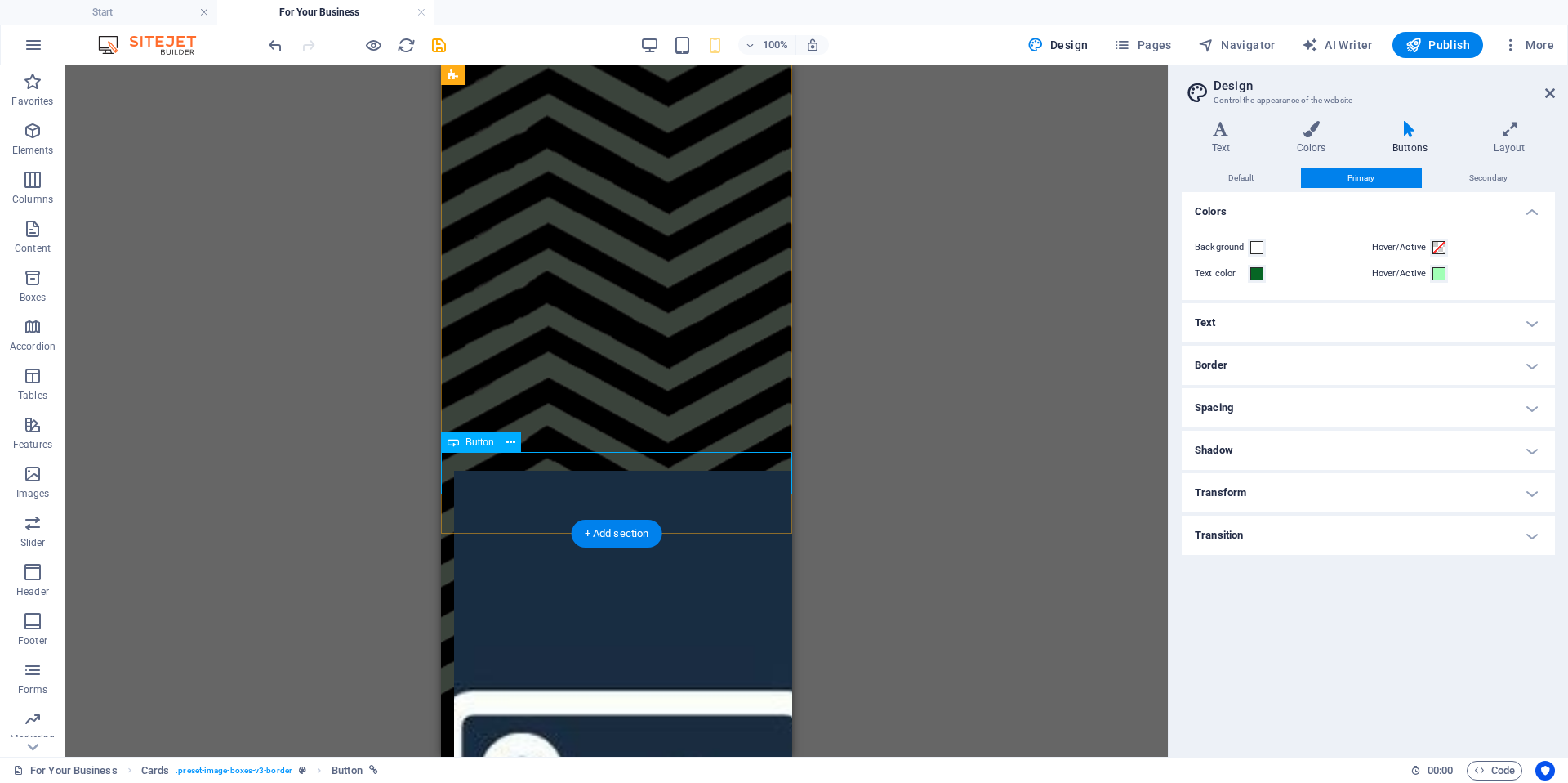
select select "px"
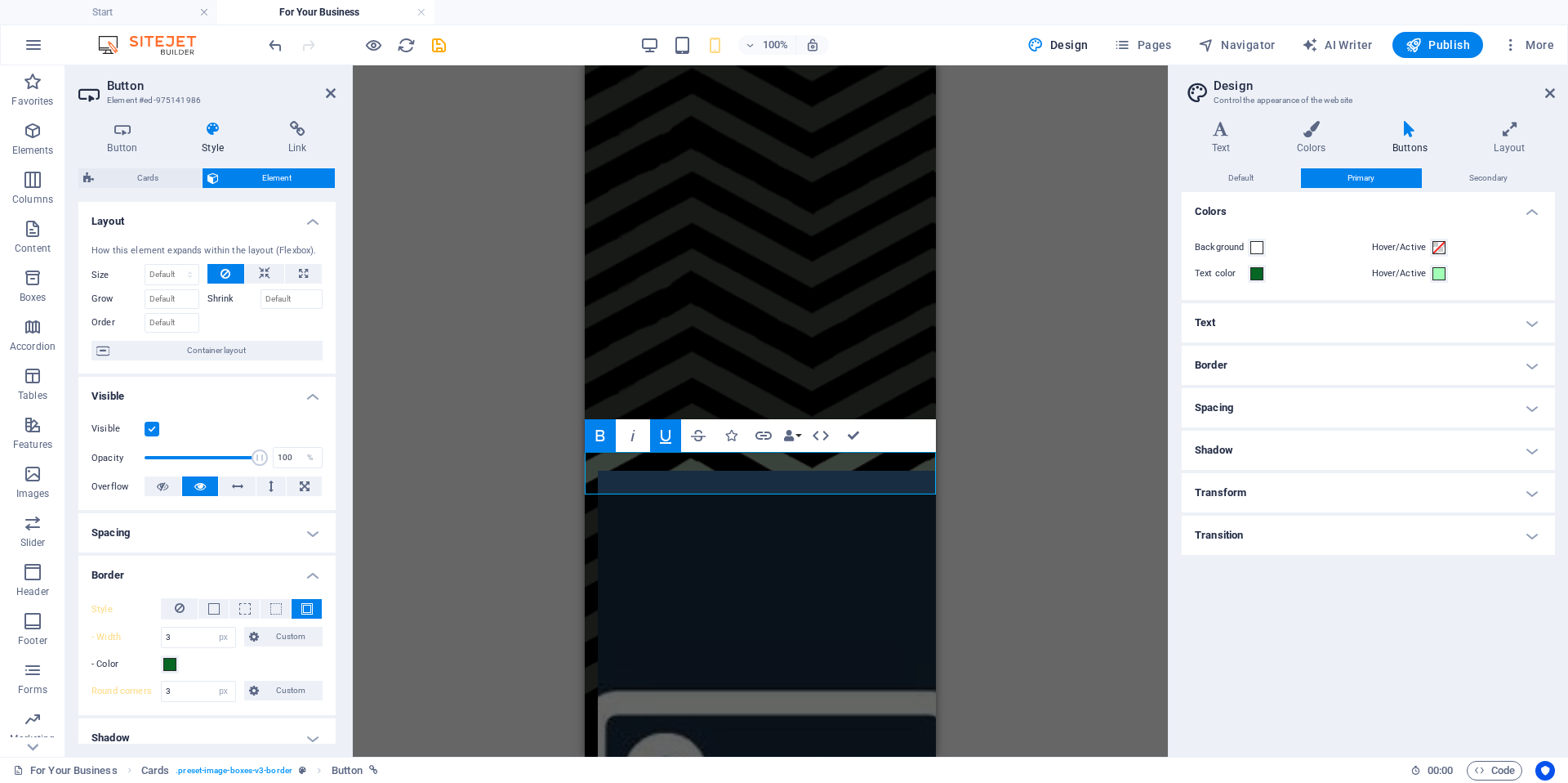
click at [969, 462] on div "H4 Container Text Button Text on background Container Text on background Image …" at bounding box center [760, 411] width 815 height 692
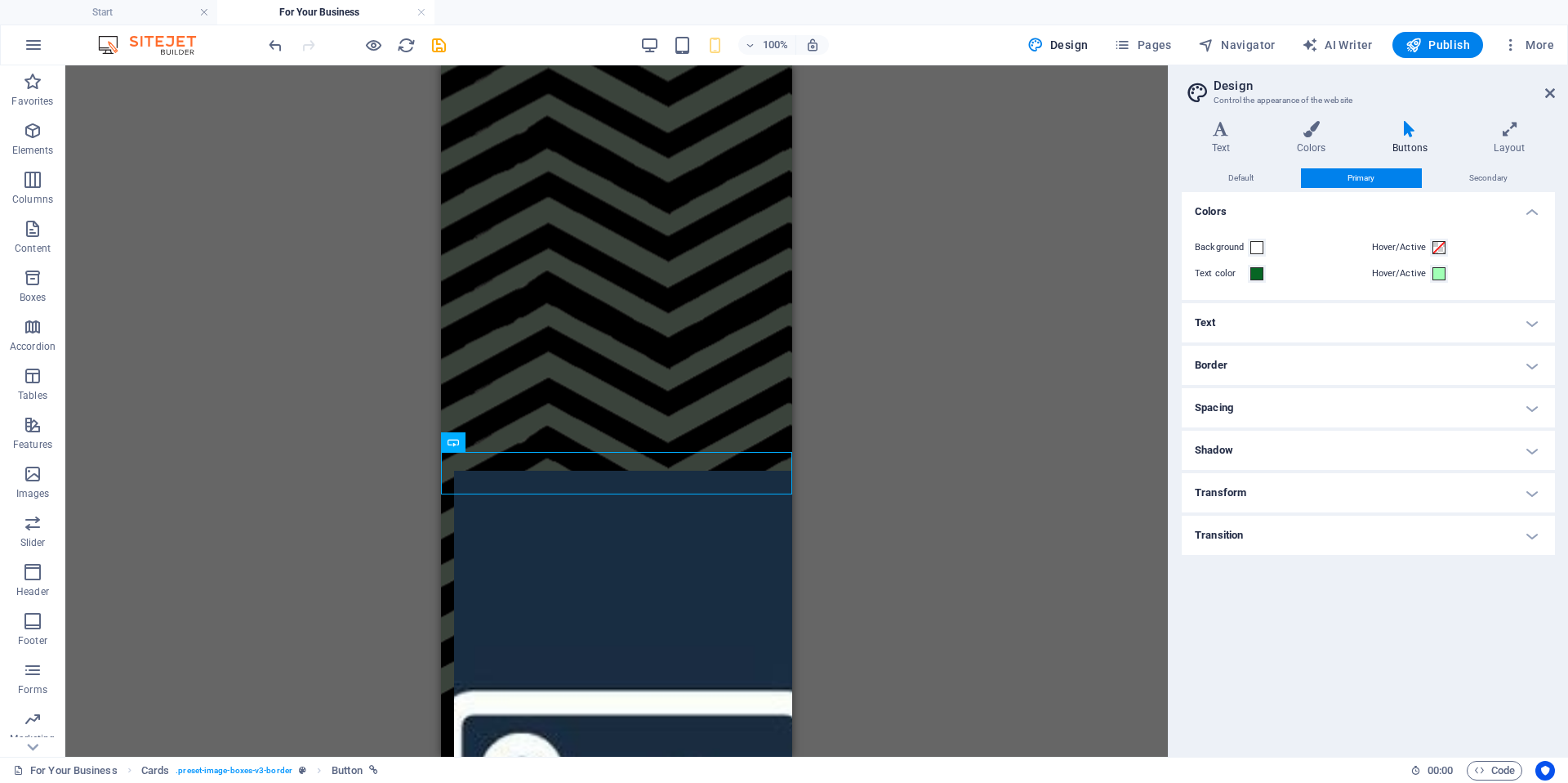
click at [853, 467] on div "H4 Container Text Button Text on background Container Text on background Image …" at bounding box center [616, 411] width 1102 height 692
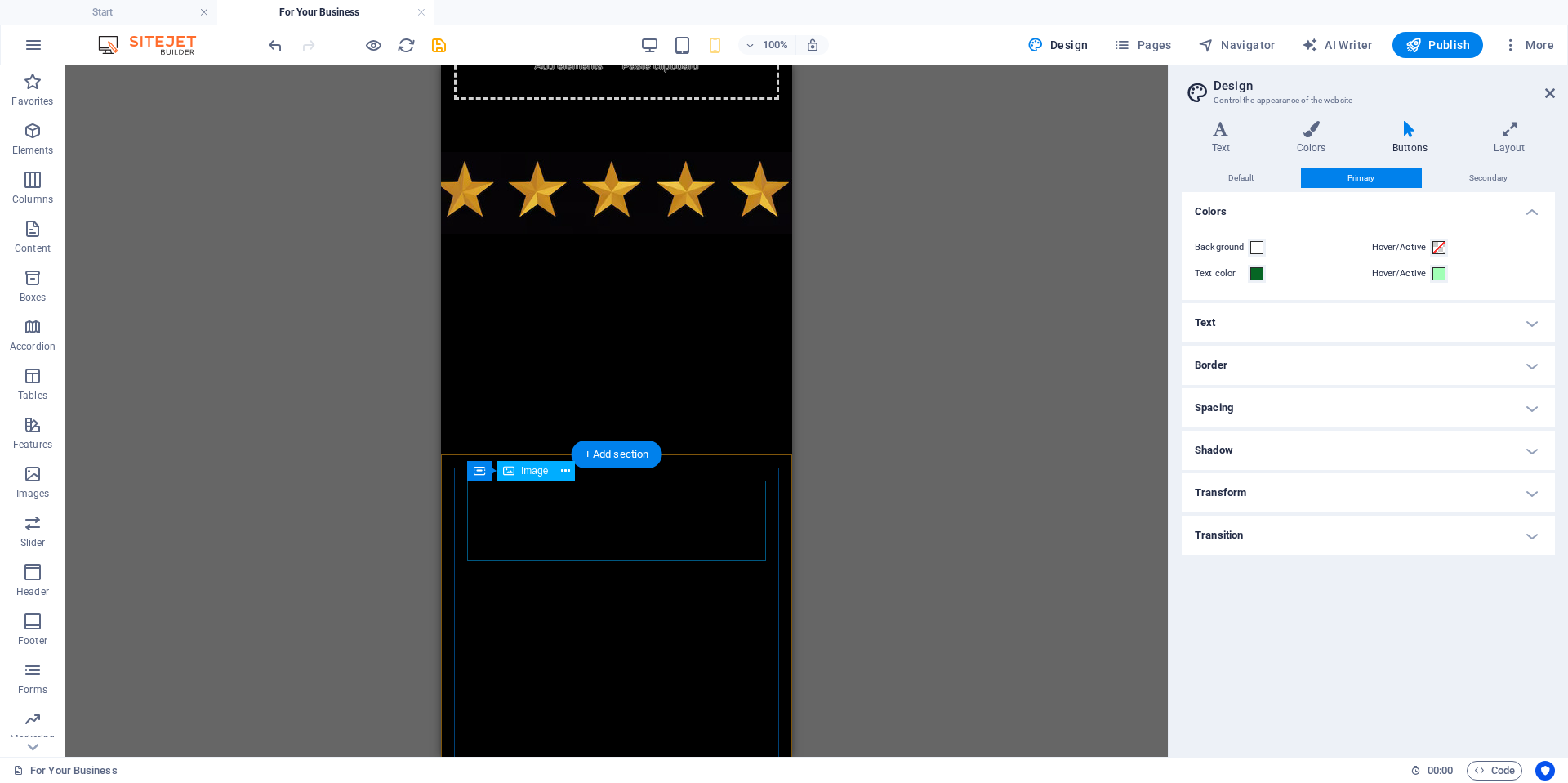
scroll to position [0, 0]
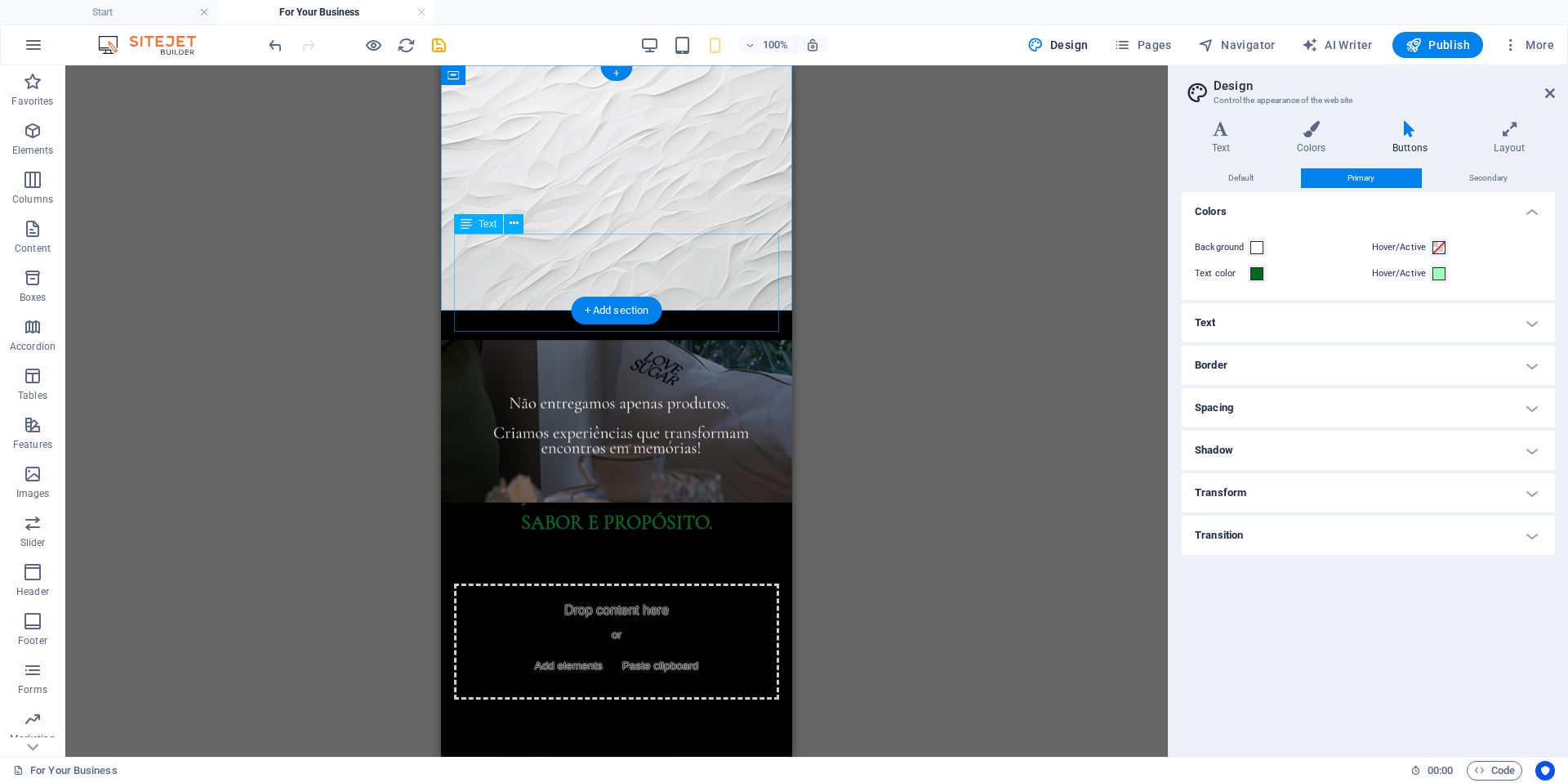
click at [558, 479] on div "ADOÇANDO O MUNDO COM FÉ, SABOR E PROPÓSITO." at bounding box center [616, 527] width 325 height 98
click at [438, 43] on icon "save" at bounding box center [439, 46] width 19 height 19
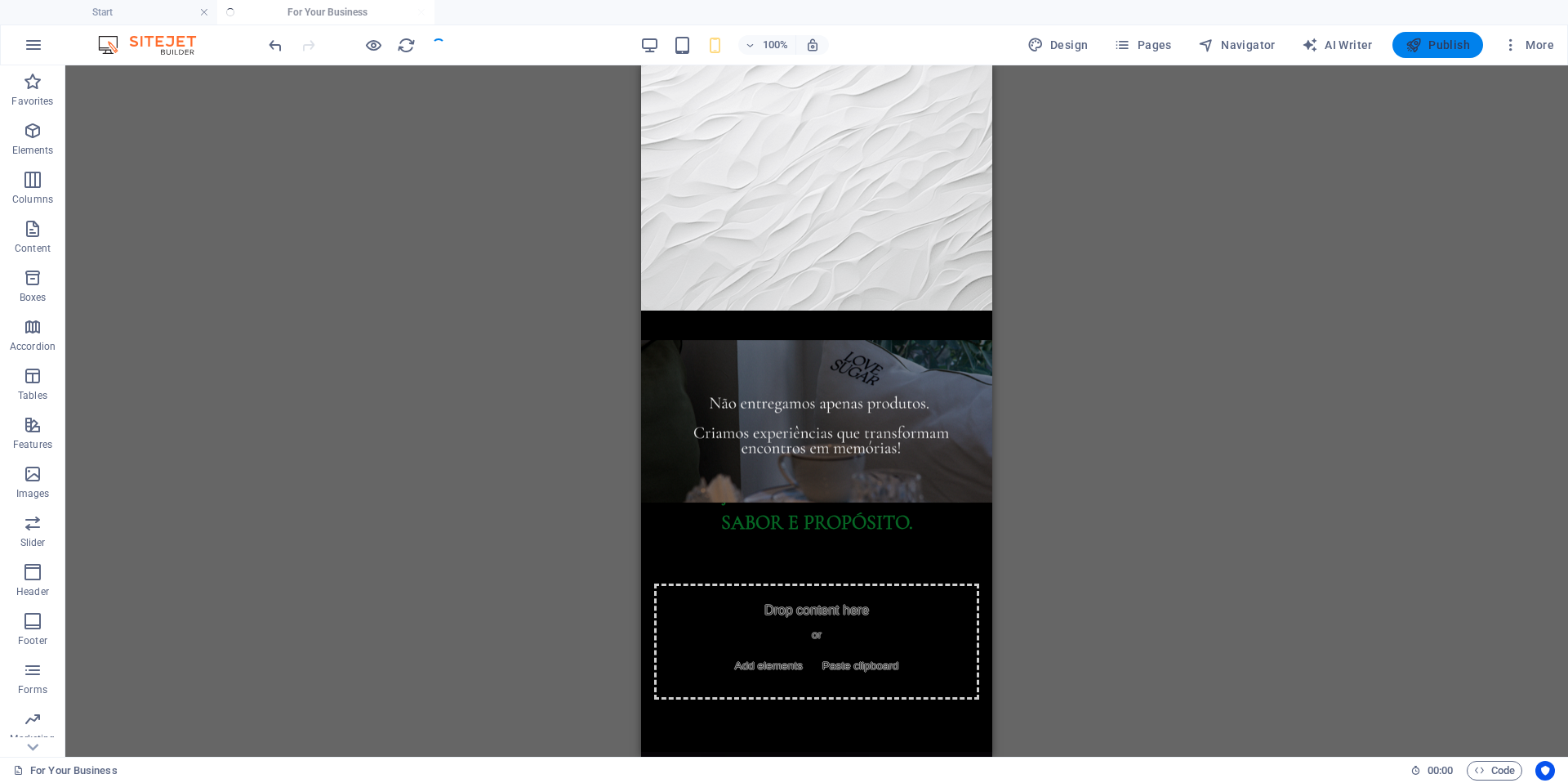
click at [1455, 49] on span "Publish" at bounding box center [1438, 45] width 65 height 16
click at [1422, 52] on icon "button" at bounding box center [1413, 45] width 16 height 16
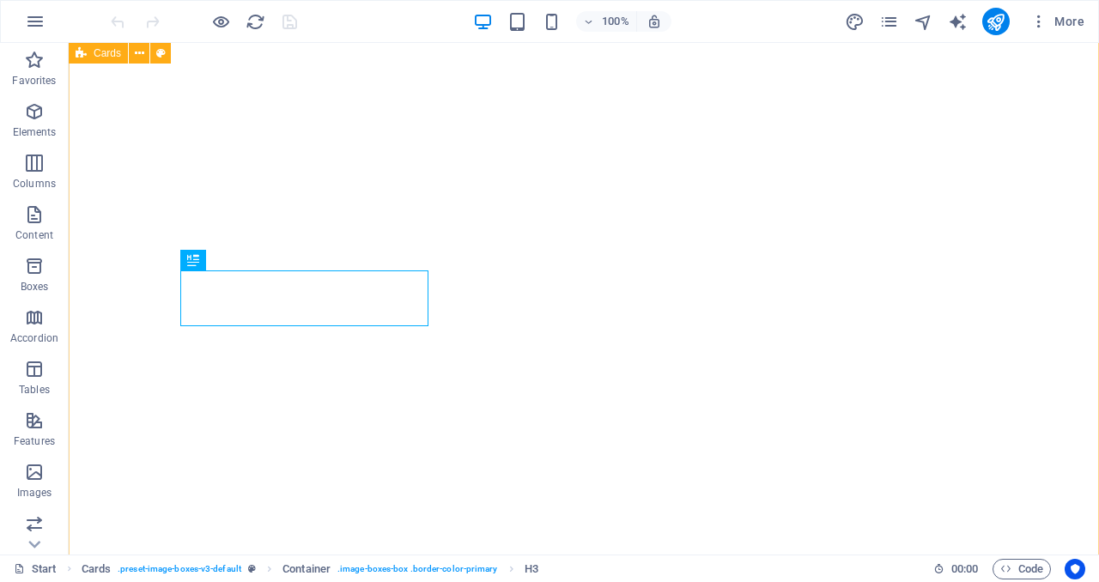
scroll to position [762, 0]
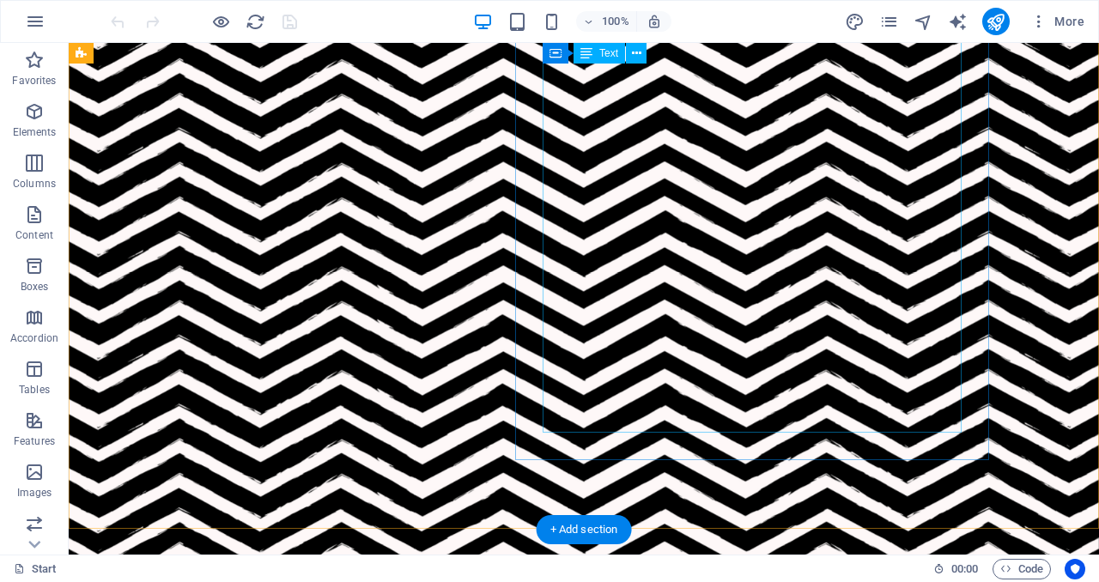
scroll to position [0, 0]
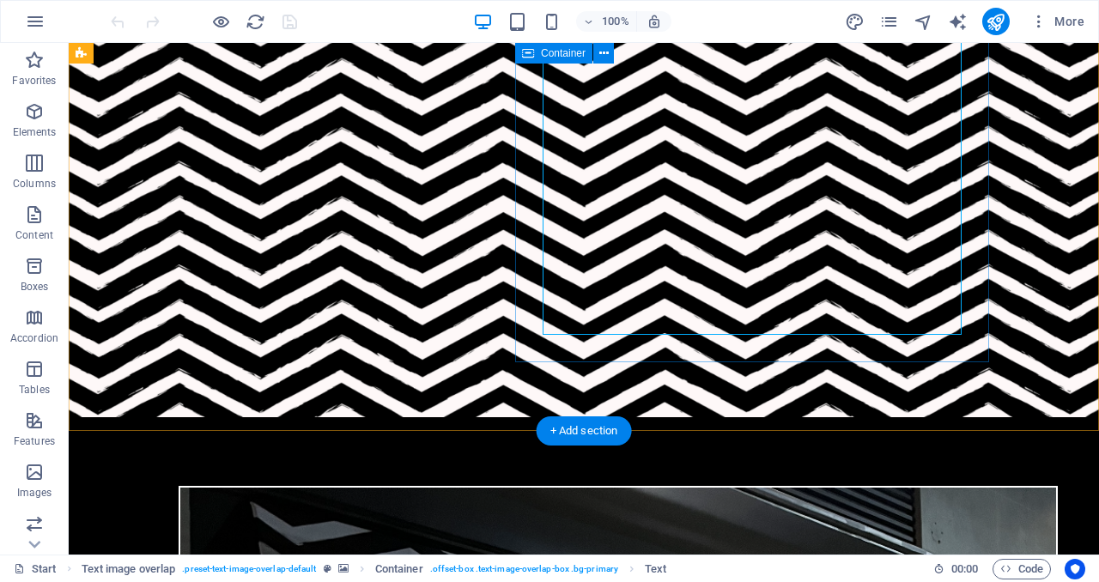
scroll to position [367, 0]
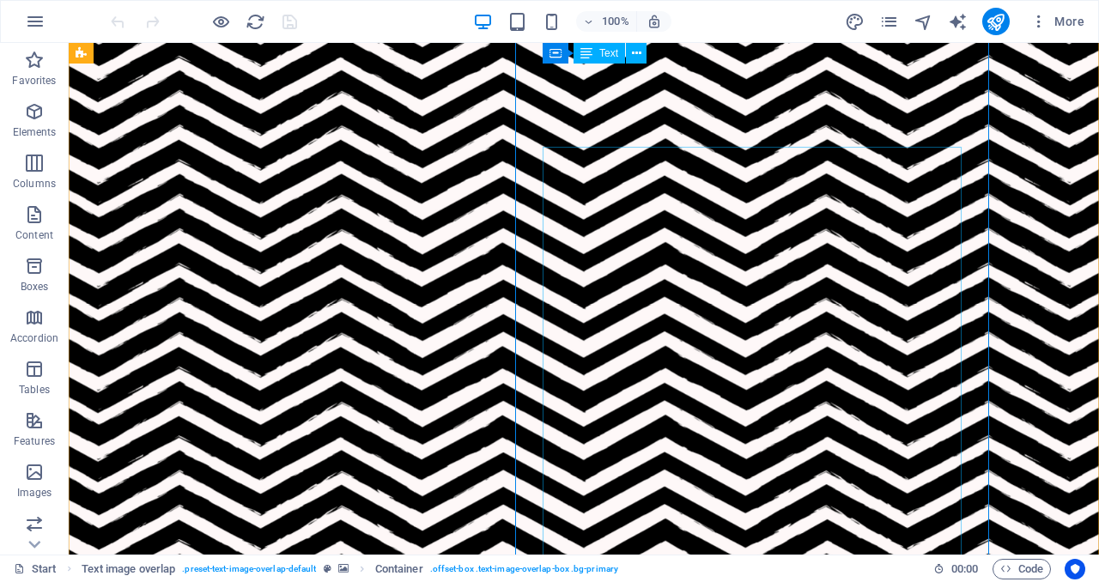
scroll to position [0, 0]
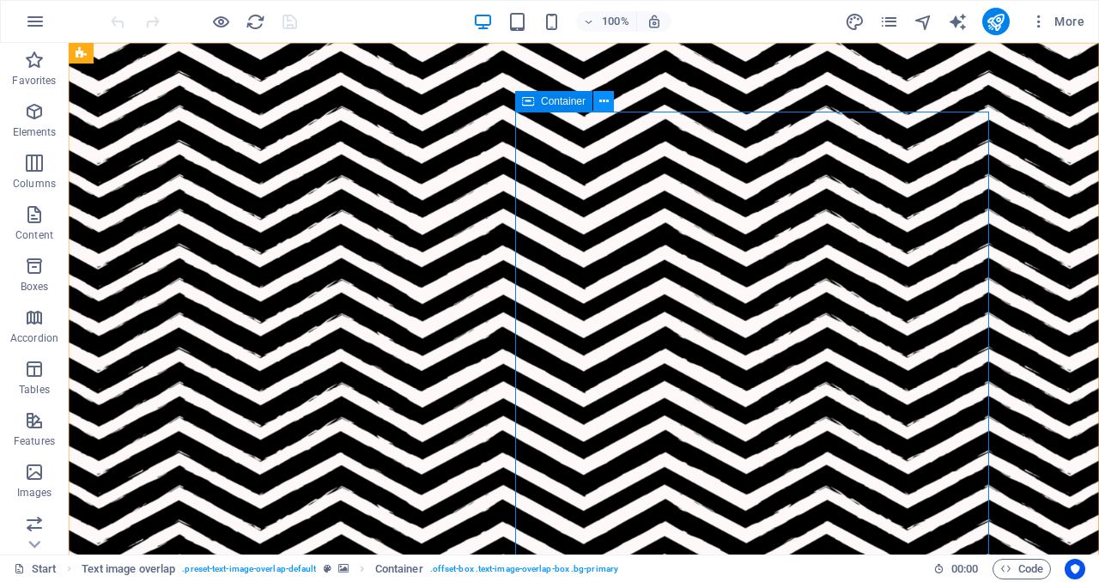
click at [608, 101] on button at bounding box center [603, 101] width 21 height 21
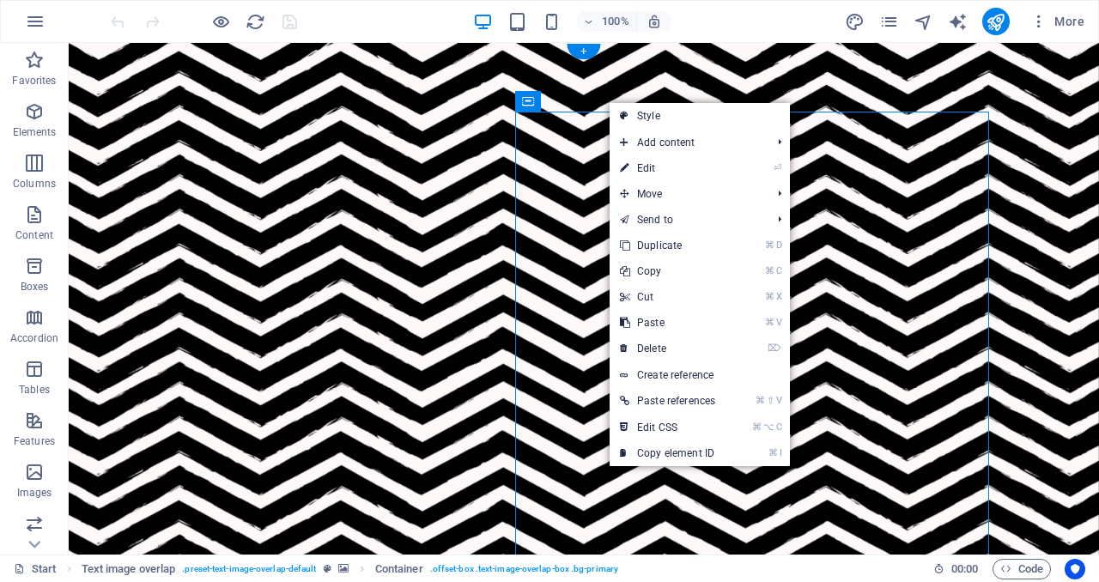
click at [701, 54] on figure at bounding box center [584, 409] width 1031 height 733
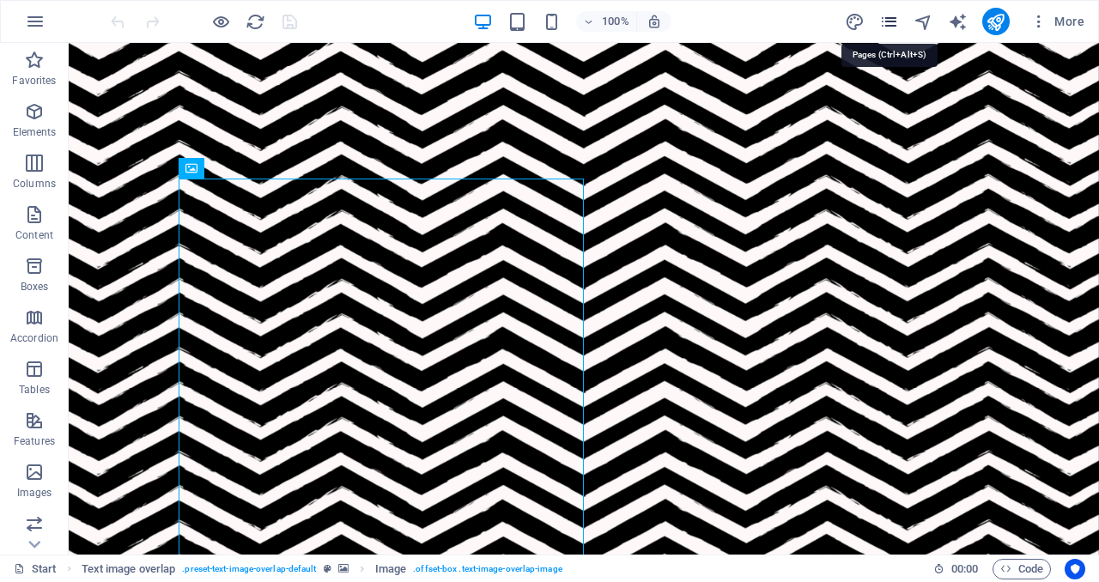
click at [893, 28] on icon "pages" at bounding box center [889, 22] width 20 height 20
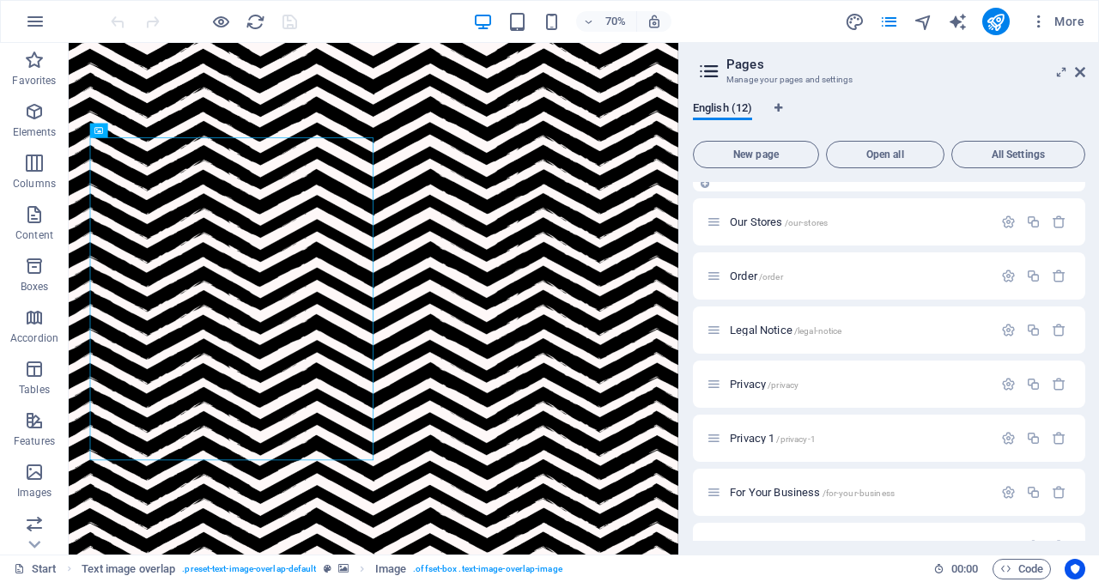
scroll to position [219, 0]
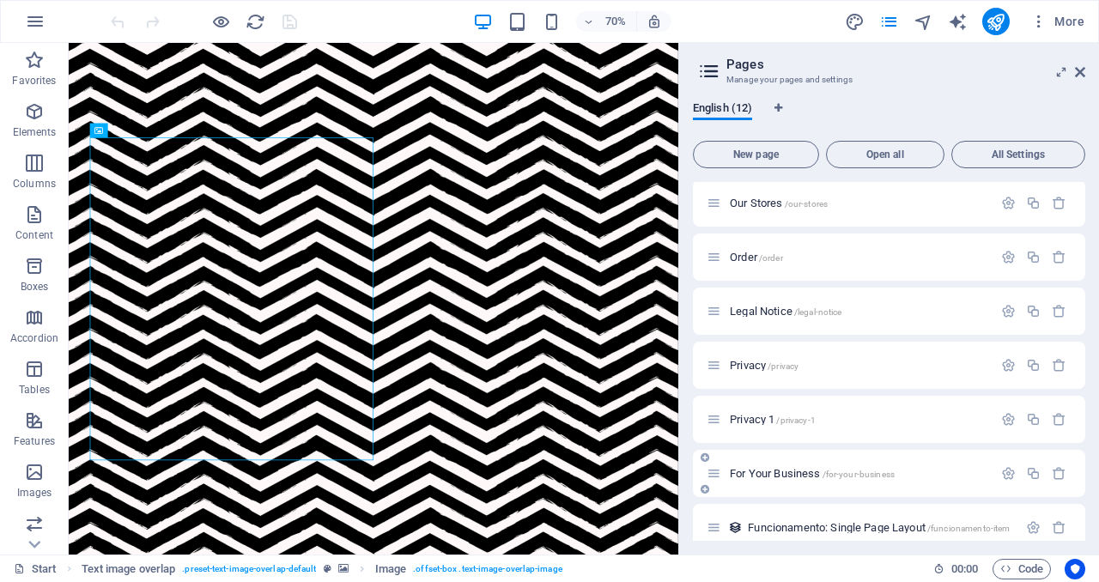
click at [769, 473] on span "For Your Business /for-your-business" at bounding box center [812, 473] width 165 height 13
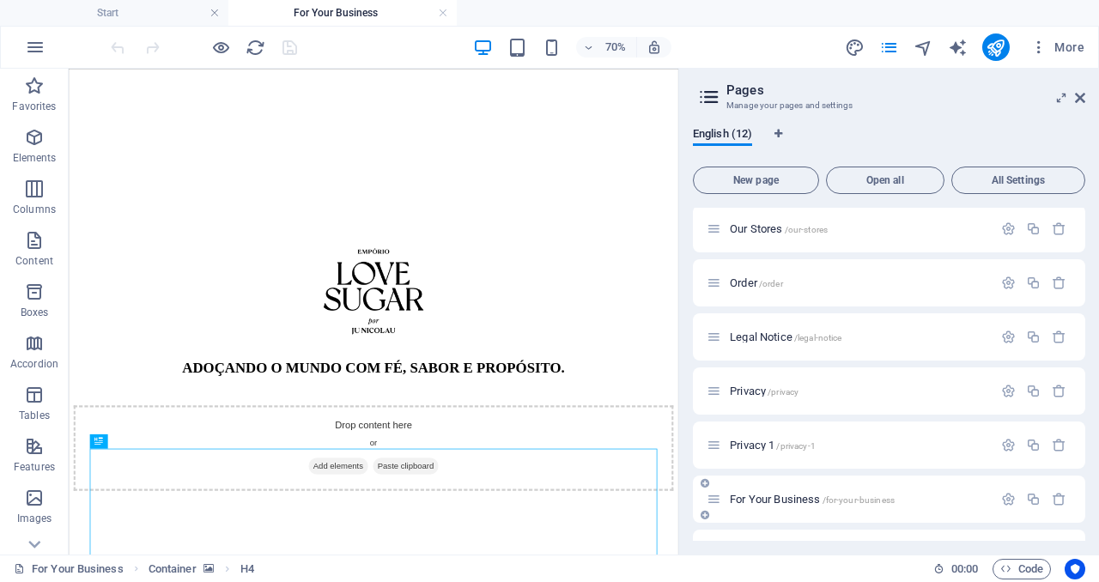
scroll to position [0, 0]
click at [732, 484] on div "ADOÇANDO O MUNDO COM FÉ, SABOR E PROPÓSITO." at bounding box center [504, 525] width 857 height 82
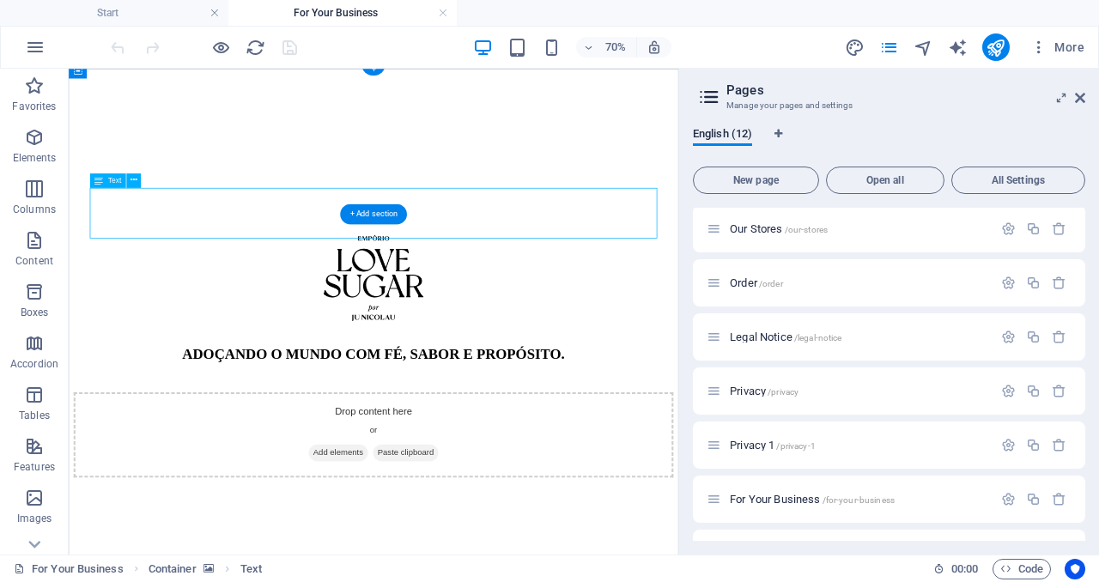
scroll to position [34, 0]
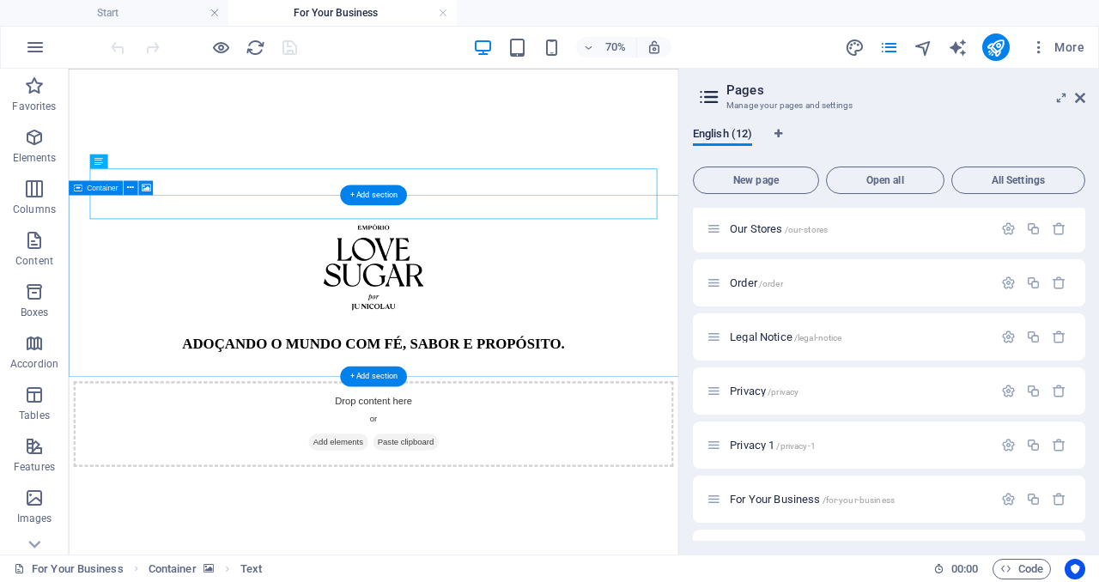
click at [689, 515] on div "Drop content here or Add elements Paste clipboard" at bounding box center [504, 576] width 857 height 122
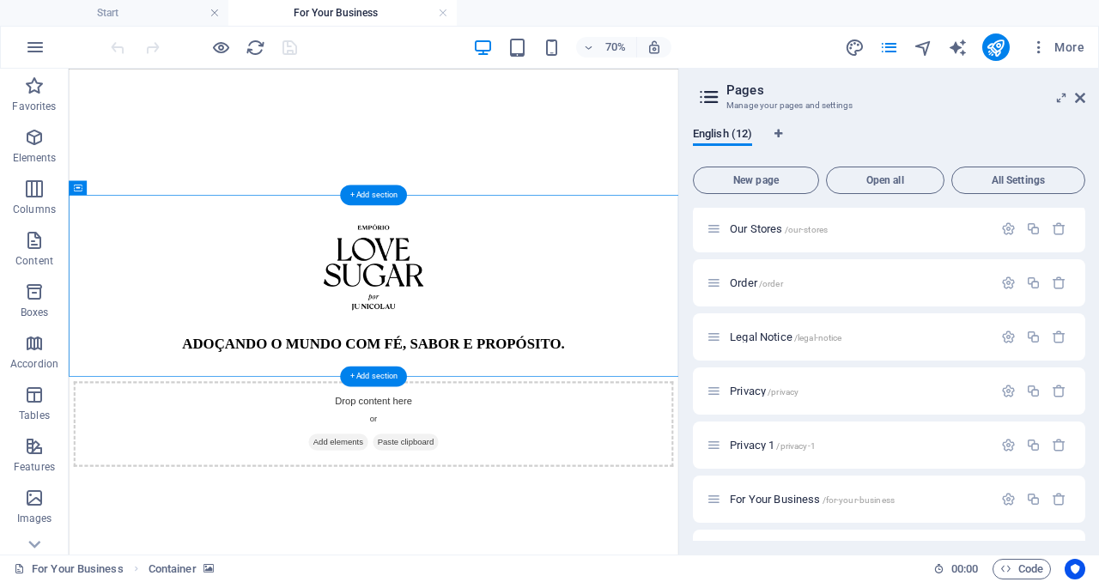
click at [686, 256] on figure at bounding box center [504, 256] width 857 height 0
click at [384, 256] on figure at bounding box center [504, 256] width 857 height 0
click at [142, 186] on icon at bounding box center [146, 187] width 9 height 13
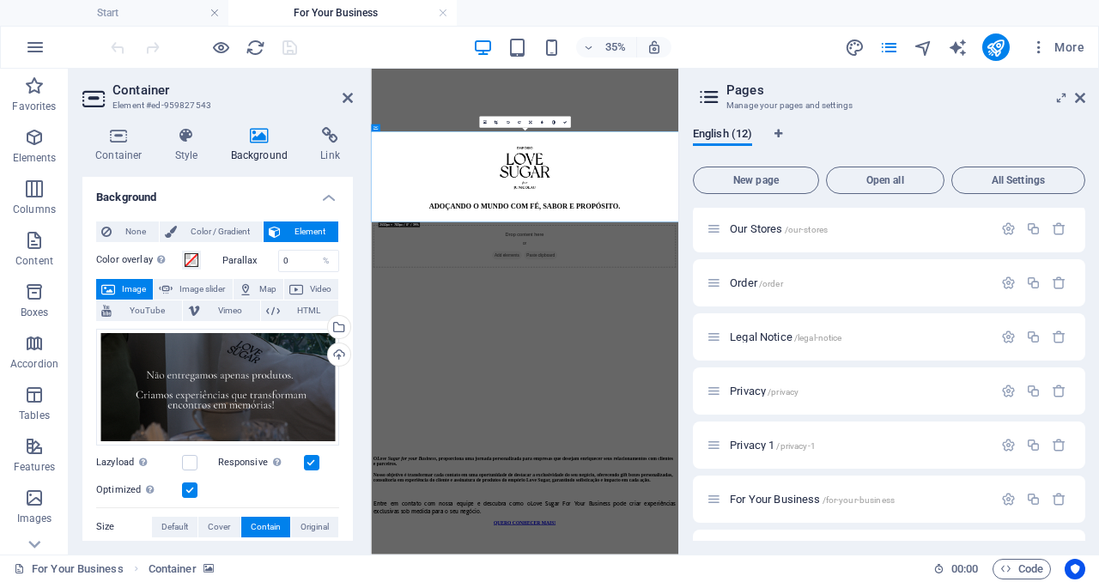
click at [313, 464] on label at bounding box center [311, 462] width 15 height 15
click at [0, 0] on input "Responsive Automatically load retina image and smartphone optimized sizes." at bounding box center [0, 0] width 0 height 0
click at [313, 464] on label at bounding box center [311, 462] width 15 height 15
click at [0, 0] on input "Responsive Automatically load retina image and smartphone optimized sizes." at bounding box center [0, 0] width 0 height 0
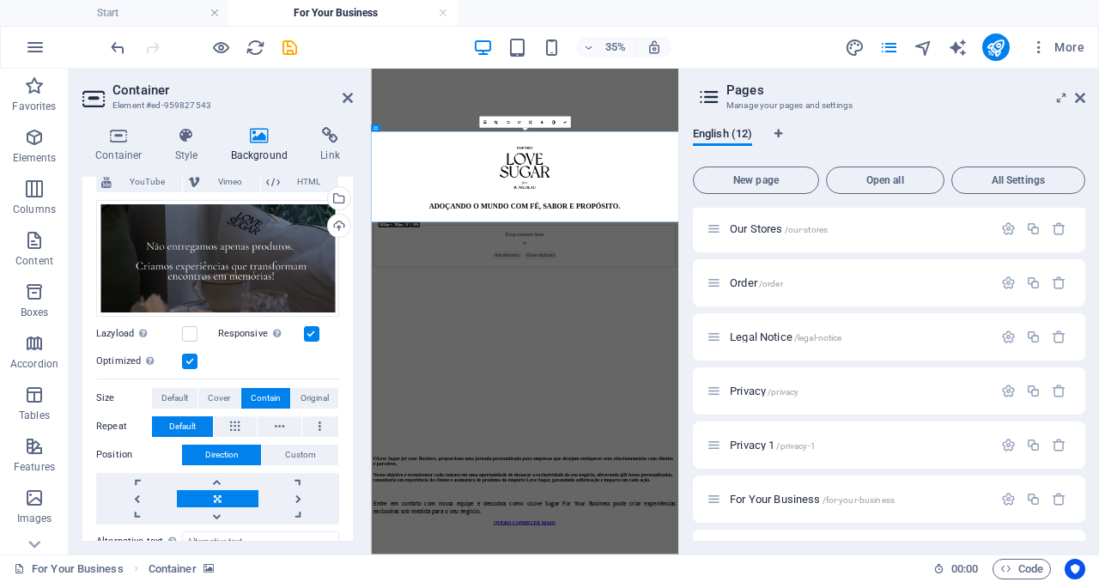
scroll to position [132, 0]
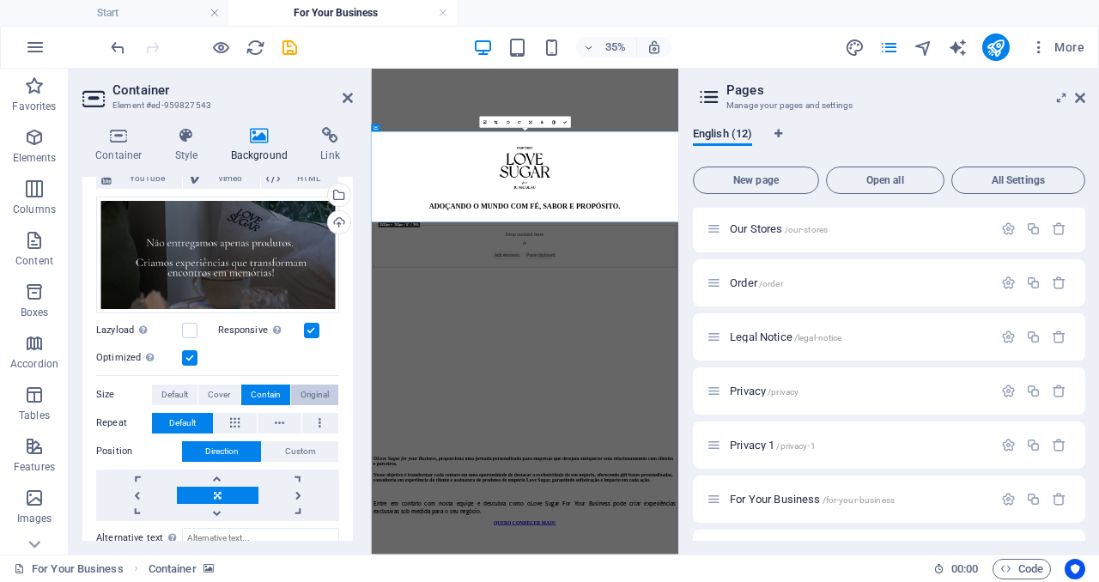
click at [313, 398] on span "Original" at bounding box center [315, 395] width 28 height 21
click at [217, 396] on span "Cover" at bounding box center [219, 395] width 22 height 21
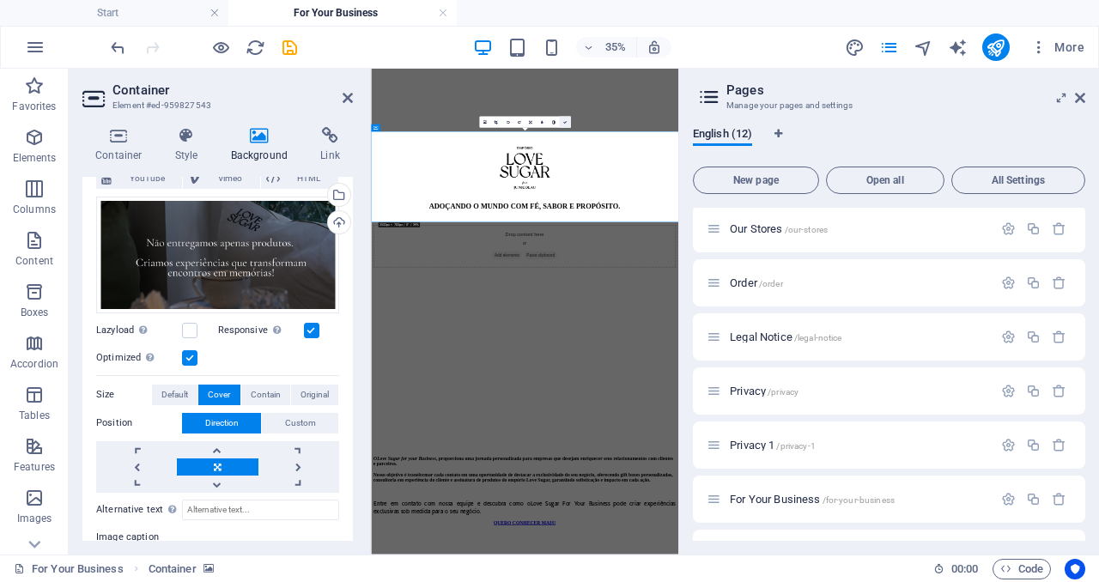
click at [568, 121] on link at bounding box center [564, 122] width 11 height 11
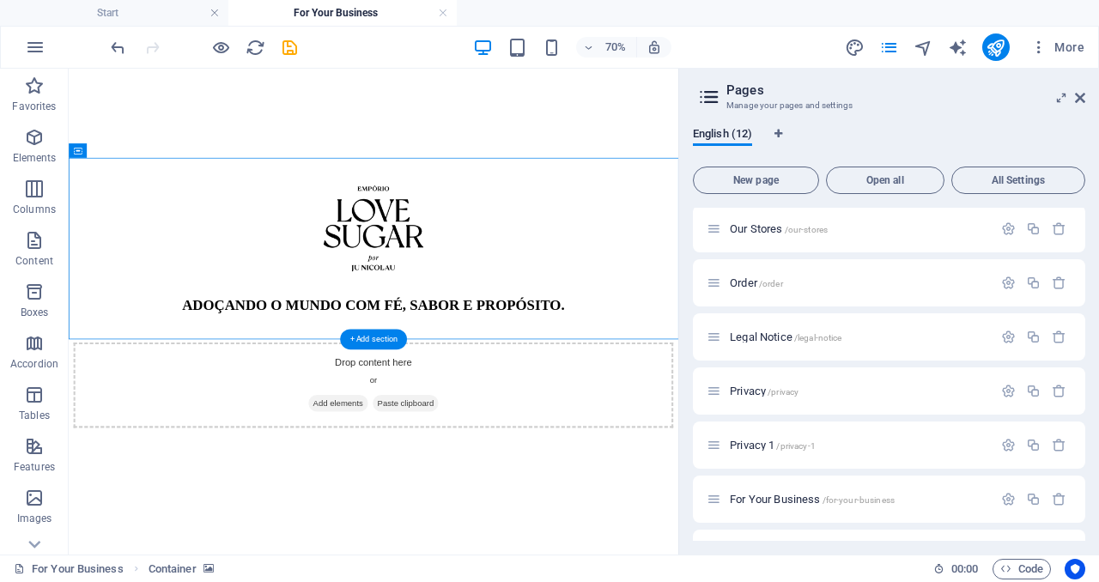
scroll to position [91, 0]
click at [730, 393] on div "ADOÇANDO O MUNDO COM FÉ, SABOR E PROPÓSITO." at bounding box center [504, 434] width 857 height 82
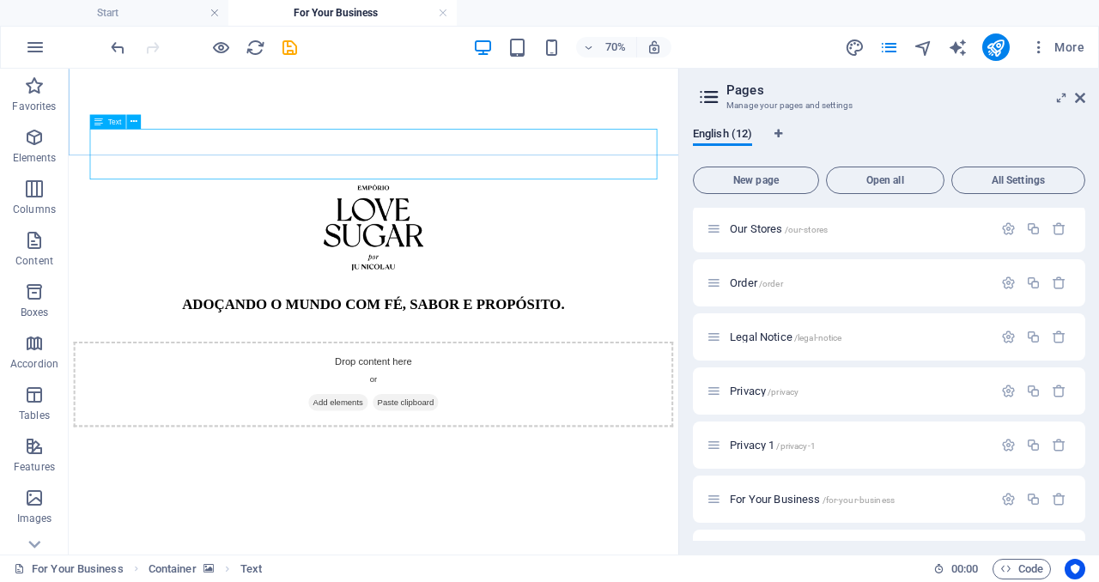
click at [120, 122] on span "Text" at bounding box center [114, 121] width 13 height 7
click at [133, 120] on icon at bounding box center [134, 121] width 7 height 13
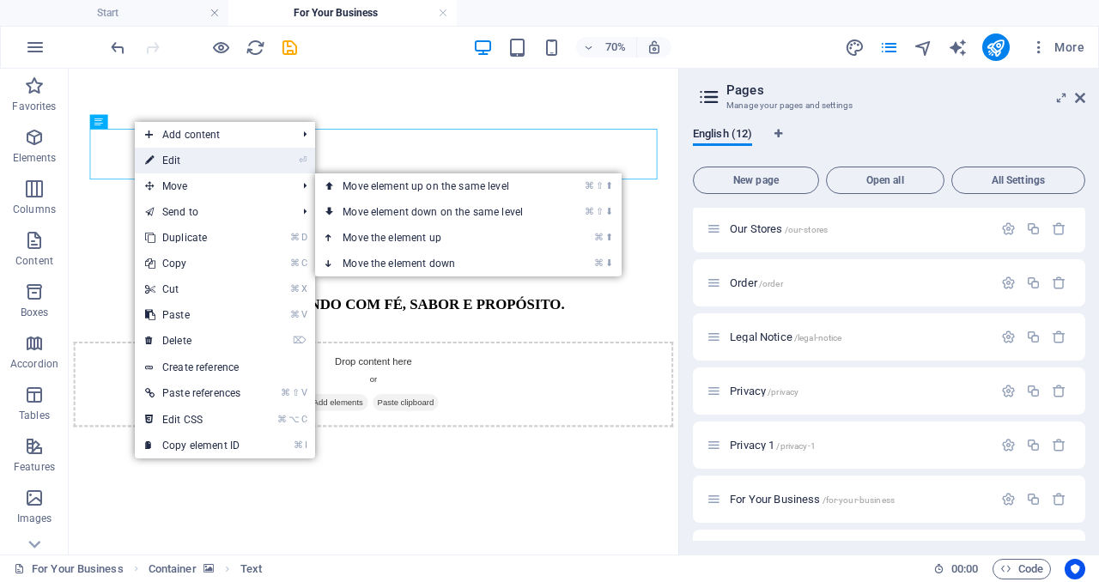
click at [188, 164] on link "⏎ Edit" at bounding box center [193, 161] width 116 height 26
select select "%"
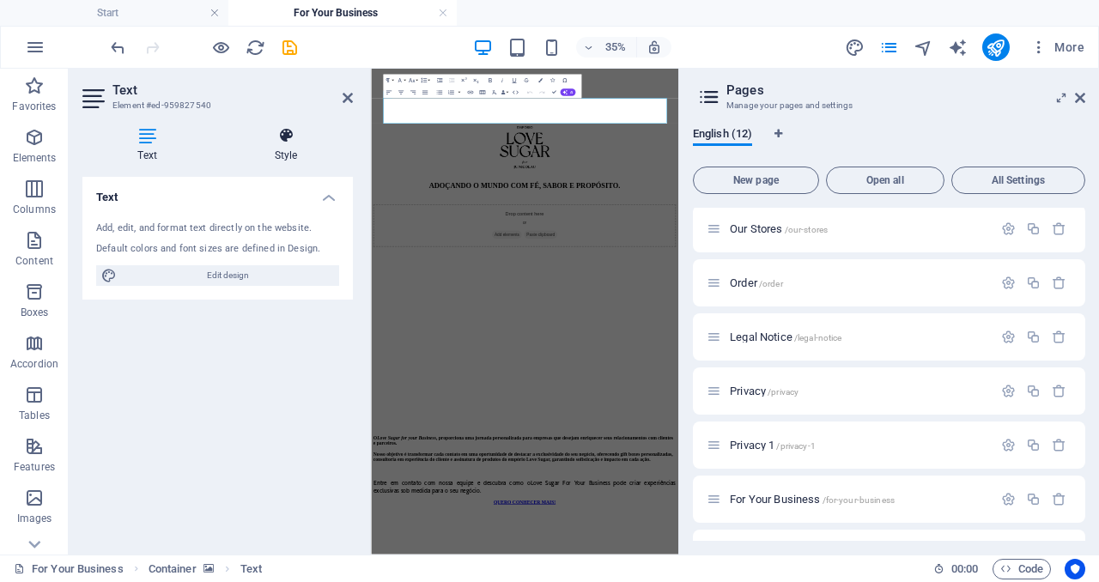
click at [285, 145] on h4 "Style" at bounding box center [286, 145] width 134 height 36
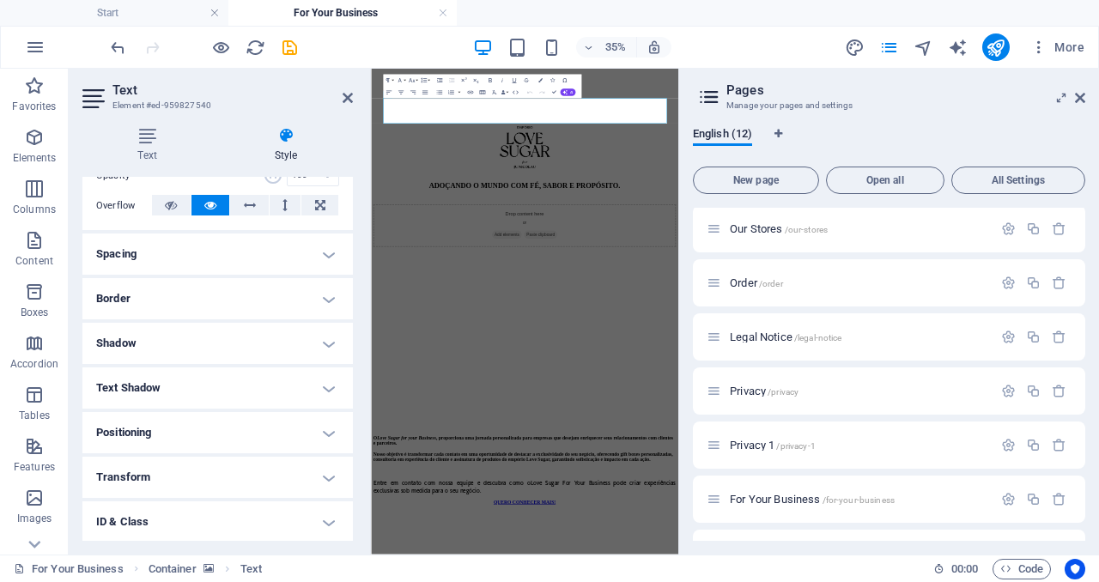
scroll to position [271, 0]
click at [1078, 99] on icon at bounding box center [1080, 98] width 10 height 14
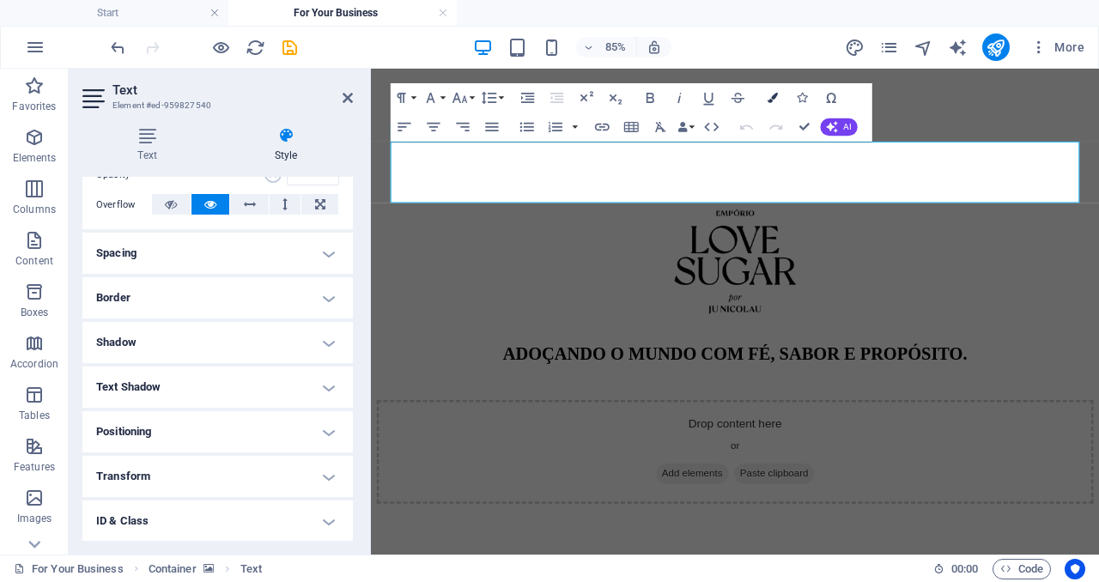
click at [775, 95] on icon "button" at bounding box center [773, 98] width 10 height 10
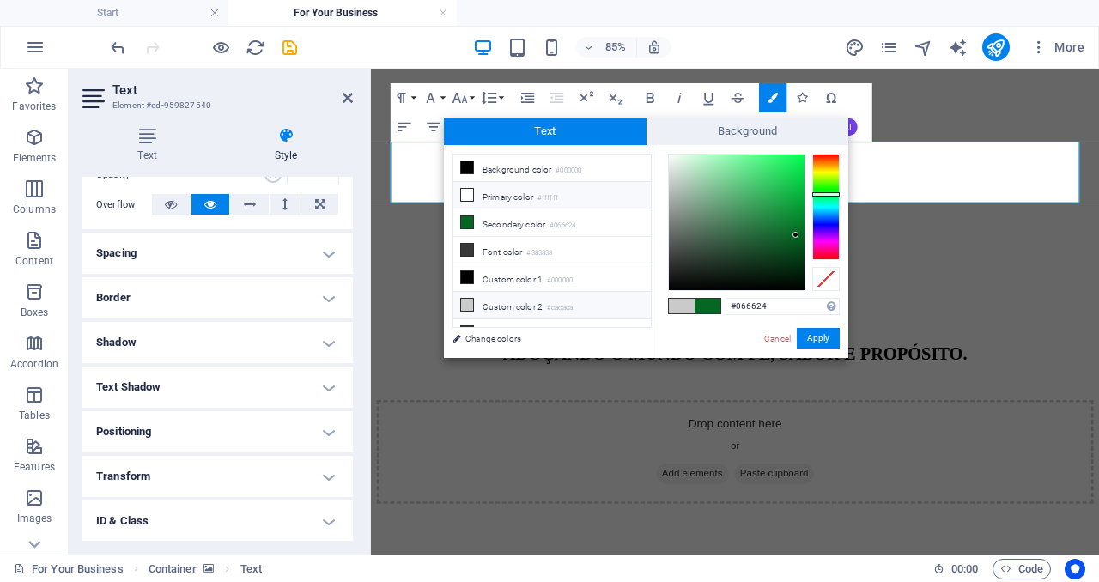
click at [532, 195] on li "Primary color #ffffff" at bounding box center [552, 195] width 198 height 27
type input "#ffffff"
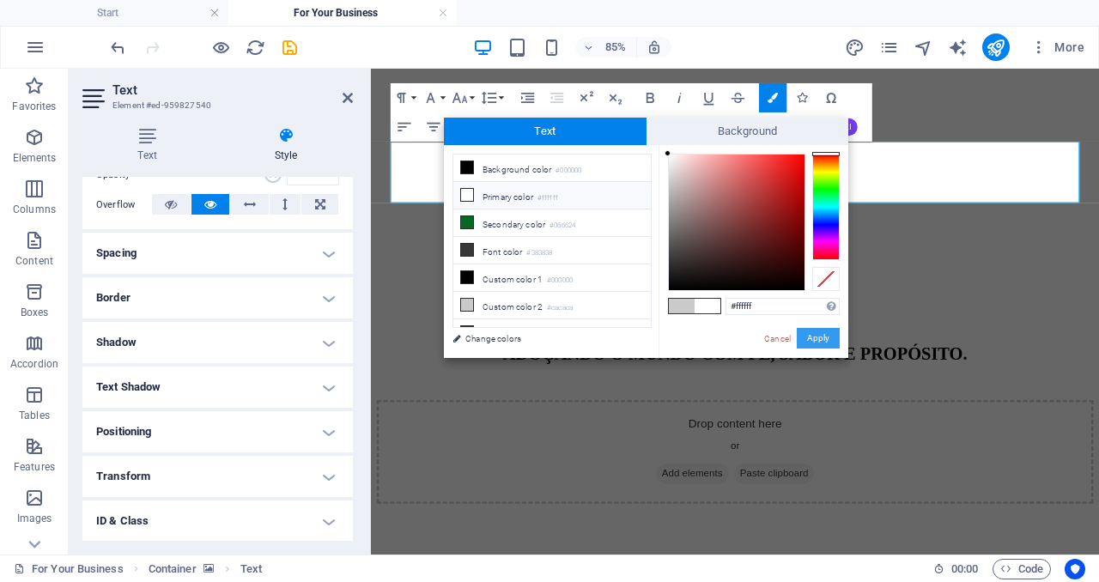
click at [823, 338] on button "Apply" at bounding box center [818, 338] width 43 height 21
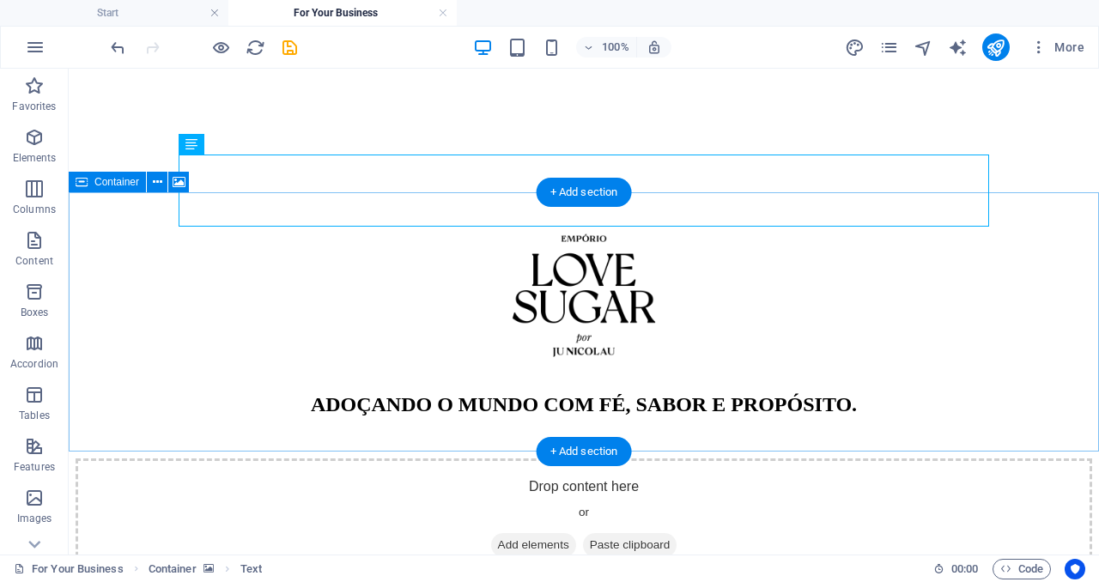
click at [971, 459] on div "Drop content here or Add elements Paste clipboard" at bounding box center [584, 520] width 1017 height 122
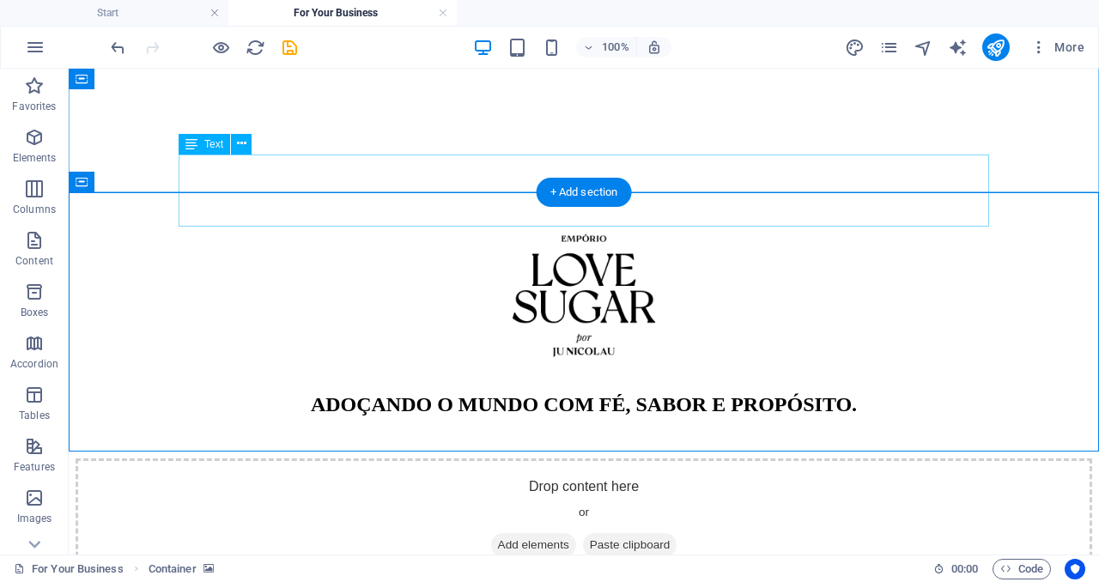
click at [775, 393] on div "ADOÇANDO O MUNDO COM FÉ, SABOR E PROPÓSITO." at bounding box center [584, 434] width 1017 height 82
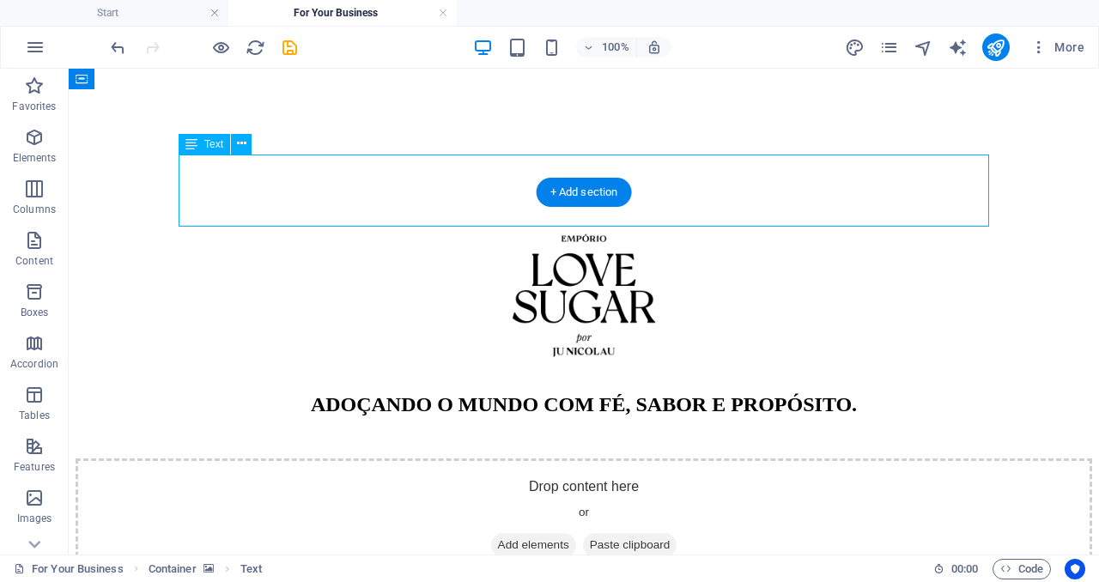
click at [775, 393] on div "ADOÇANDO O MUNDO COM FÉ, SABOR E PROPÓSITO." at bounding box center [584, 434] width 1017 height 82
select select "%"
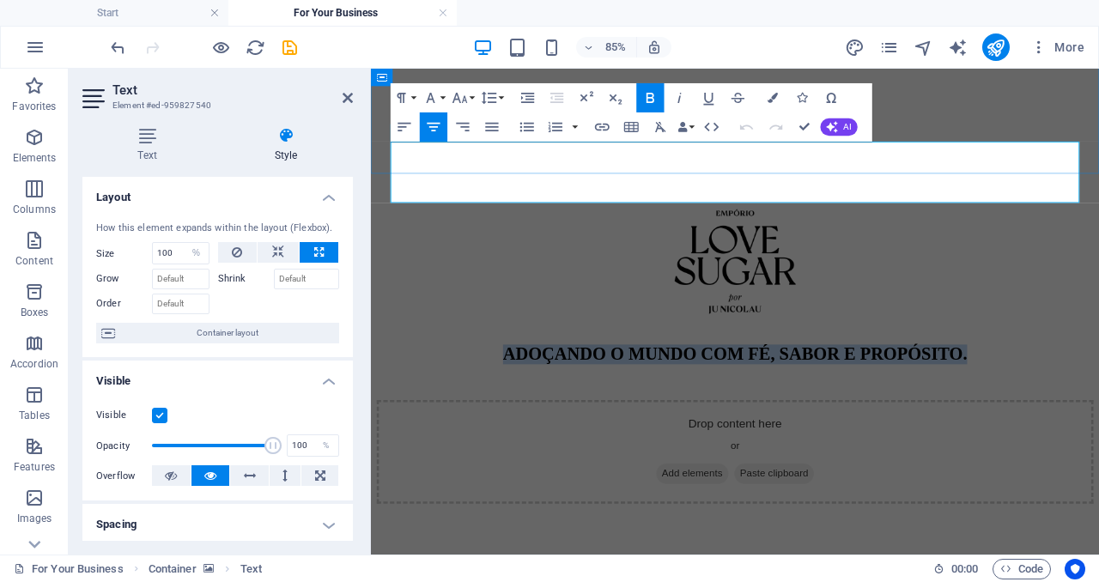
drag, startPoint x: 1090, startPoint y: 180, endPoint x: 521, endPoint y: 171, distance: 568.6
click at [521, 393] on p "ADOÇANDO O MUNDO COM FÉ, SABOR E PROPÓSITO." at bounding box center [799, 404] width 843 height 23
click at [770, 103] on button "Colors" at bounding box center [772, 97] width 27 height 29
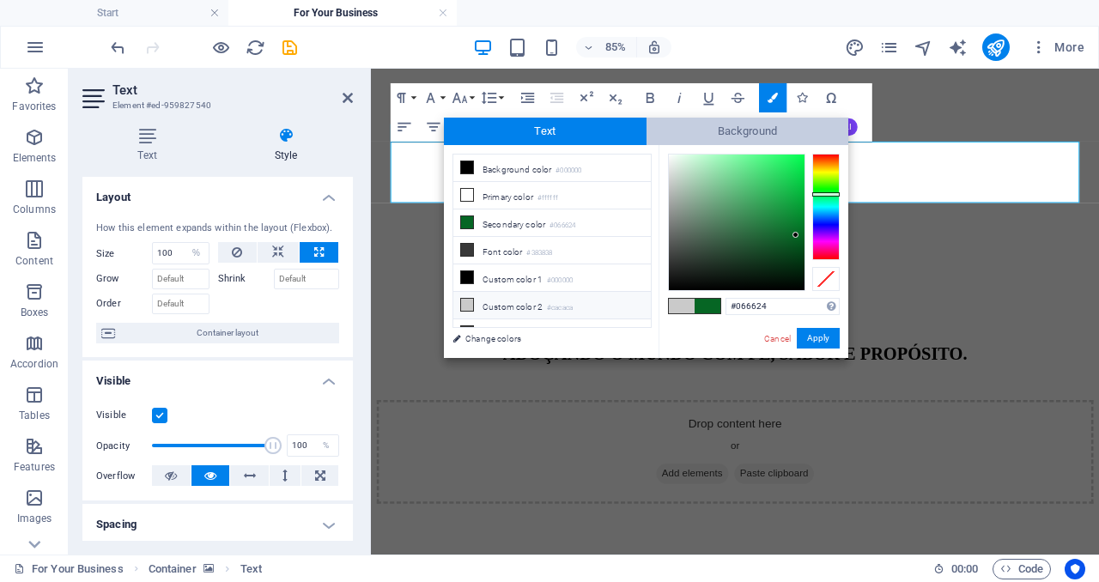
click at [765, 134] on span "Background" at bounding box center [748, 131] width 203 height 27
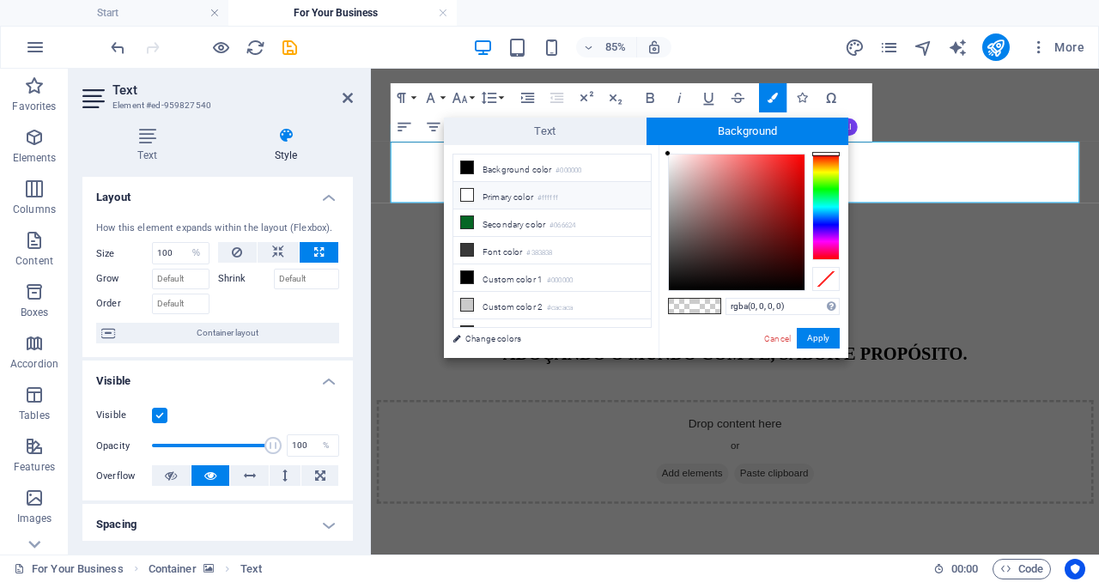
click at [530, 196] on li "Primary color #ffffff" at bounding box center [552, 195] width 198 height 27
click at [529, 190] on li "Primary color #ffffff" at bounding box center [552, 195] width 198 height 27
click at [468, 302] on icon at bounding box center [467, 305] width 12 height 12
click at [474, 186] on li "Primary color #ffffff" at bounding box center [552, 195] width 198 height 27
click at [470, 192] on icon at bounding box center [467, 195] width 12 height 12
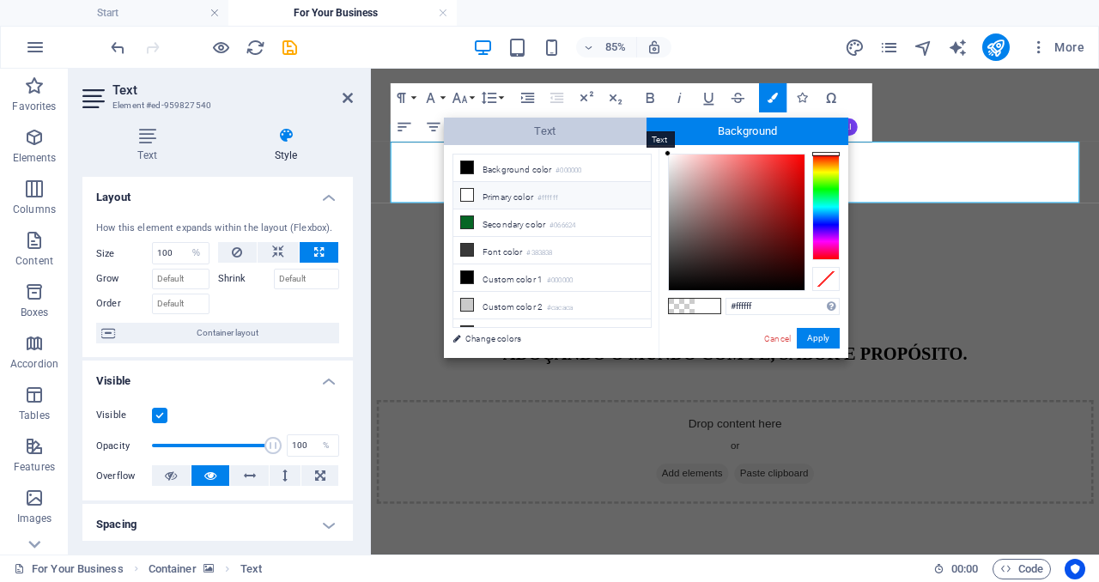
drag, startPoint x: 748, startPoint y: 210, endPoint x: 636, endPoint y: 130, distance: 138.5
click at [636, 130] on div "Text Background less Background color #000000 Primary color #ffffff Secondary c…" at bounding box center [646, 238] width 404 height 240
type input "#000000"
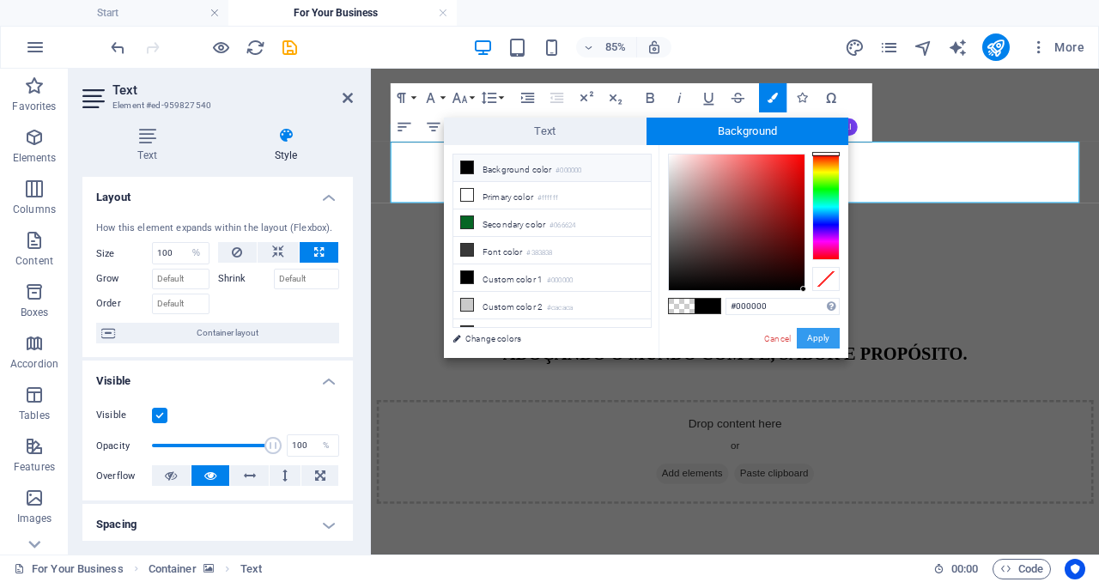
click at [808, 337] on button "Apply" at bounding box center [818, 338] width 43 height 21
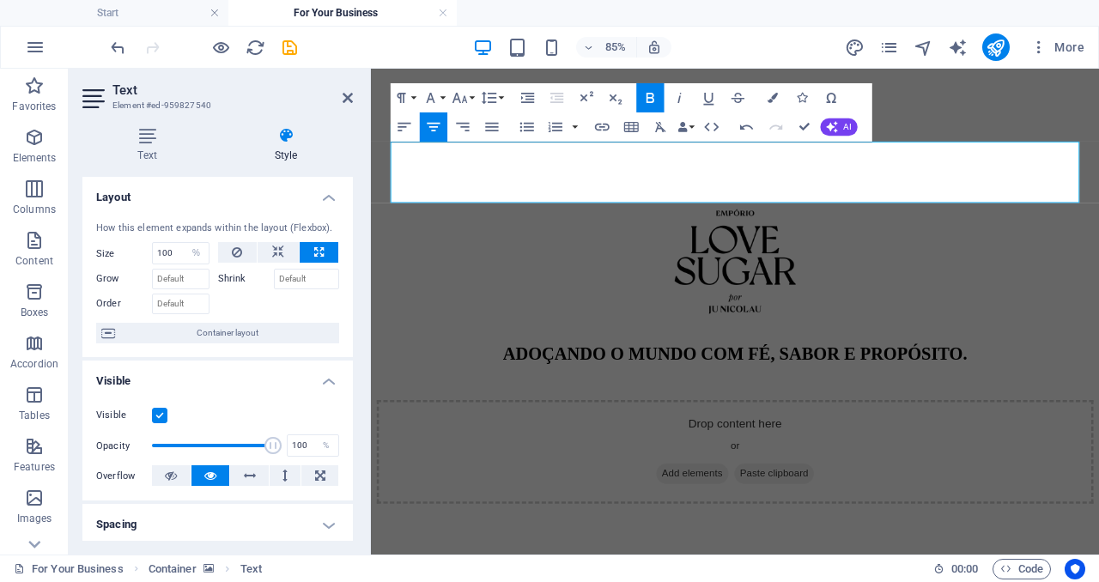
click at [1005, 113] on div "H4 Container Placeholder Container Text Container Button Text Image Paragraph F…" at bounding box center [735, 312] width 728 height 486
click at [1098, 459] on div "Drop content here or Add elements Paste clipboard" at bounding box center [799, 520] width 843 height 122
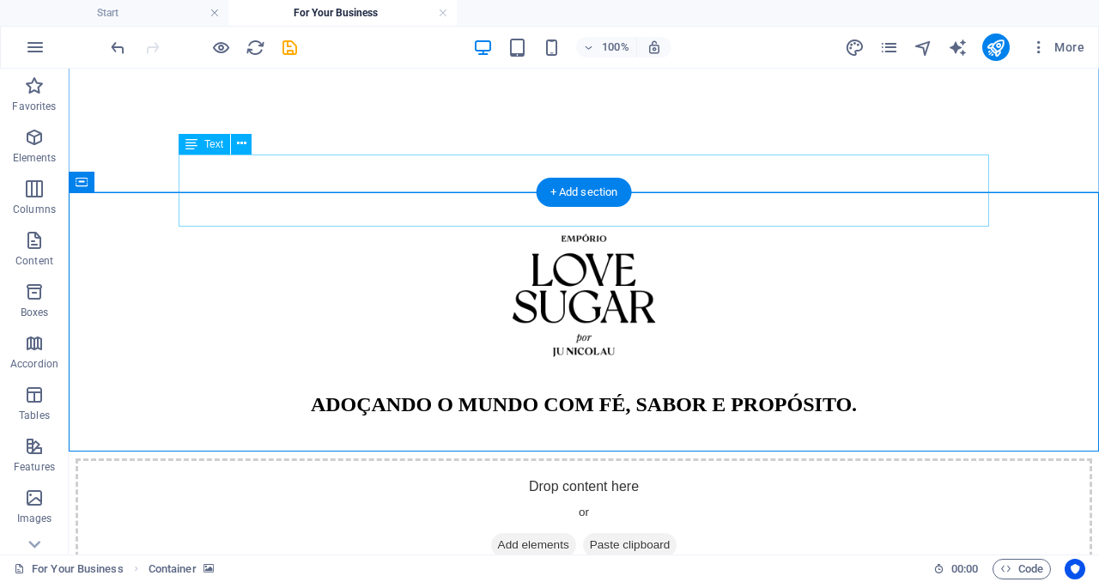
click at [779, 393] on div "ADOÇANDO O MUNDO COM FÉ, SABOR E PROPÓSITO." at bounding box center [584, 434] width 1017 height 82
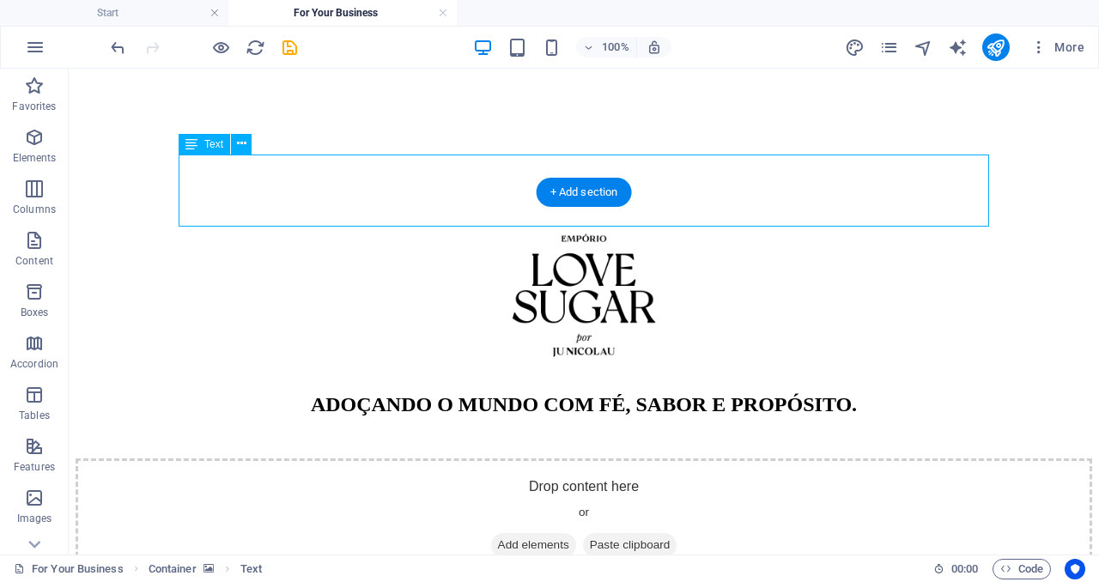
click at [779, 393] on div "ADOÇANDO O MUNDO COM FÉ, SABOR E PROPÓSITO." at bounding box center [584, 434] width 1017 height 82
select select "%"
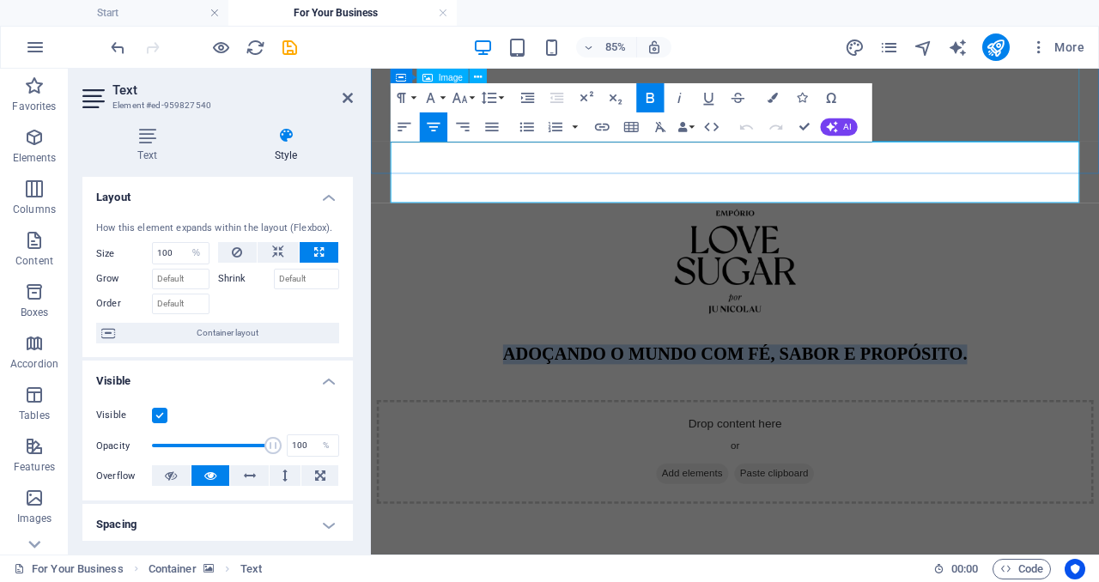
drag, startPoint x: 1072, startPoint y: 175, endPoint x: 477, endPoint y: 109, distance: 598.8
click at [477, 199] on div "ADOÇANDO O MUNDO COM FÉ, SABOR E PROPÓSITO." at bounding box center [799, 337] width 843 height 276
click at [768, 95] on icon "button" at bounding box center [773, 98] width 10 height 10
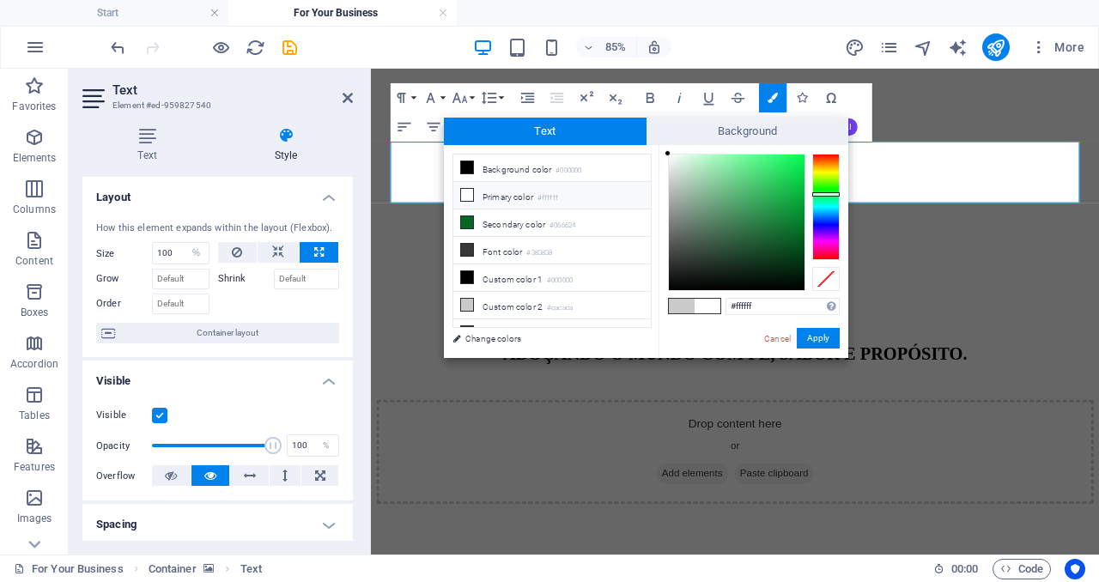
drag, startPoint x: 729, startPoint y: 208, endPoint x: 623, endPoint y: 148, distance: 121.5
click at [623, 148] on div "less Background color #000000 Primary color #ffffff Secondary color #066624 Fon…" at bounding box center [646, 251] width 404 height 213
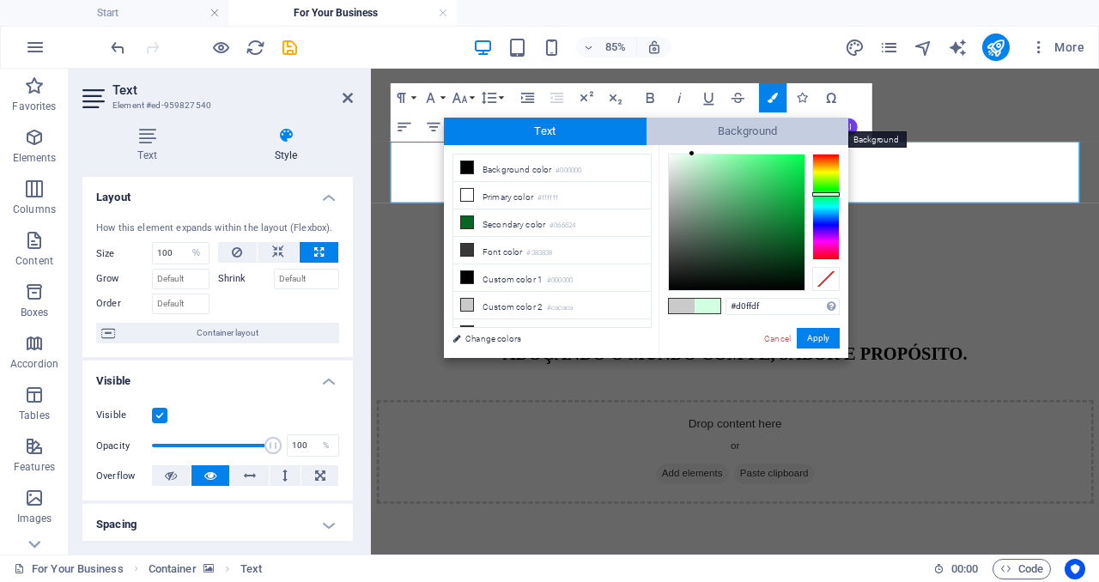
type input "#cfffde"
click at [694, 132] on span "Background" at bounding box center [748, 131] width 203 height 27
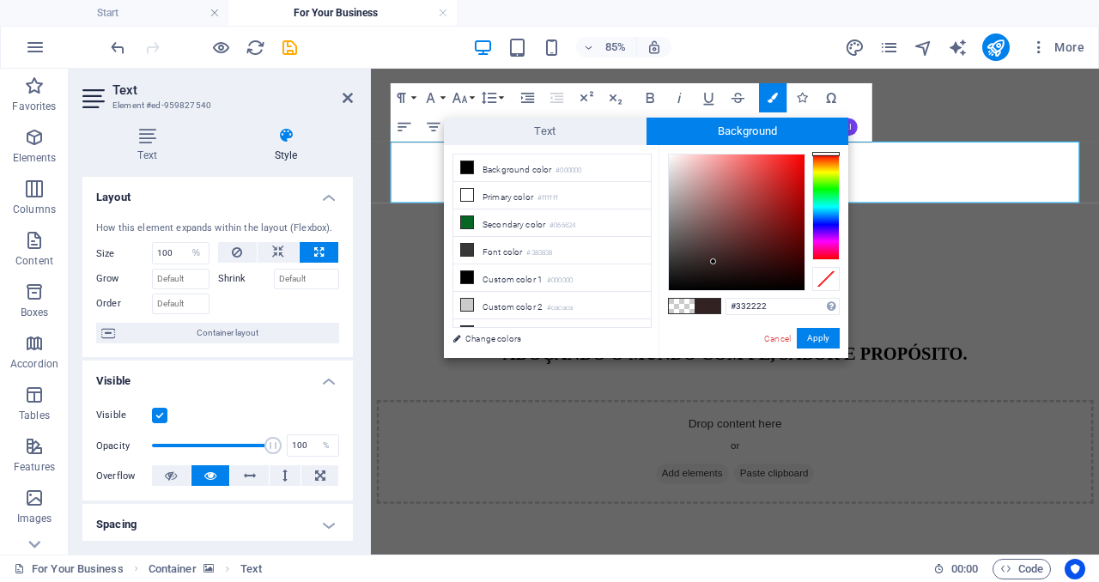
click at [714, 262] on div at bounding box center [737, 223] width 136 height 136
click at [517, 191] on li "Primary color #ffffff" at bounding box center [552, 195] width 198 height 27
type input "#ffffff"
click at [819, 342] on button "Apply" at bounding box center [818, 338] width 43 height 21
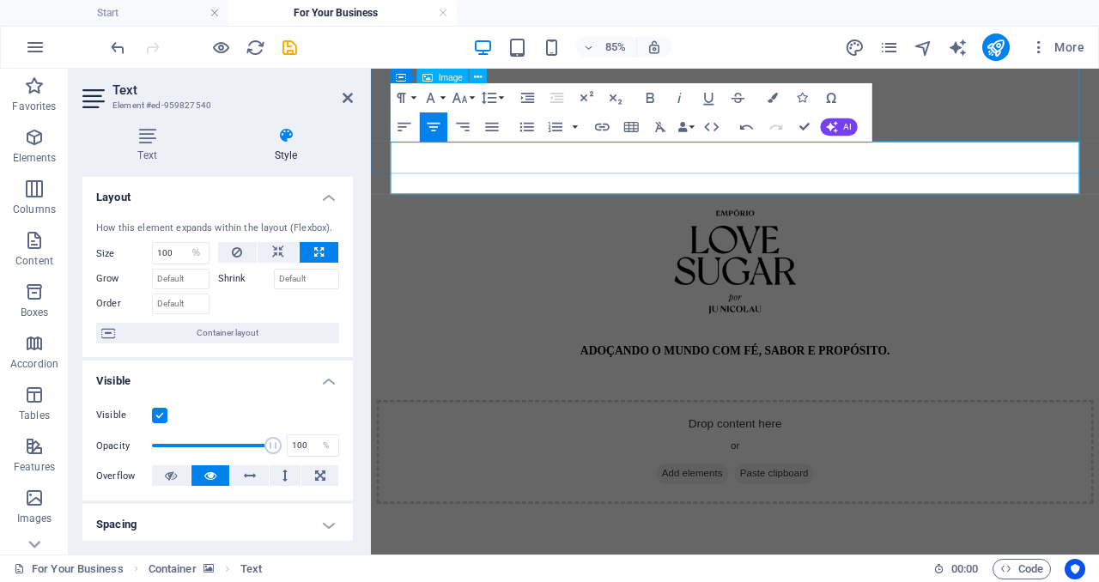
click at [1098, 199] on figure at bounding box center [799, 289] width 843 height 180
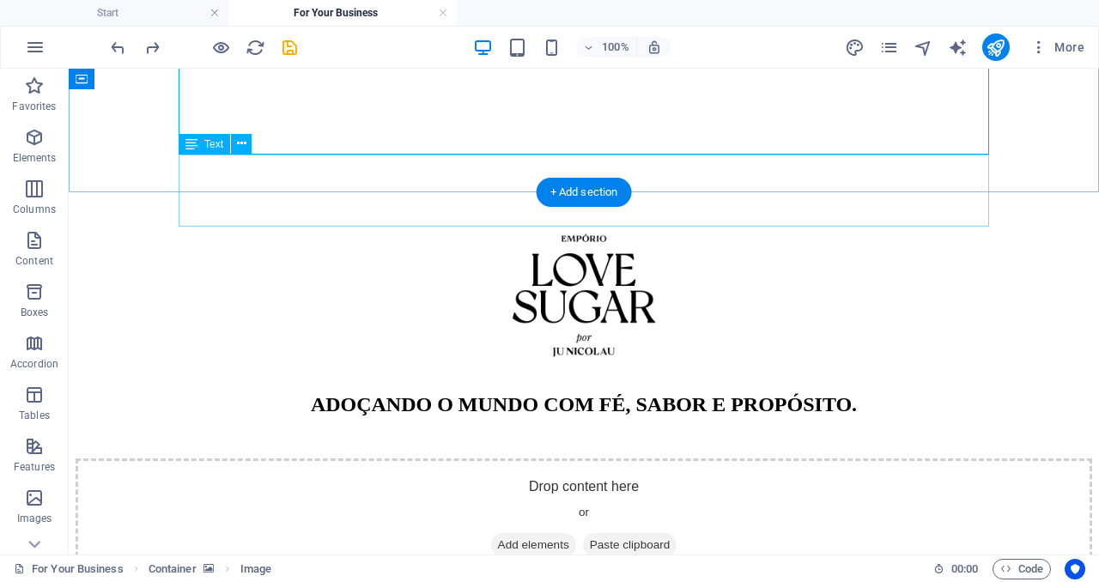
click at [735, 393] on div "ADOÇANDO O MUNDO COM FÉ, SABOR E PROPÓSITO." at bounding box center [584, 434] width 1017 height 82
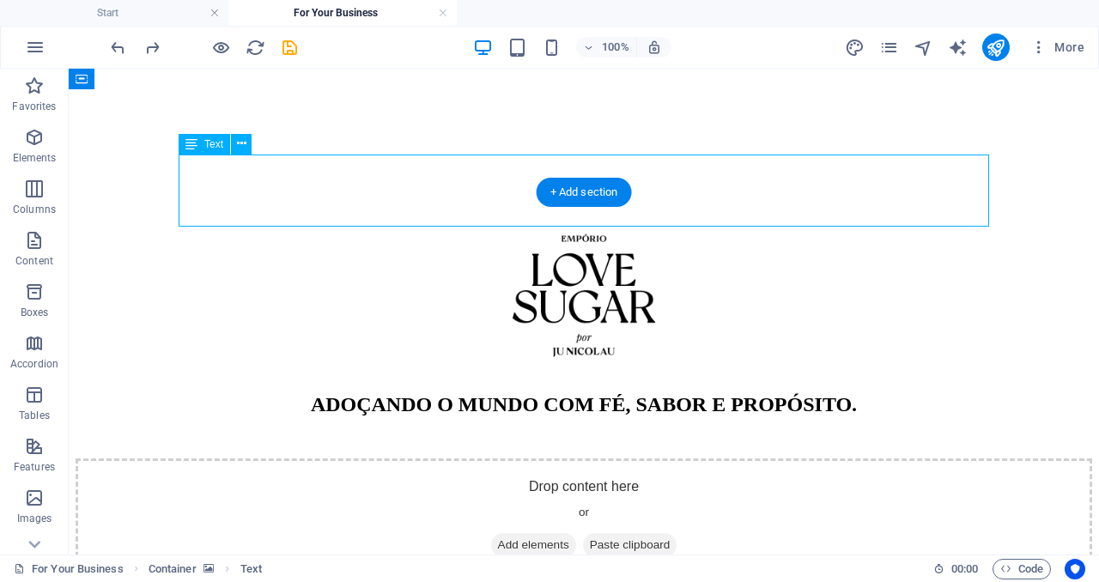
click at [741, 393] on div "ADOÇANDO O MUNDO COM FÉ, SABOR E PROPÓSITO." at bounding box center [584, 434] width 1017 height 82
select select "%"
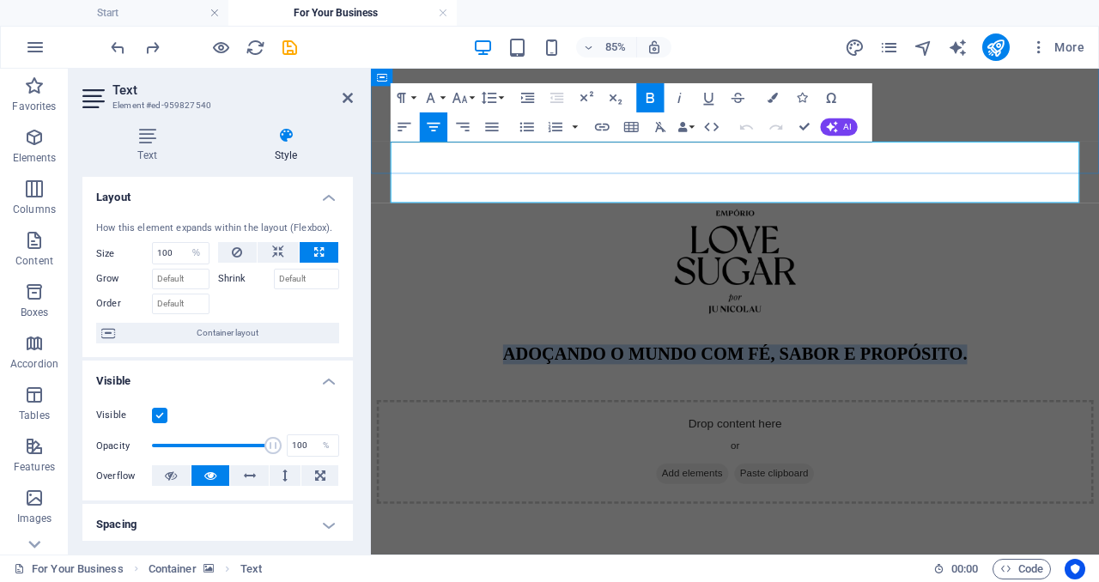
drag, startPoint x: 1067, startPoint y: 178, endPoint x: 540, endPoint y: 160, distance: 527.6
click at [540, 393] on p "ADOÇANDO O MUNDO COM FÉ, SABOR E PROPÓSITO." at bounding box center [799, 404] width 843 height 23
click at [774, 98] on icon "button" at bounding box center [773, 98] width 10 height 10
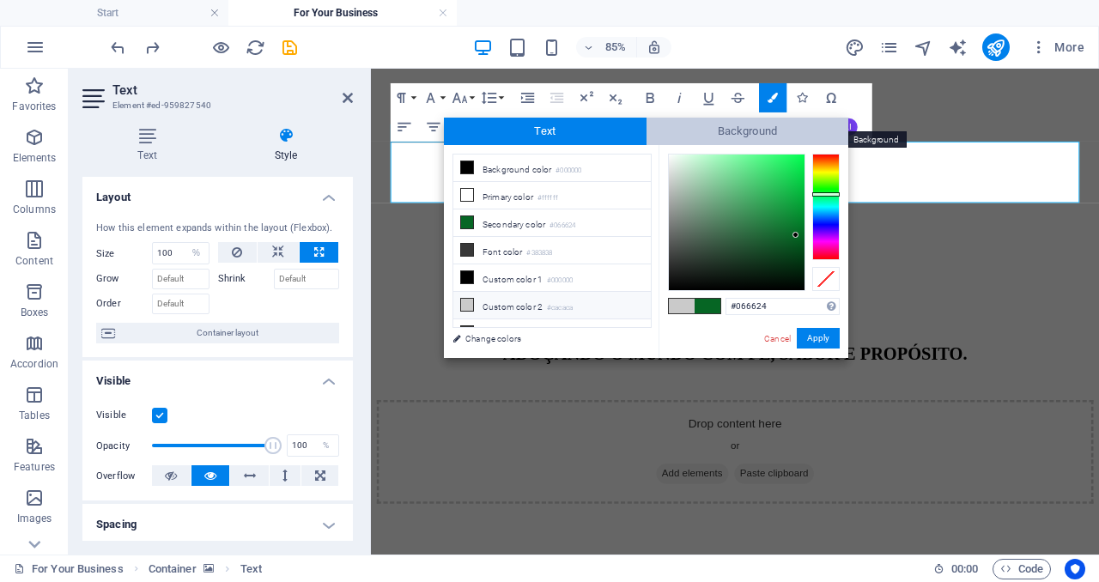
click at [725, 130] on span "Background" at bounding box center [748, 131] width 203 height 27
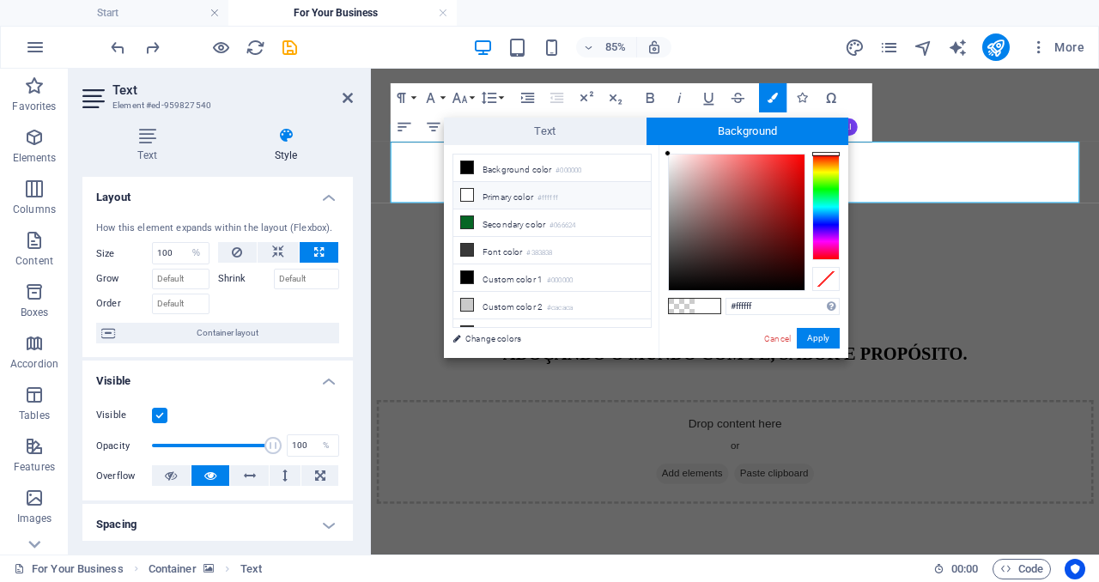
drag, startPoint x: 721, startPoint y: 177, endPoint x: 651, endPoint y: 144, distance: 76.8
click at [651, 144] on div "Text Background less Background color #000000 Primary color #ffffff Secondary c…" at bounding box center [646, 238] width 404 height 240
click at [818, 341] on button "Apply" at bounding box center [818, 338] width 43 height 21
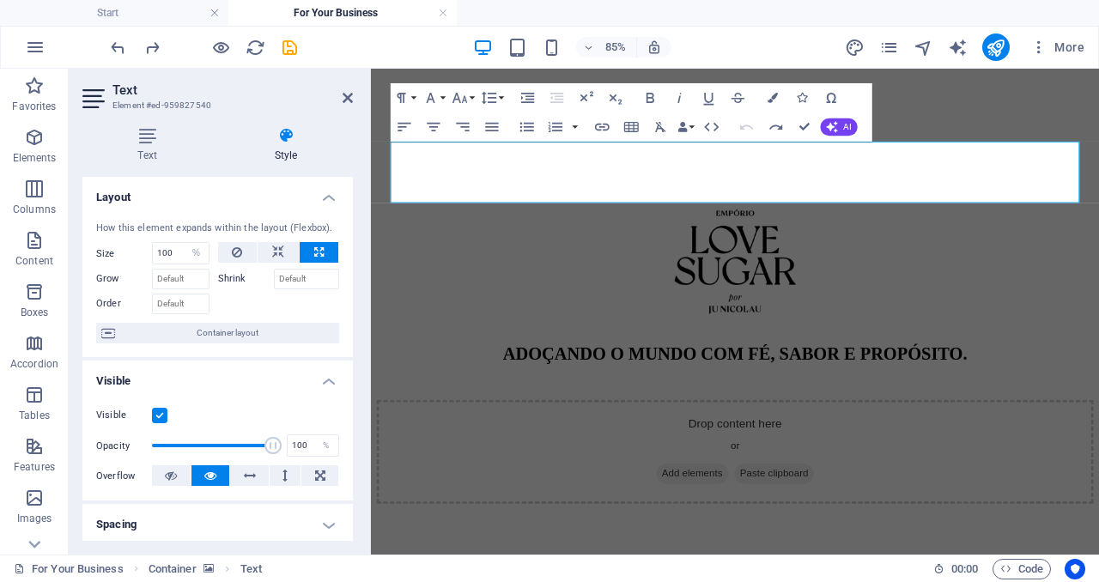
click at [751, 158] on div "H4 Container Placeholder Container Text Container Button Text Container Image P…" at bounding box center [735, 312] width 728 height 486
click at [1004, 430] on p at bounding box center [799, 437] width 843 height 15
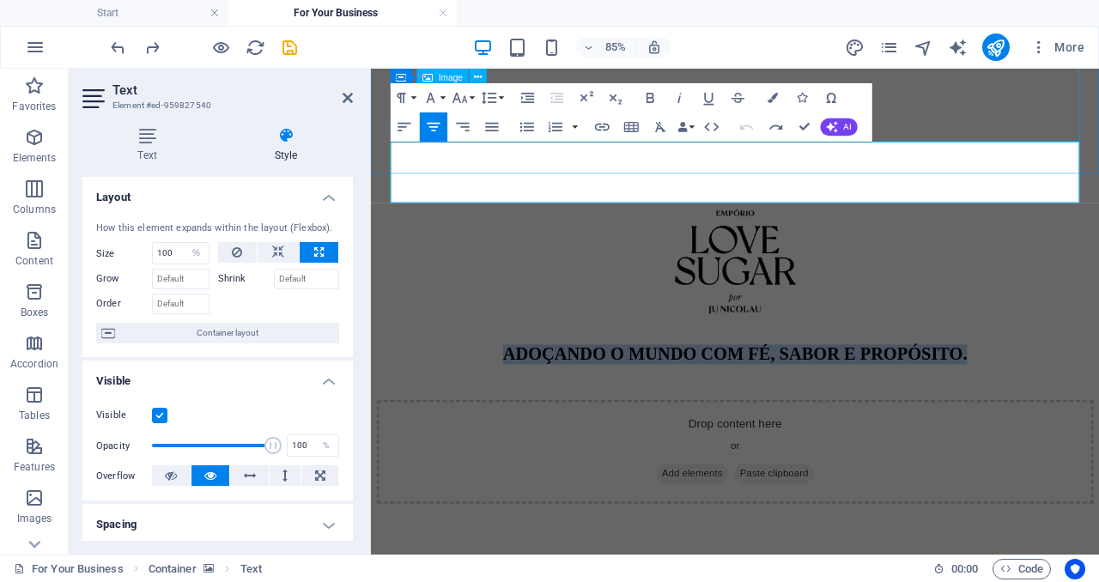
drag, startPoint x: 1064, startPoint y: 173, endPoint x: 501, endPoint y: 143, distance: 564.2
click at [501, 199] on div "ADOÇANDO O MUNDO COM FÉ, SABOR E PROPÓSITO." at bounding box center [799, 337] width 843 height 276
click at [769, 99] on icon "button" at bounding box center [773, 98] width 10 height 10
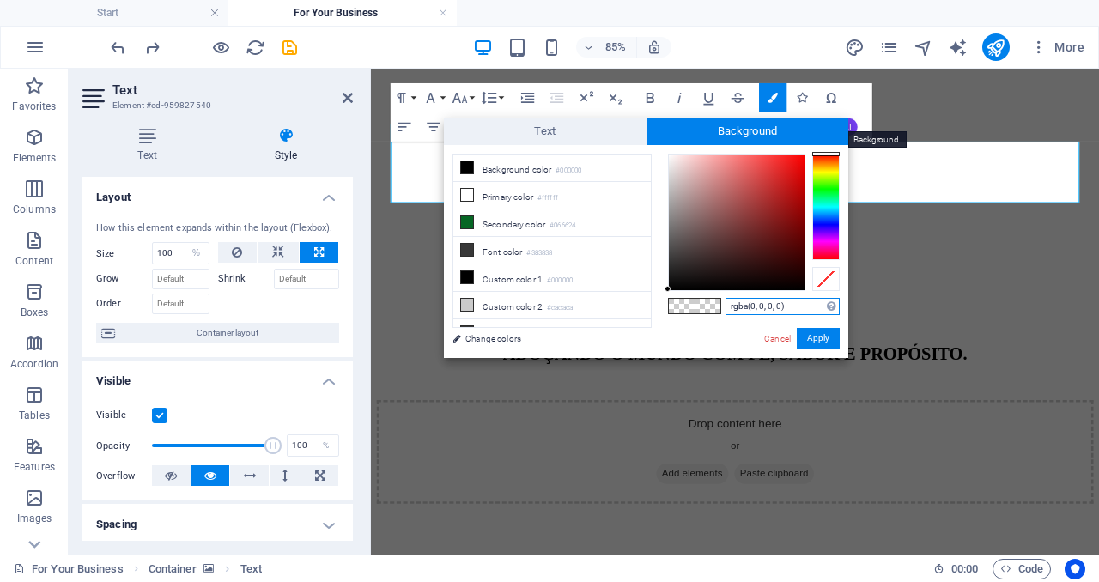
click at [701, 132] on span "Background" at bounding box center [748, 131] width 203 height 27
type input "#b9afaf"
drag, startPoint x: 710, startPoint y: 214, endPoint x: 676, endPoint y: 191, distance: 41.4
click at [676, 191] on div at bounding box center [737, 223] width 136 height 136
click at [826, 342] on button "Apply" at bounding box center [818, 338] width 43 height 21
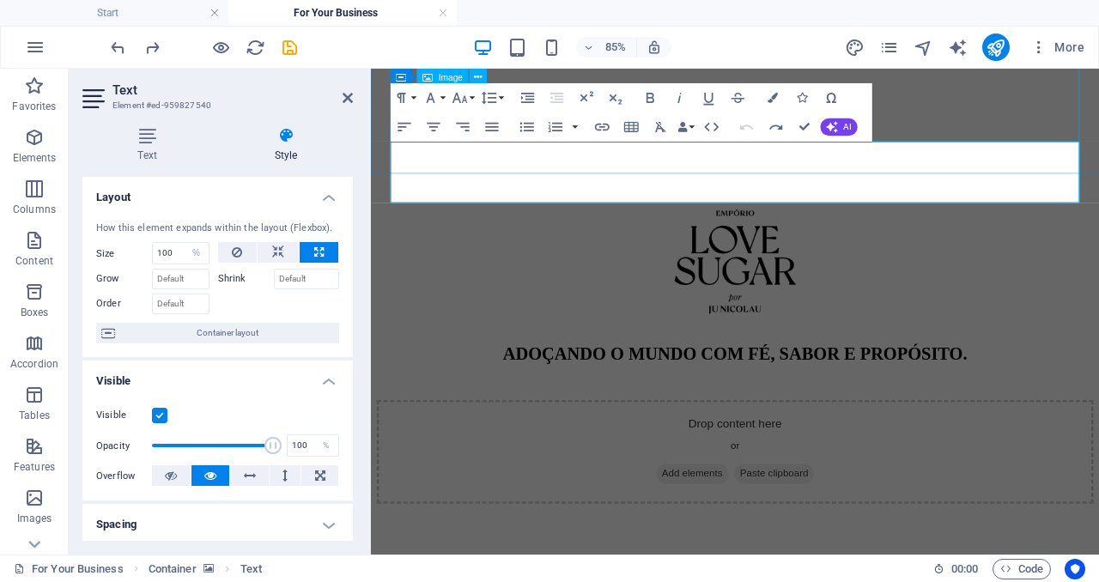
click at [1080, 199] on figure at bounding box center [799, 289] width 843 height 180
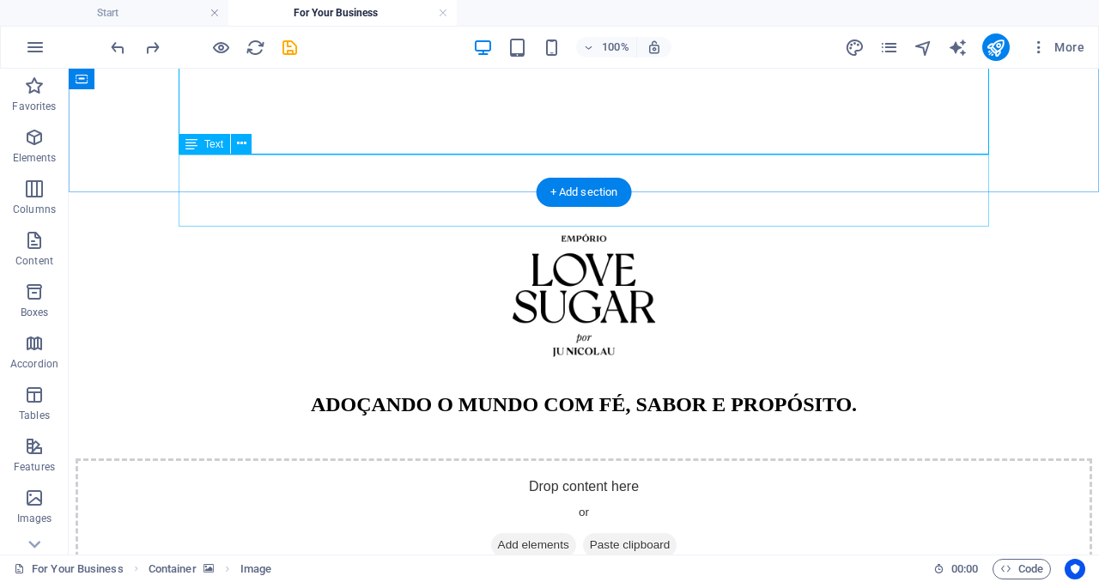
click at [748, 393] on div "ADOÇANDO O MUNDO COM FÉ, SABOR E PROPÓSITO." at bounding box center [584, 434] width 1017 height 82
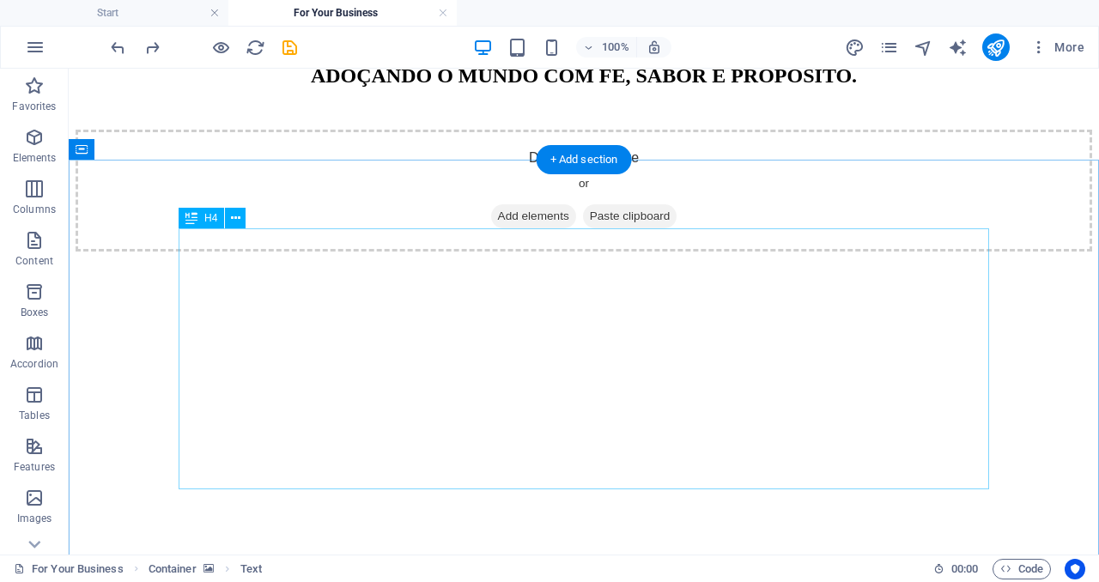
scroll to position [521, 0]
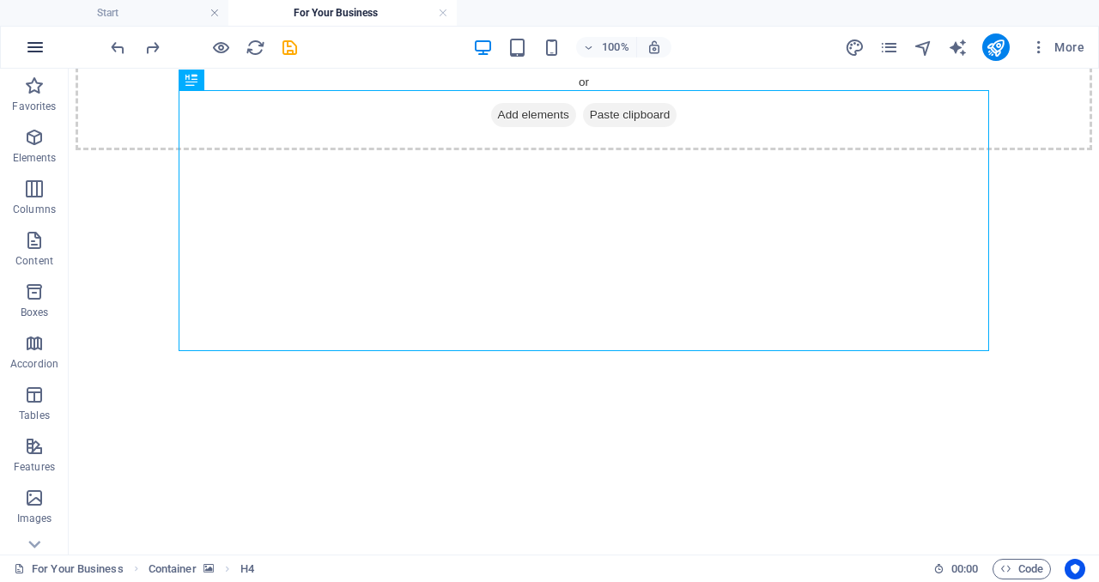
click at [38, 58] on button "button" at bounding box center [35, 47] width 41 height 41
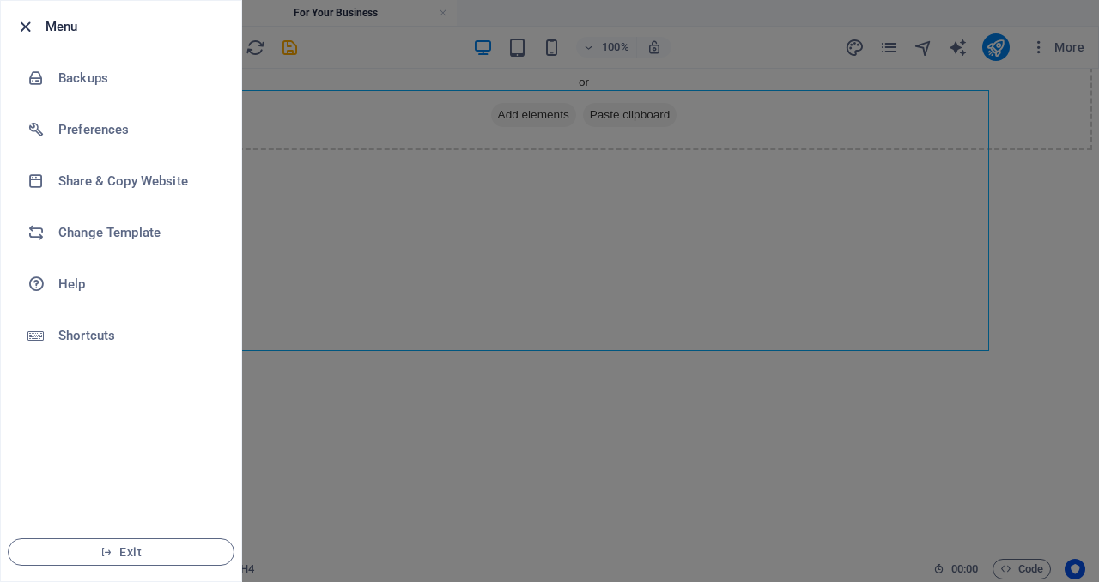
click at [26, 27] on icon "button" at bounding box center [25, 27] width 20 height 20
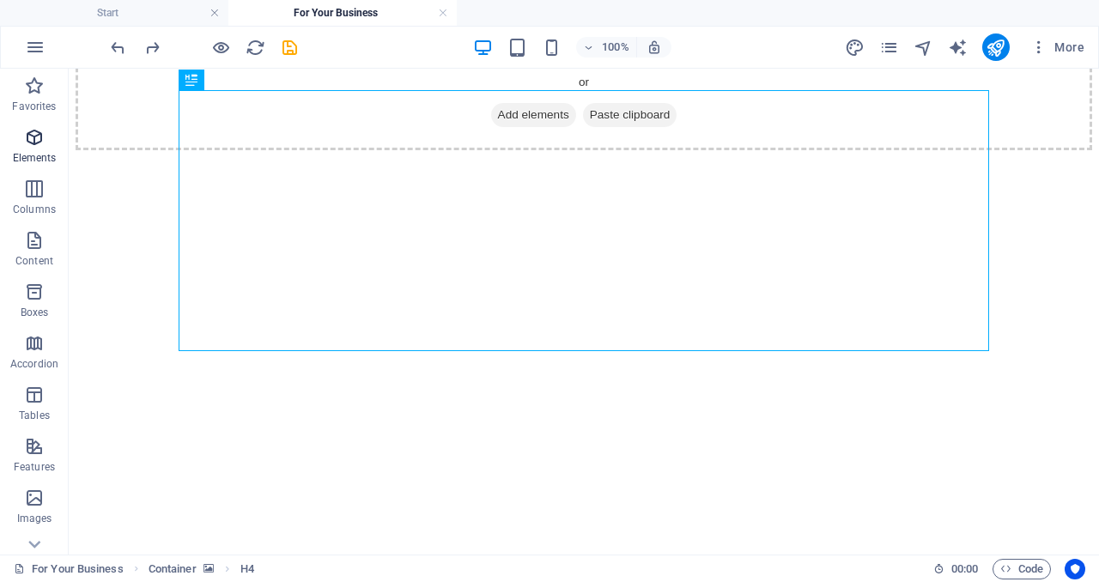
click at [38, 152] on p "Elements" at bounding box center [35, 158] width 44 height 14
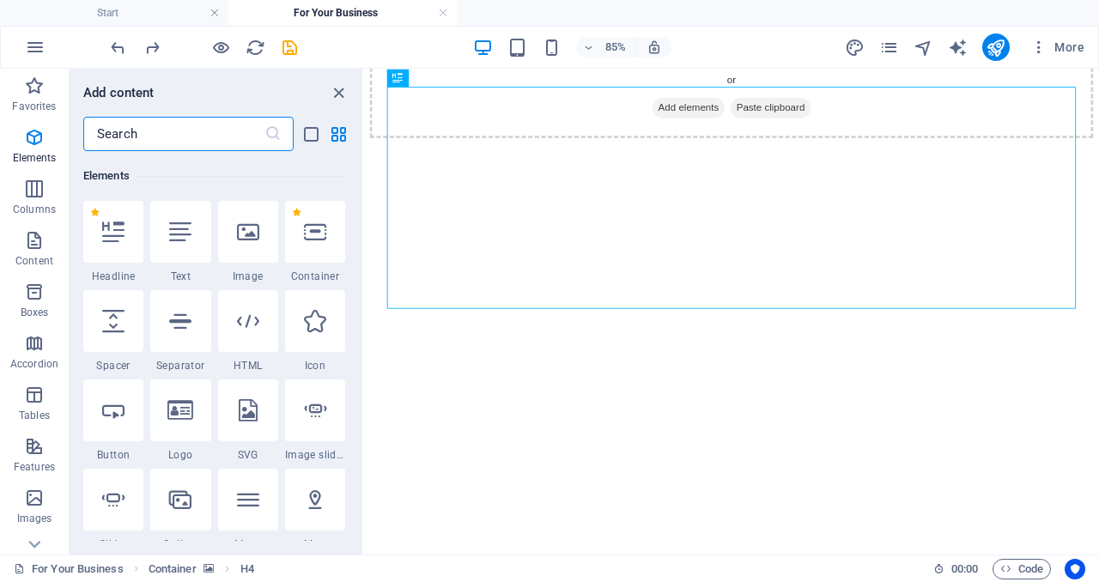
scroll to position [183, 0]
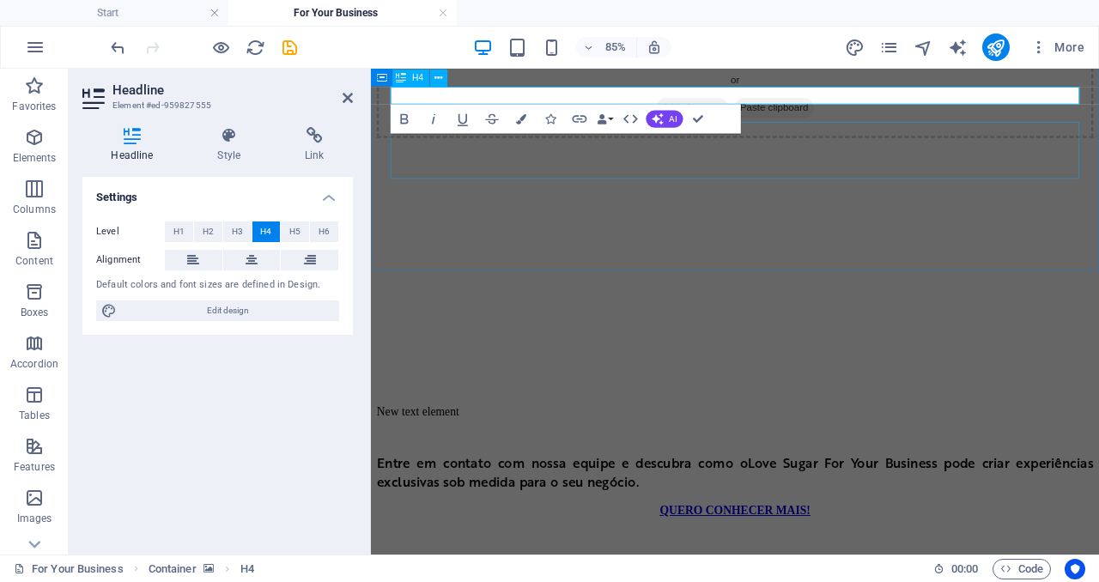
click at [873, 494] on div "Entre em contato com nossa equipe e descubra como o Love Sugar For Your Busines…" at bounding box center [799, 531] width 843 height 74
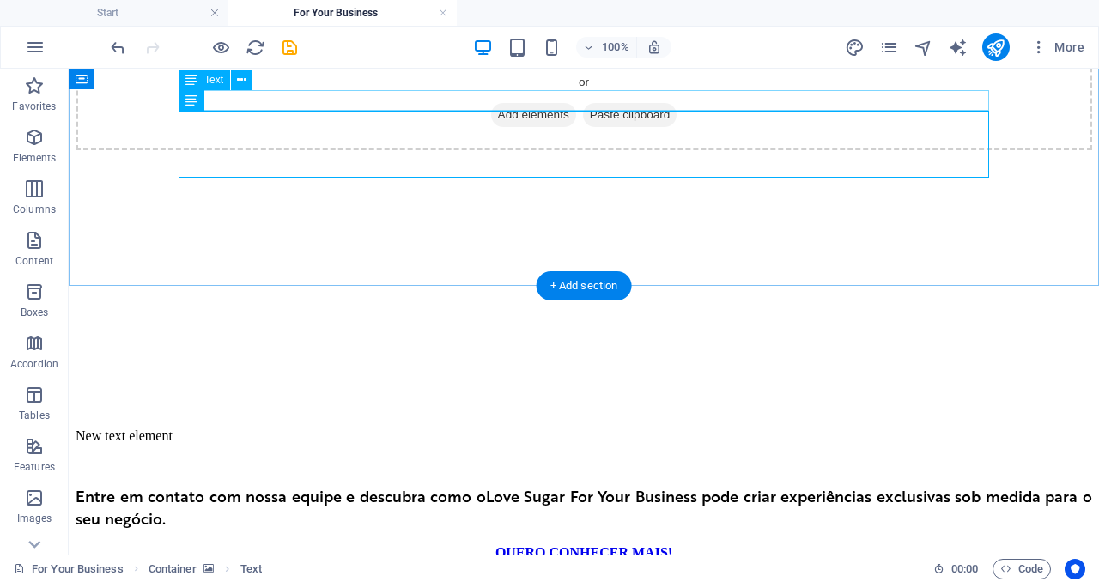
click at [575, 429] on div "New text element" at bounding box center [584, 436] width 1017 height 15
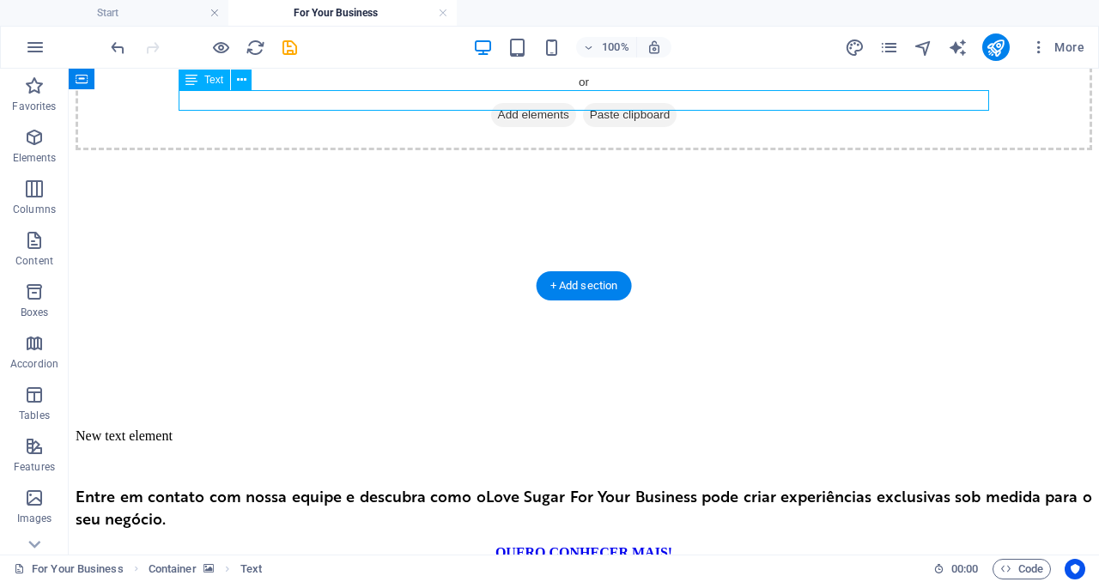
click at [575, 429] on div "New text element" at bounding box center [584, 436] width 1017 height 15
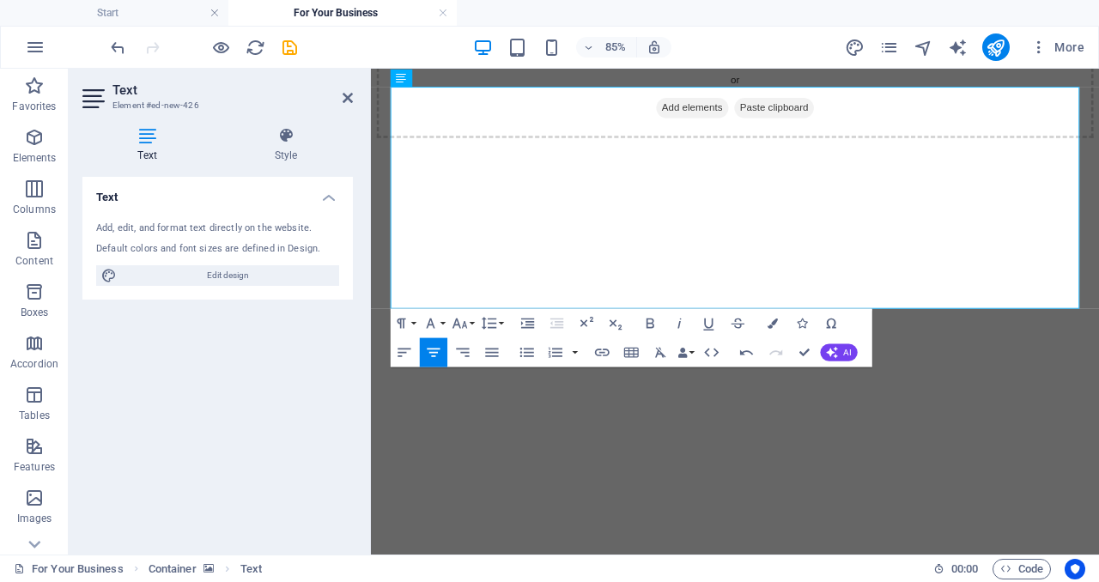
click at [563, 150] on figure at bounding box center [799, 150] width 843 height 0
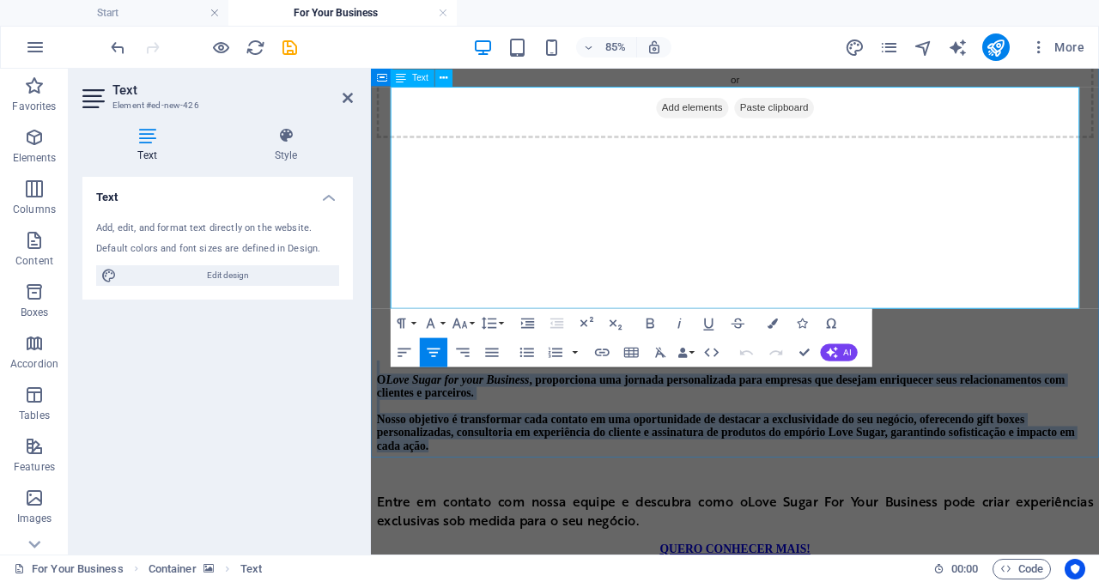
drag, startPoint x: 1018, startPoint y: 320, endPoint x: 429, endPoint y: 119, distance: 622.7
click at [429, 412] on h4 "O Love Sugar for your Business , proporciona uma jornada personalizada para emp…" at bounding box center [799, 466] width 843 height 108
click at [490, 357] on icon "button" at bounding box center [492, 352] width 17 height 17
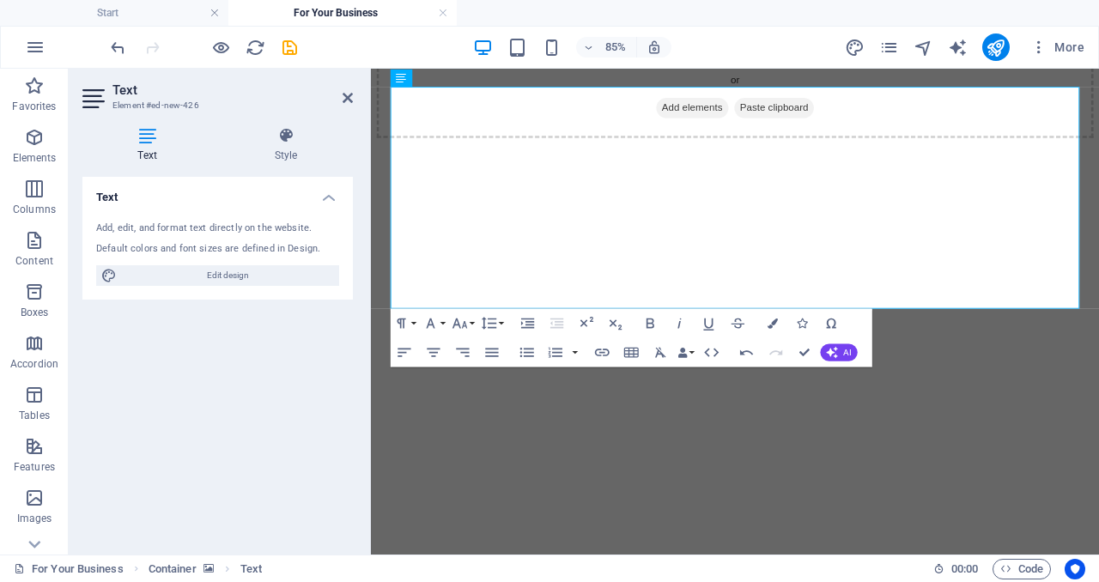
click at [513, 150] on figure at bounding box center [799, 150] width 843 height 0
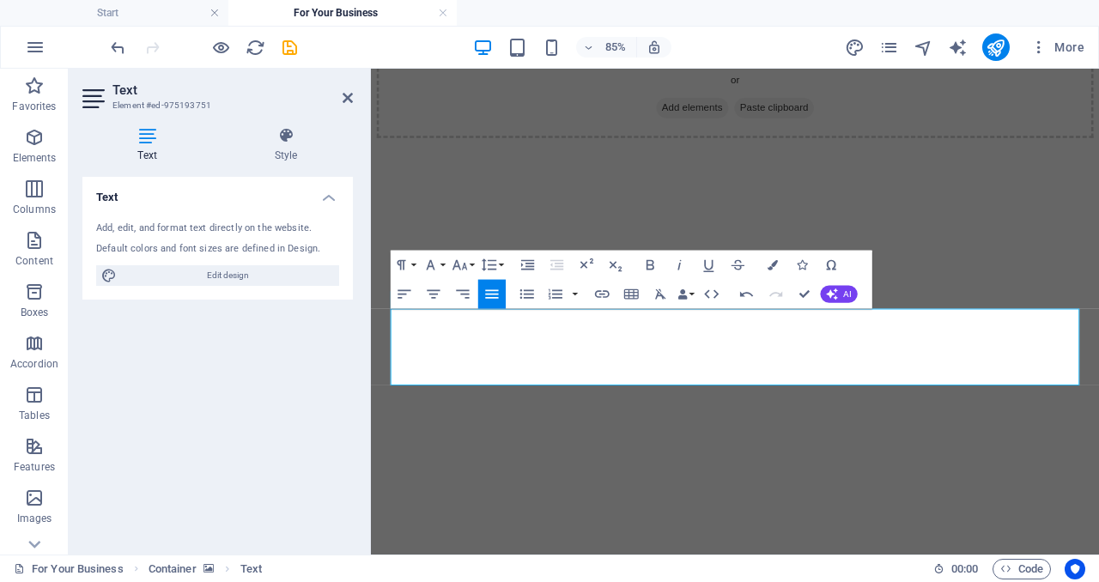
click at [631, 150] on figure at bounding box center [799, 150] width 843 height 0
